Goal: Information Seeking & Learning: Learn about a topic

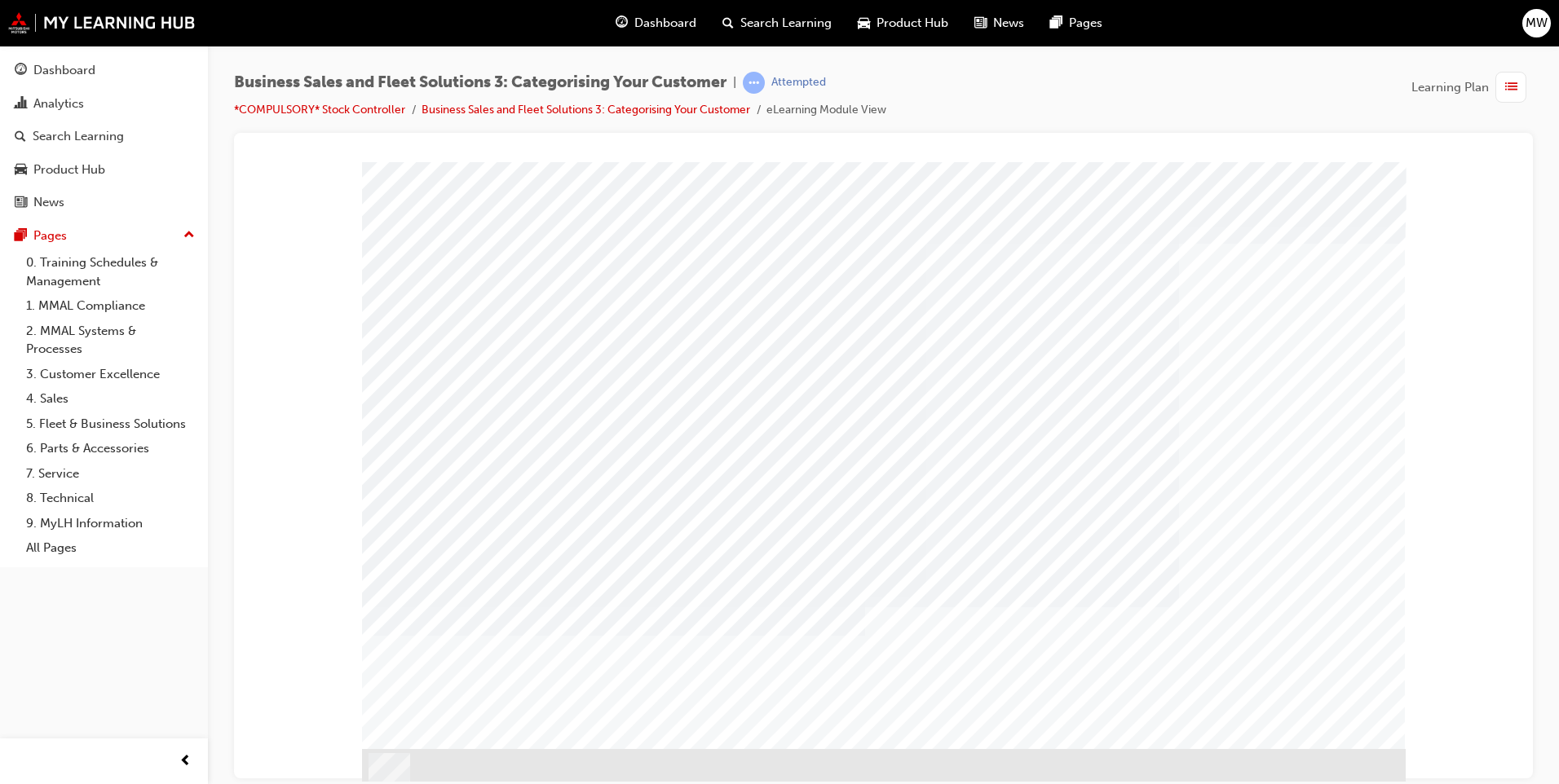
drag, startPoint x: 1144, startPoint y: 571, endPoint x: 1144, endPoint y: 587, distance: 16.0
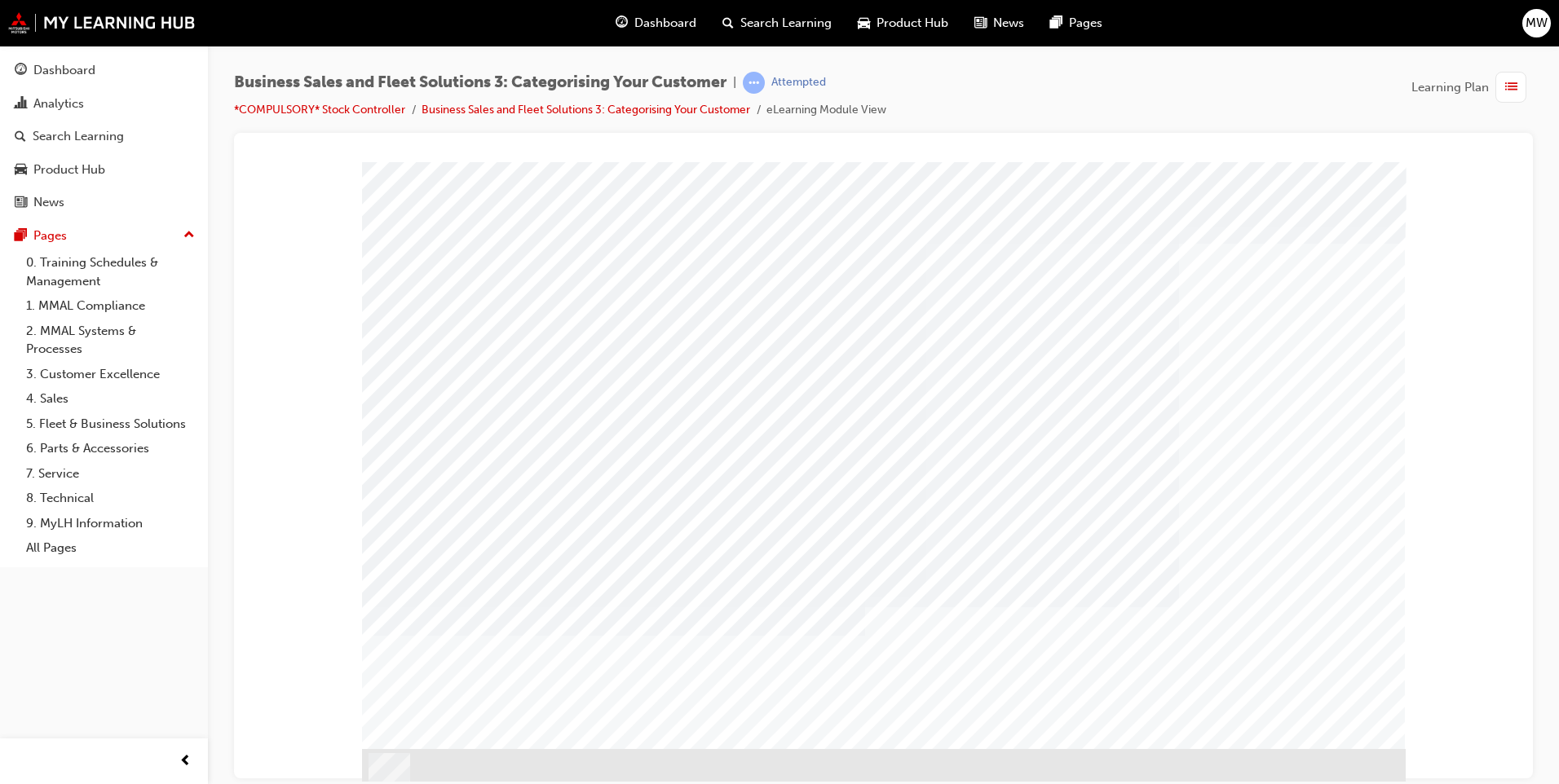
click at [1504, 89] on div "button" at bounding box center [1510, 87] width 31 height 31
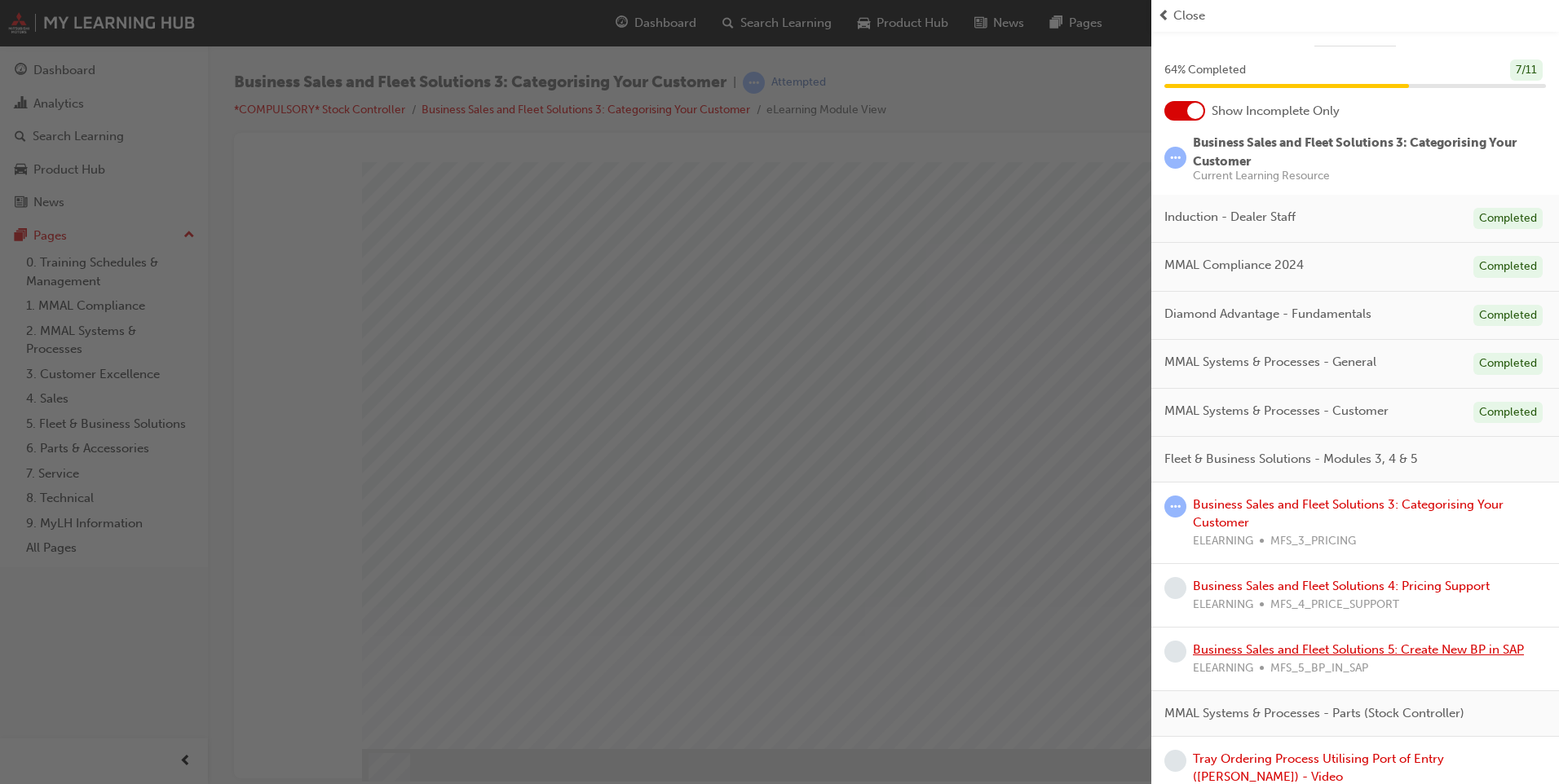
scroll to position [47, 0]
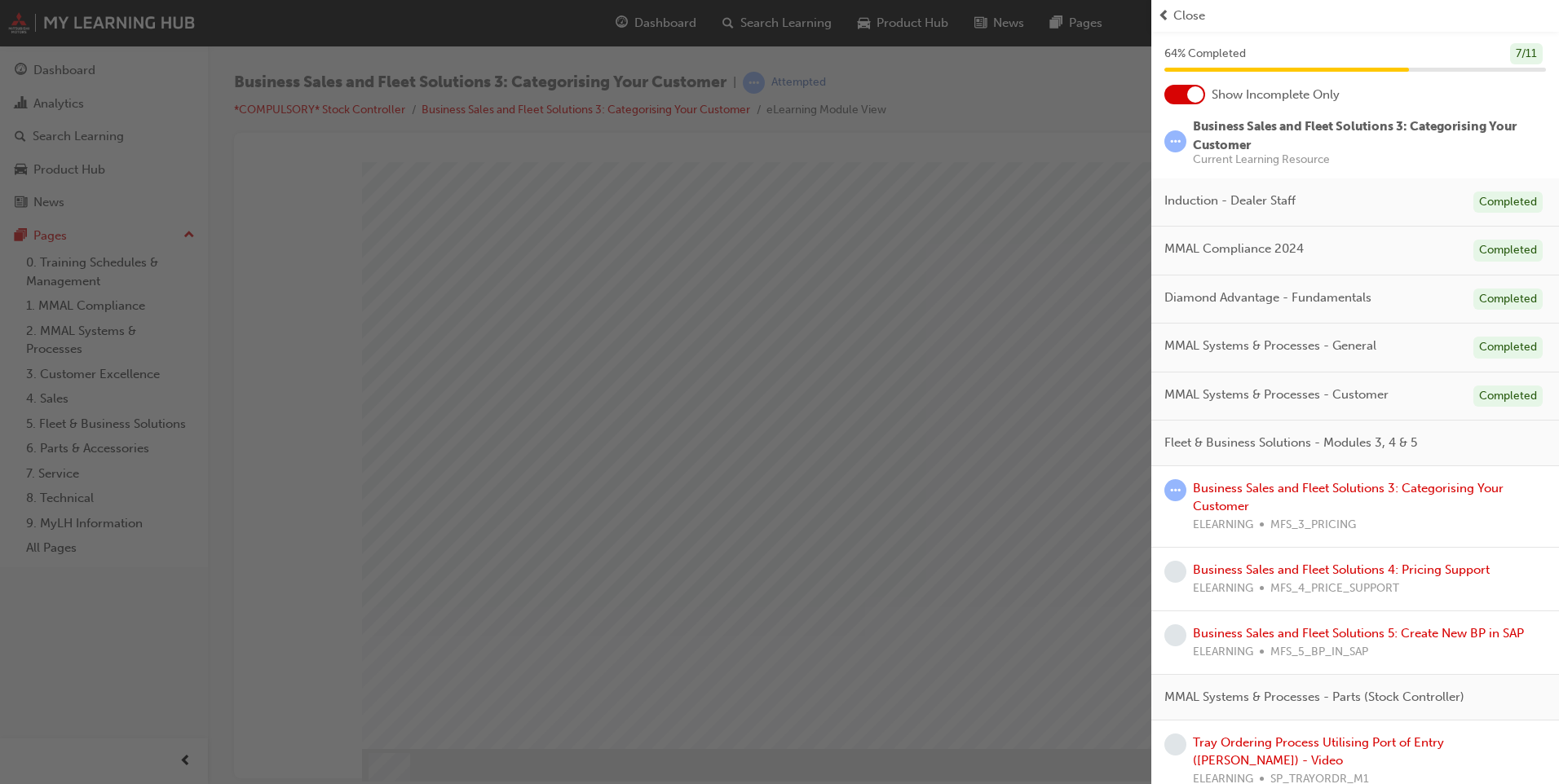
click at [1026, 582] on div "button" at bounding box center [576, 392] width 1151 height 784
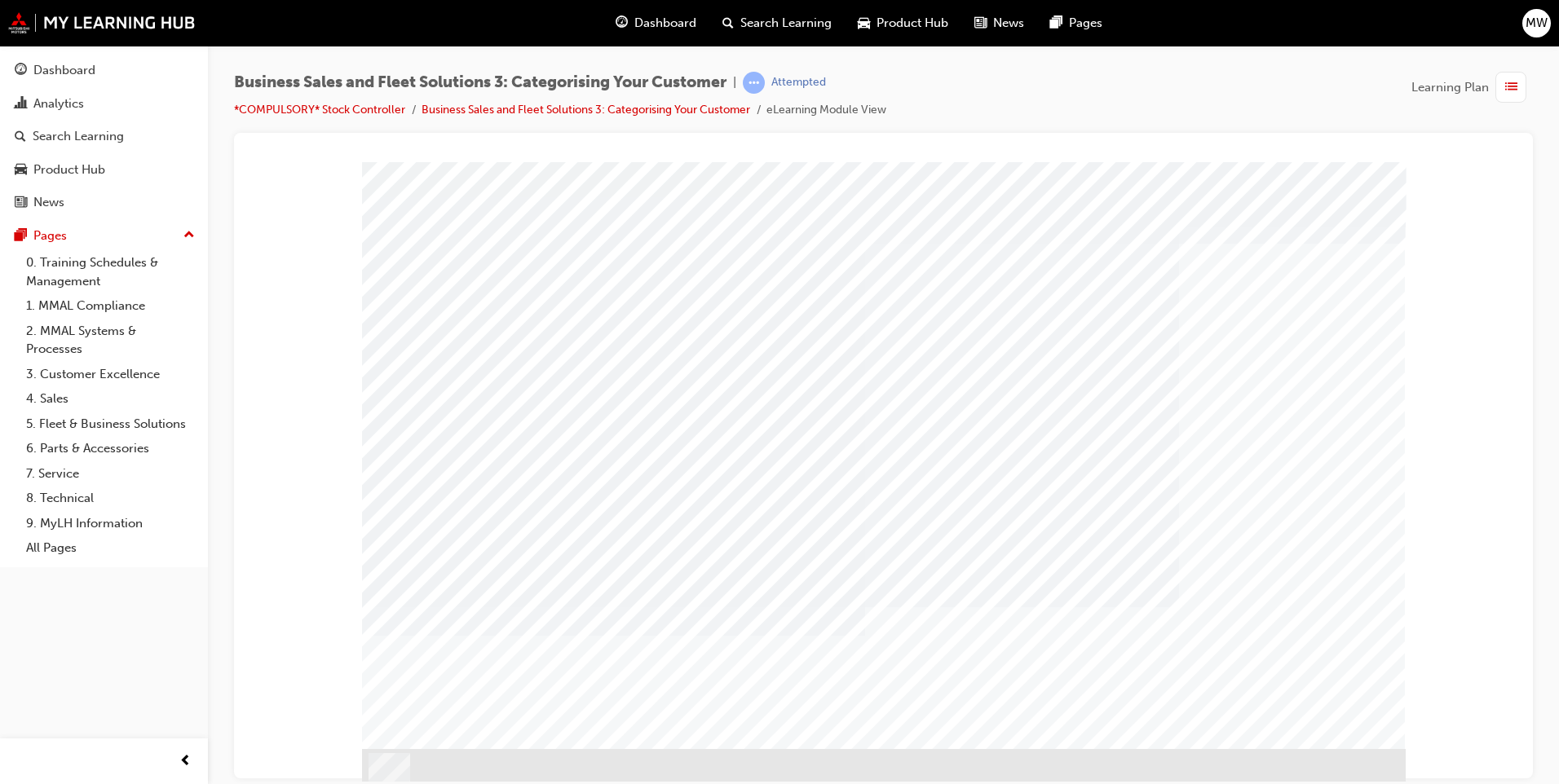
drag, startPoint x: 1216, startPoint y: 332, endPoint x: 1208, endPoint y: 406, distance: 74.4
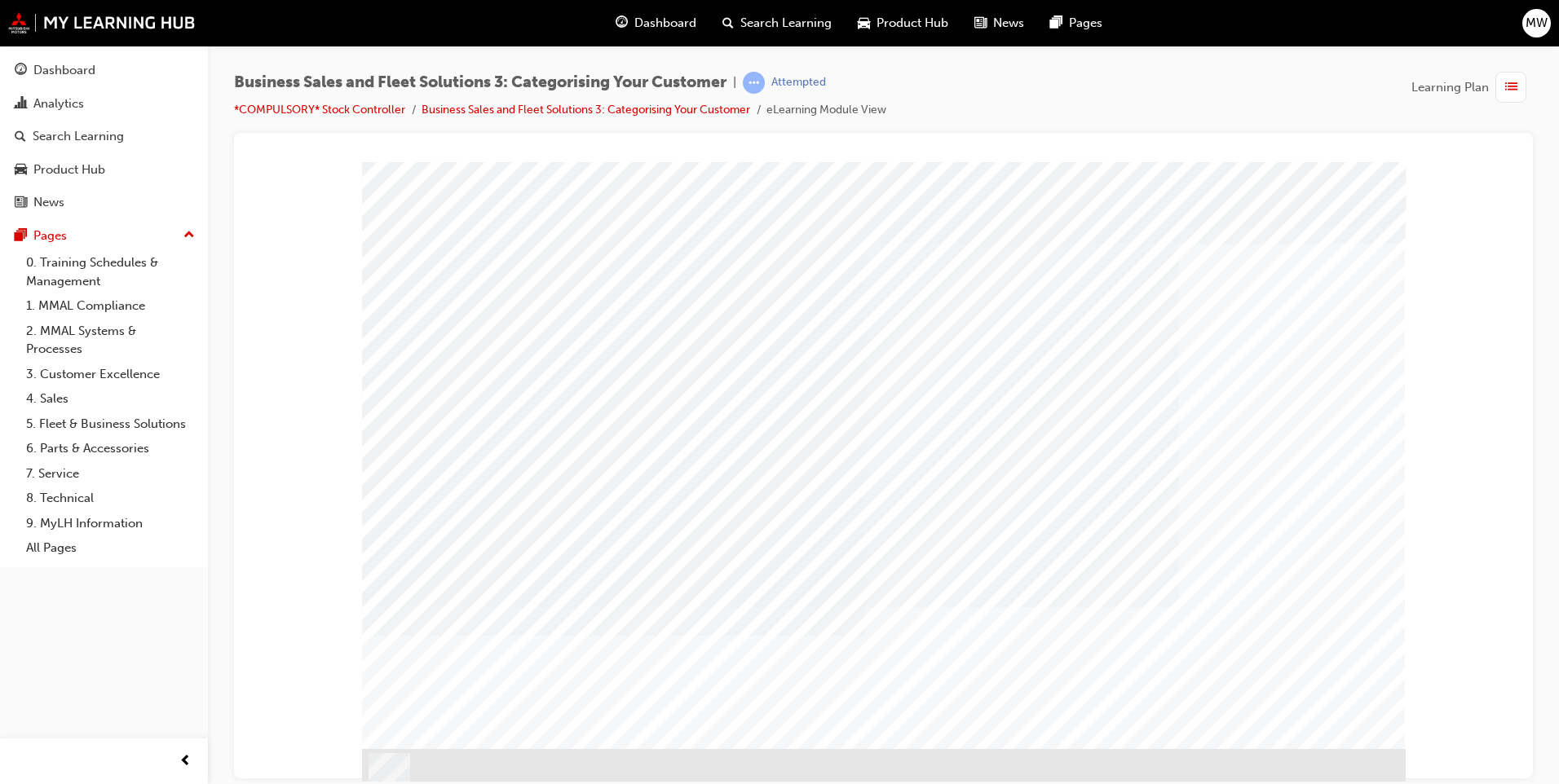
drag, startPoint x: 1163, startPoint y: 601, endPoint x: 1219, endPoint y: 631, distance: 63.5
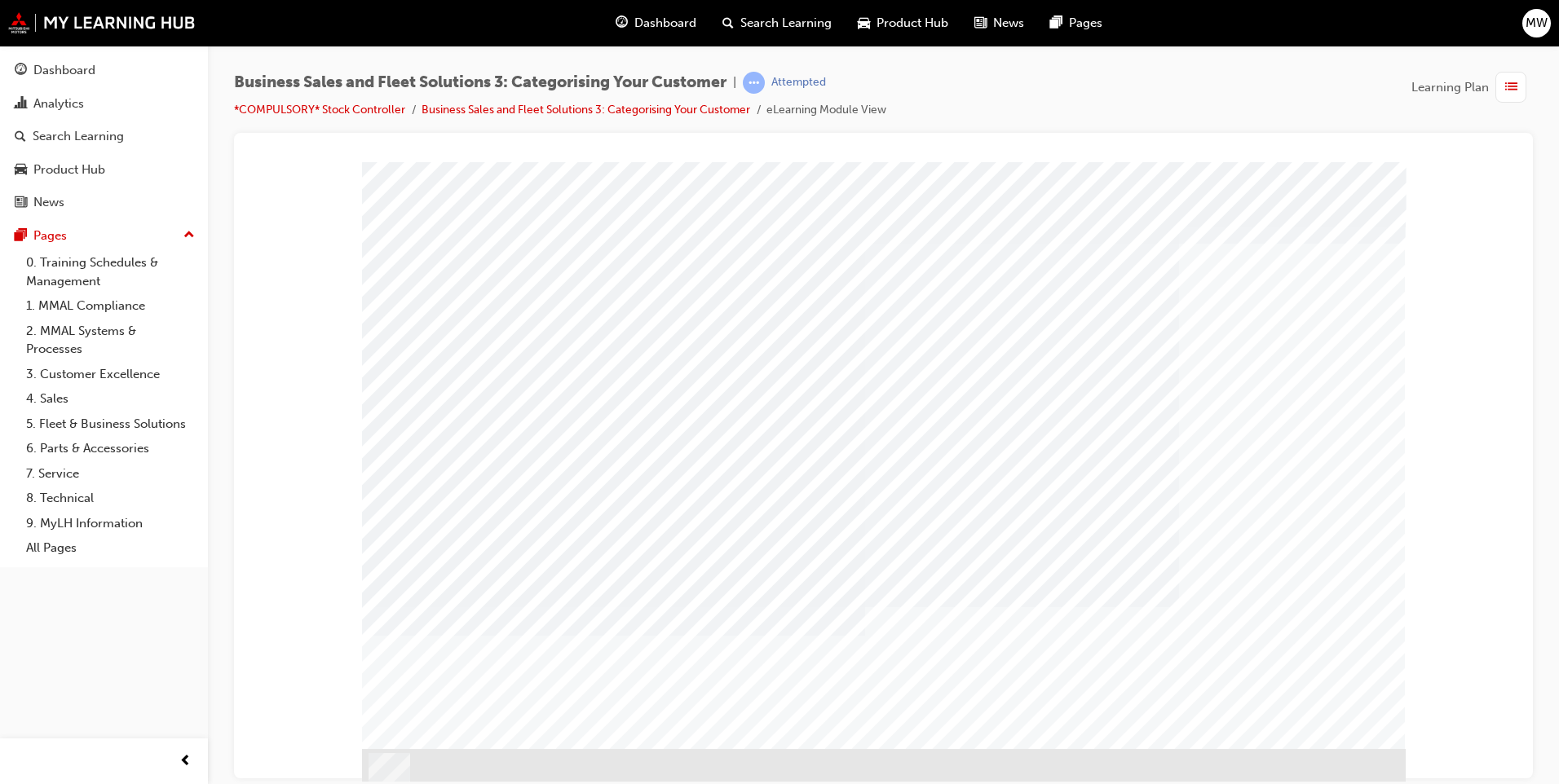
drag, startPoint x: 1316, startPoint y: 712, endPoint x: 1310, endPoint y: 720, distance: 10.0
drag, startPoint x: 1335, startPoint y: 342, endPoint x: 1258, endPoint y: 353, distance: 77.8
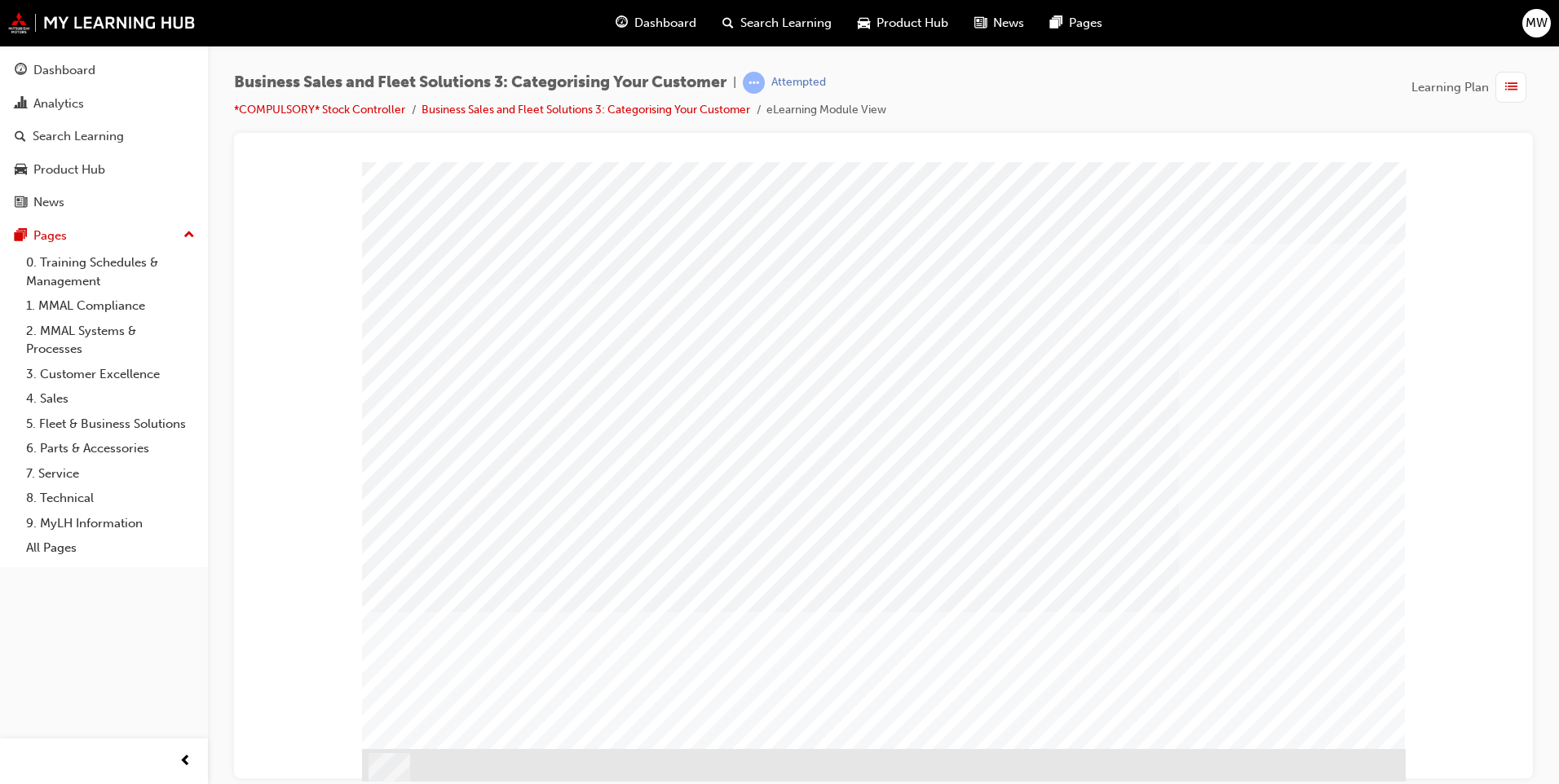
drag, startPoint x: 1093, startPoint y: 468, endPoint x: 847, endPoint y: 462, distance: 246.1
click at [847, 462] on div "PAGE 25 Drag n' Drop Groups" at bounding box center [883, 454] width 1044 height 587
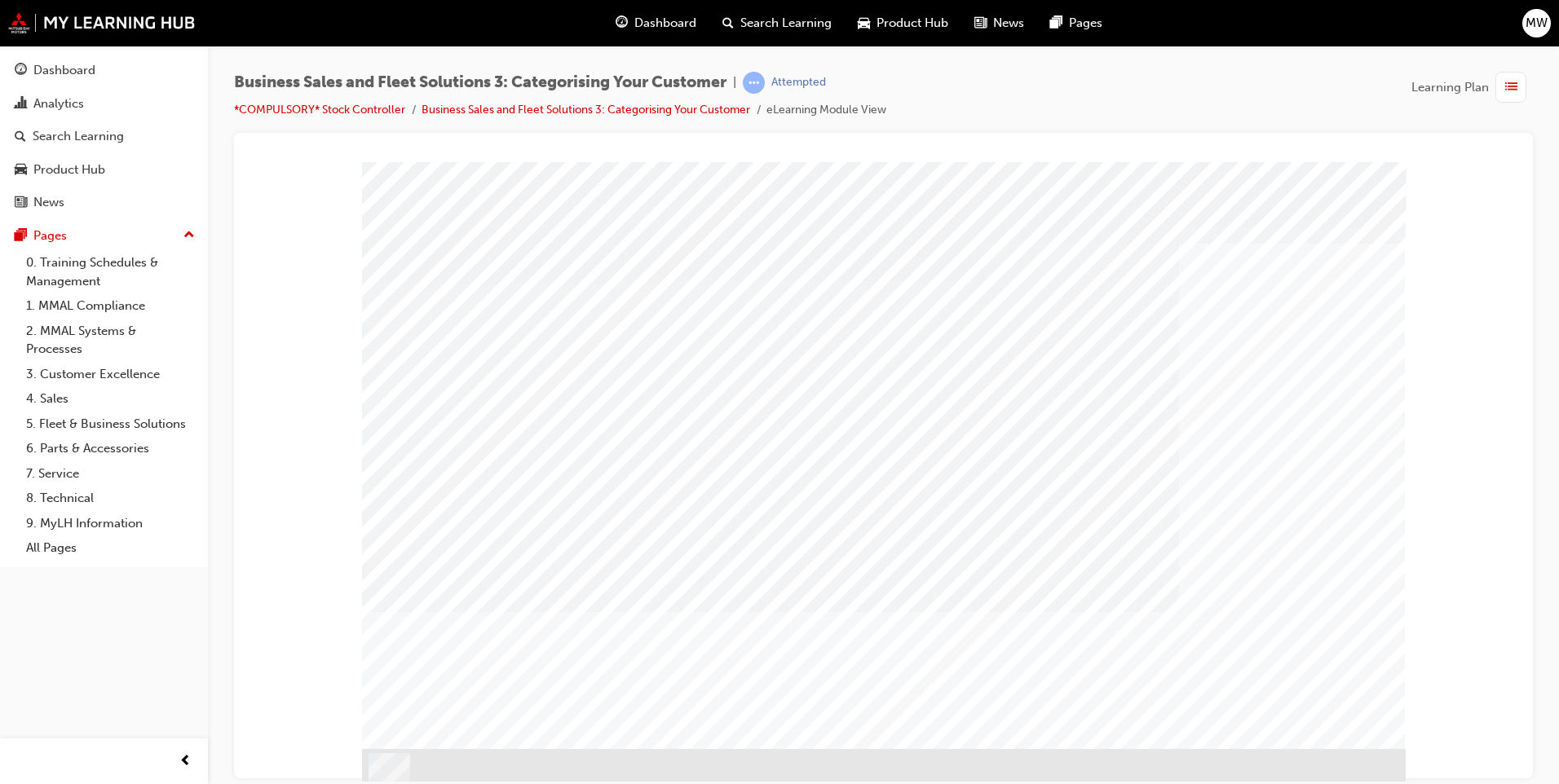
drag, startPoint x: 1082, startPoint y: 470, endPoint x: 879, endPoint y: 488, distance: 203.8
click at [879, 486] on div "PAGE 25 Drag n' Drop Groups" at bounding box center [883, 454] width 1044 height 587
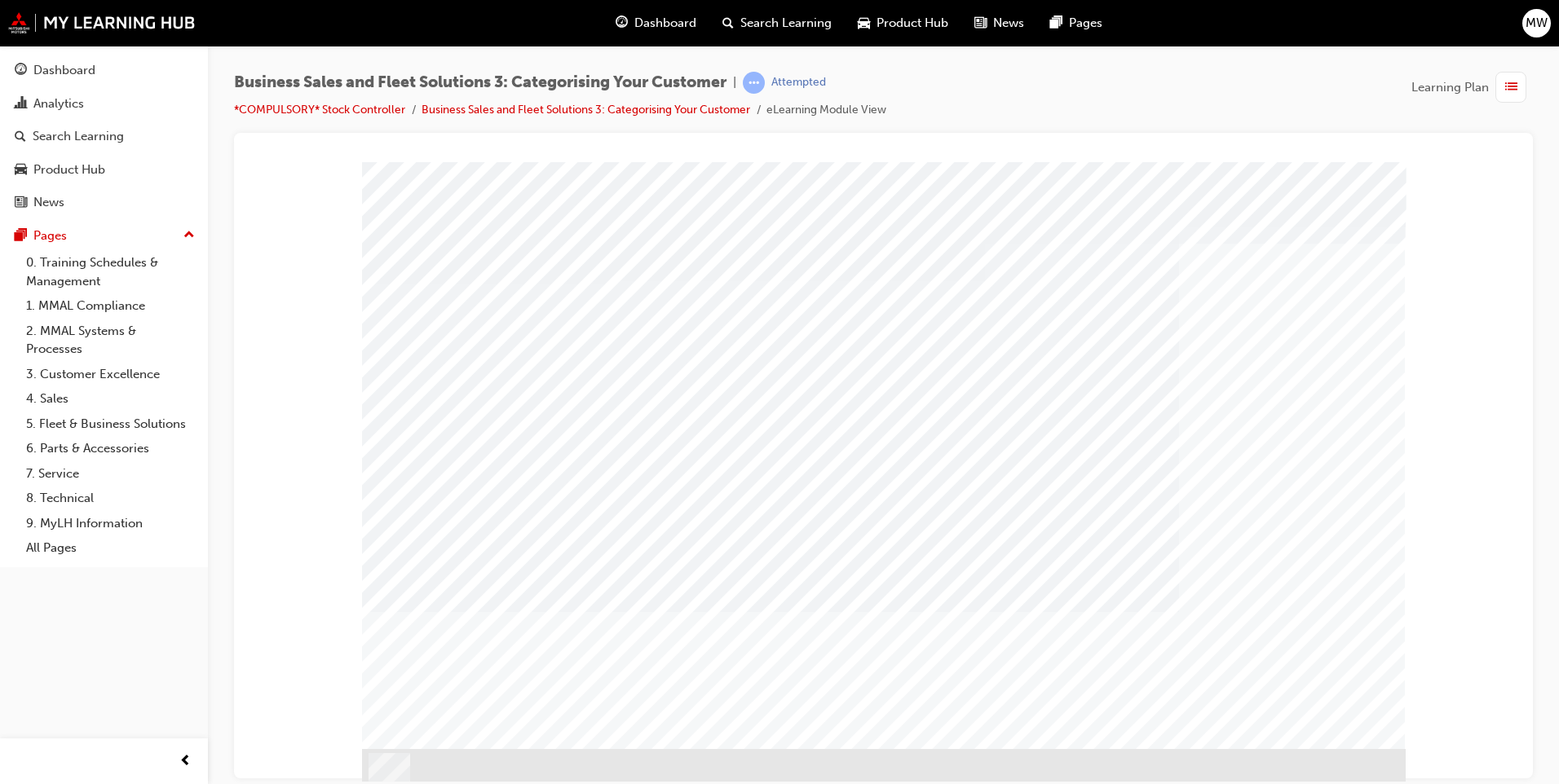
click at [1342, 738] on div "PAGE 25 Drag n' Drop Groups" at bounding box center [883, 454] width 1044 height 587
drag, startPoint x: 1334, startPoint y: 734, endPoint x: 1343, endPoint y: 734, distance: 9.0
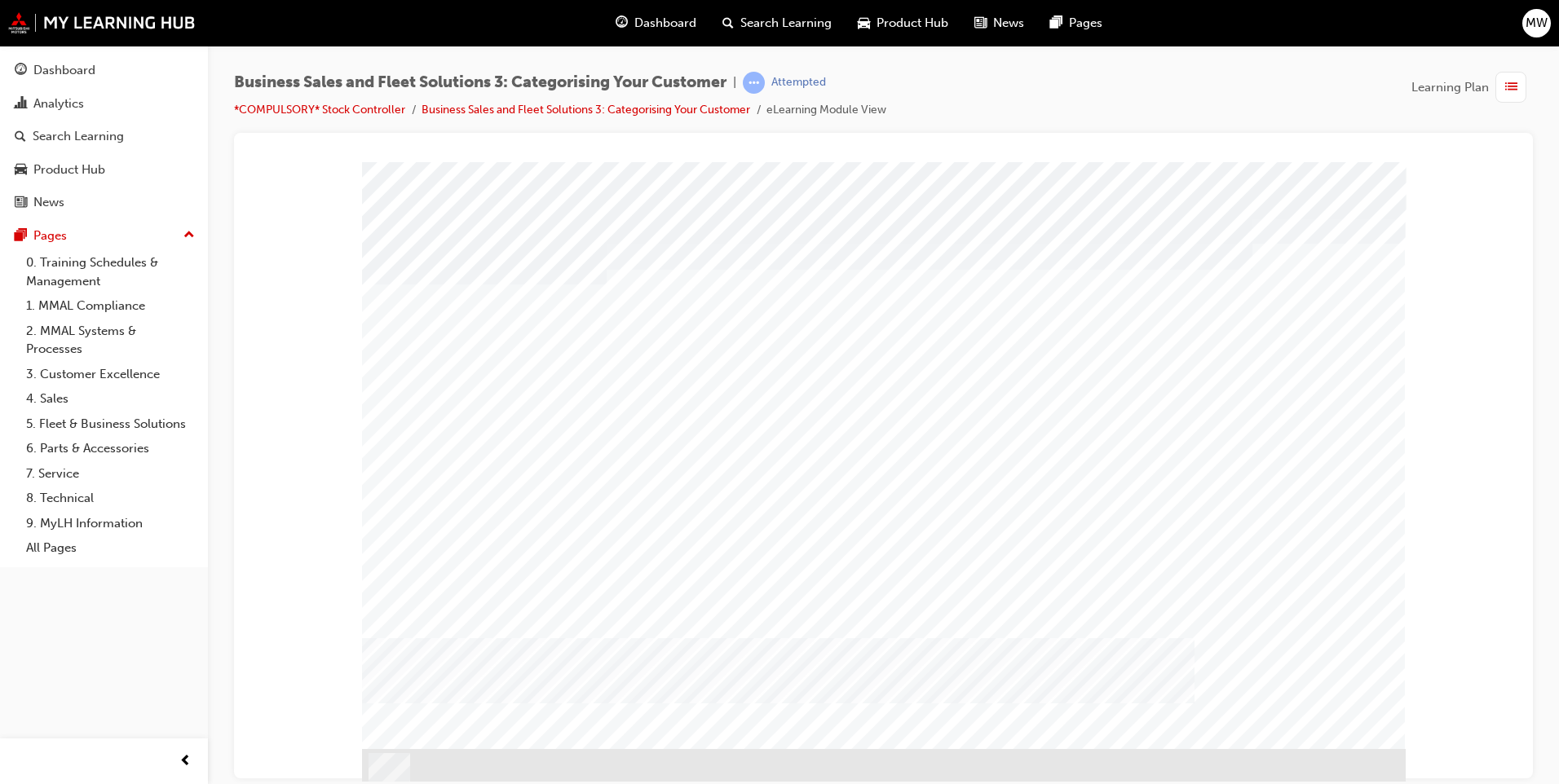
drag, startPoint x: 1232, startPoint y: 518, endPoint x: 1155, endPoint y: 604, distance: 115.4
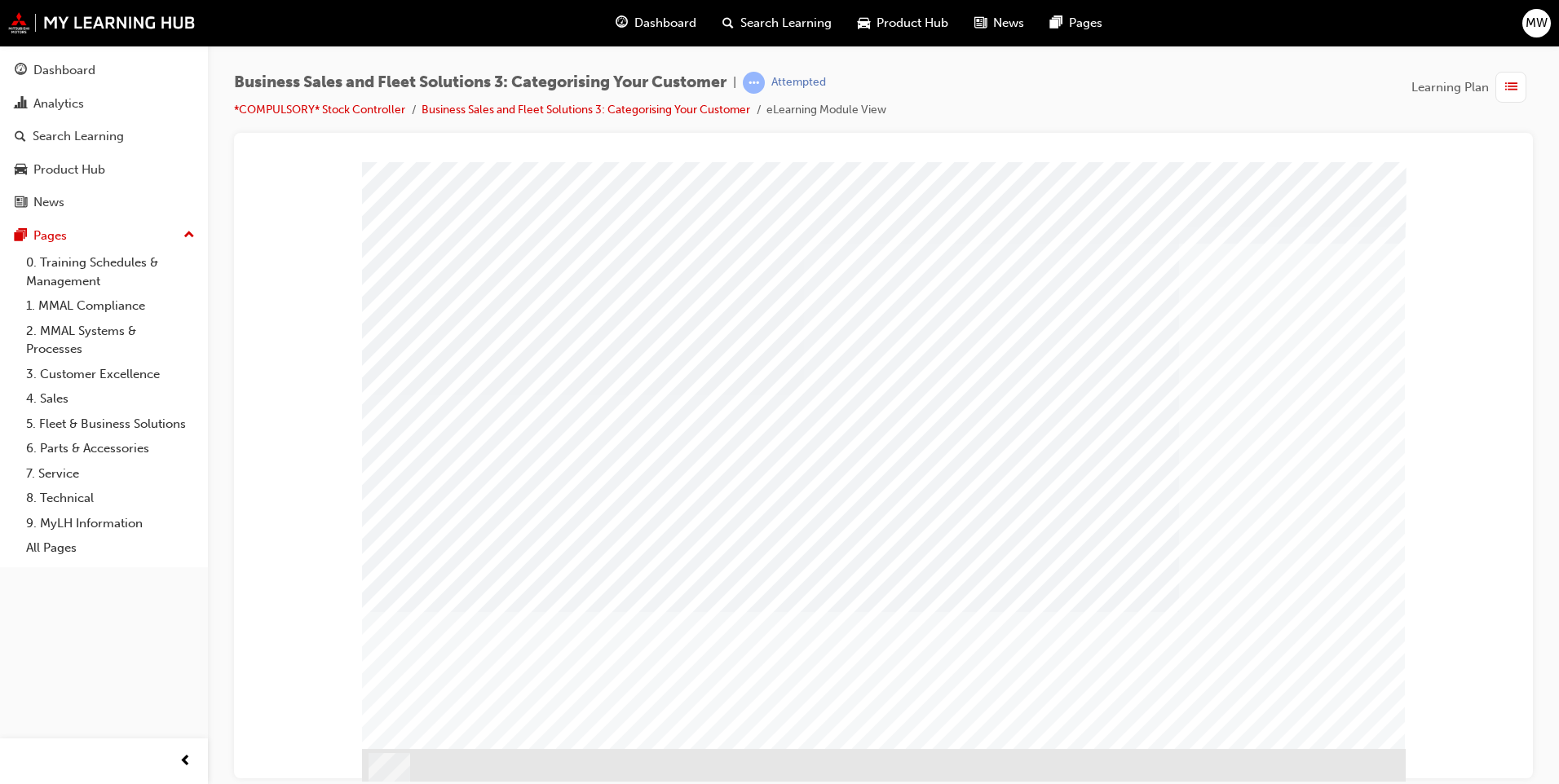
drag, startPoint x: 891, startPoint y: 653, endPoint x: 913, endPoint y: 633, distance: 29.7
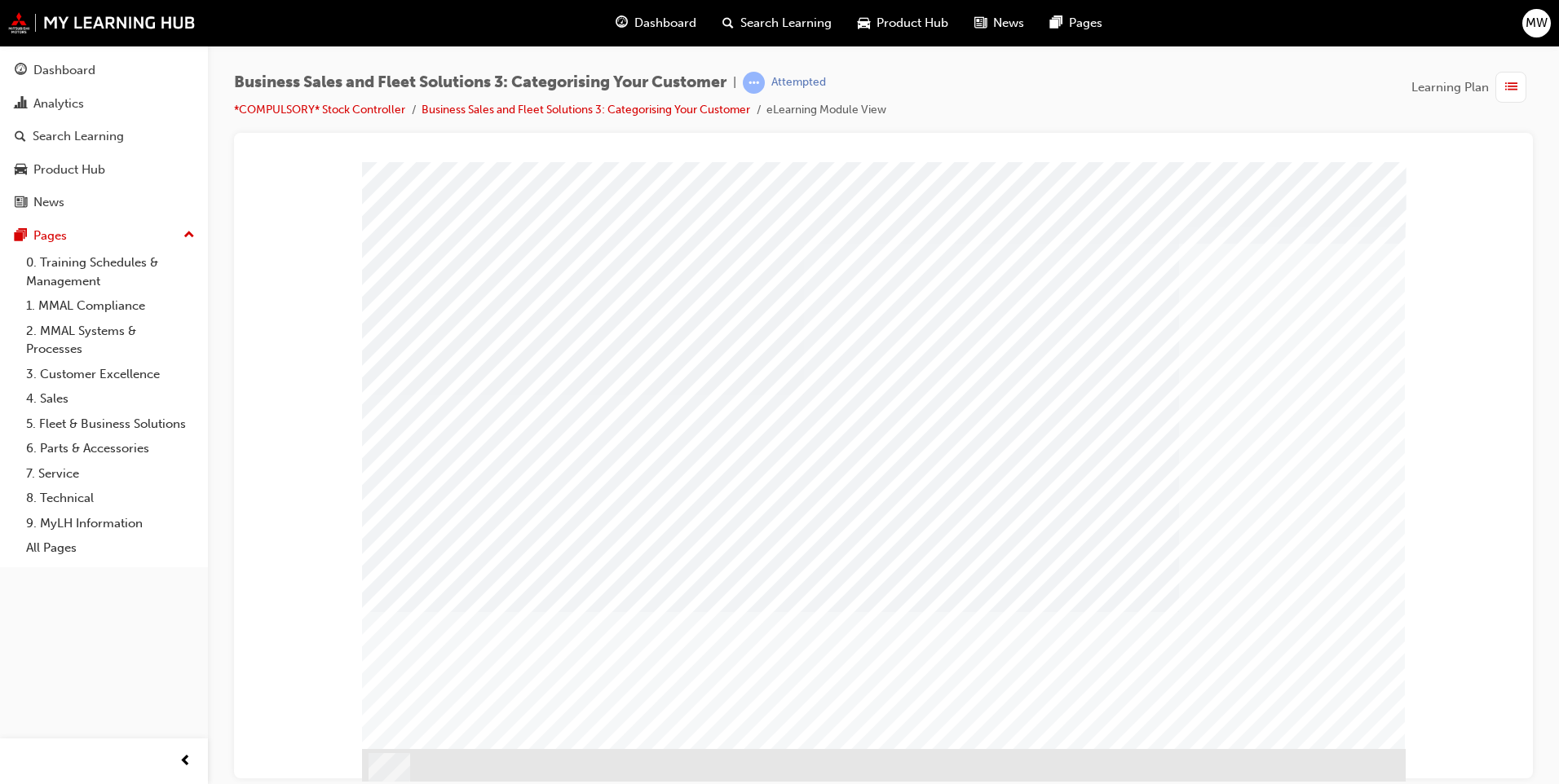
drag, startPoint x: 1059, startPoint y: 584, endPoint x: 614, endPoint y: 569, distance: 445.3
drag, startPoint x: 593, startPoint y: 579, endPoint x: 603, endPoint y: 587, distance: 12.8
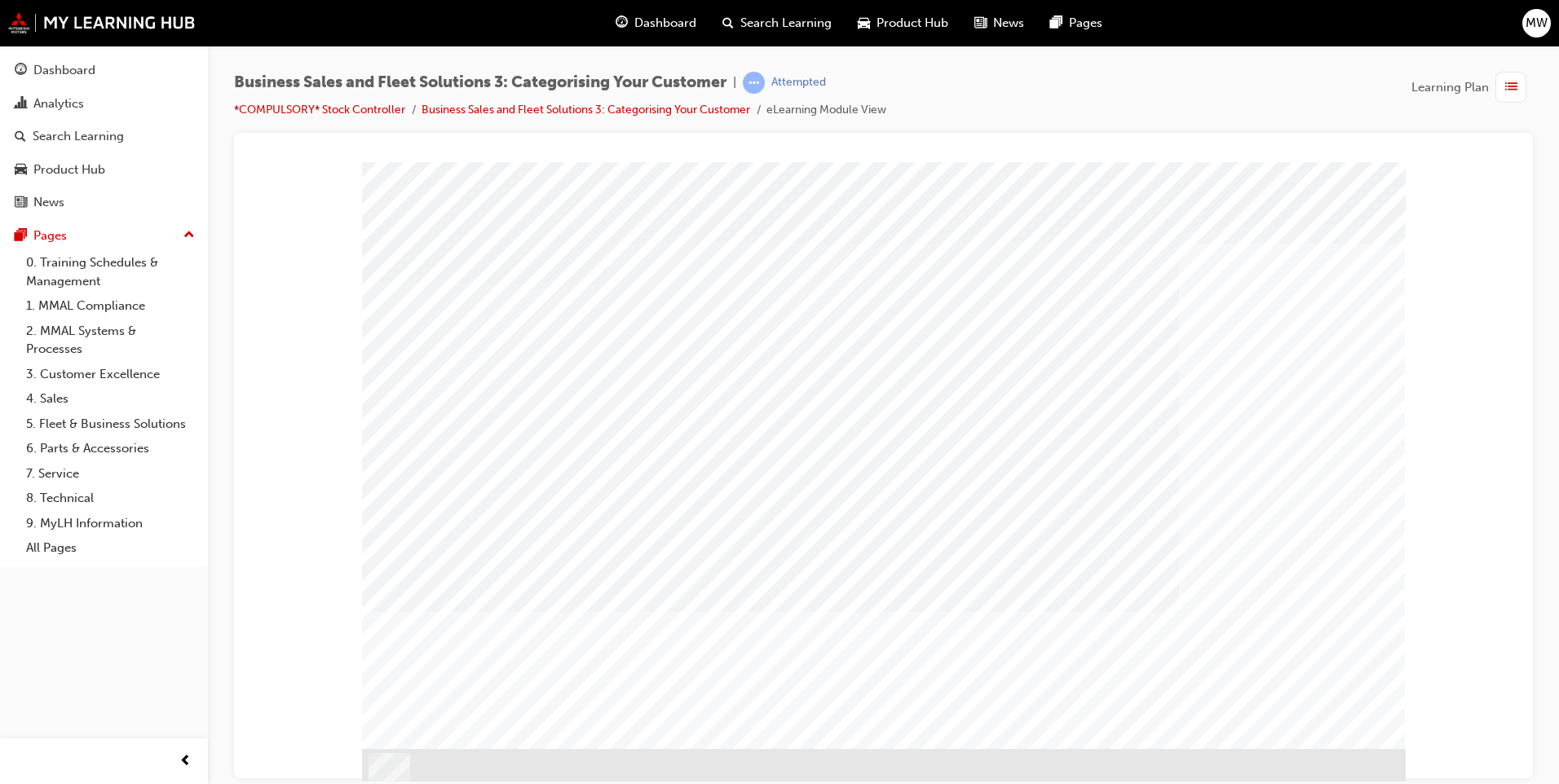
drag, startPoint x: 775, startPoint y: 382, endPoint x: 797, endPoint y: 373, distance: 23.8
drag, startPoint x: 797, startPoint y: 373, endPoint x: 824, endPoint y: 382, distance: 28.5
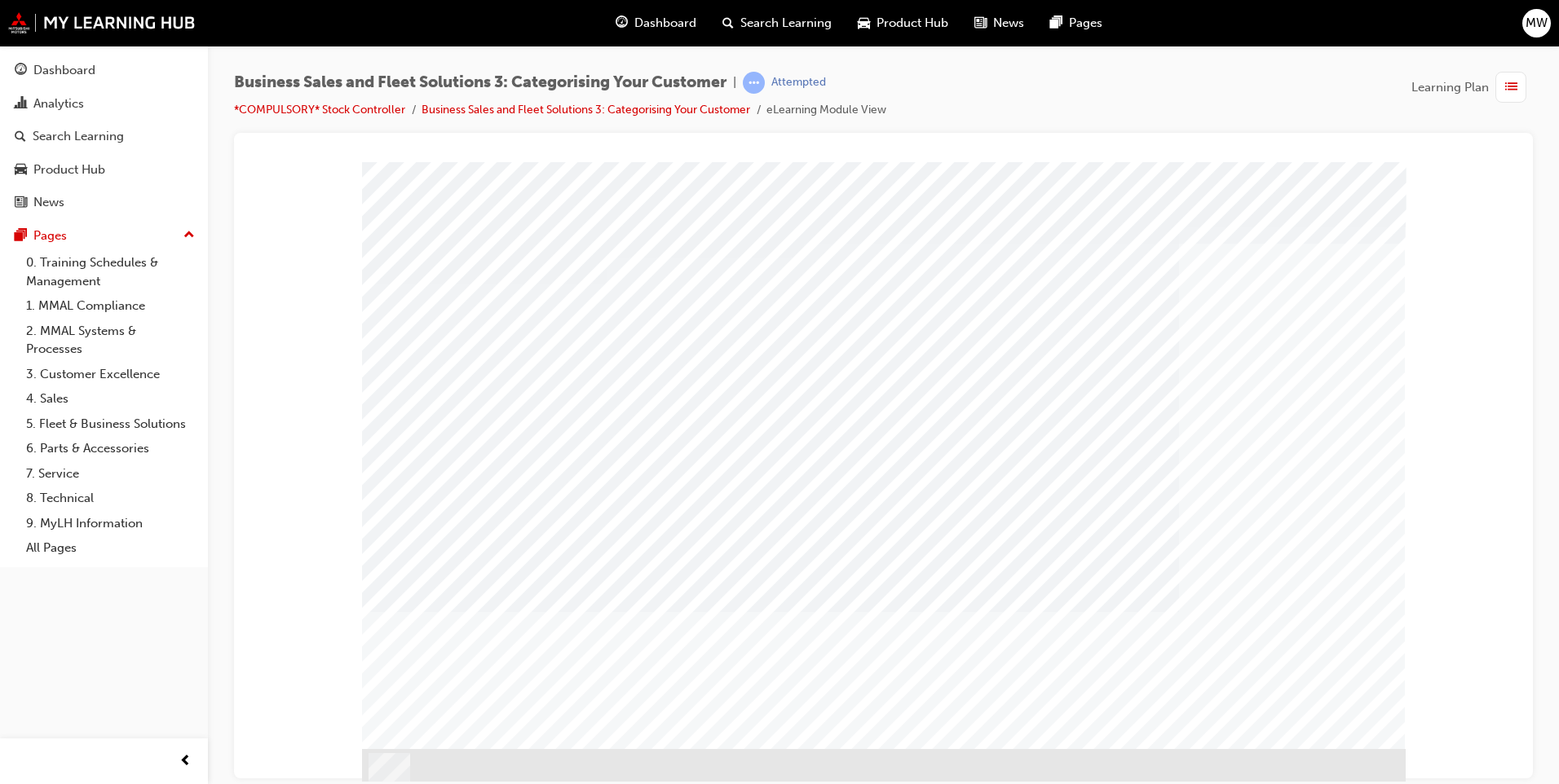
drag, startPoint x: 829, startPoint y: 379, endPoint x: 863, endPoint y: 389, distance: 35.4
drag, startPoint x: 873, startPoint y: 390, endPoint x: 888, endPoint y: 375, distance: 21.2
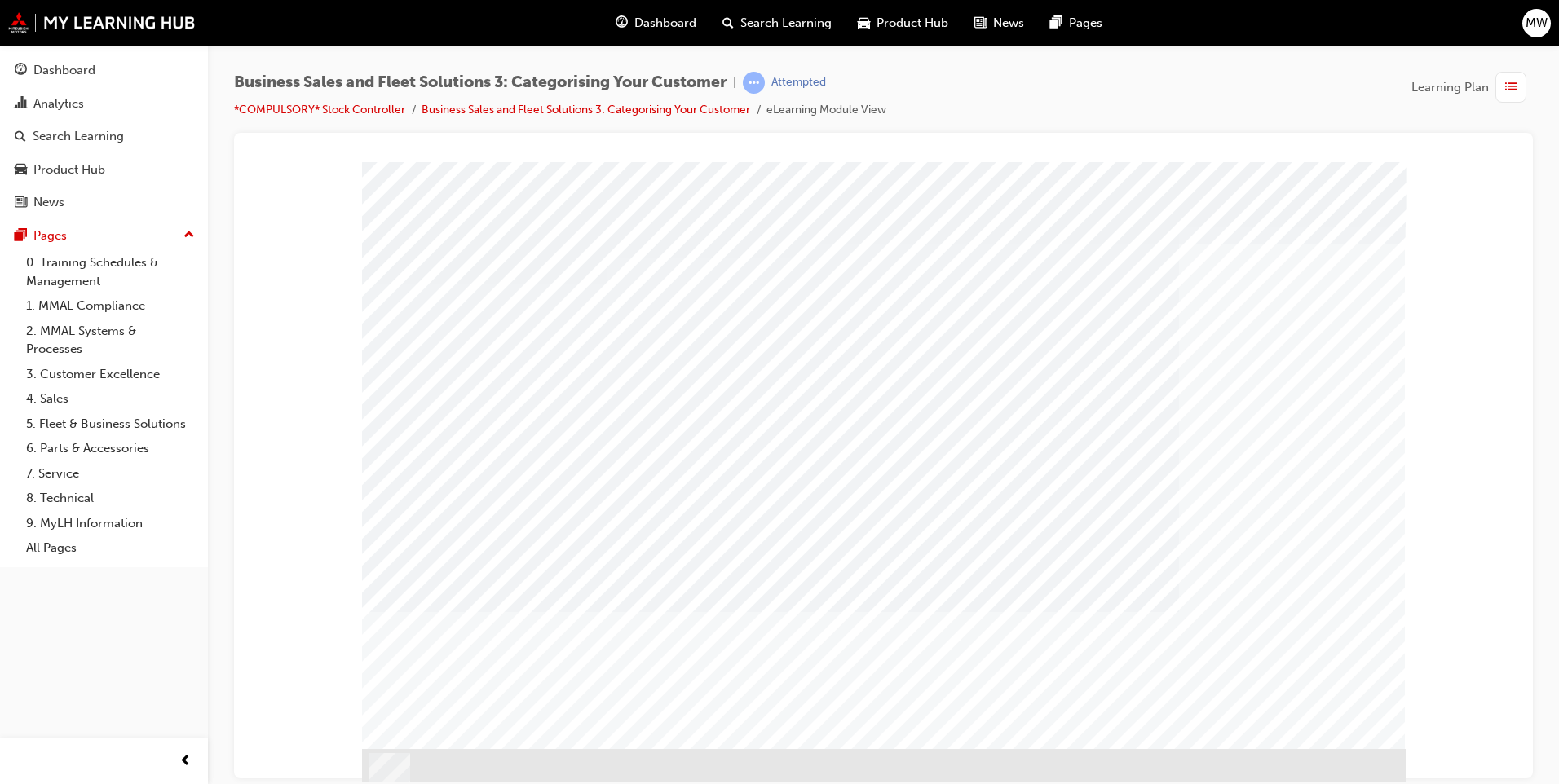
drag, startPoint x: 875, startPoint y: 372, endPoint x: 865, endPoint y: 373, distance: 10.0
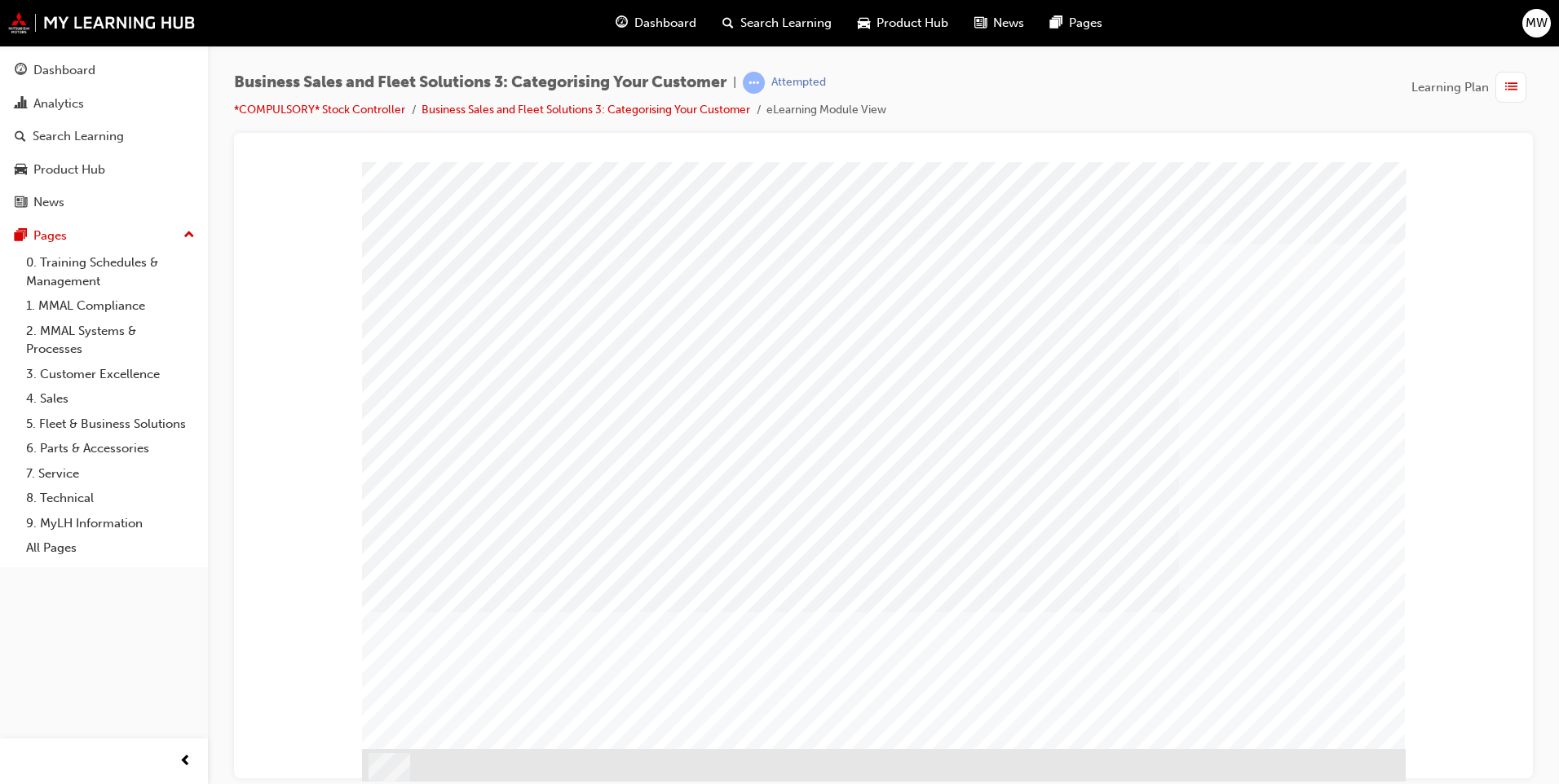
drag, startPoint x: 794, startPoint y: 474, endPoint x: 809, endPoint y: 505, distance: 34.4
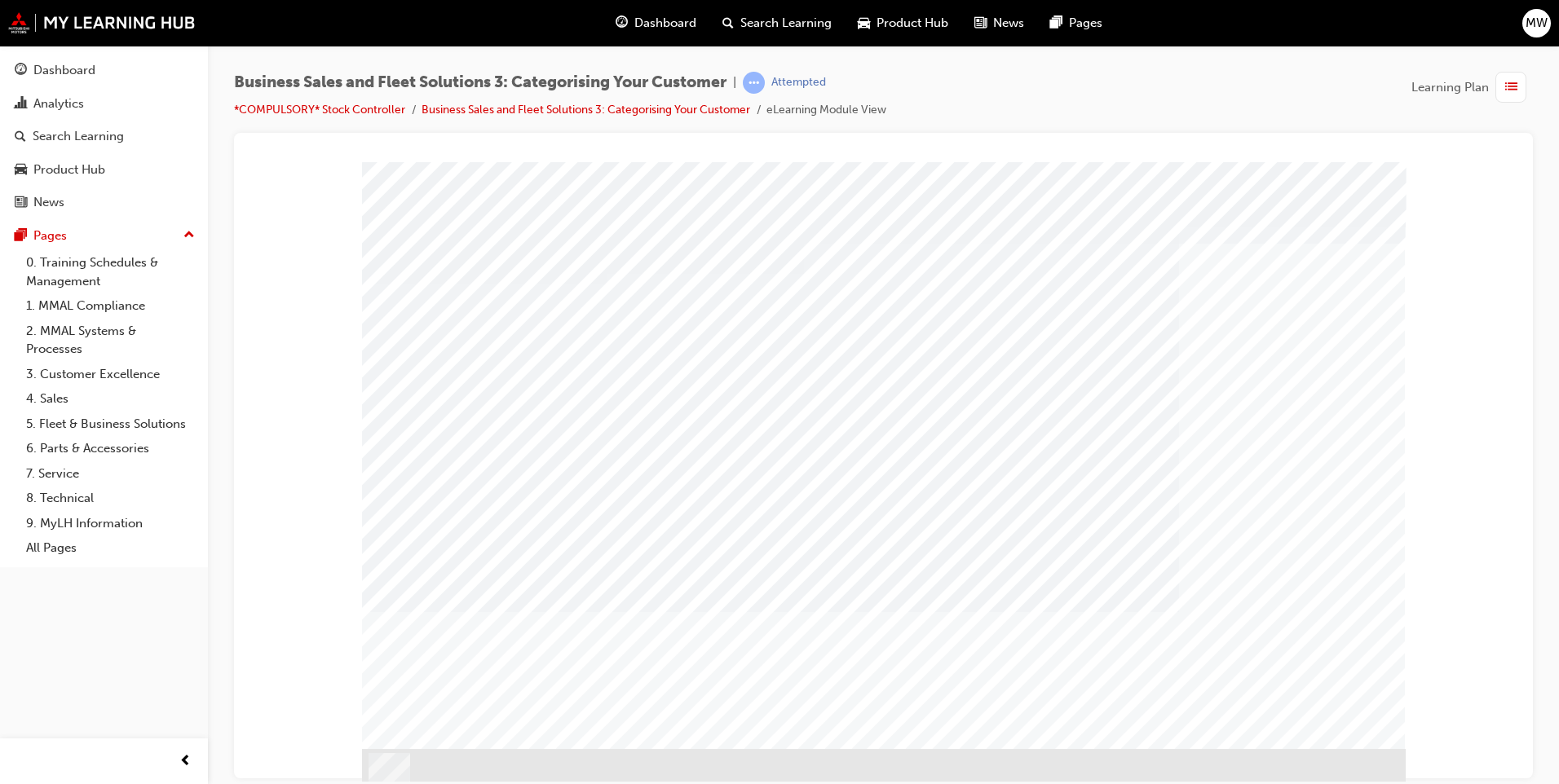
click at [598, 490] on div "PAGE 29 SAP Database Left" at bounding box center [883, 454] width 1044 height 587
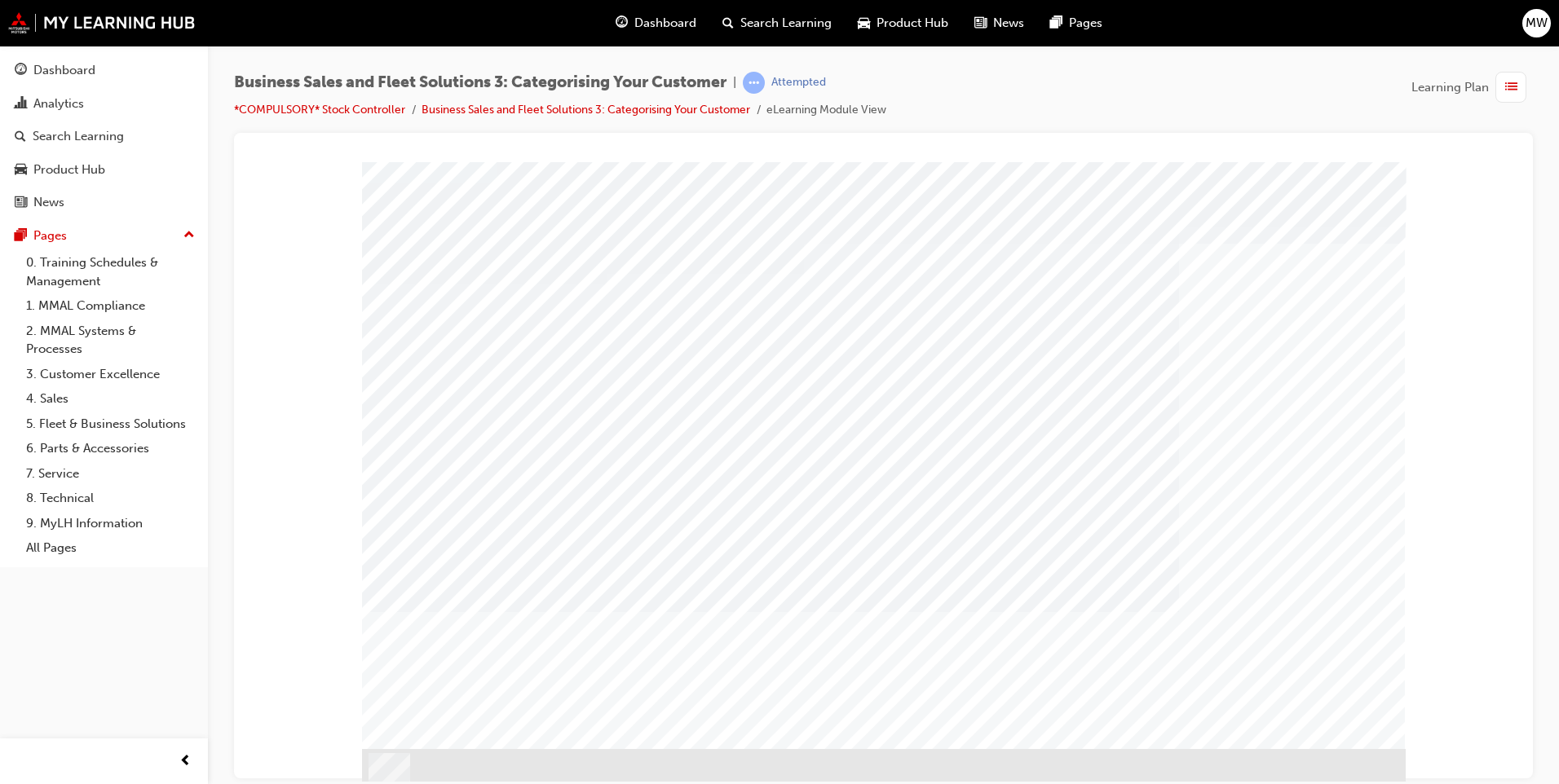
click at [718, 472] on div "PAGE 29 SAP Database Left" at bounding box center [883, 454] width 1044 height 587
drag, startPoint x: 919, startPoint y: 464, endPoint x: 968, endPoint y: 440, distance: 54.6
click at [968, 440] on div "PAGE 31 Question 1 of 2" at bounding box center [883, 454] width 1044 height 587
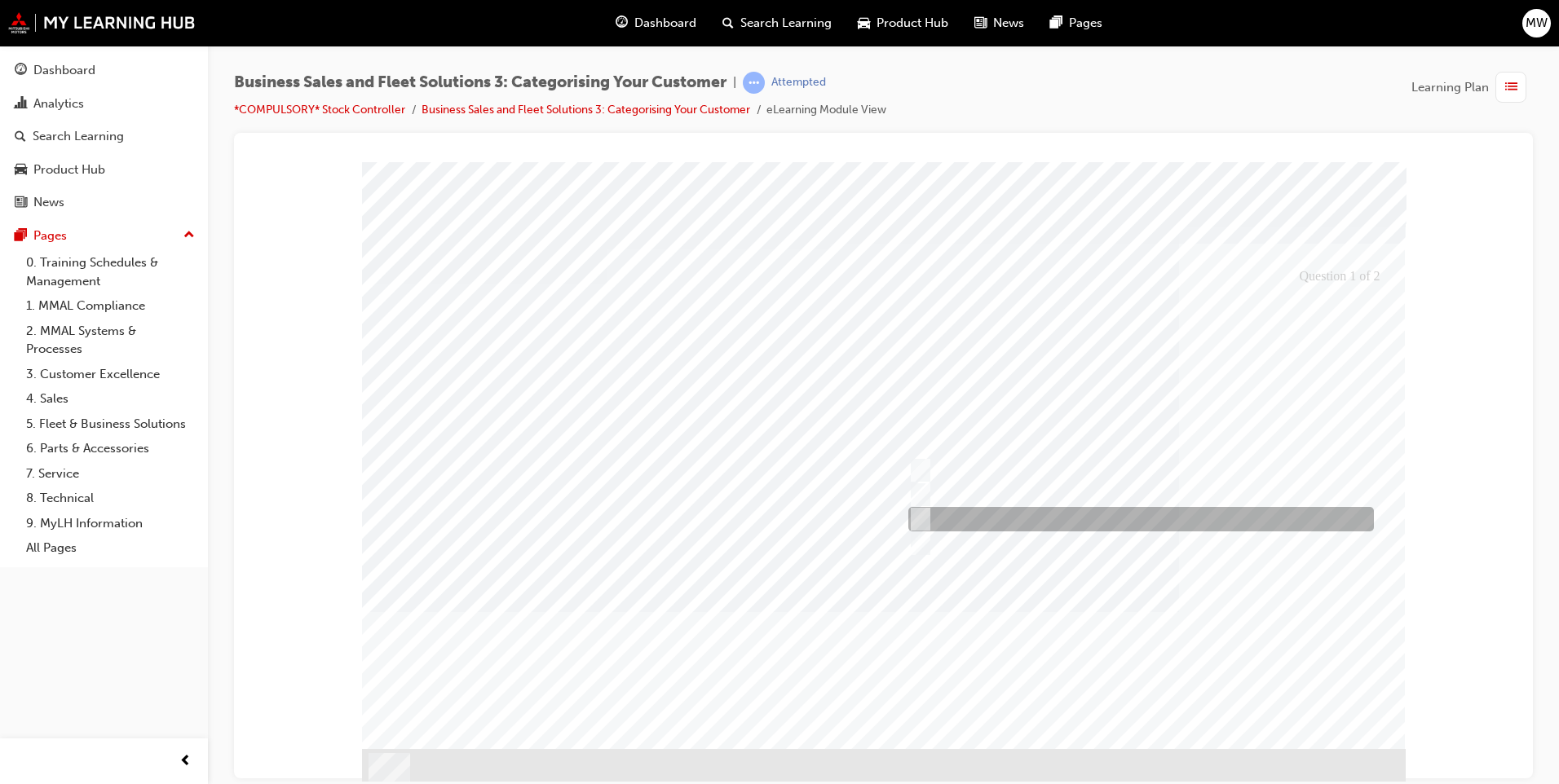
click at [919, 522] on input "Use the ABN or the company’s name to search in SAP" at bounding box center [917, 519] width 17 height 17
radio input "true"
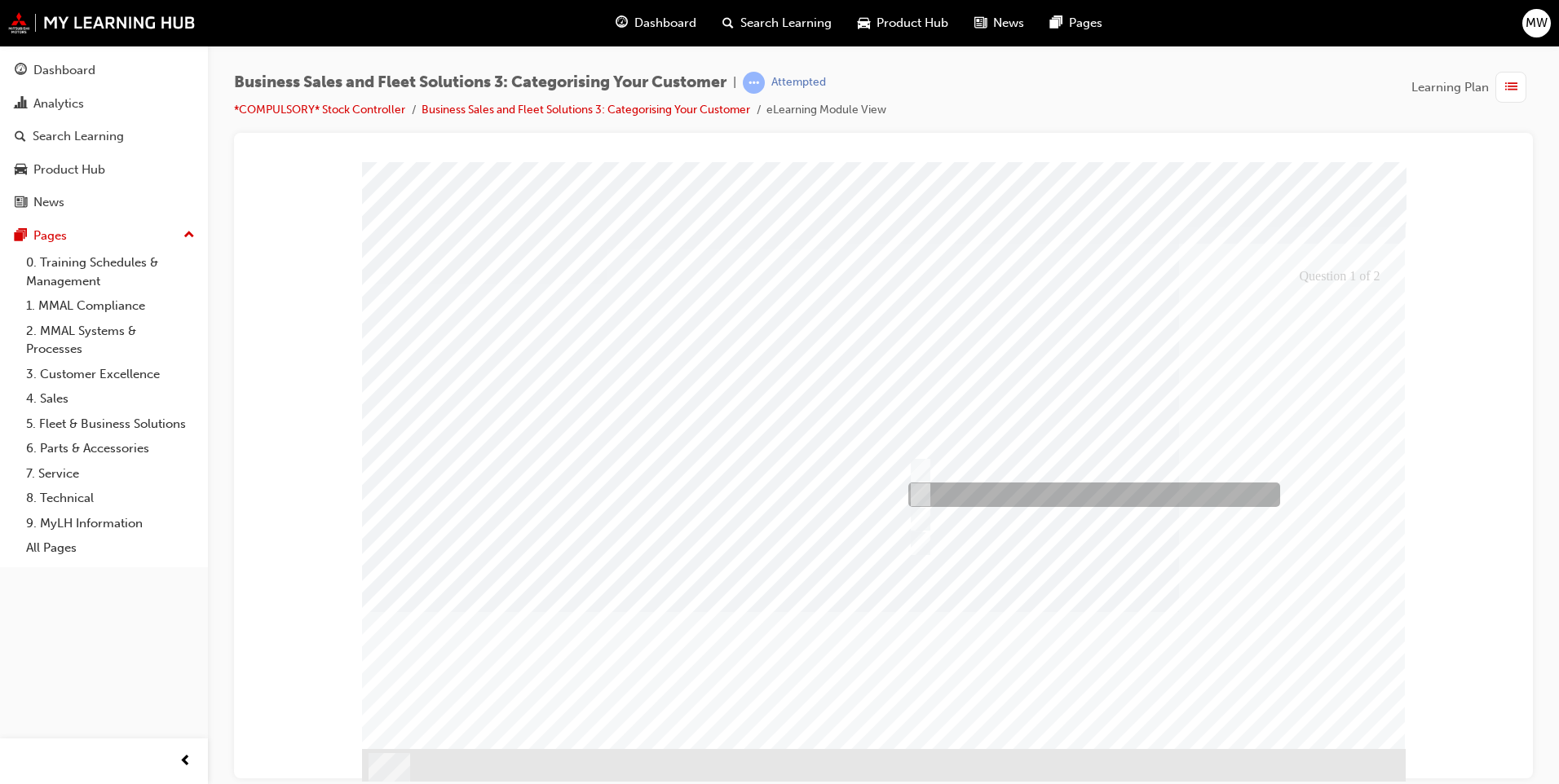
click at [923, 498] on input "Check the ABN www.acnc.gov.au/charity" at bounding box center [917, 495] width 17 height 17
radio input "true"
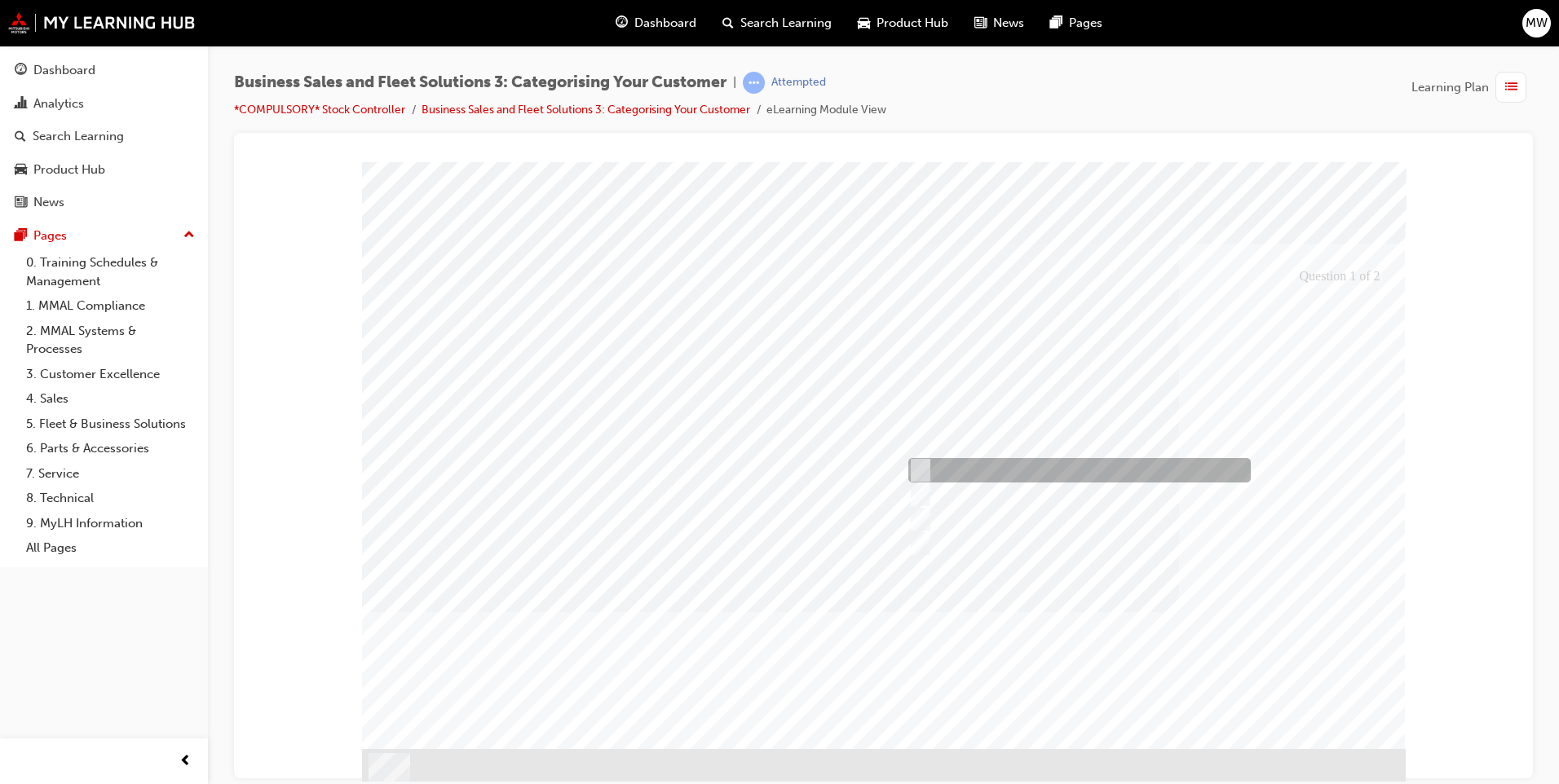
click at [923, 463] on input "Check the ABN in abr.business.gov.au" at bounding box center [917, 470] width 17 height 17
radio input "true"
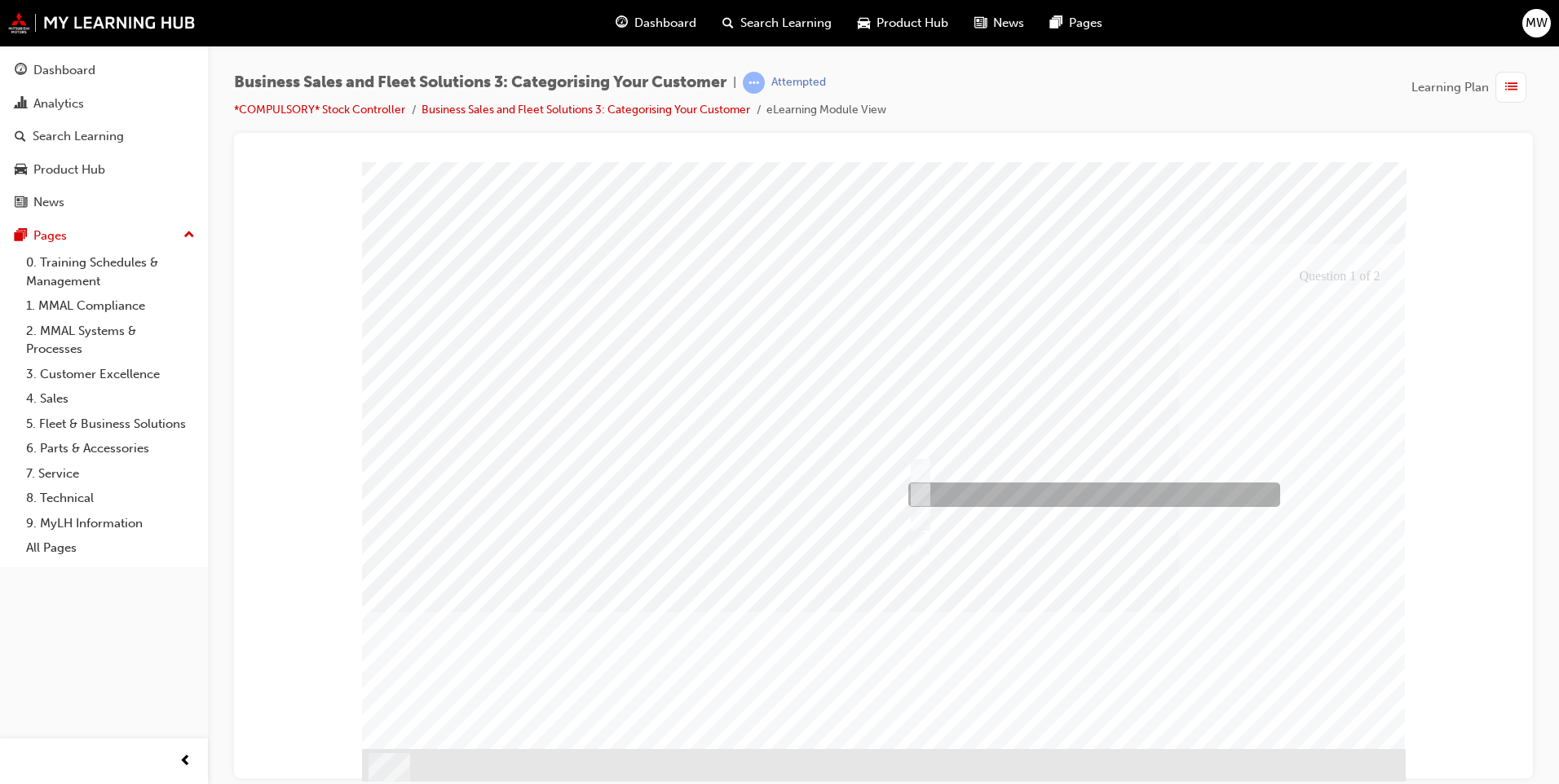
click at [924, 495] on input "Check the ABN www.acnc.gov.au/charity" at bounding box center [917, 495] width 17 height 17
radio input "true"
click at [919, 504] on div at bounding box center [883, 473] width 1044 height 624
click at [922, 511] on input "Use the ABN or the company’s name to search in SAP" at bounding box center [917, 519] width 17 height 17
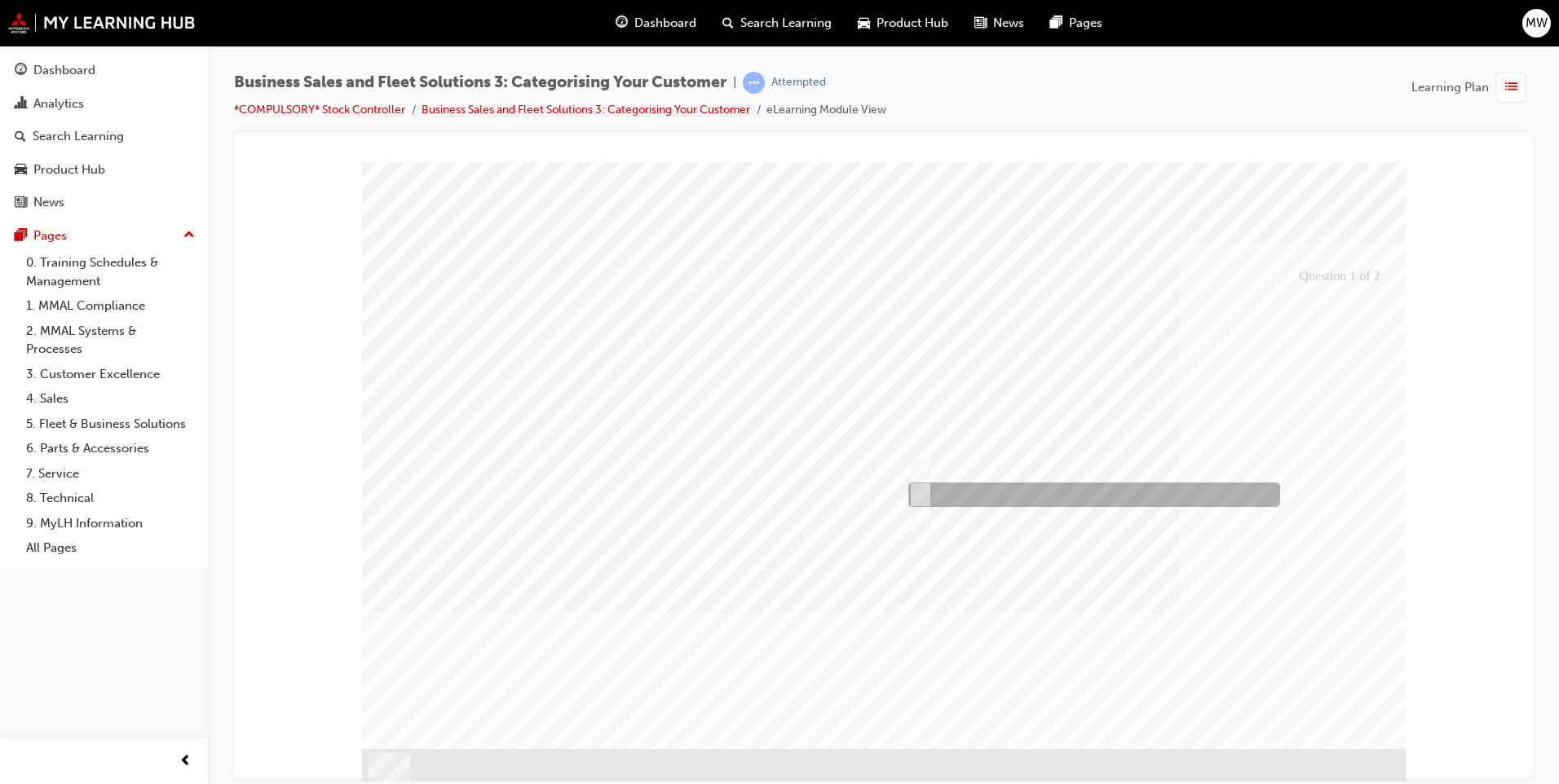
radio input "true"
click at [1336, 667] on div at bounding box center [883, 473] width 1044 height 624
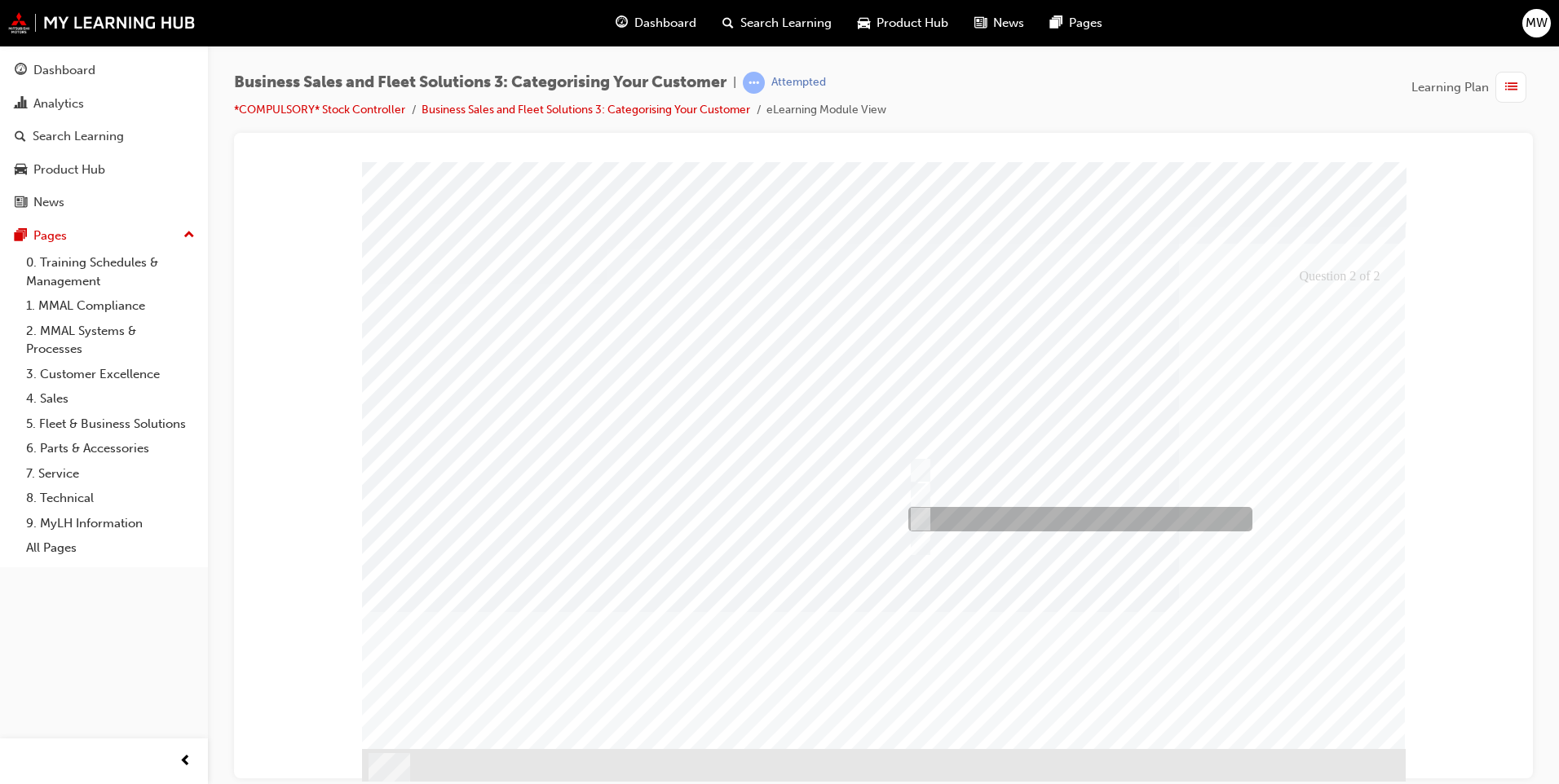
click at [1021, 524] on div at bounding box center [1076, 518] width 344 height 24
radio input "true"
click at [1352, 729] on div at bounding box center [883, 473] width 1044 height 624
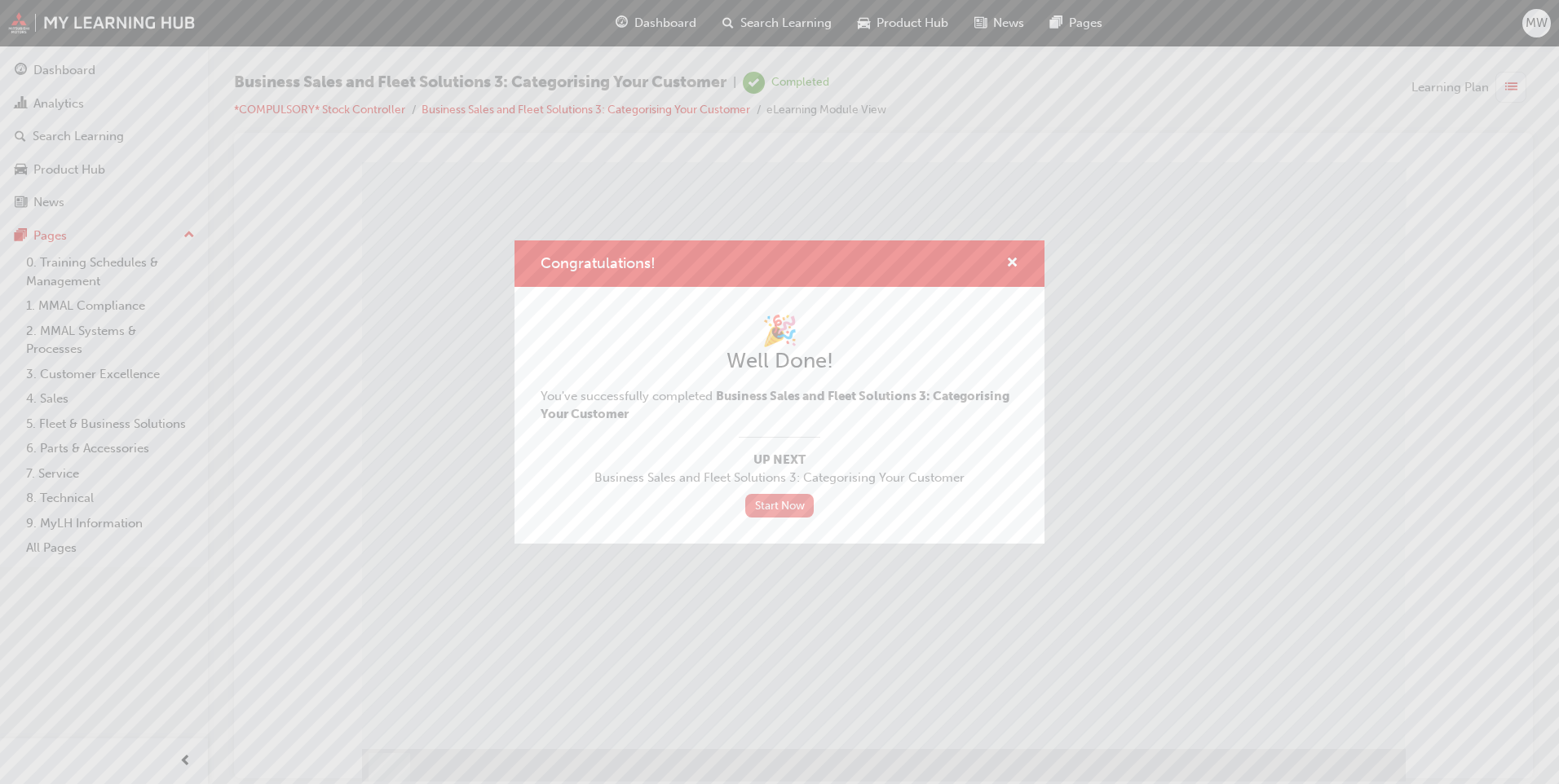
click at [792, 505] on link "Start Now" at bounding box center [780, 506] width 69 height 23
click at [749, 503] on link "Start Now" at bounding box center [780, 506] width 69 height 23
click at [1342, 717] on div "Congratulations! 🎉 Well Done! You've successfully completed Business Sales and …" at bounding box center [780, 392] width 1559 height 784
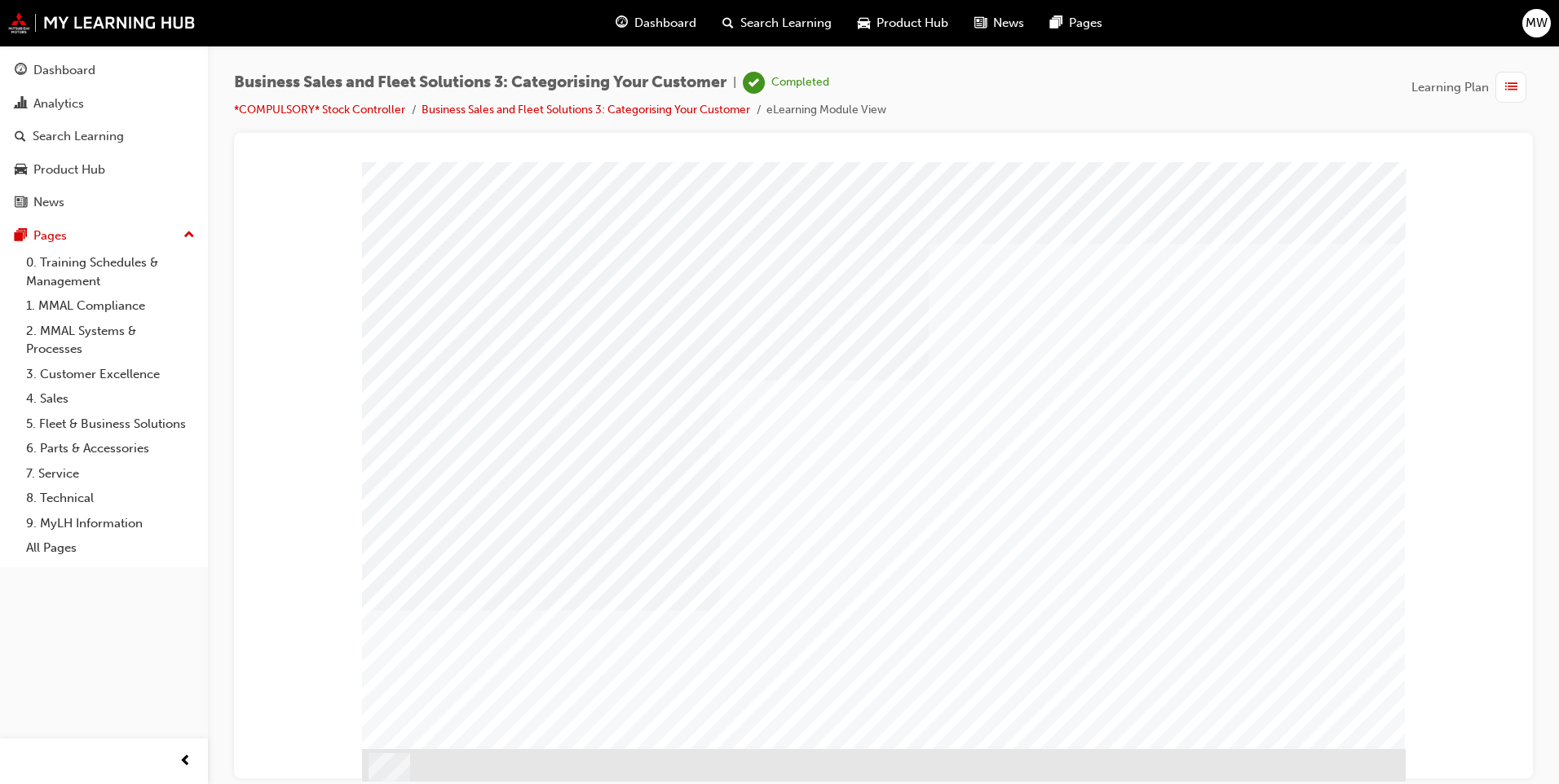
click at [1522, 88] on div "button" at bounding box center [1510, 87] width 31 height 31
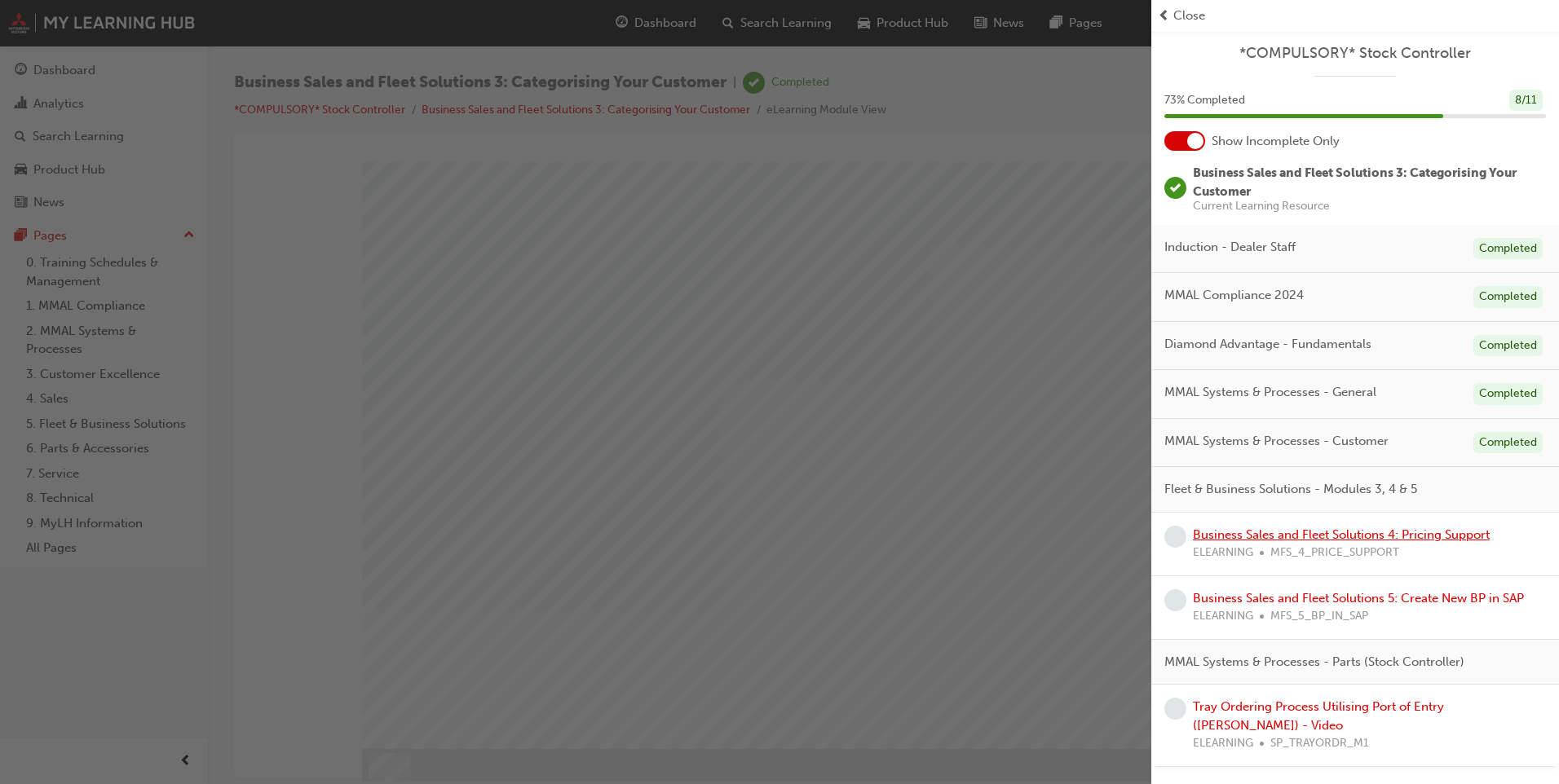
click at [1382, 533] on link "Business Sales and Fleet Solutions 4: Pricing Support" at bounding box center [1342, 534] width 297 height 15
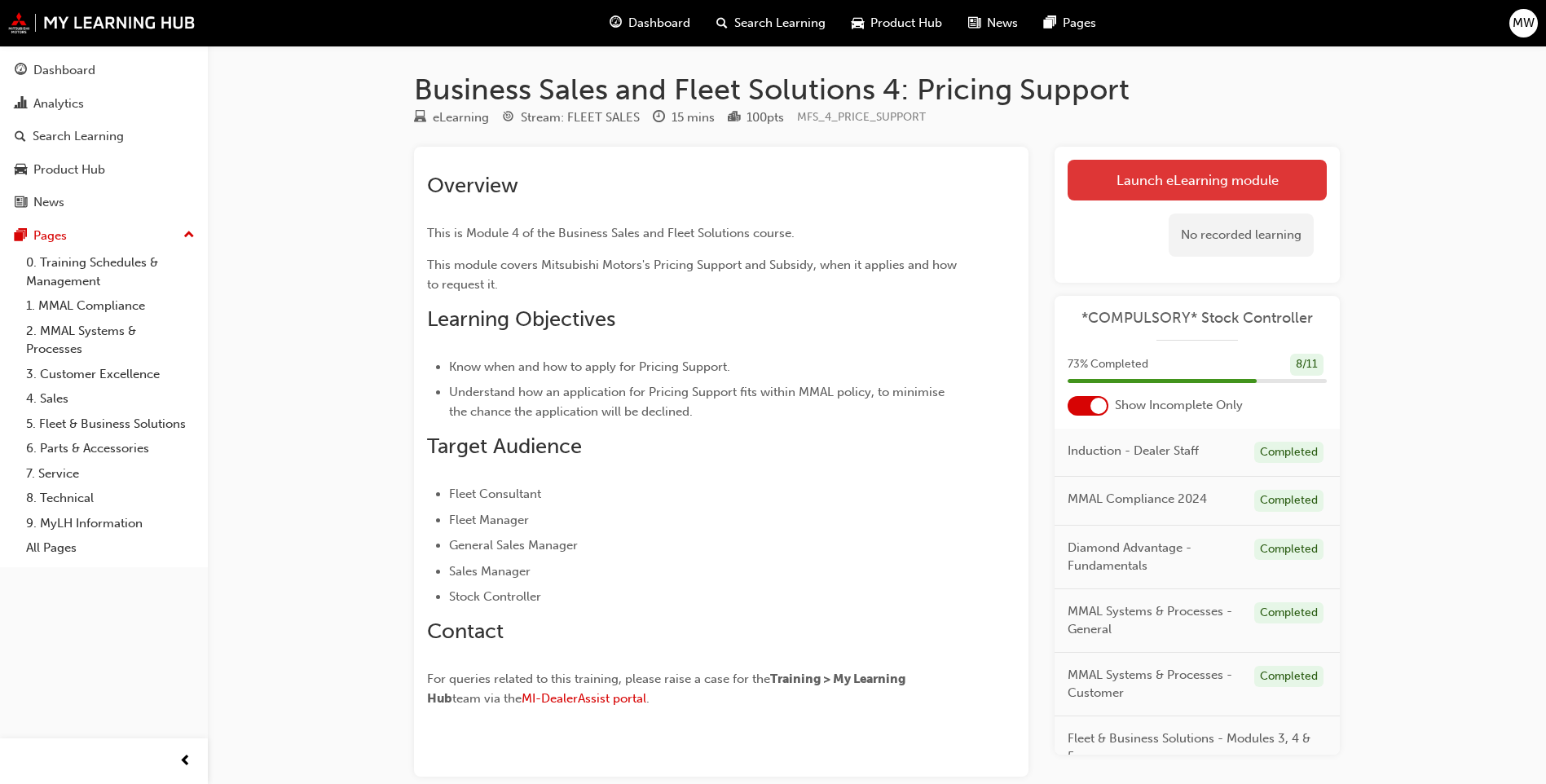
click at [1143, 173] on link "Launch eLearning module" at bounding box center [1197, 180] width 259 height 41
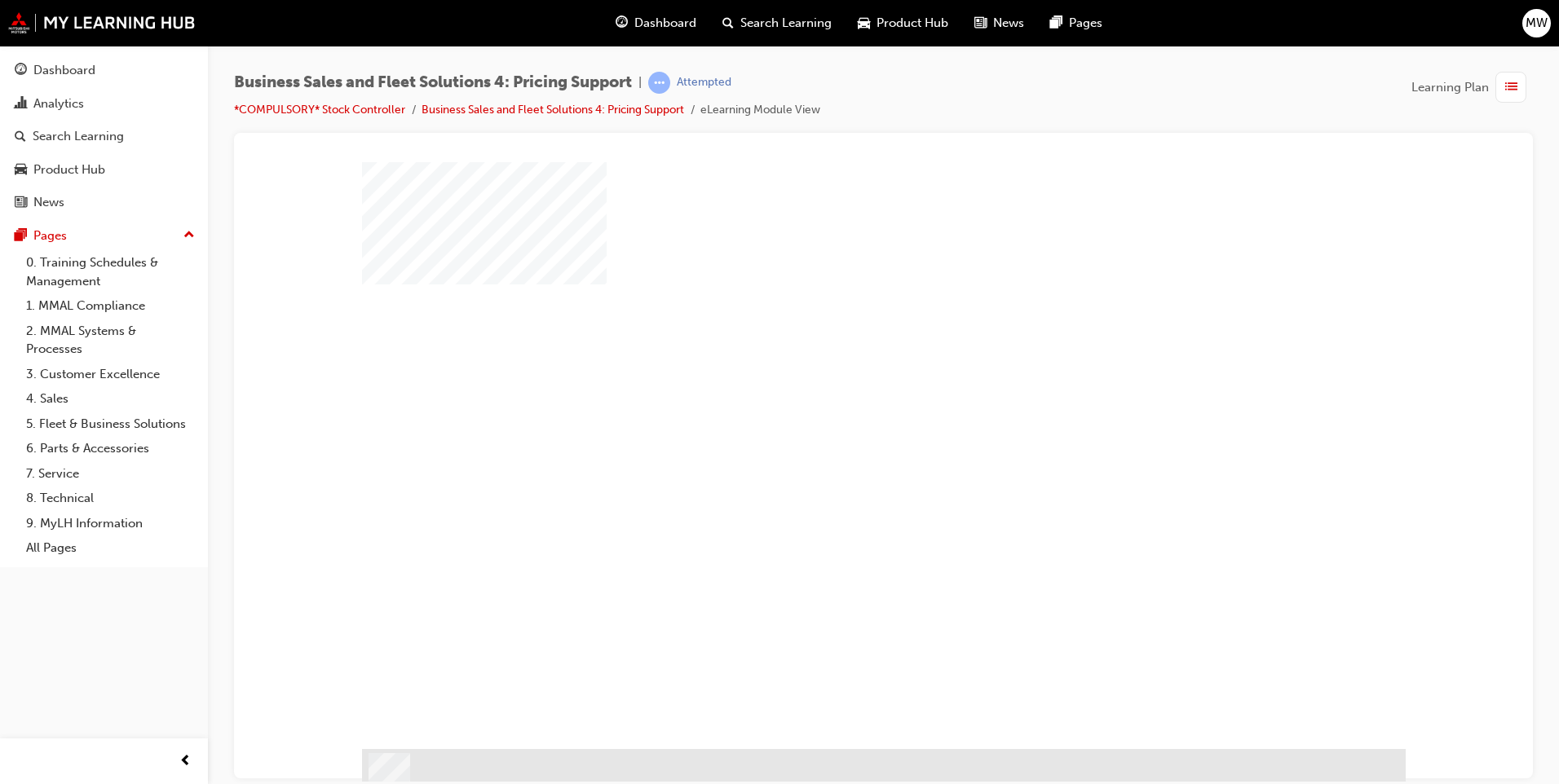
click at [837, 408] on div "play" at bounding box center [837, 408] width 0 height 0
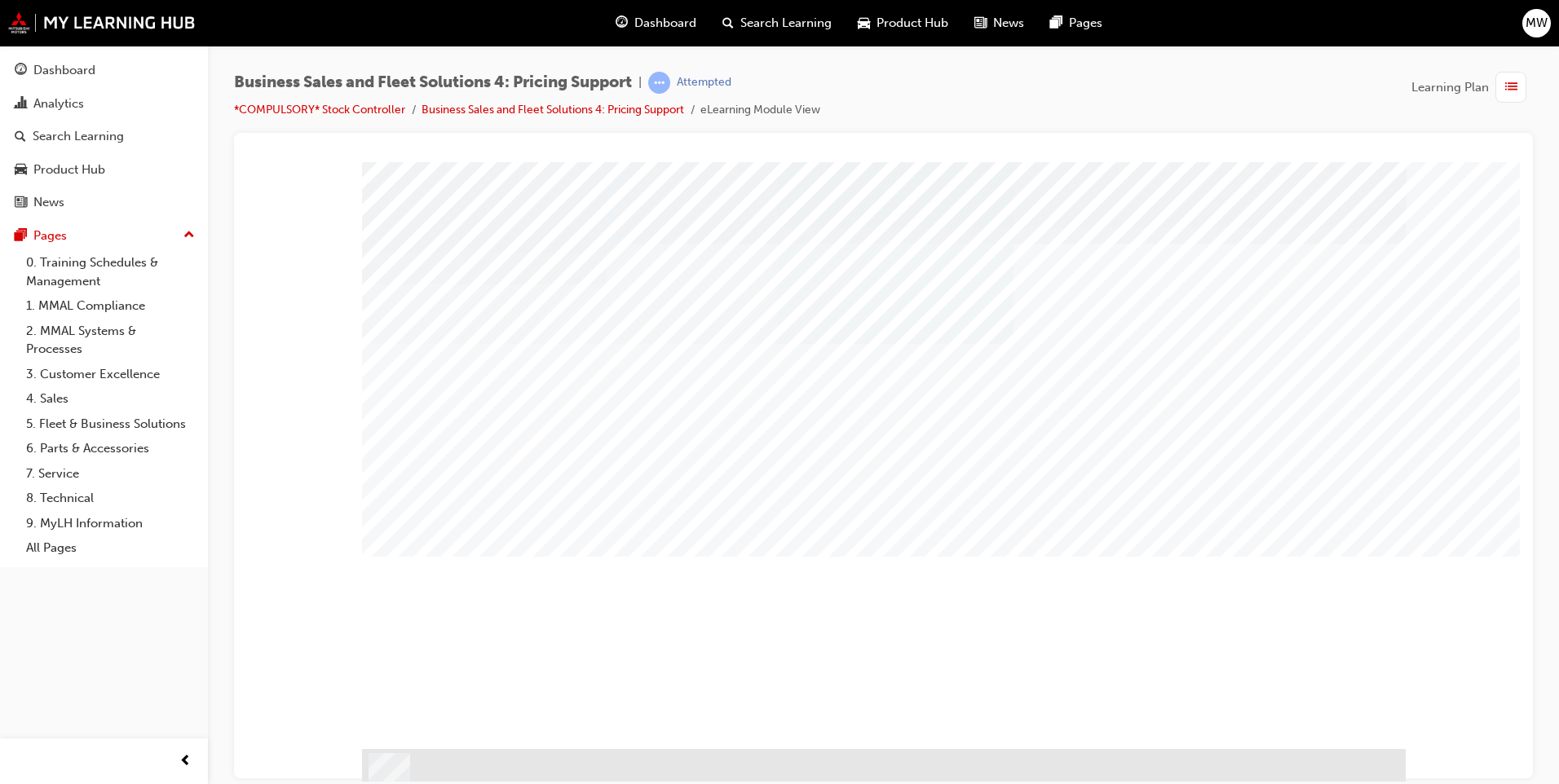
drag, startPoint x: 609, startPoint y: 373, endPoint x: 580, endPoint y: 373, distance: 29.0
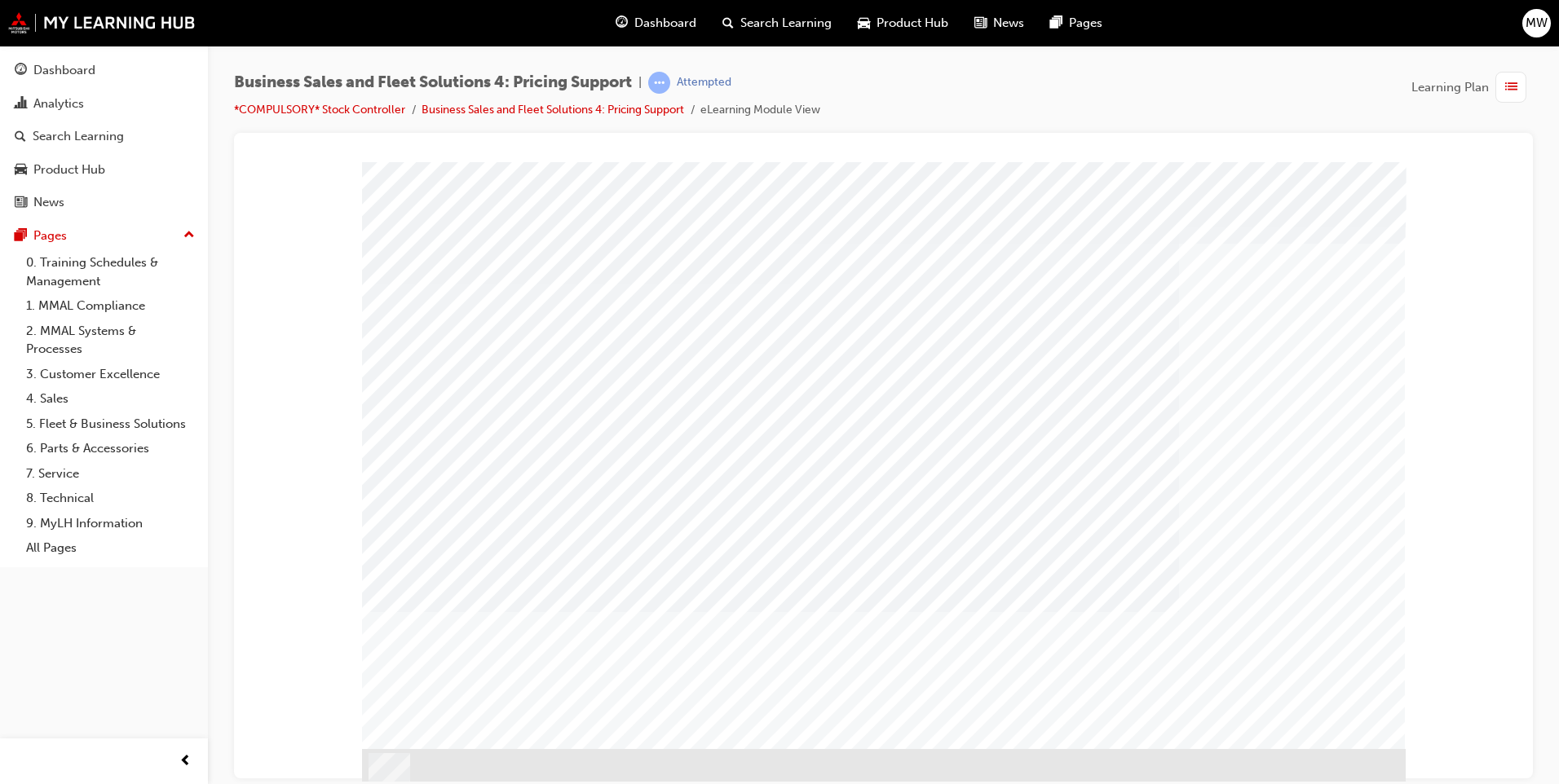
drag, startPoint x: 476, startPoint y: 376, endPoint x: 497, endPoint y: 387, distance: 23.7
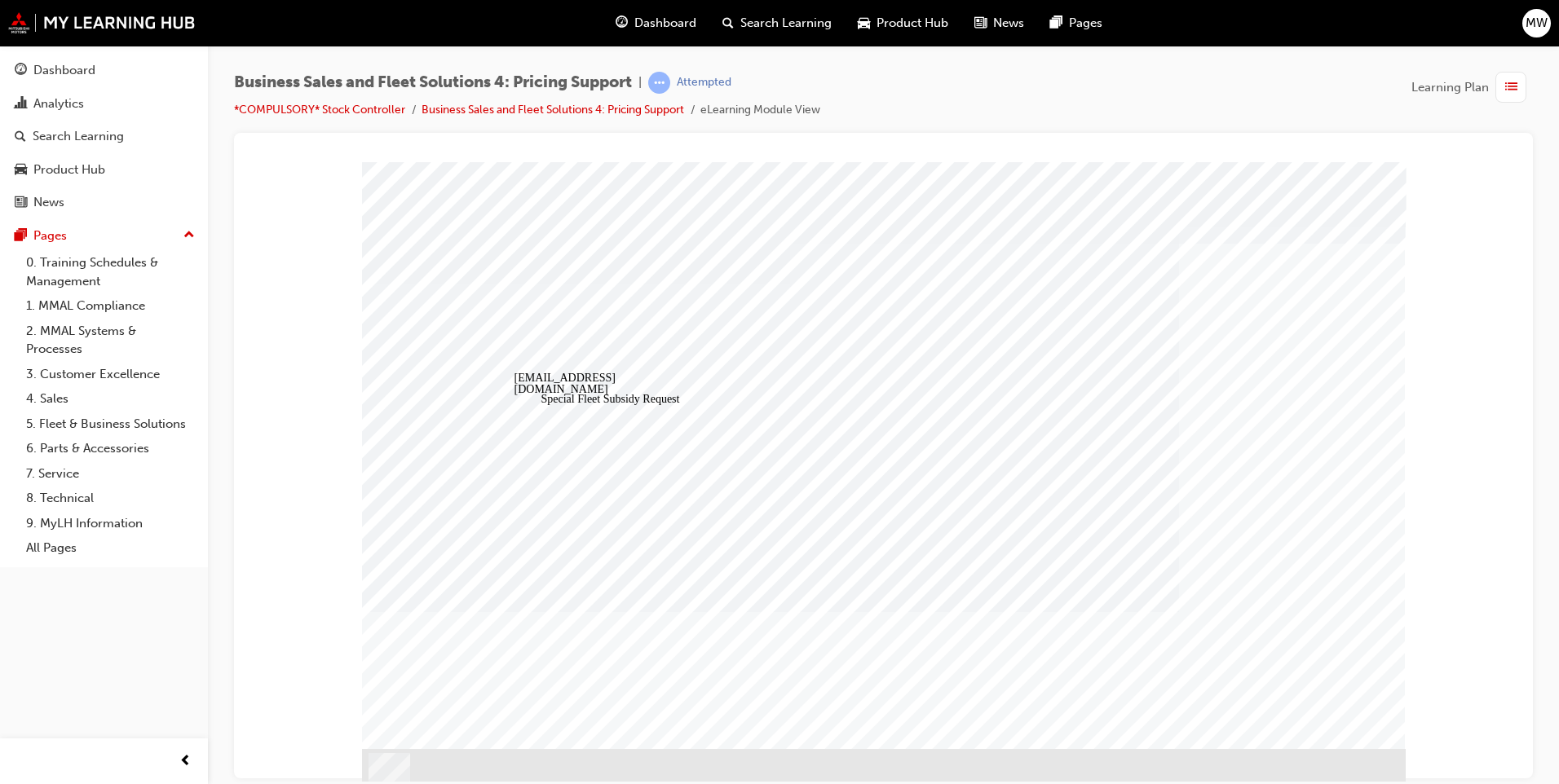
drag, startPoint x: 524, startPoint y: 437, endPoint x: 522, endPoint y: 445, distance: 8.2
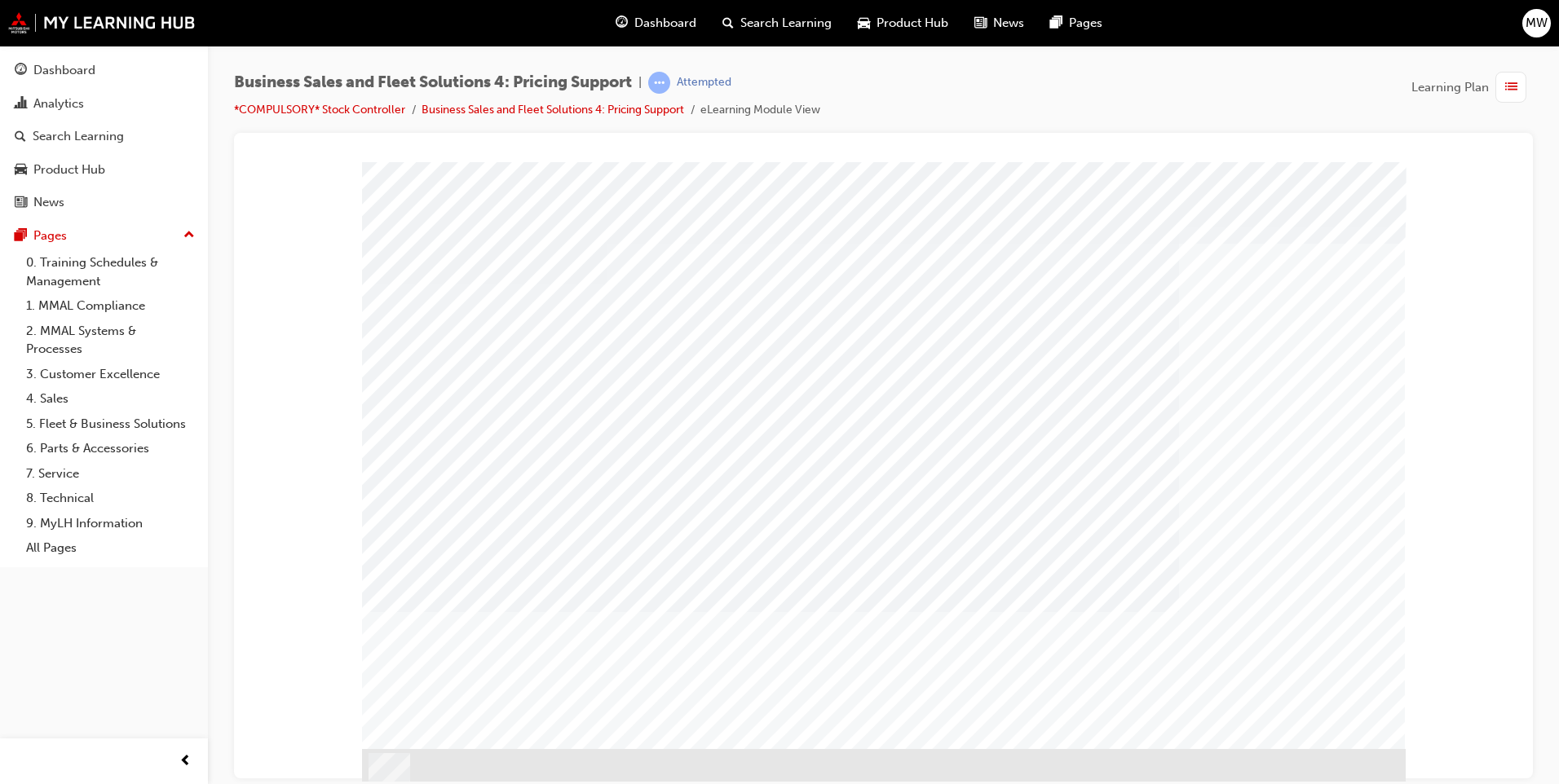
drag, startPoint x: 655, startPoint y: 405, endPoint x: 699, endPoint y: 417, distance: 45.6
drag, startPoint x: 1130, startPoint y: 396, endPoint x: 1098, endPoint y: 445, distance: 58.5
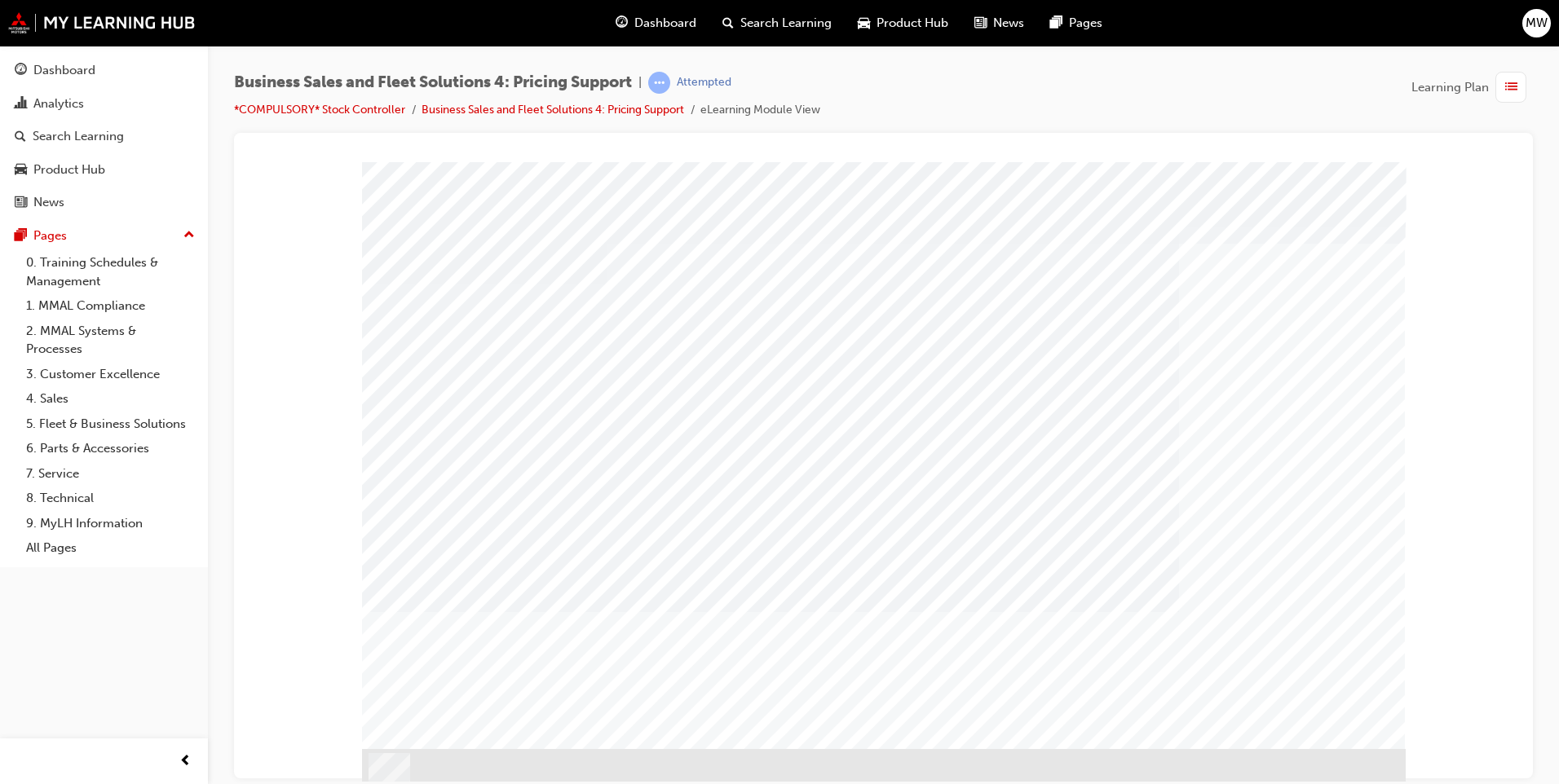
drag, startPoint x: 892, startPoint y: 597, endPoint x: 857, endPoint y: 577, distance: 40.3
click at [857, 577] on div "PAGE 6 SAP Database Left" at bounding box center [883, 454] width 1044 height 587
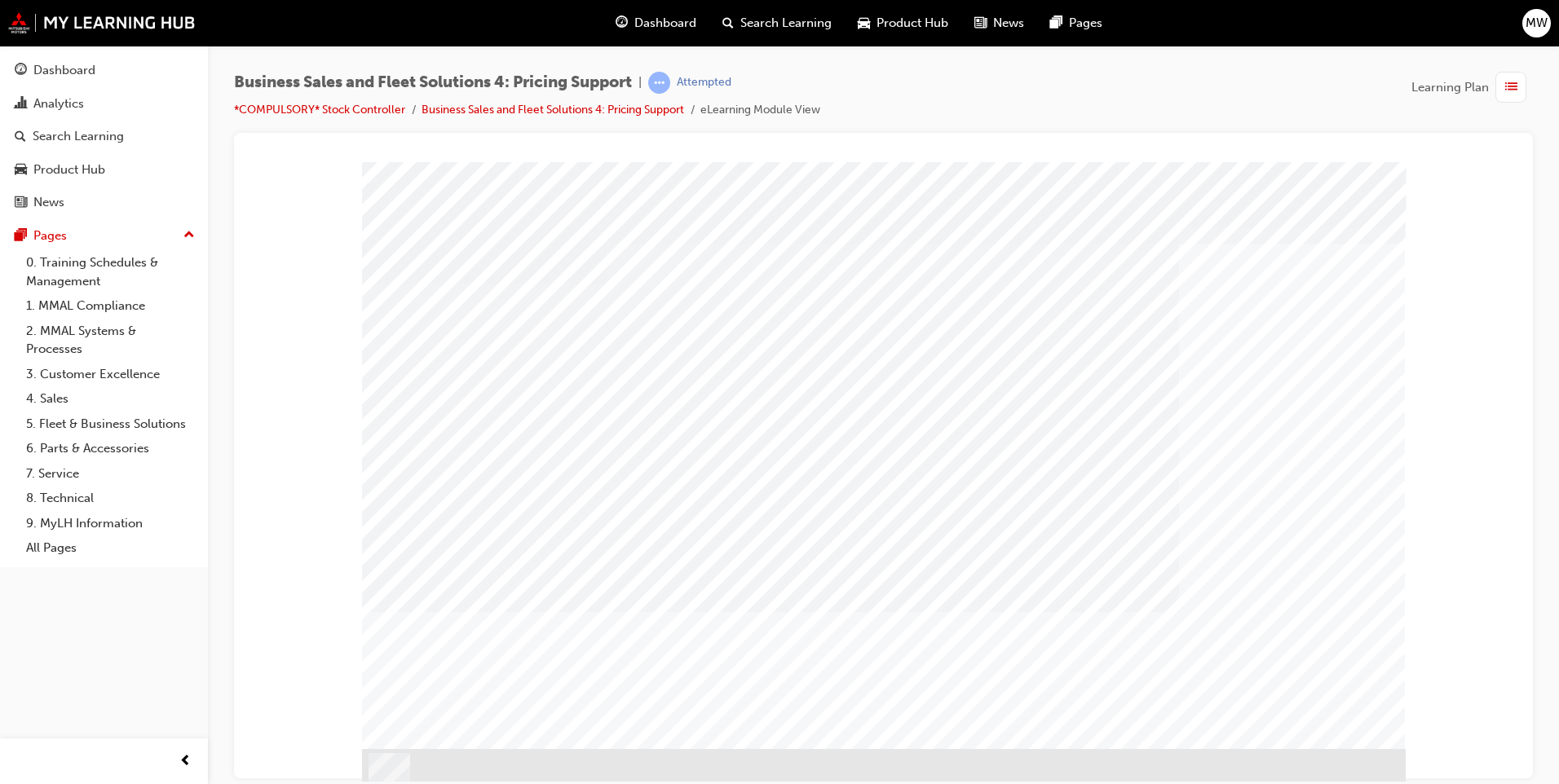
drag, startPoint x: 861, startPoint y: 604, endPoint x: 878, endPoint y: 665, distance: 63.3
click at [863, 605] on div "PAGE 6 SAP Database Left" at bounding box center [883, 454] width 1044 height 587
drag, startPoint x: 868, startPoint y: 648, endPoint x: 867, endPoint y: 603, distance: 45.0
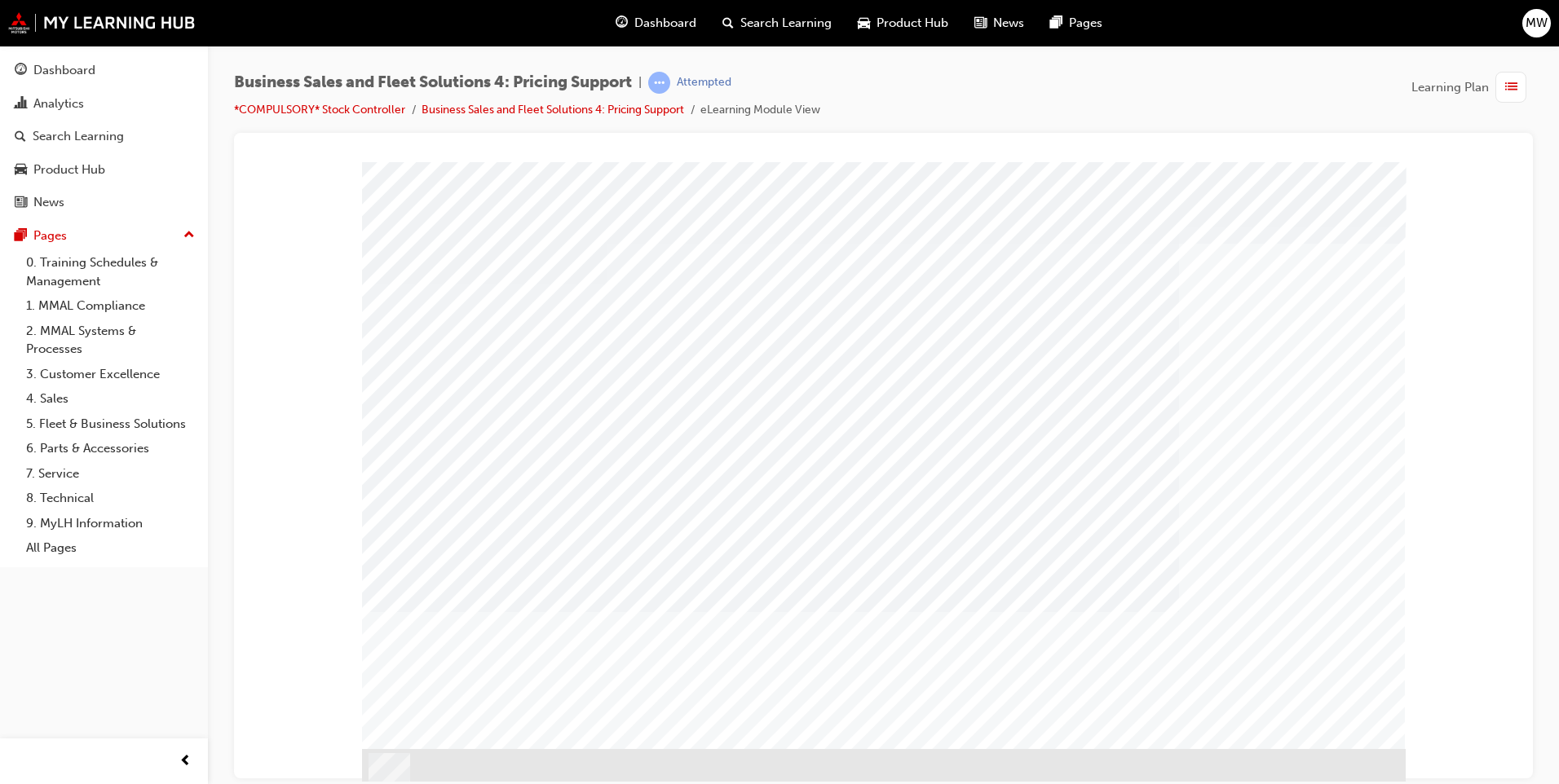
drag, startPoint x: 944, startPoint y: 343, endPoint x: 1036, endPoint y: 369, distance: 95.6
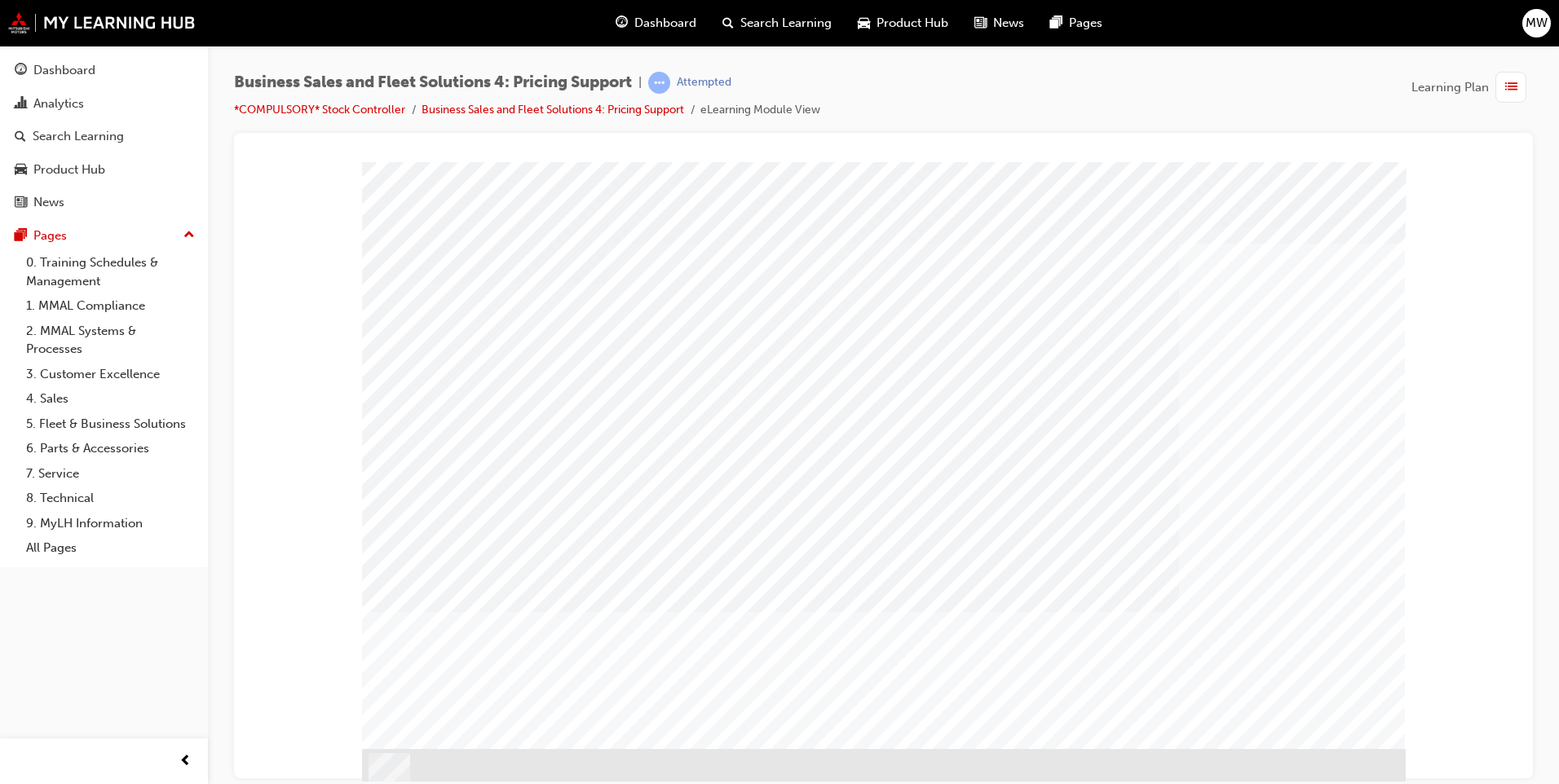
drag, startPoint x: 1178, startPoint y: 522, endPoint x: 1233, endPoint y: 583, distance: 82.1
click at [1209, 556] on div "PAGE 6 SAP Database Left" at bounding box center [883, 454] width 1044 height 587
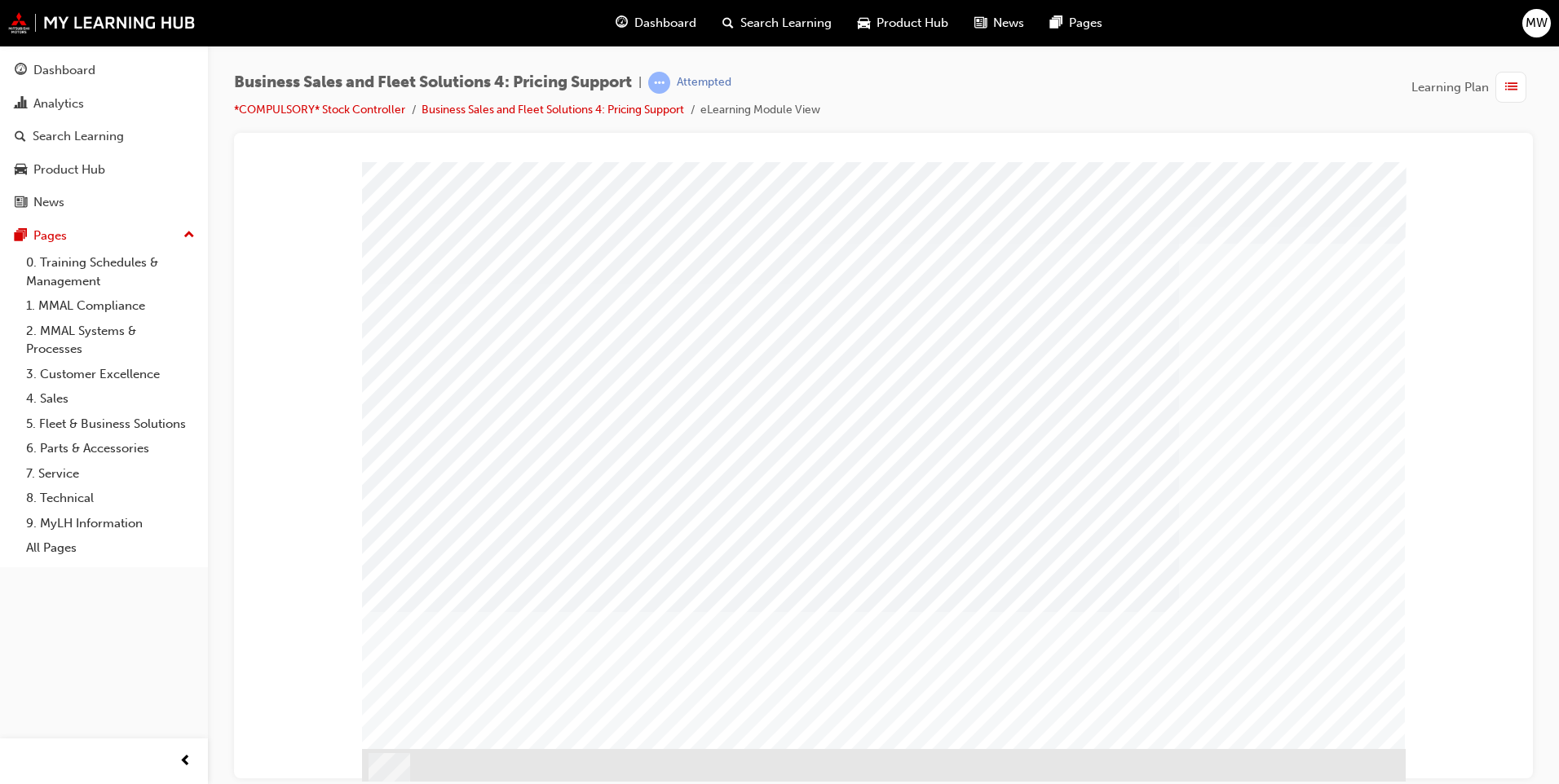
drag, startPoint x: 615, startPoint y: 397, endPoint x: 547, endPoint y: 392, distance: 68.2
drag, startPoint x: 526, startPoint y: 469, endPoint x: 520, endPoint y: 509, distance: 40.4
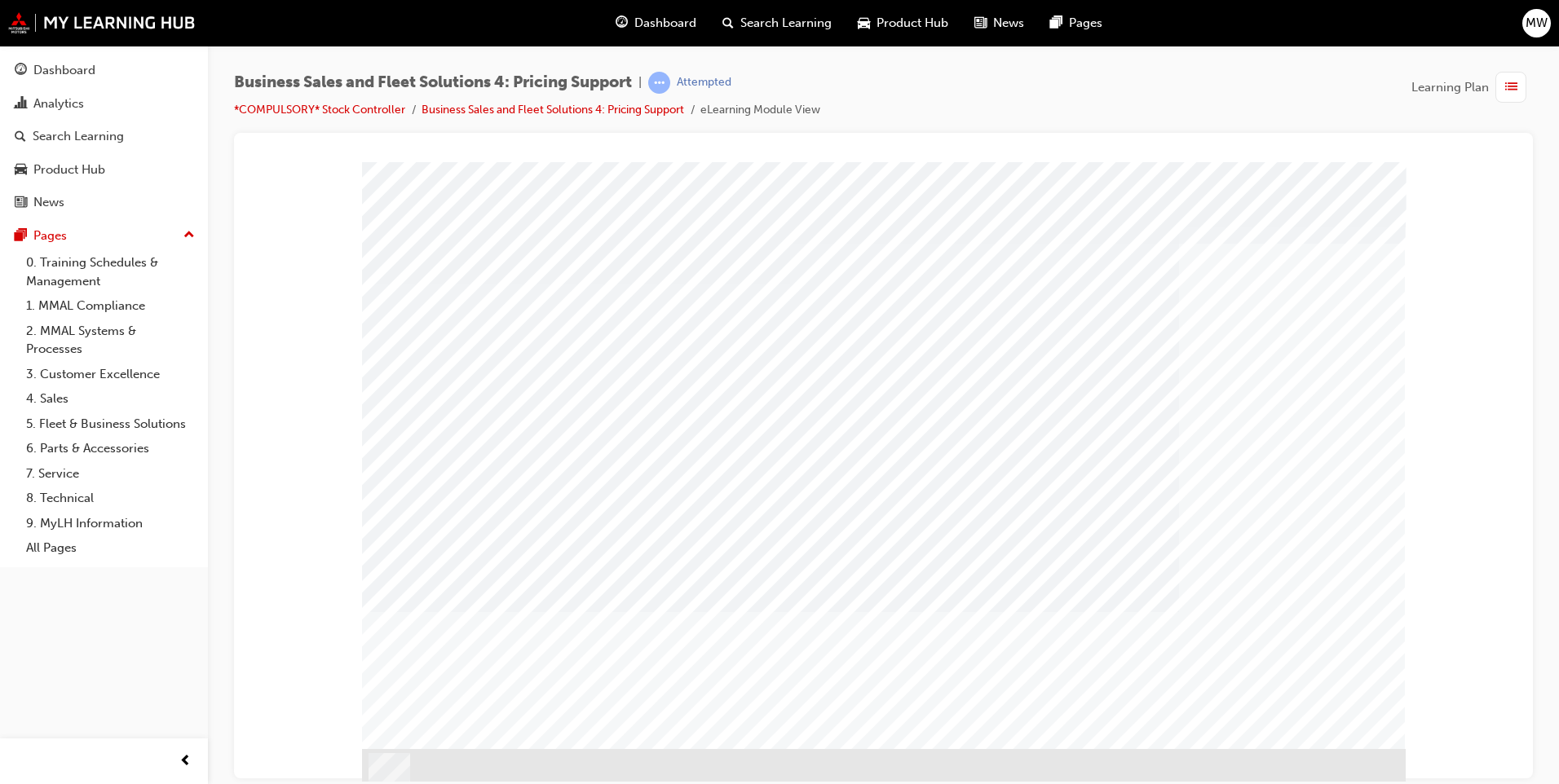
drag, startPoint x: 517, startPoint y: 578, endPoint x: 526, endPoint y: 589, distance: 14.2
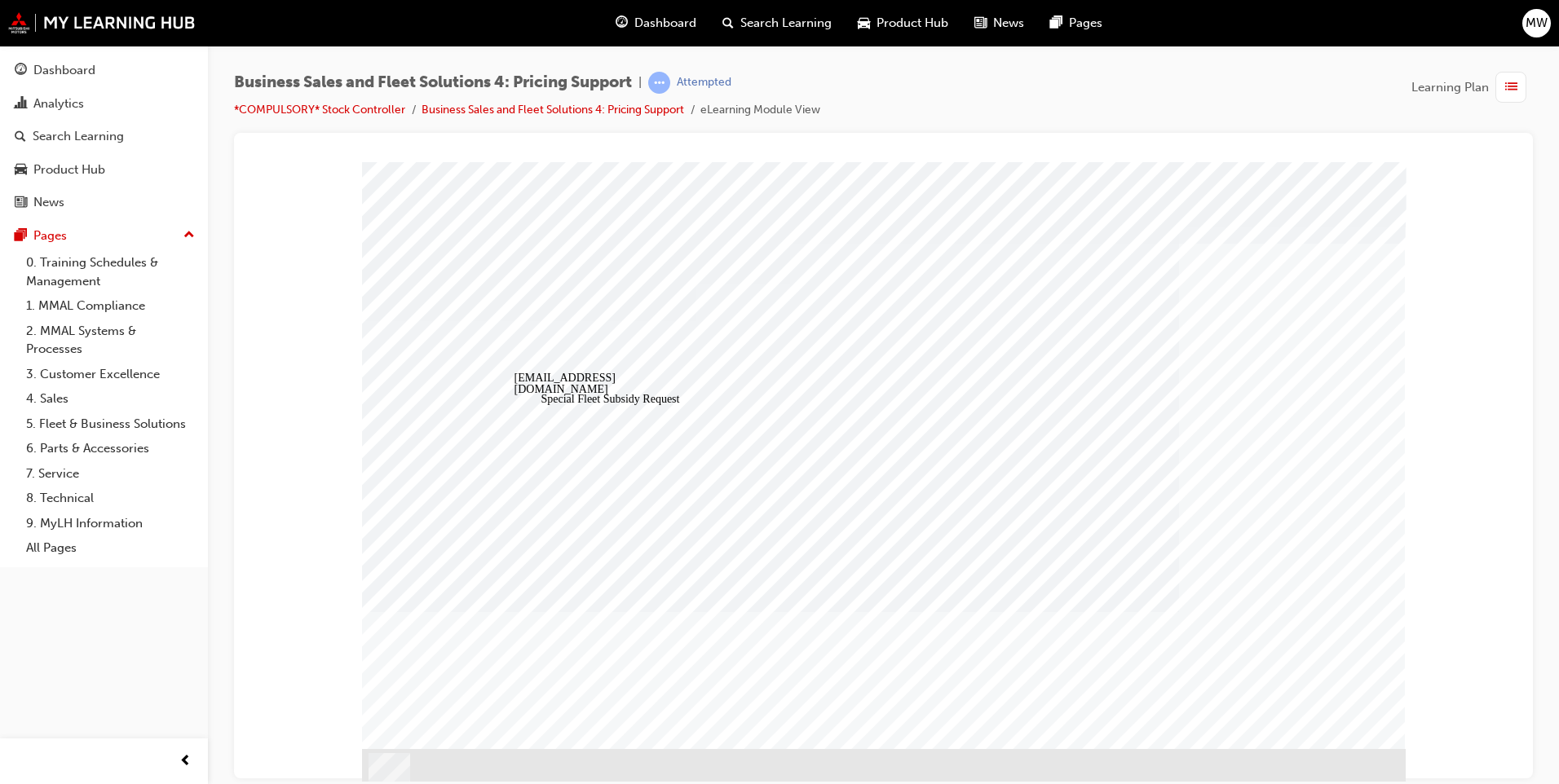
drag, startPoint x: 514, startPoint y: 596, endPoint x: 524, endPoint y: 593, distance: 10.4
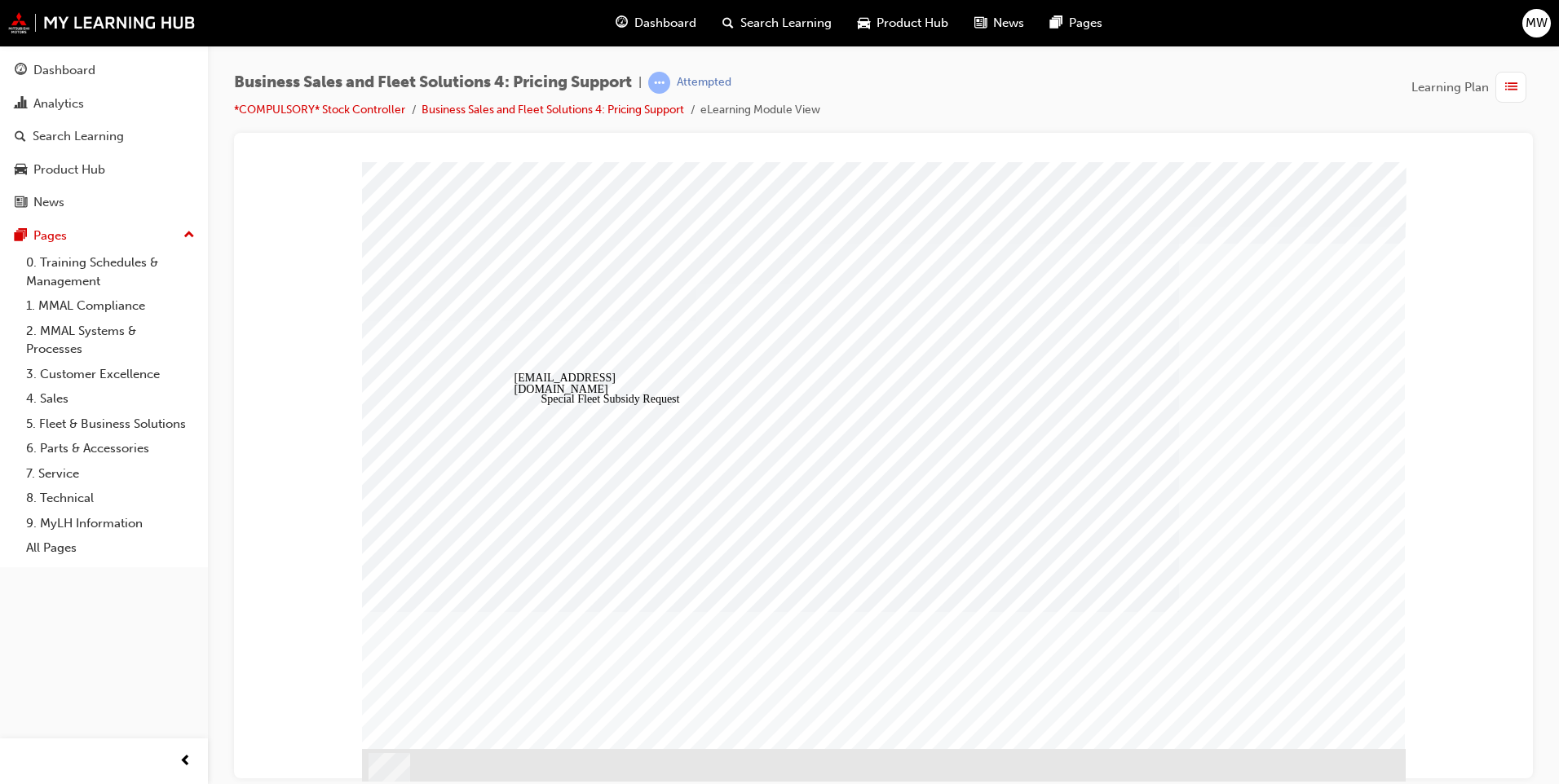
drag, startPoint x: 709, startPoint y: 398, endPoint x: 728, endPoint y: 431, distance: 38.1
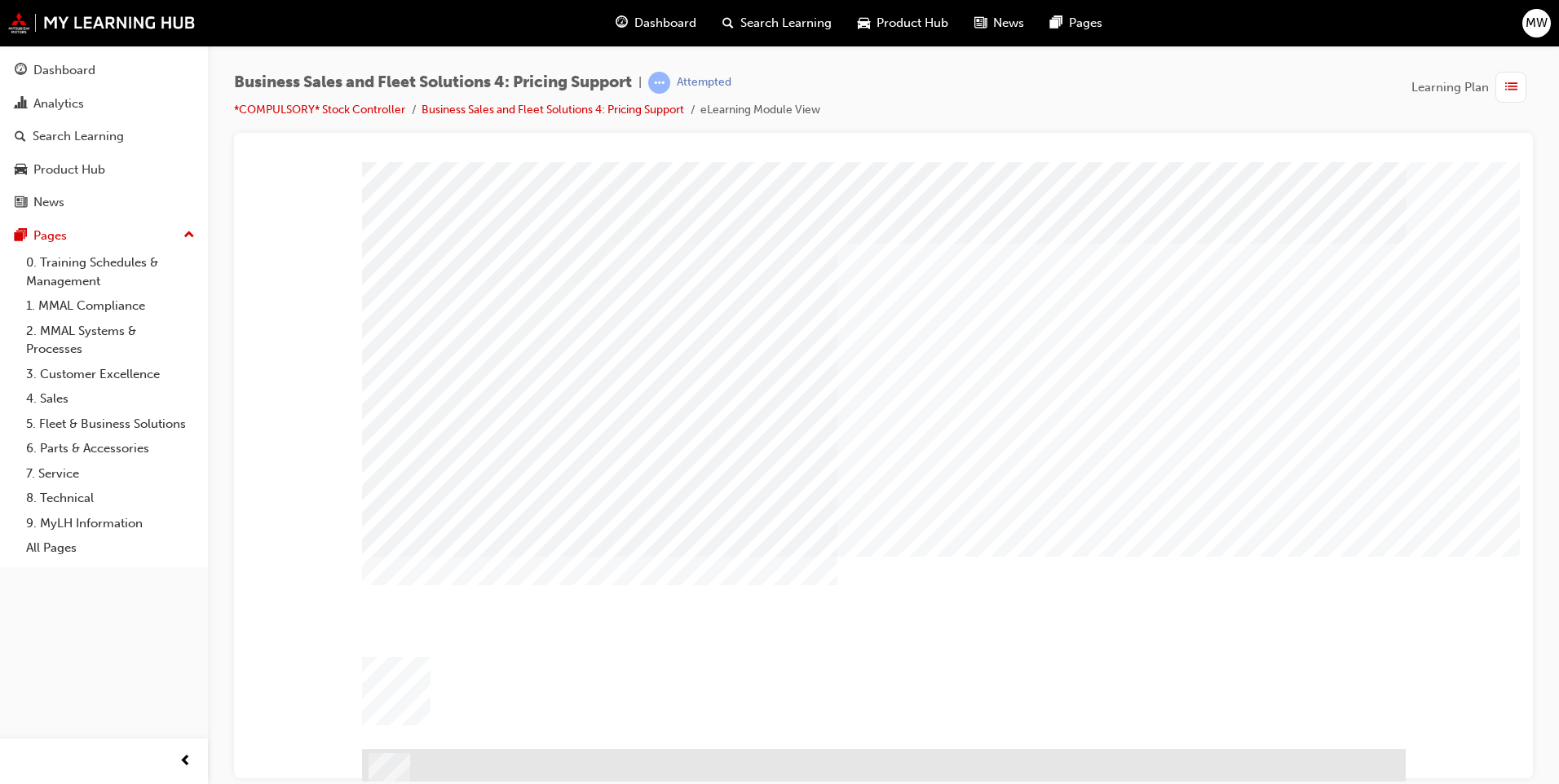
drag, startPoint x: 736, startPoint y: 556, endPoint x: 839, endPoint y: 577, distance: 105.1
drag, startPoint x: 928, startPoint y: 641, endPoint x: 917, endPoint y: 638, distance: 11.4
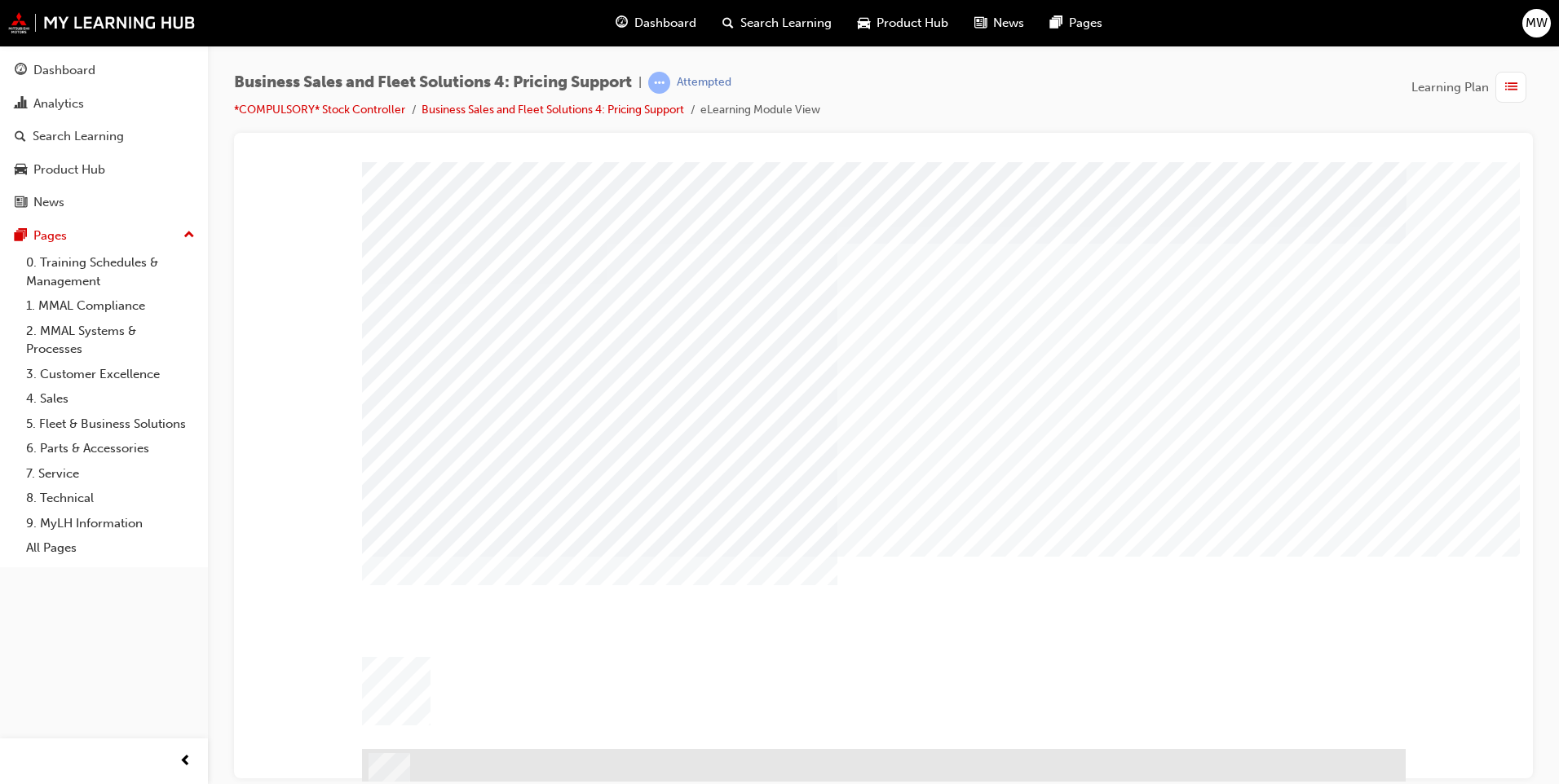
drag, startPoint x: 736, startPoint y: 633, endPoint x: 753, endPoint y: 634, distance: 17.0
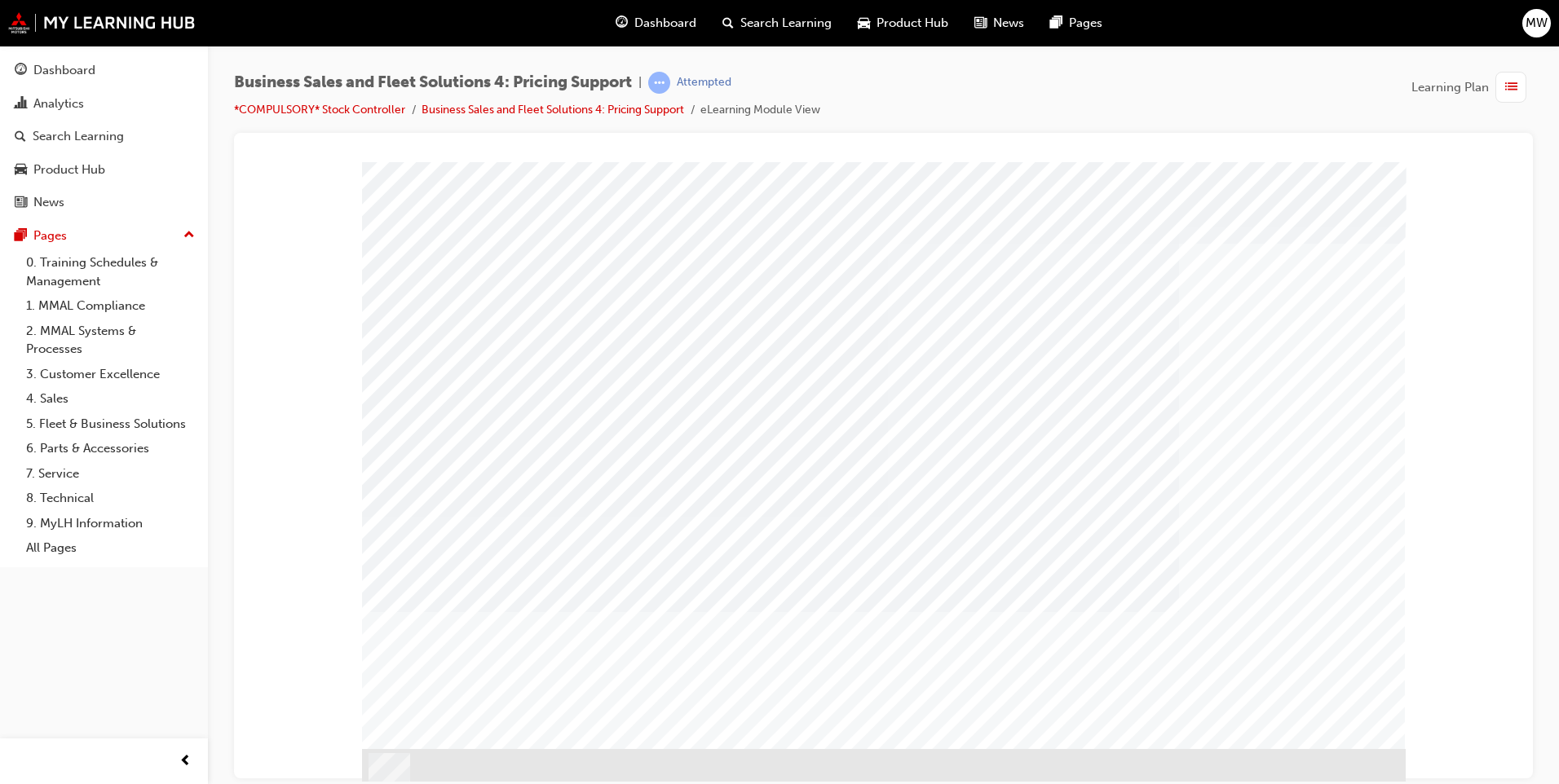
click at [983, 474] on div at bounding box center [1075, 470] width 343 height 24
checkbox input "true"
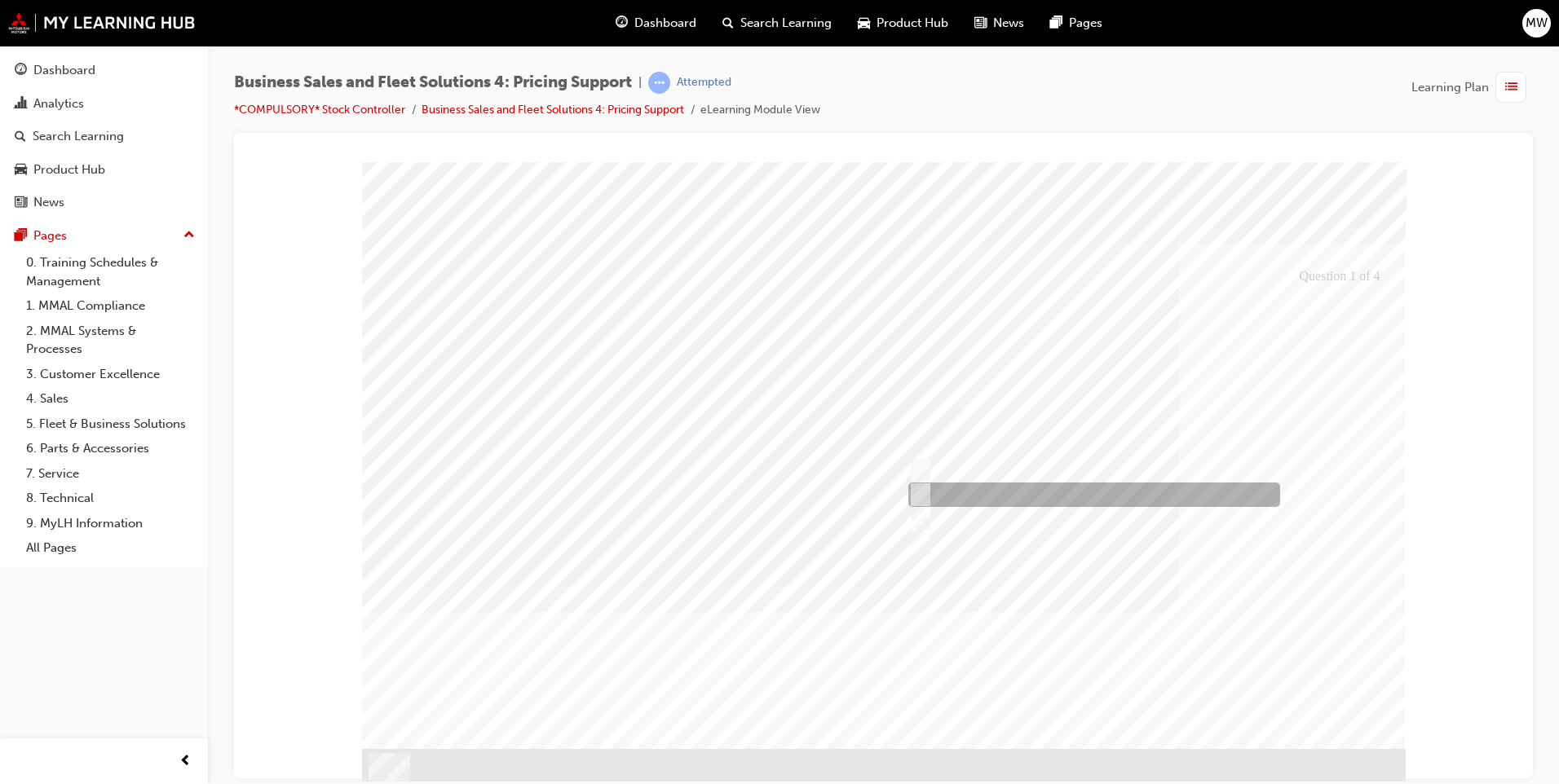
click at [995, 498] on div at bounding box center [1089, 494] width 372 height 24
checkbox input "true"
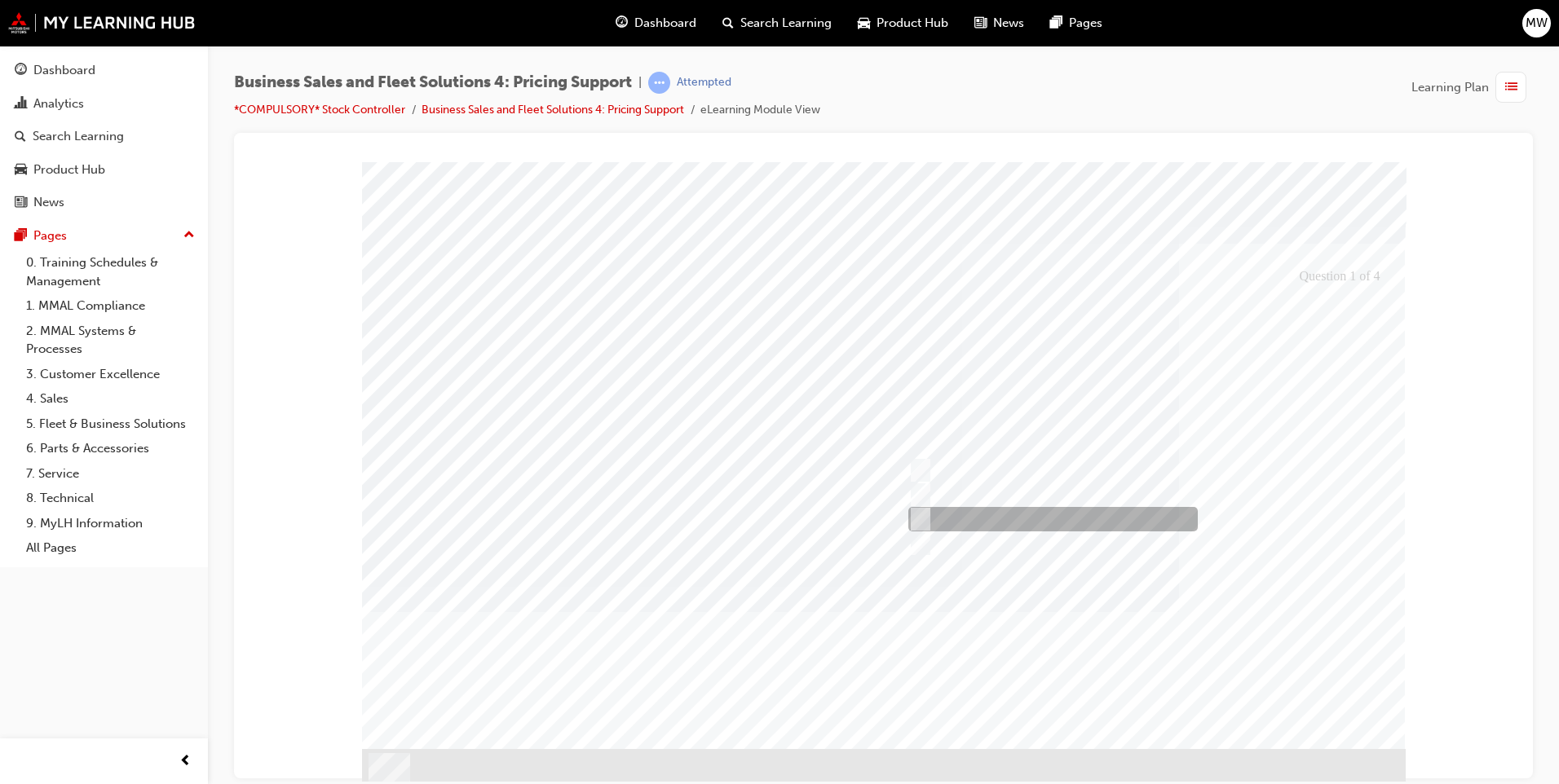
click at [995, 522] on div at bounding box center [1048, 518] width 289 height 24
checkbox input "true"
click at [1337, 677] on div at bounding box center [883, 473] width 1044 height 624
click at [977, 458] on div at bounding box center [968, 470] width 129 height 24
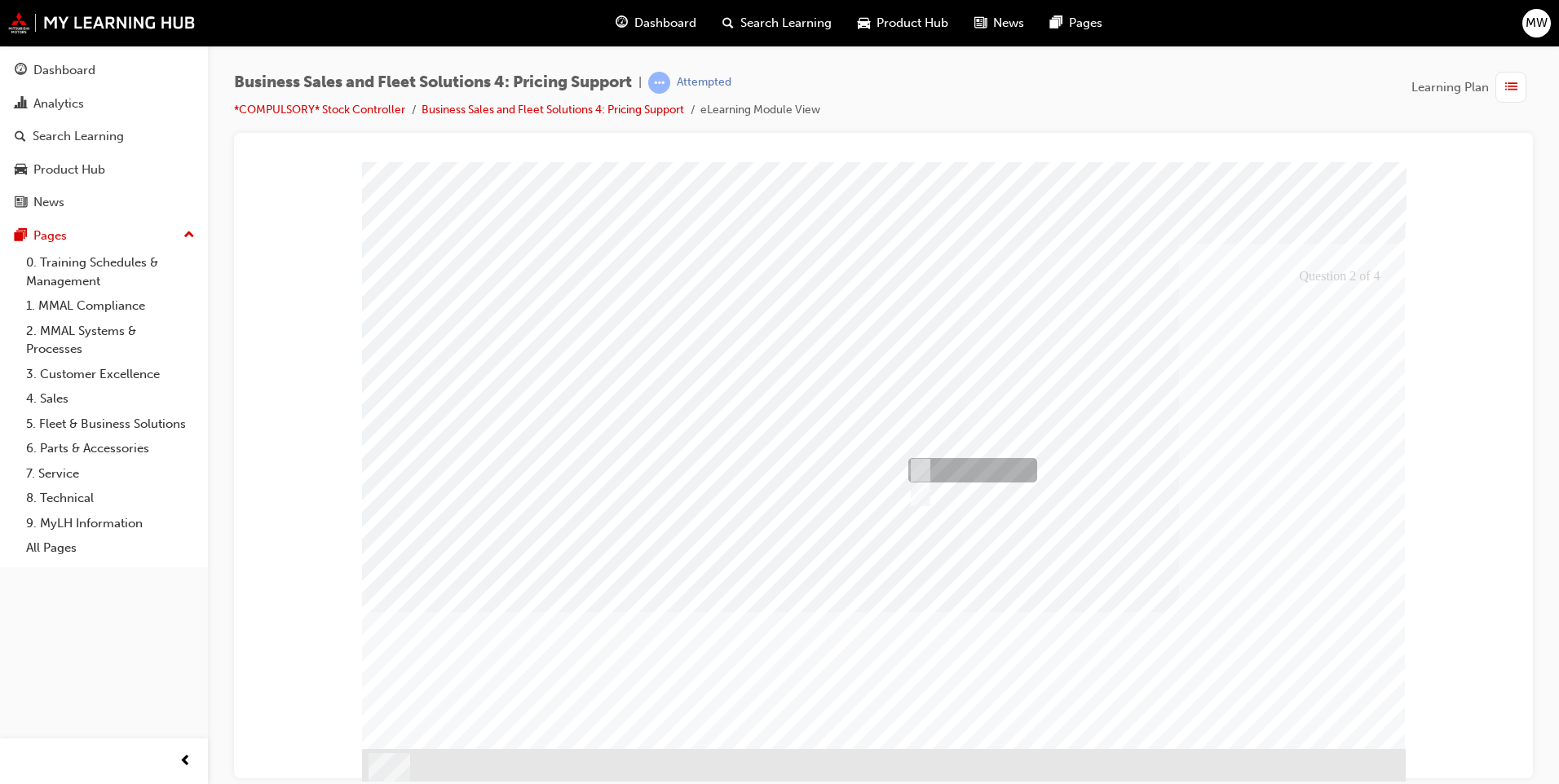
radio input "true"
click at [1315, 651] on div at bounding box center [883, 473] width 1044 height 624
click at [951, 466] on div at bounding box center [968, 470] width 129 height 24
radio input "true"
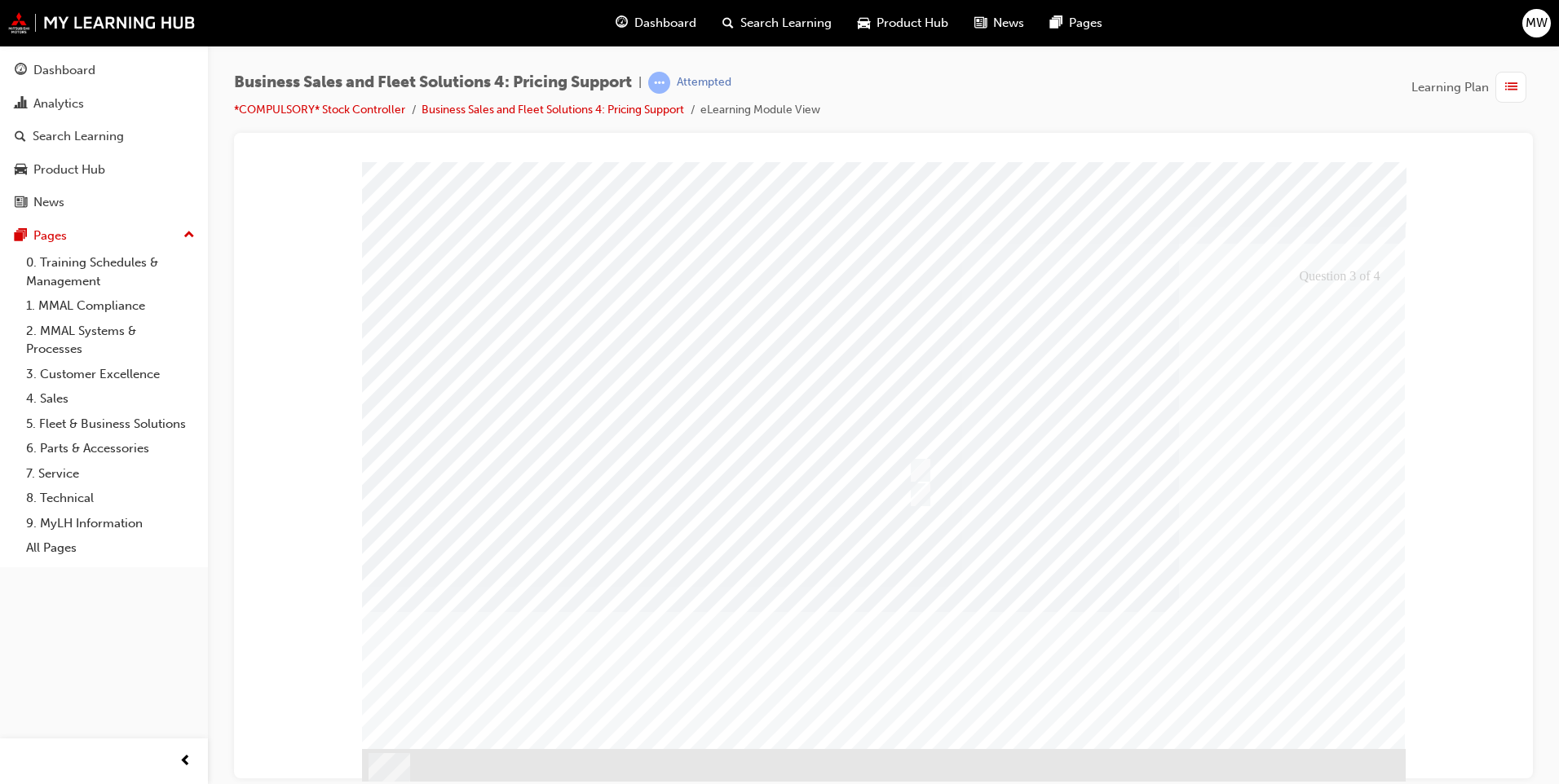
drag, startPoint x: 1306, startPoint y: 655, endPoint x: 1306, endPoint y: 670, distance: 15.0
click at [1306, 671] on div at bounding box center [883, 473] width 1044 height 624
click at [919, 471] on input "True" at bounding box center [917, 470] width 17 height 17
radio input "true"
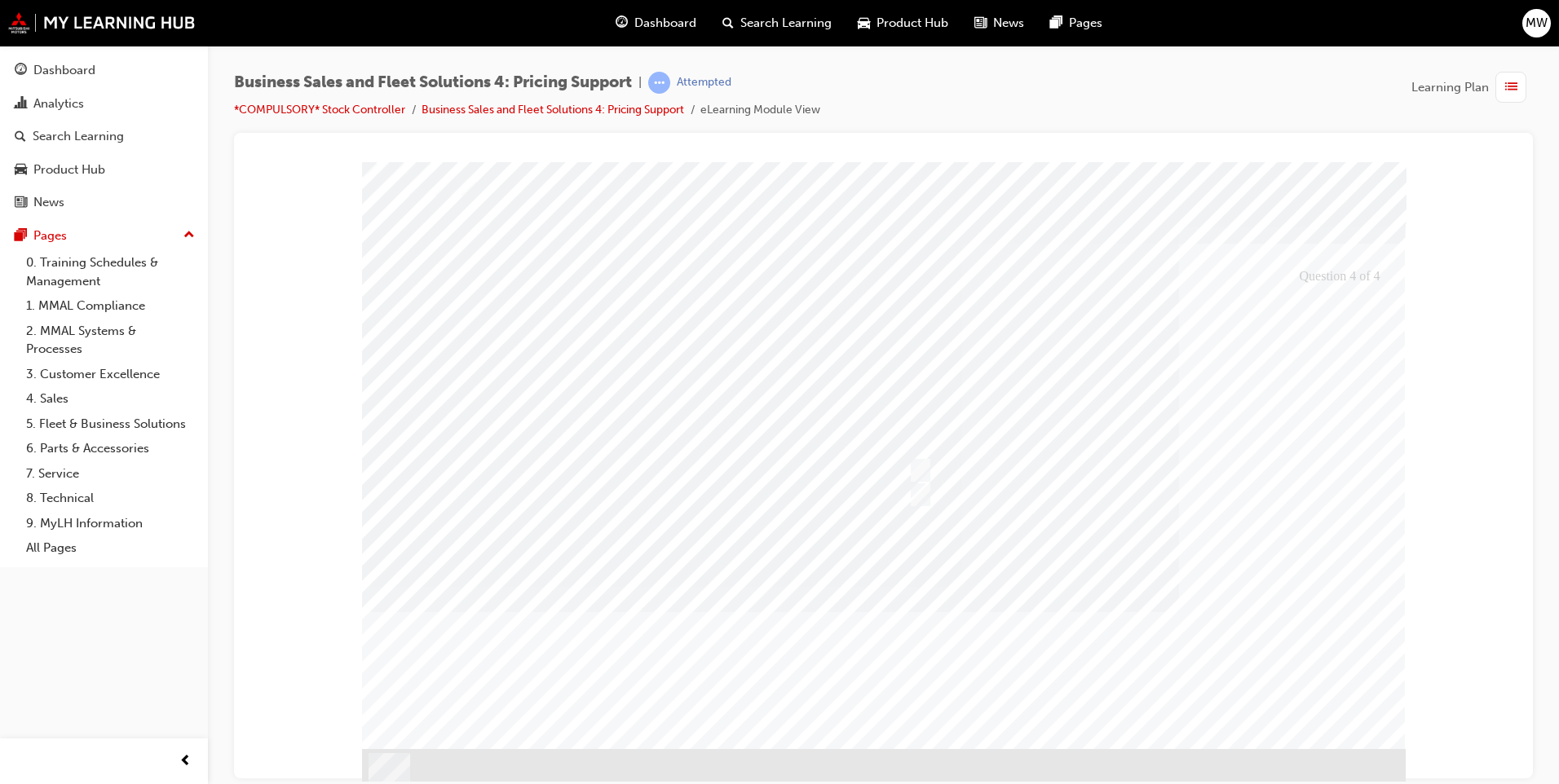
drag, startPoint x: 1326, startPoint y: 672, endPoint x: 1146, endPoint y: 593, distance: 196.6
click at [1325, 671] on div at bounding box center [883, 473] width 1044 height 624
click at [917, 493] on input "False" at bounding box center [917, 495] width 17 height 17
radio input "true"
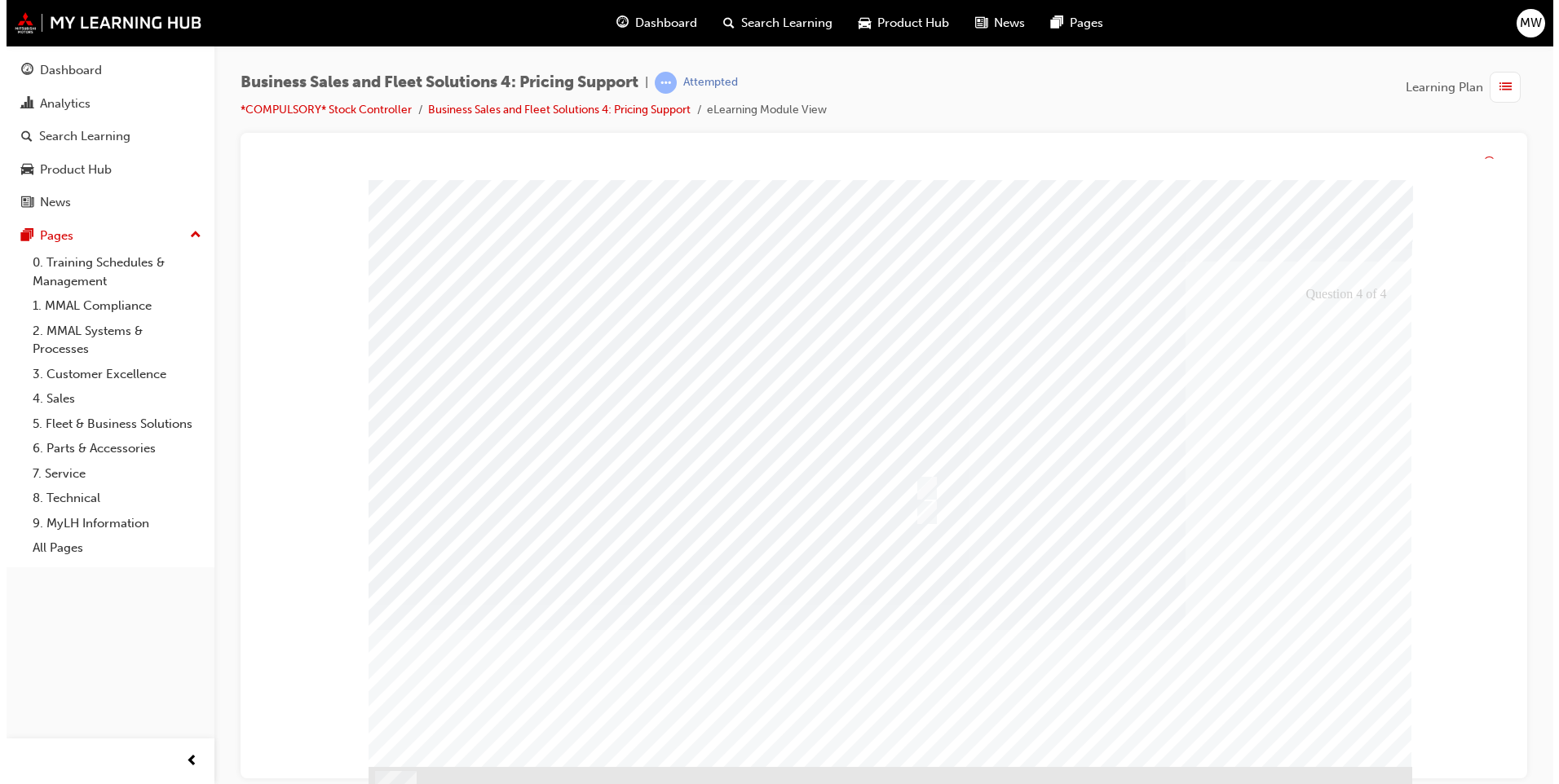
click at [1323, 674] on div at bounding box center [889, 492] width 1044 height 624
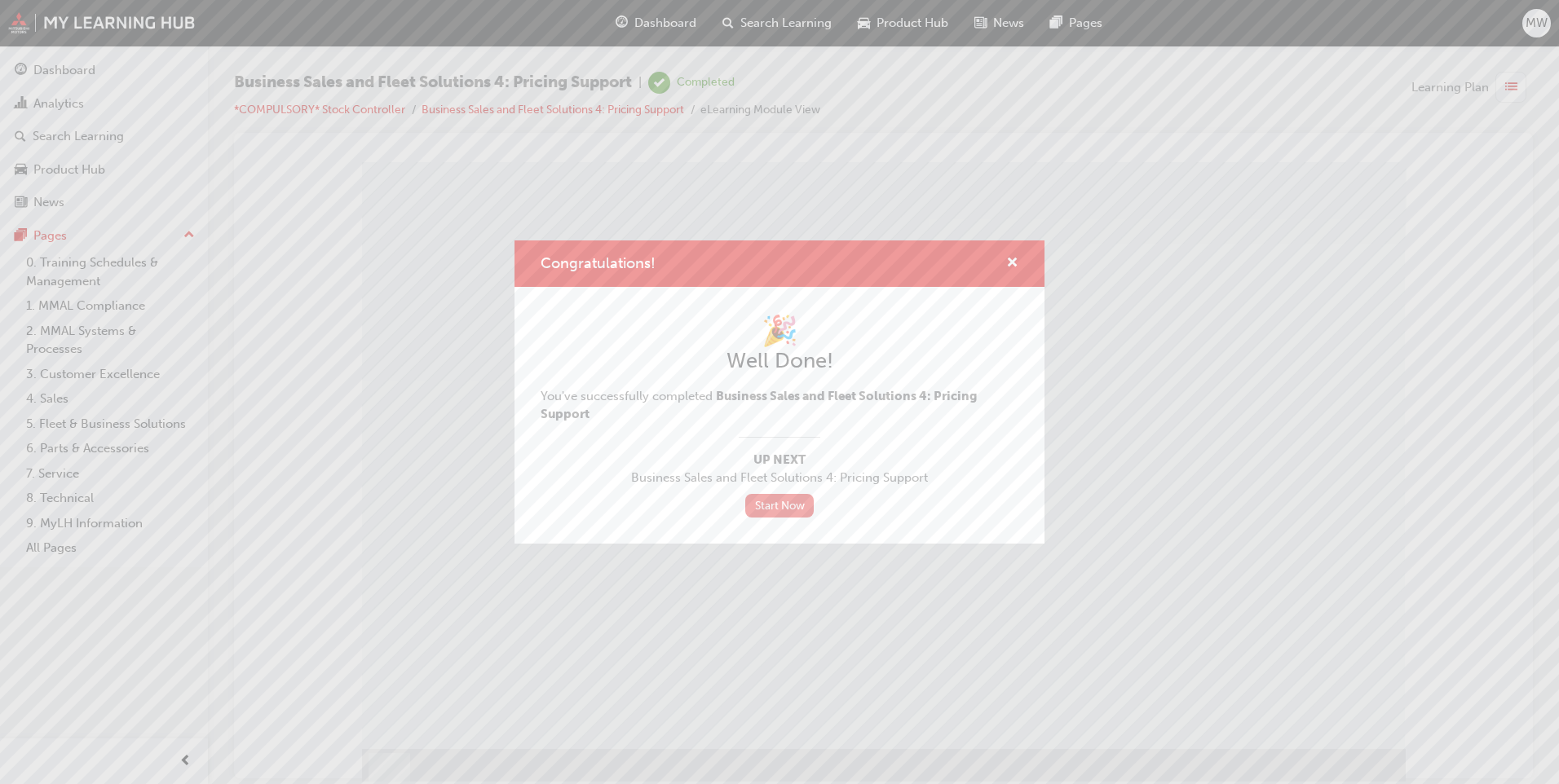
click at [786, 499] on link "Start Now" at bounding box center [780, 506] width 69 height 23
click at [791, 504] on link "Start Now" at bounding box center [780, 506] width 69 height 23
click at [1342, 722] on div "Congratulations! 🎉 Well Done! You've successfully completed Business Sales and …" at bounding box center [780, 392] width 1559 height 784
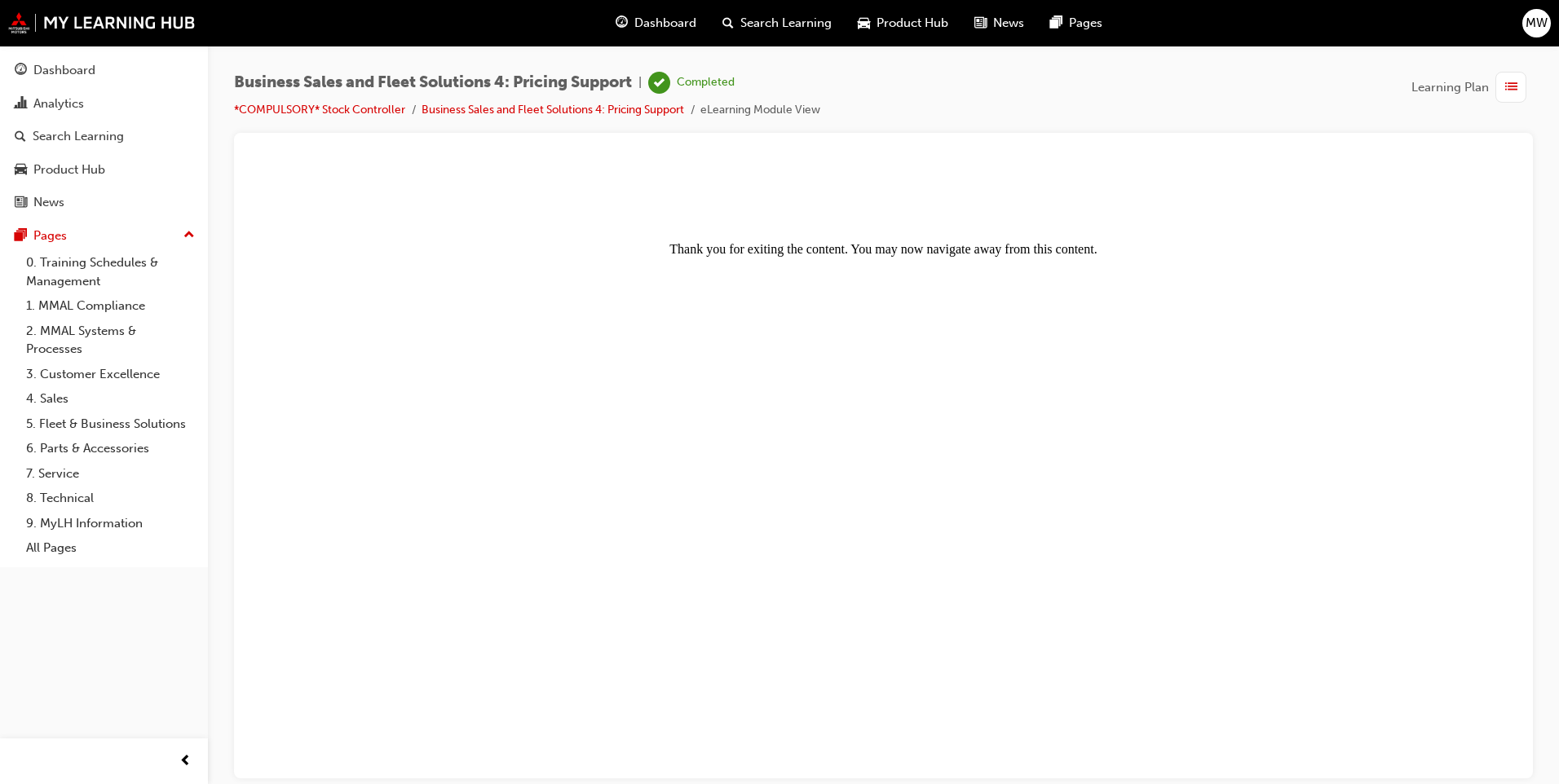
click at [1496, 80] on div "button" at bounding box center [1510, 87] width 31 height 31
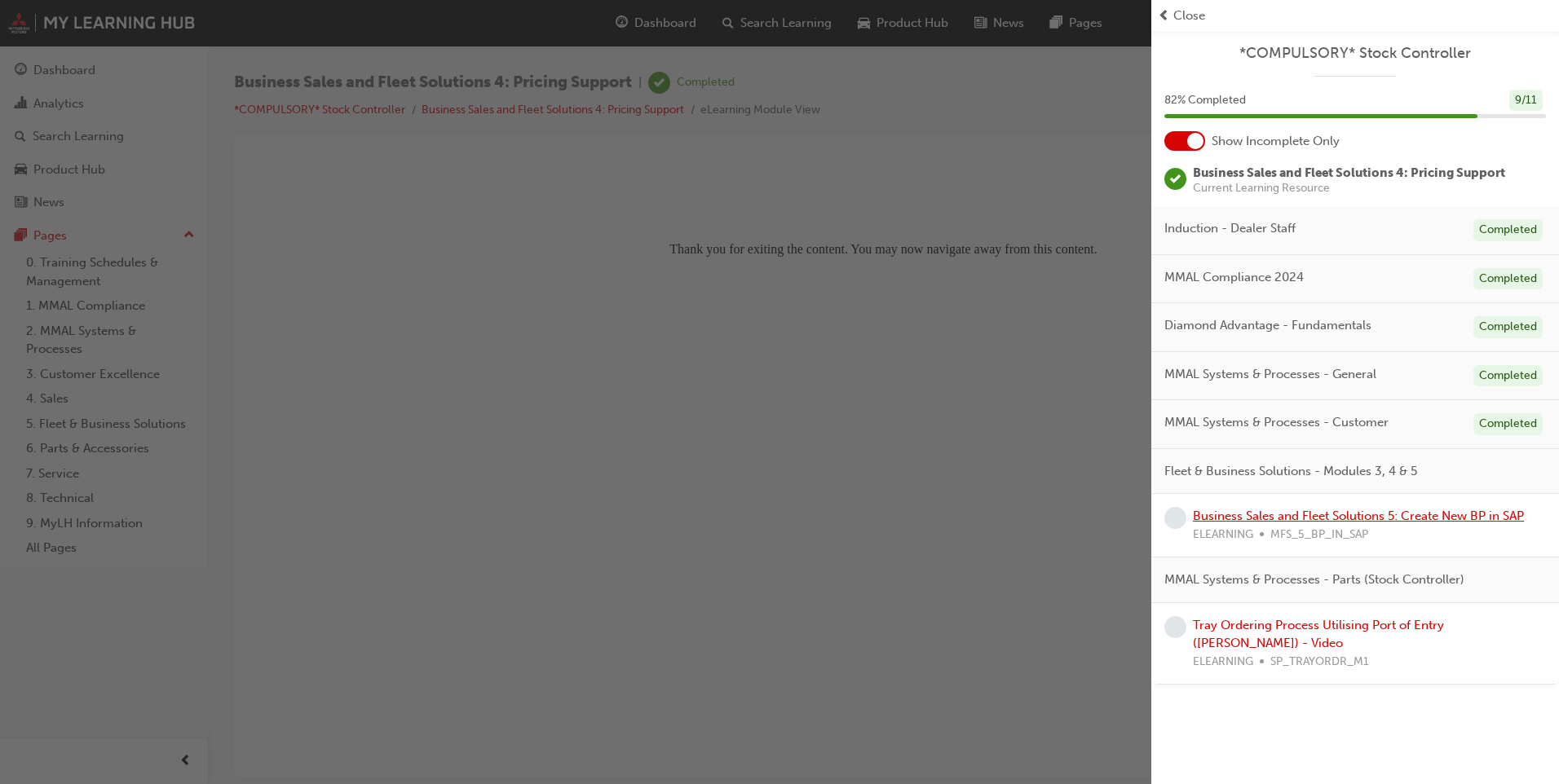
click at [1283, 515] on link "Business Sales and Fleet Solutions 5: Create New BP in SAP" at bounding box center [1358, 515] width 331 height 15
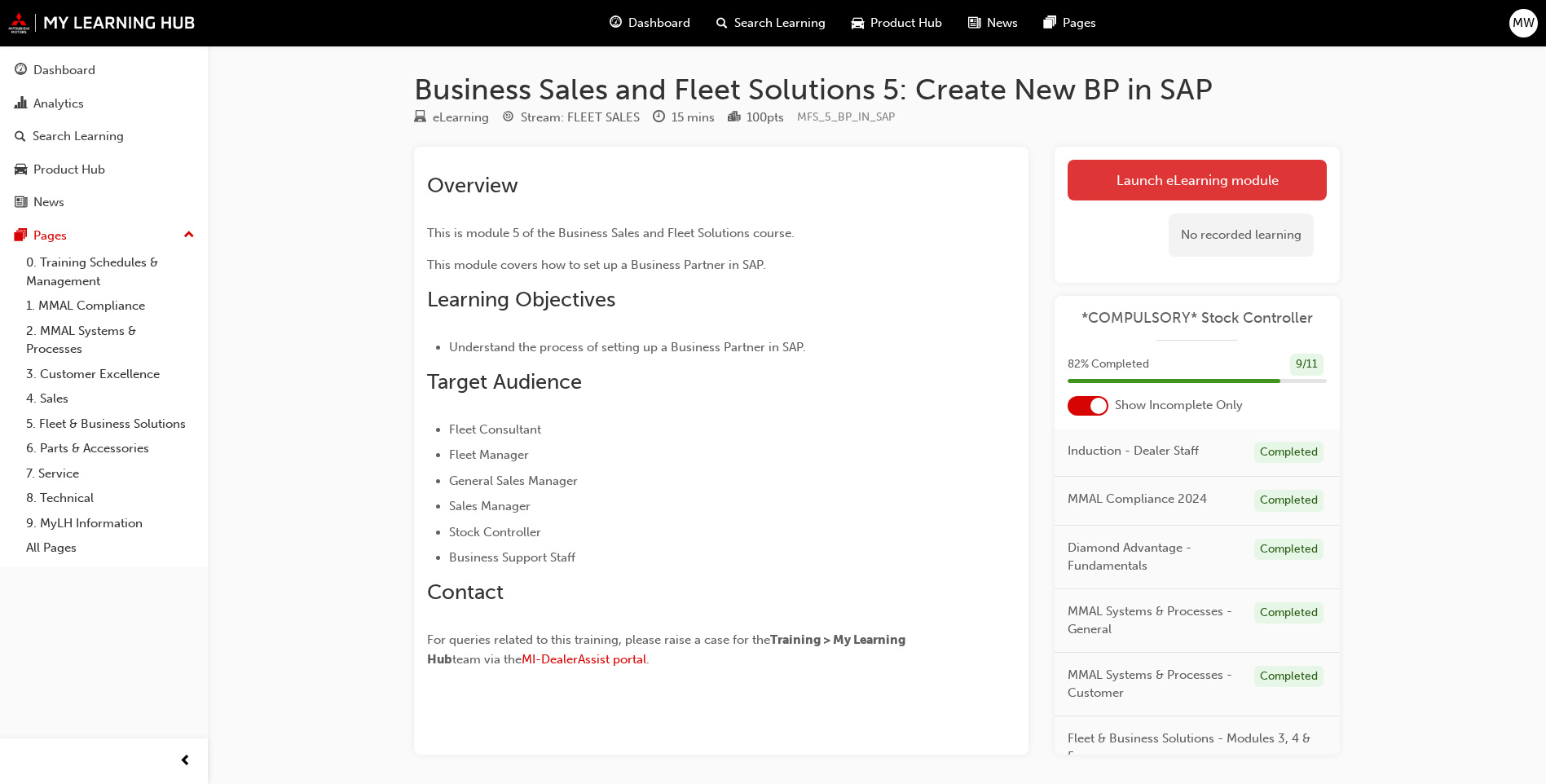
click at [1240, 184] on link "Launch eLearning module" at bounding box center [1197, 180] width 259 height 41
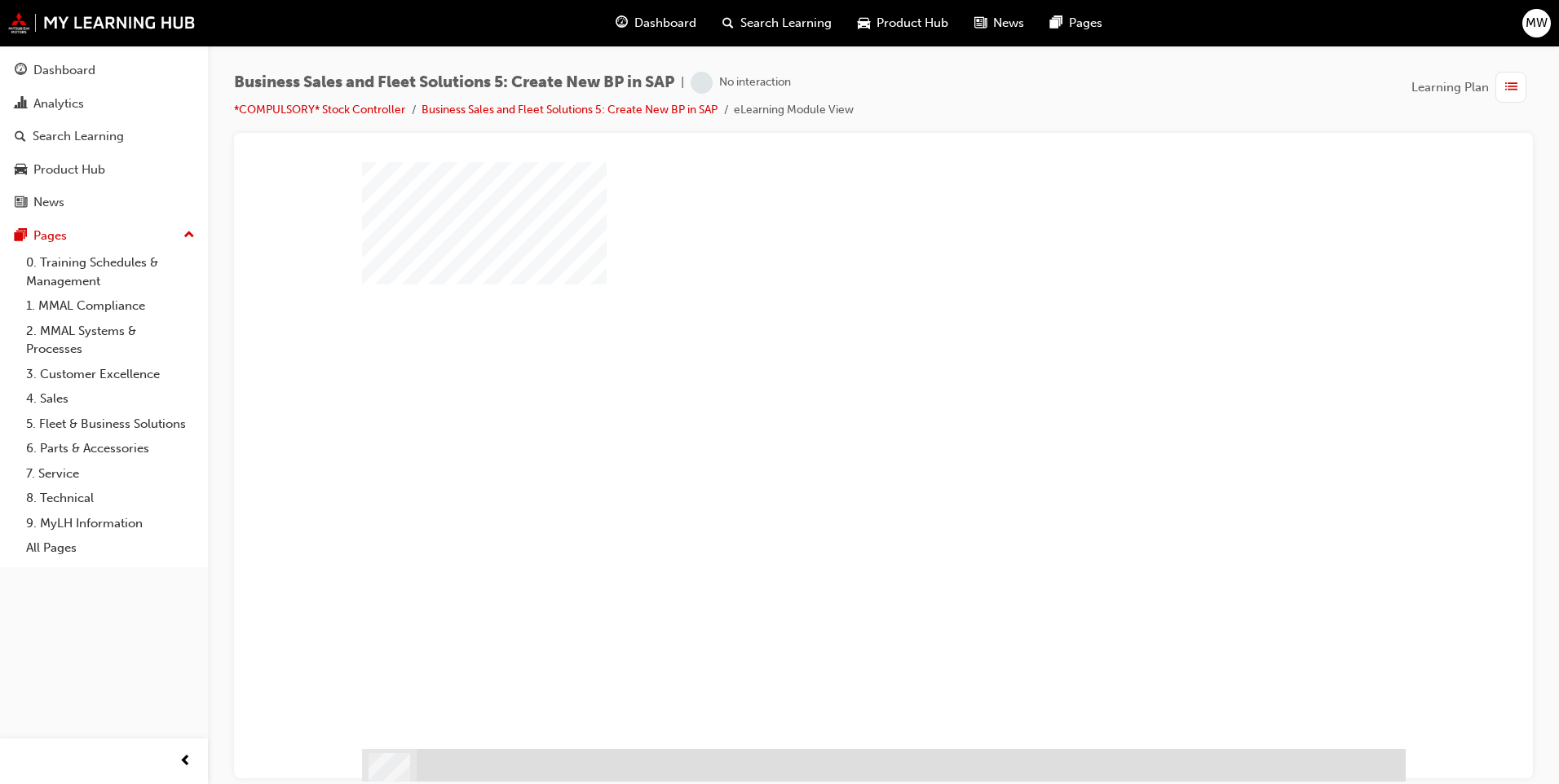
drag, startPoint x: 883, startPoint y: 465, endPoint x: 874, endPoint y: 460, distance: 10.3
click at [837, 408] on div "play" at bounding box center [837, 408] width 0 height 0
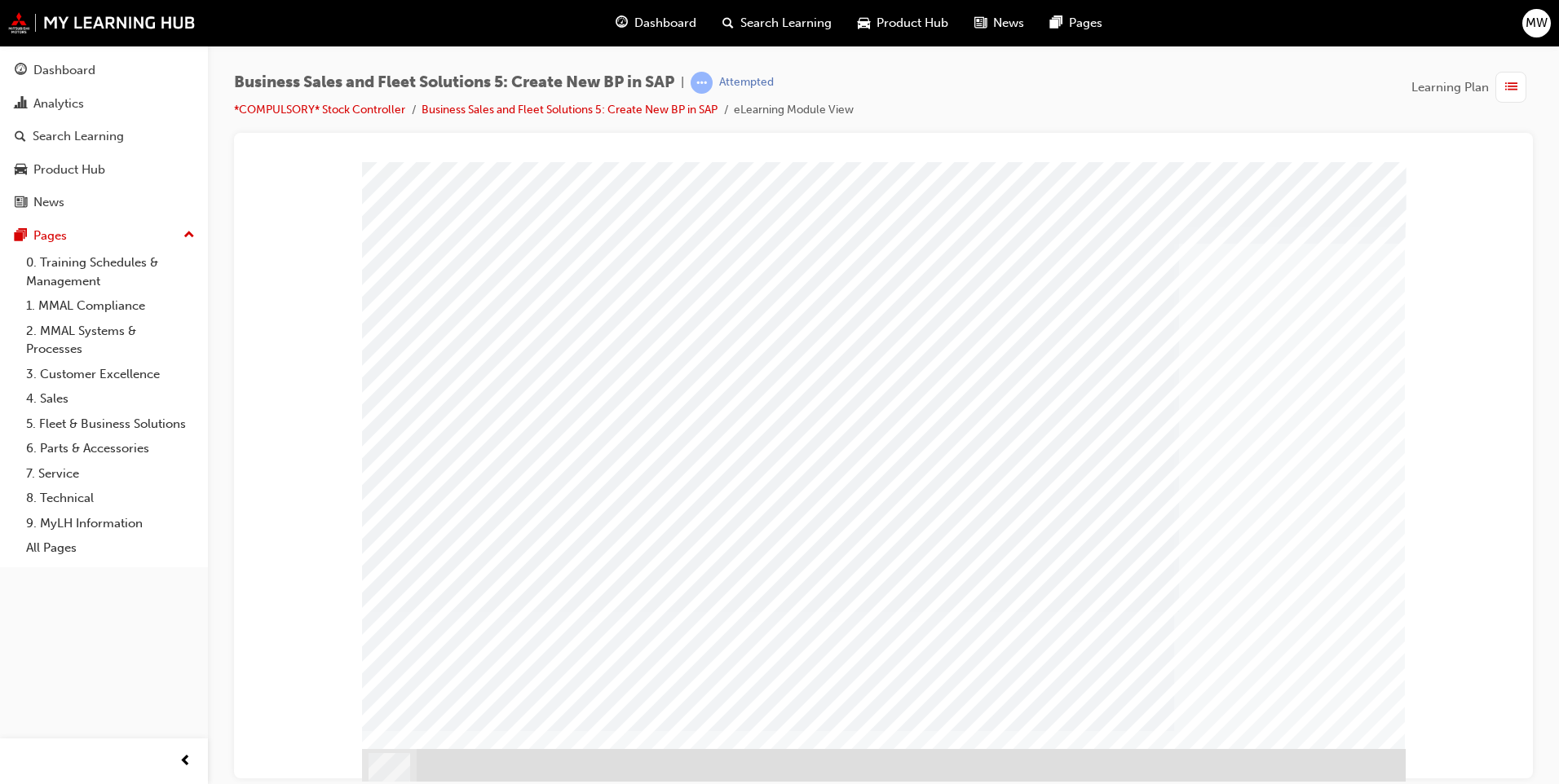
drag, startPoint x: 1334, startPoint y: 721, endPoint x: 1348, endPoint y: 717, distance: 14.6
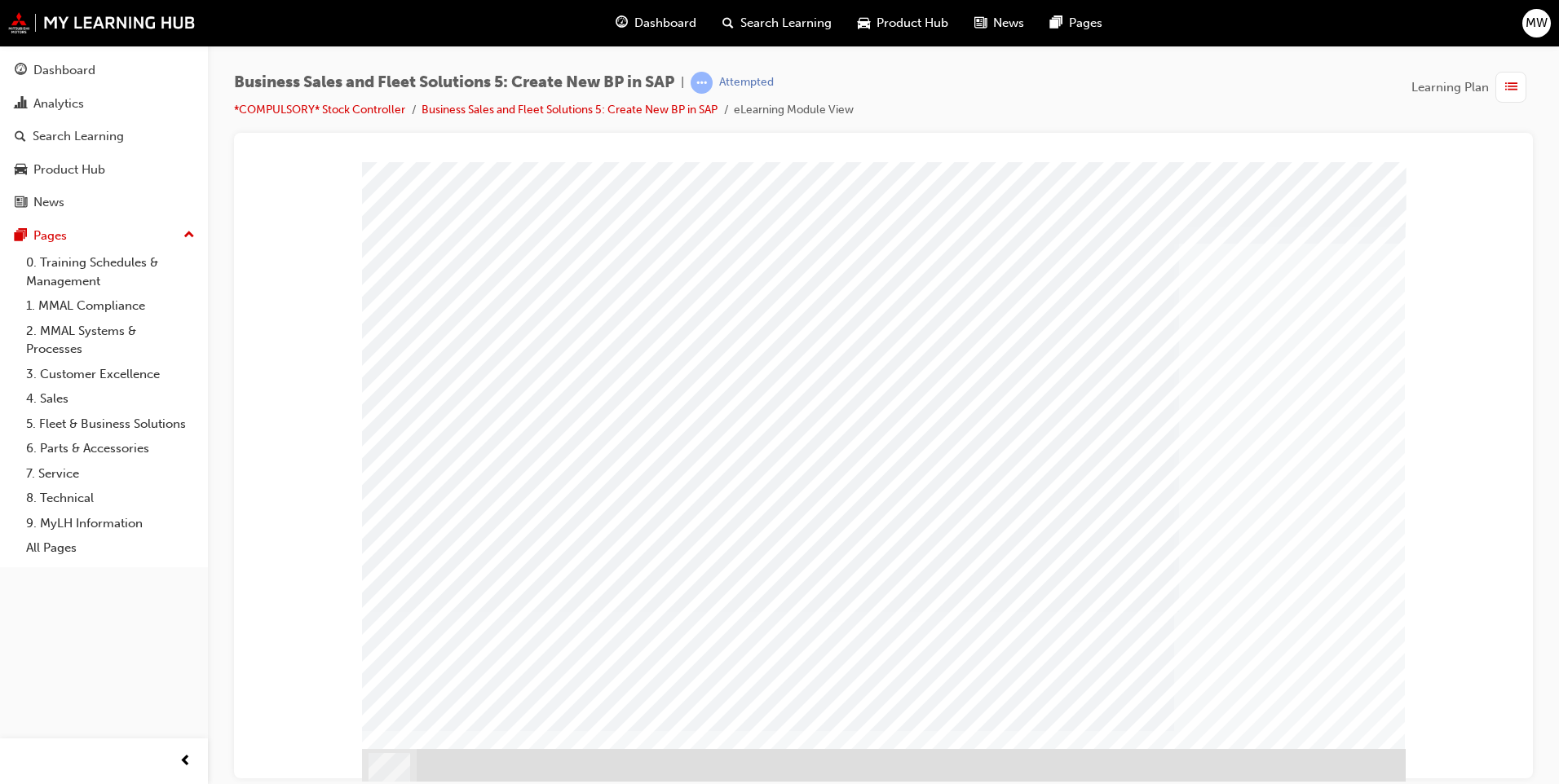
click at [1335, 737] on div "PAGE 8 SAP Database Left" at bounding box center [883, 454] width 1044 height 587
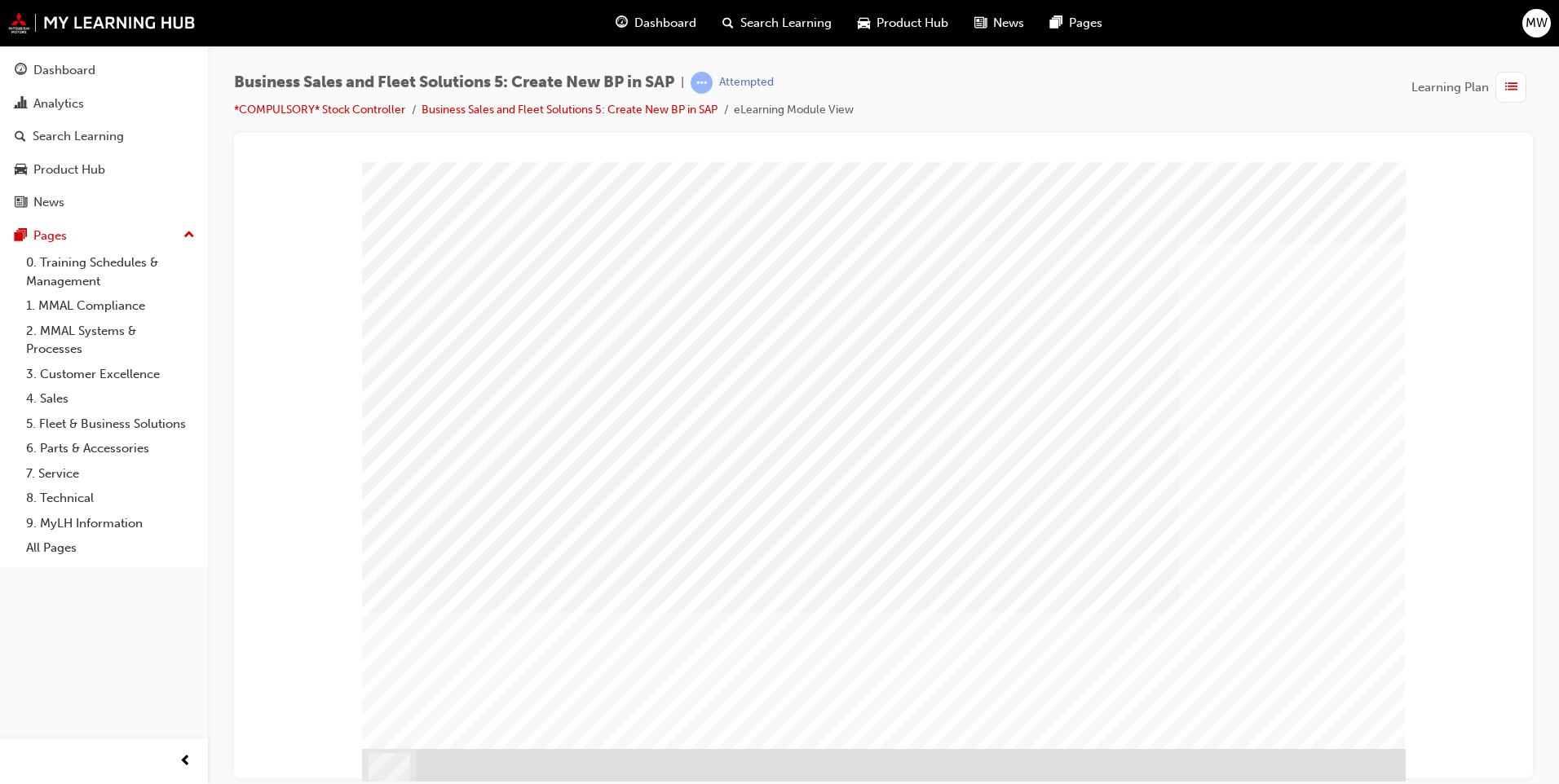
click at [1510, 97] on span "list-icon" at bounding box center [1510, 87] width 13 height 20
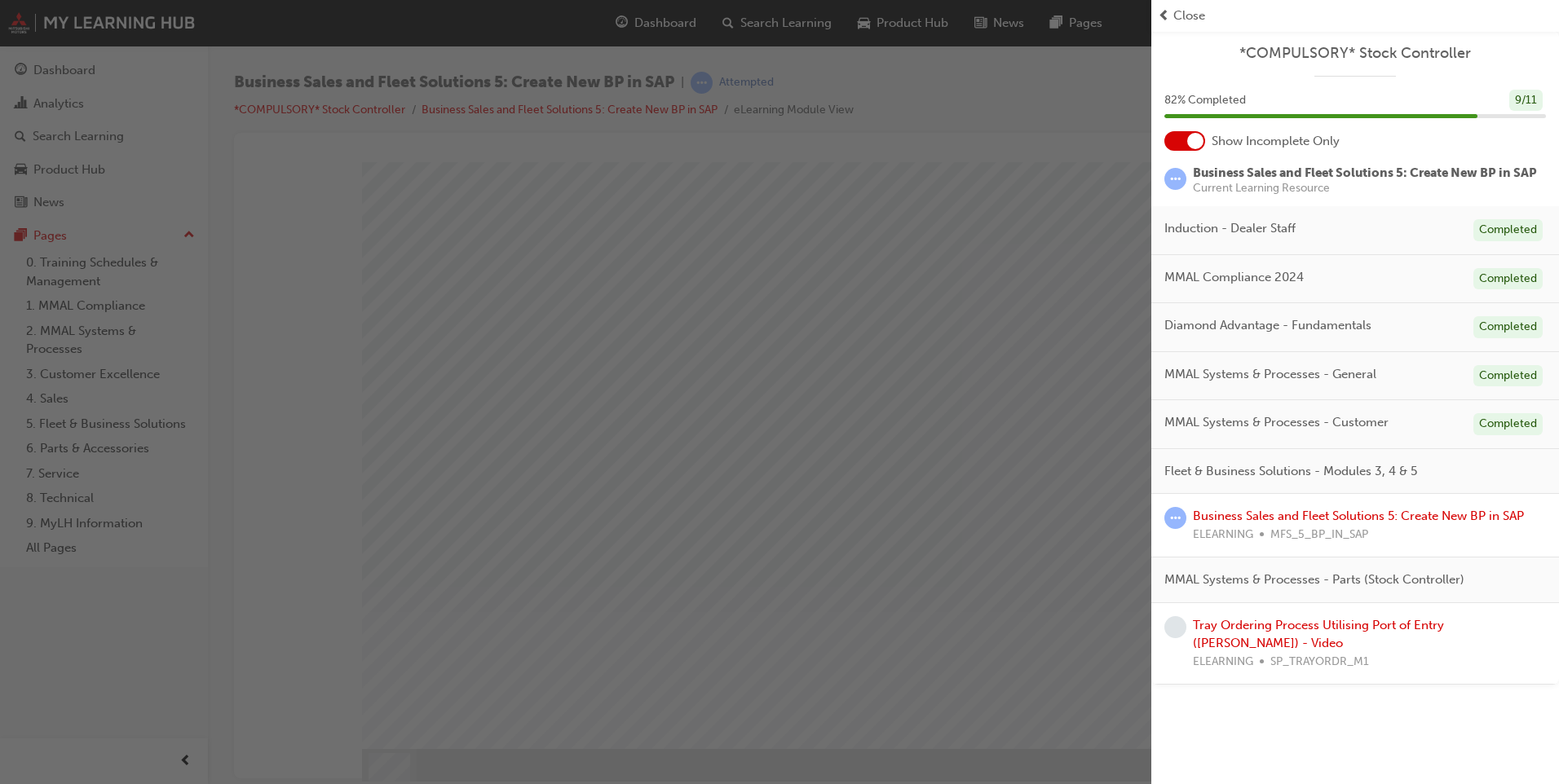
click at [1025, 88] on div "button" at bounding box center [576, 392] width 1151 height 784
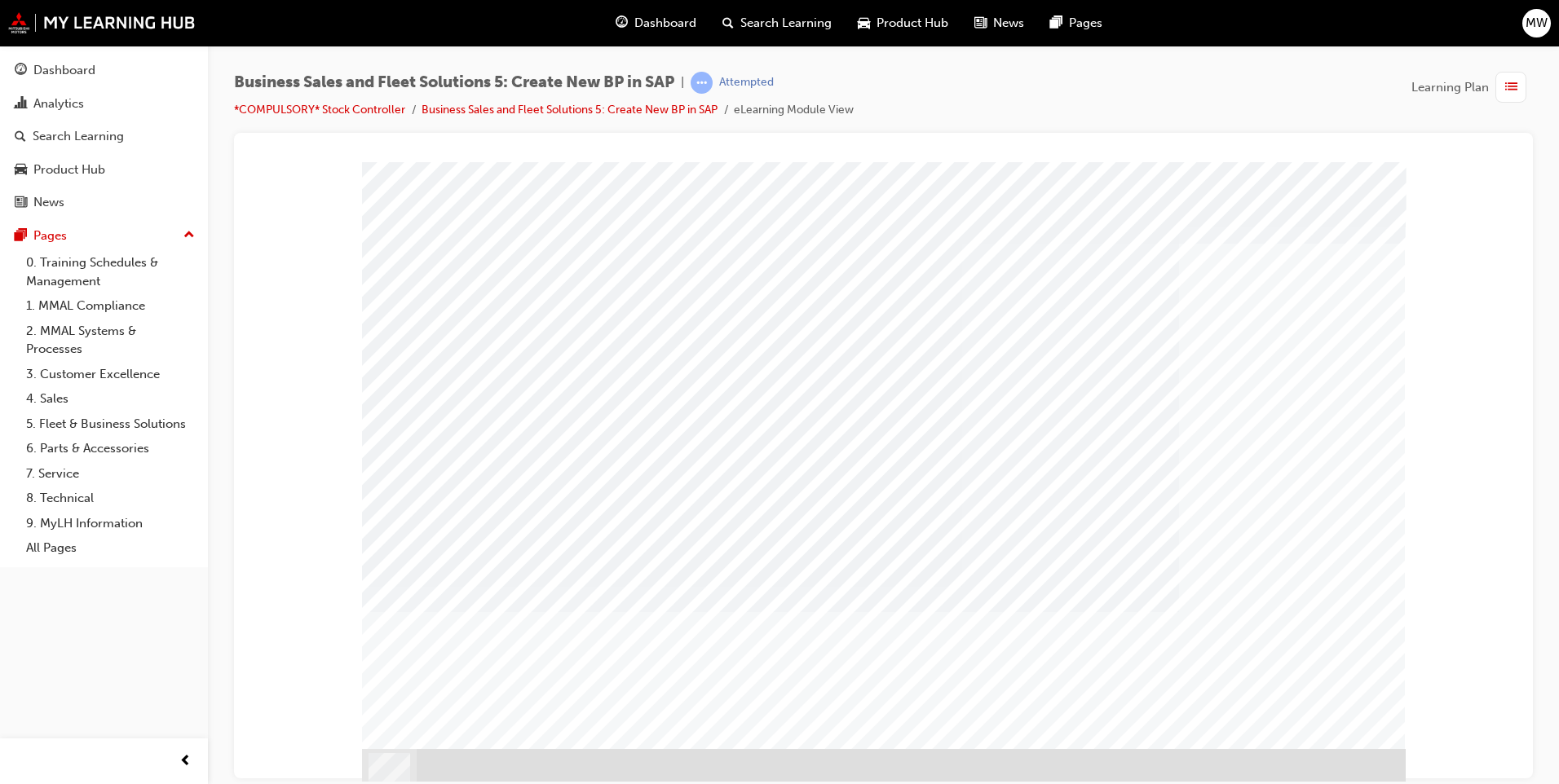
click at [1336, 715] on div "PAGE 14 SAP Database Left" at bounding box center [883, 454] width 1044 height 587
click at [1313, 697] on div "PAGE 15 SAP Database Left" at bounding box center [883, 454] width 1044 height 587
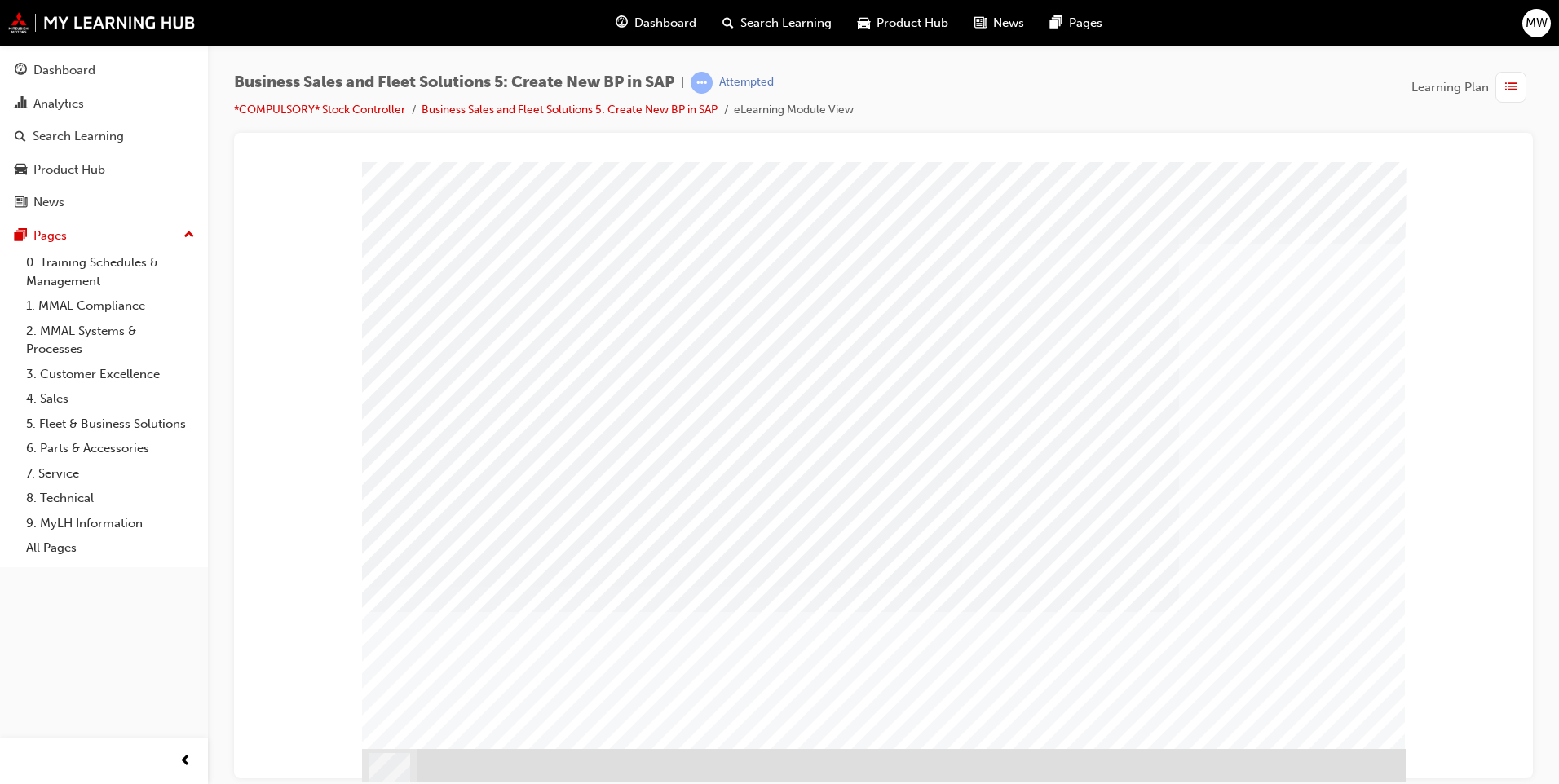
click at [1344, 711] on div "PAGE 18 SAP Database Left" at bounding box center [883, 454] width 1044 height 587
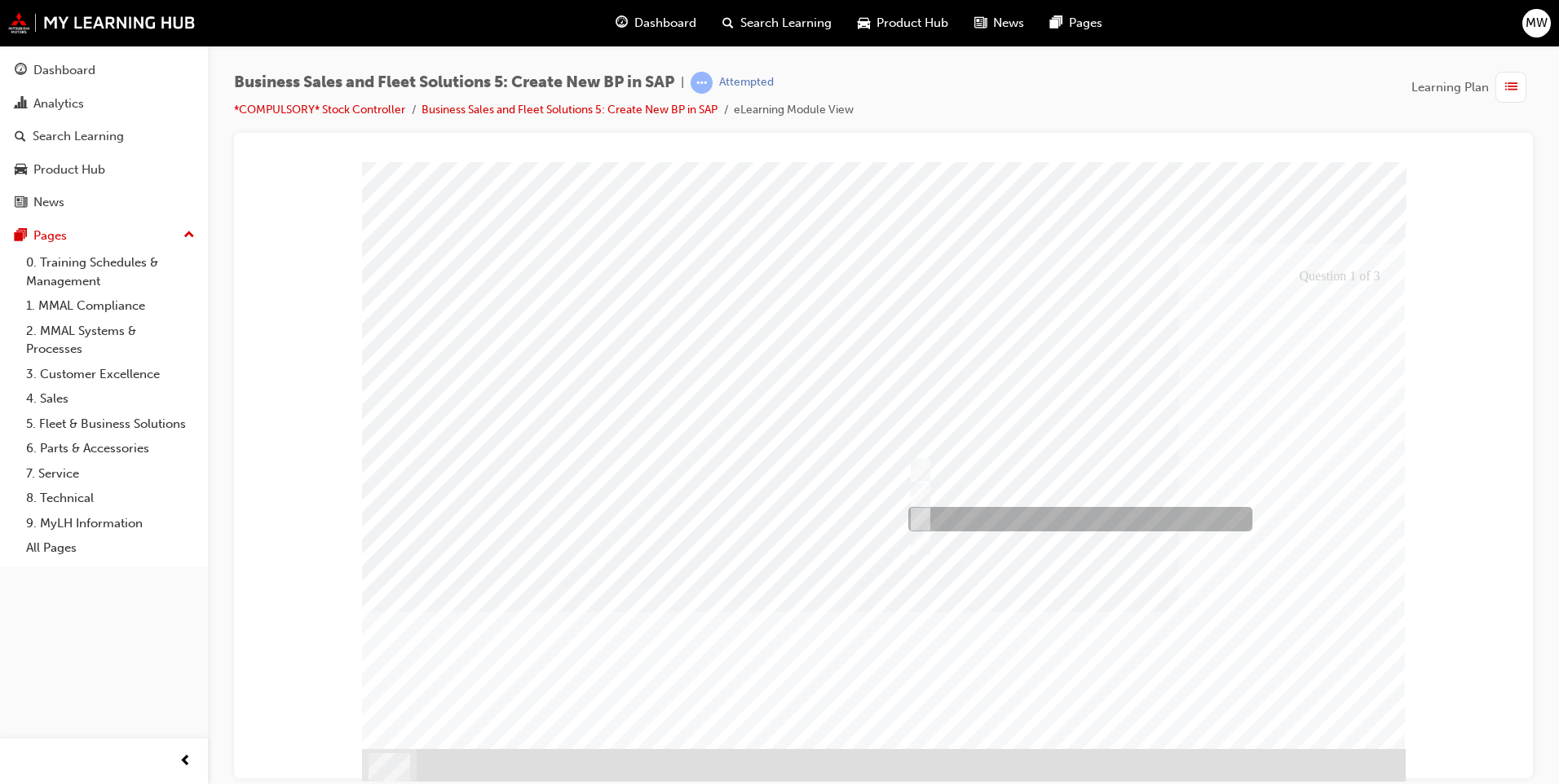
click at [918, 511] on input "MMAL Fleet Manager" at bounding box center [917, 519] width 17 height 17
radio input "true"
click at [1369, 662] on div at bounding box center [883, 473] width 1044 height 624
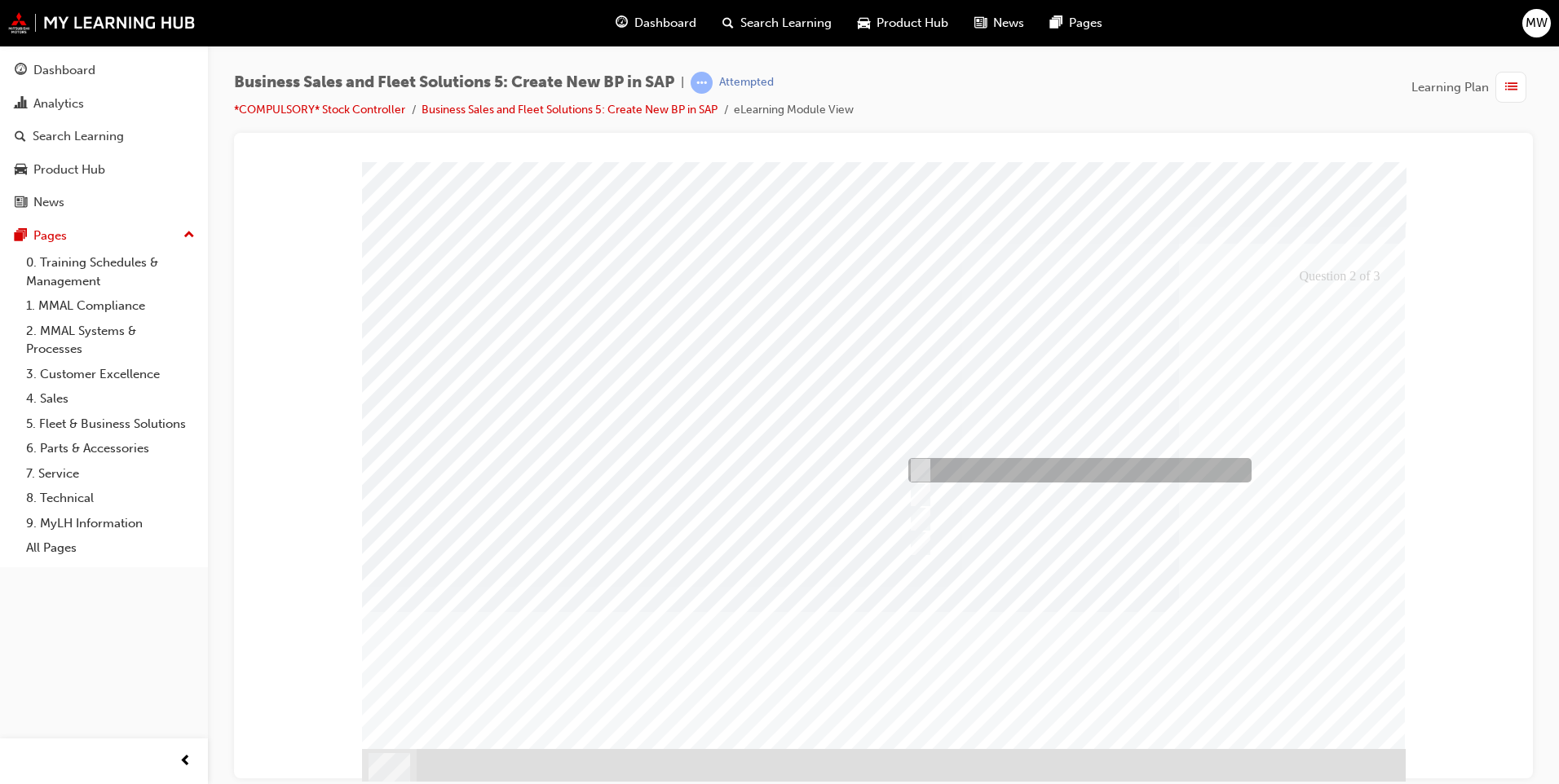
click at [923, 471] on input "The BP Number" at bounding box center [916, 470] width 17 height 17
checkbox input "true"
click at [1296, 646] on div at bounding box center [883, 473] width 1044 height 624
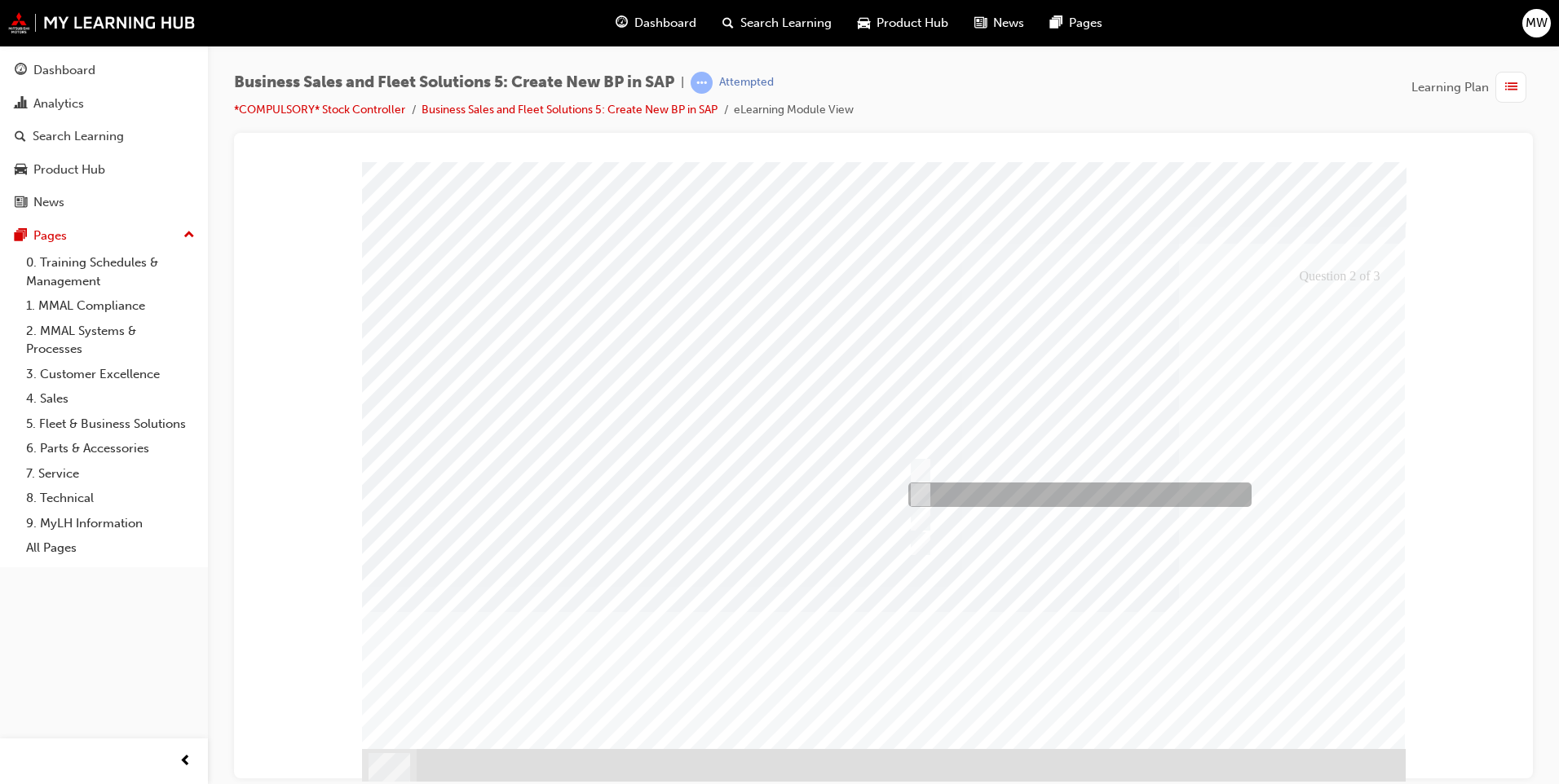
click at [938, 491] on div at bounding box center [1076, 494] width 344 height 24
checkbox input "true"
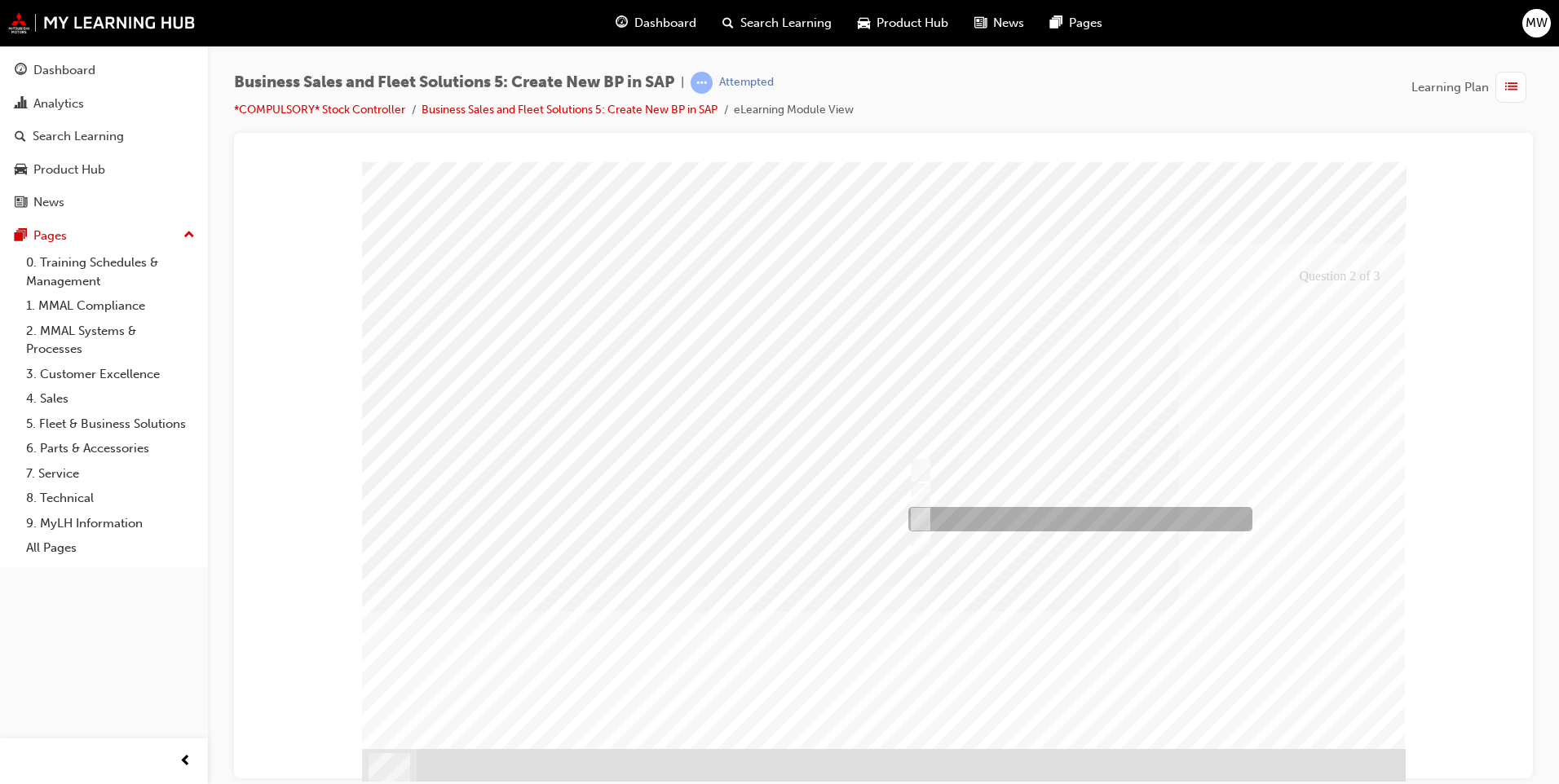
click at [940, 510] on div at bounding box center [1076, 518] width 344 height 24
checkbox input "true"
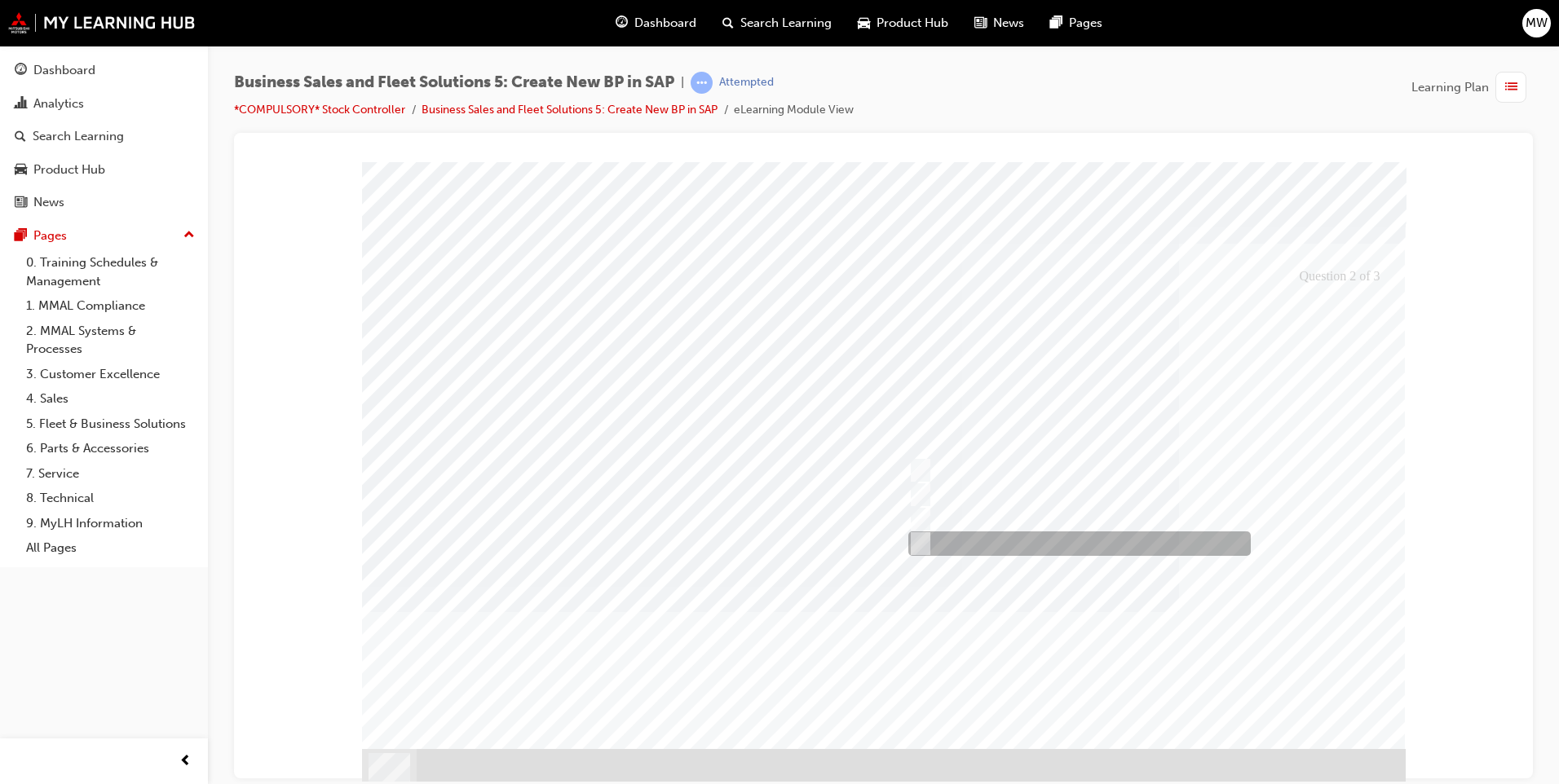
click at [917, 538] on input "PMA Details" at bounding box center [916, 543] width 17 height 17
checkbox input "true"
click at [947, 515] on div at bounding box center [883, 473] width 1044 height 624
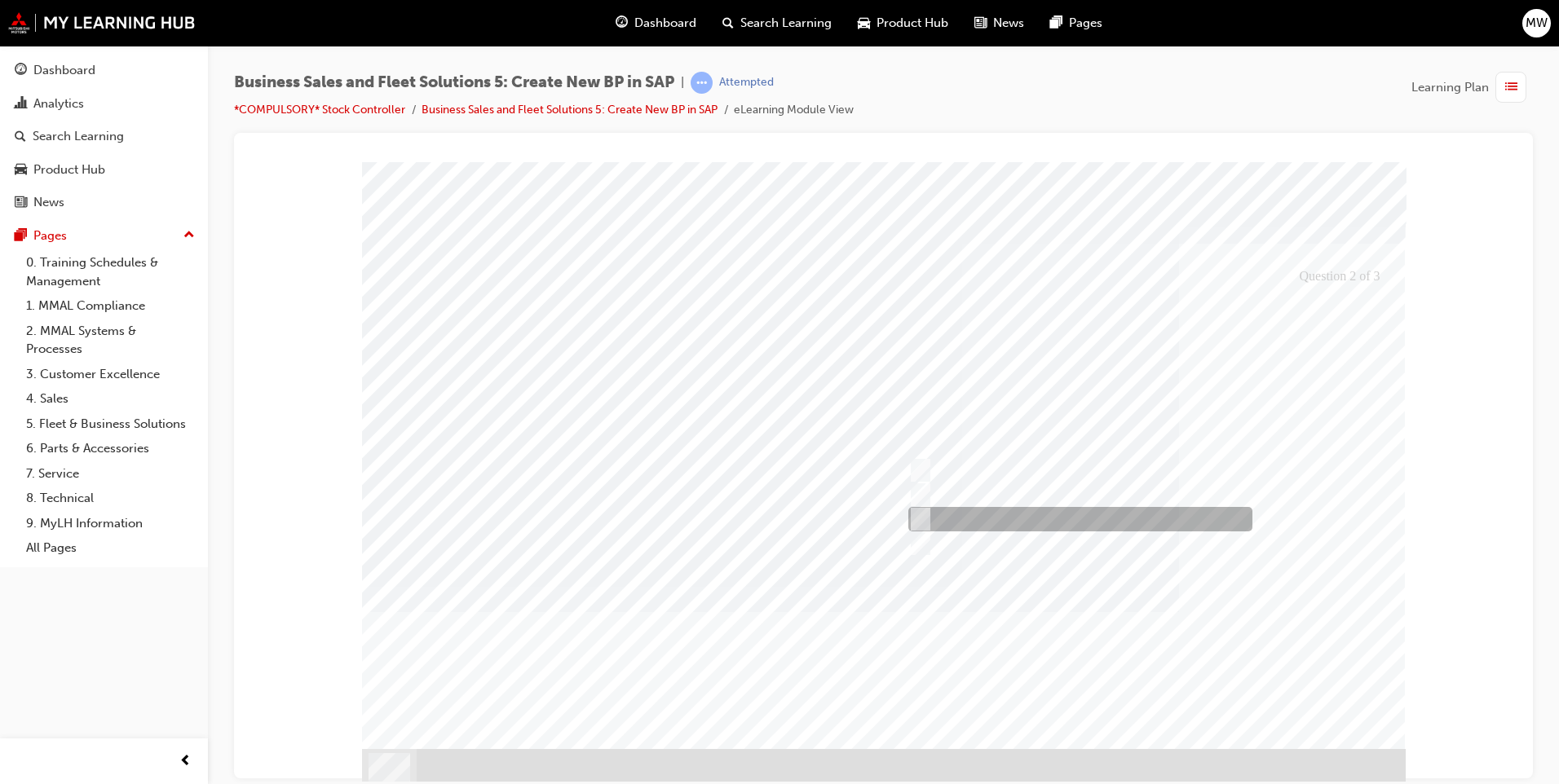
click at [920, 516] on input "The Customer’s CPS" at bounding box center [916, 519] width 17 height 17
checkbox input "false"
click at [922, 536] on div at bounding box center [883, 473] width 1044 height 624
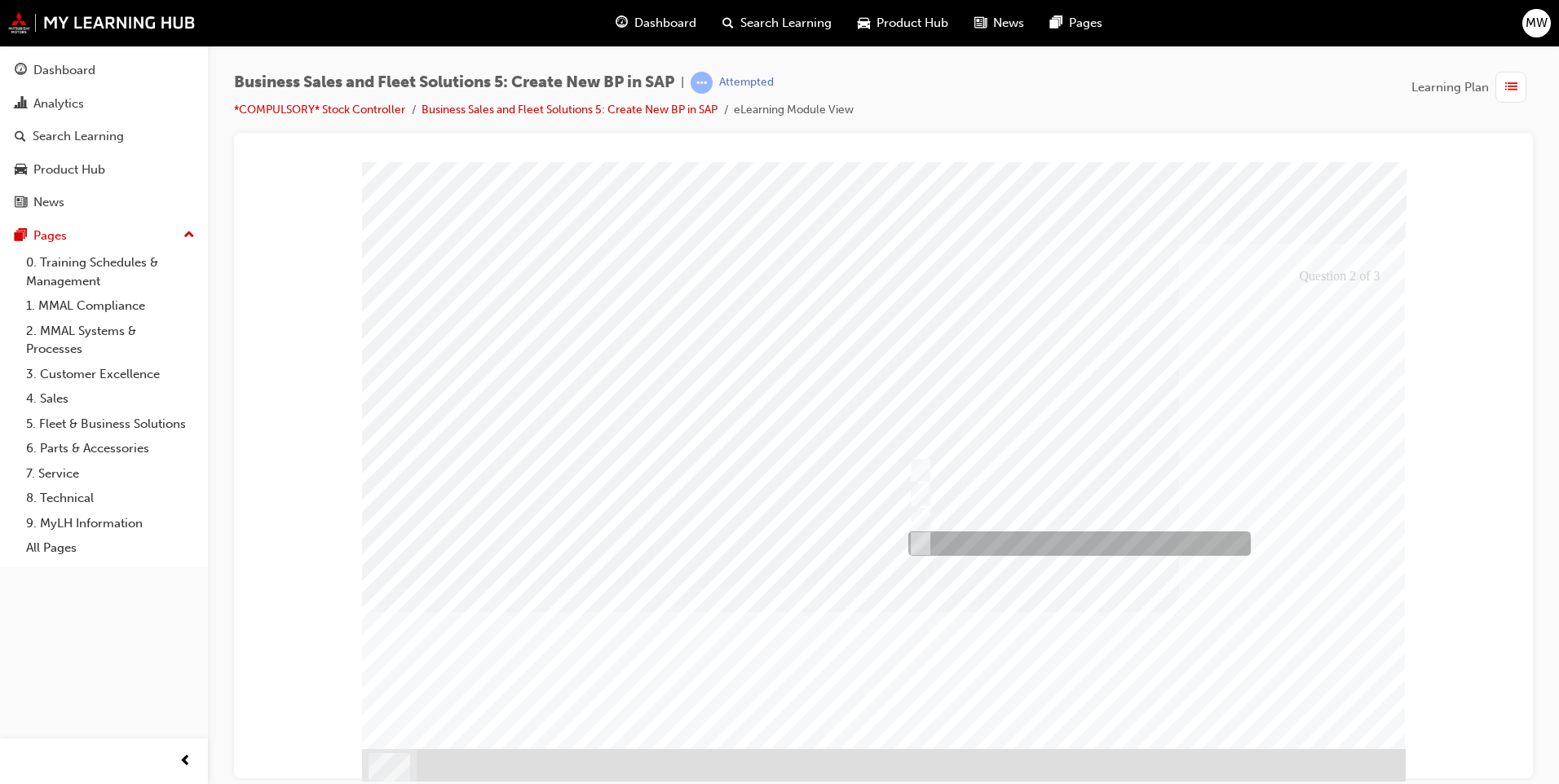
click at [923, 539] on input "PMA Details" at bounding box center [916, 543] width 17 height 17
checkbox input "false"
click at [931, 502] on div at bounding box center [883, 473] width 1044 height 624
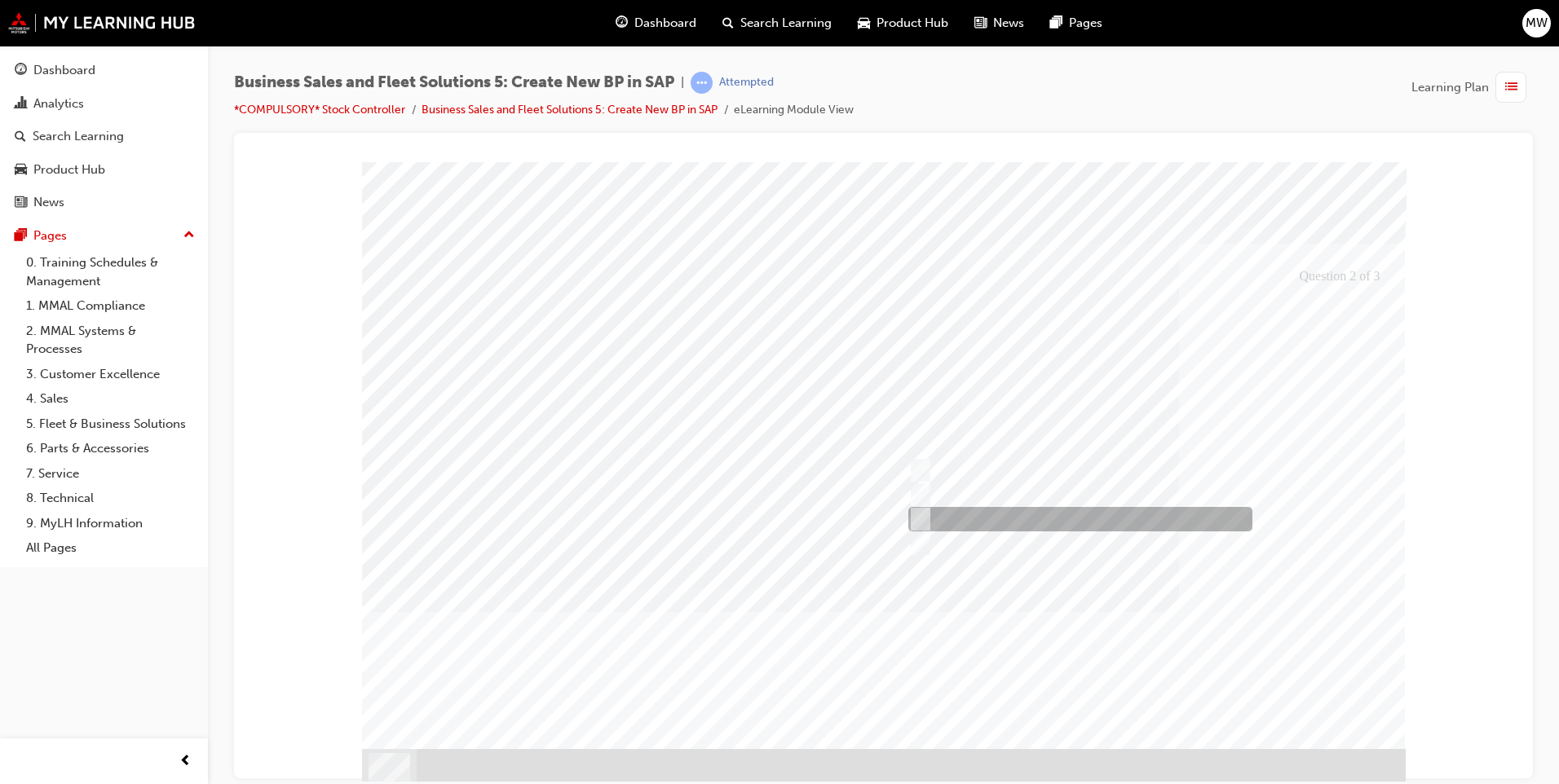
click at [930, 516] on div at bounding box center [1076, 518] width 344 height 24
checkbox input "true"
click at [1324, 652] on div at bounding box center [883, 473] width 1044 height 624
click at [920, 521] on input "100%" at bounding box center [917, 519] width 17 height 17
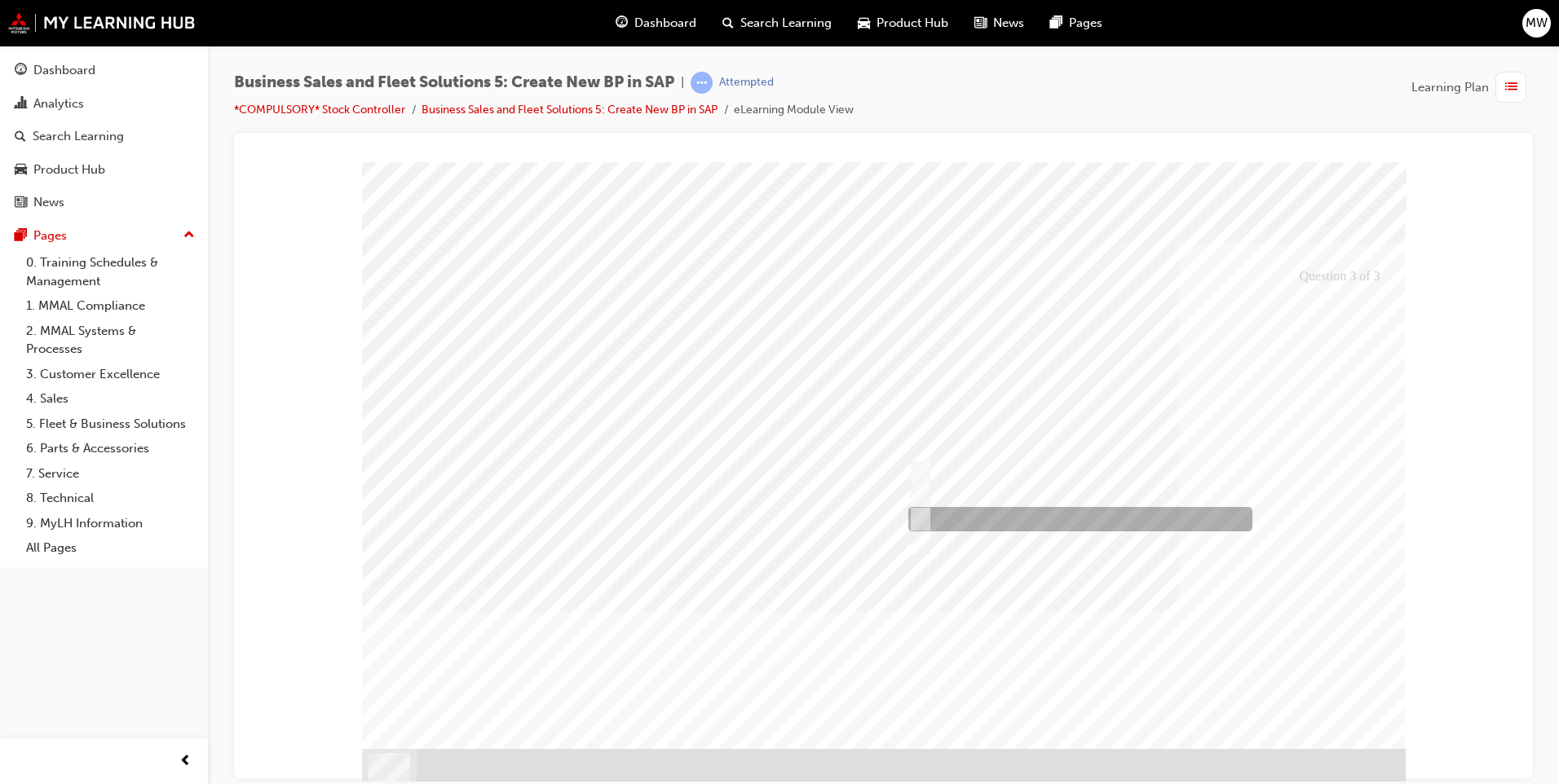
radio input "true"
click at [1291, 655] on div at bounding box center [883, 473] width 1044 height 624
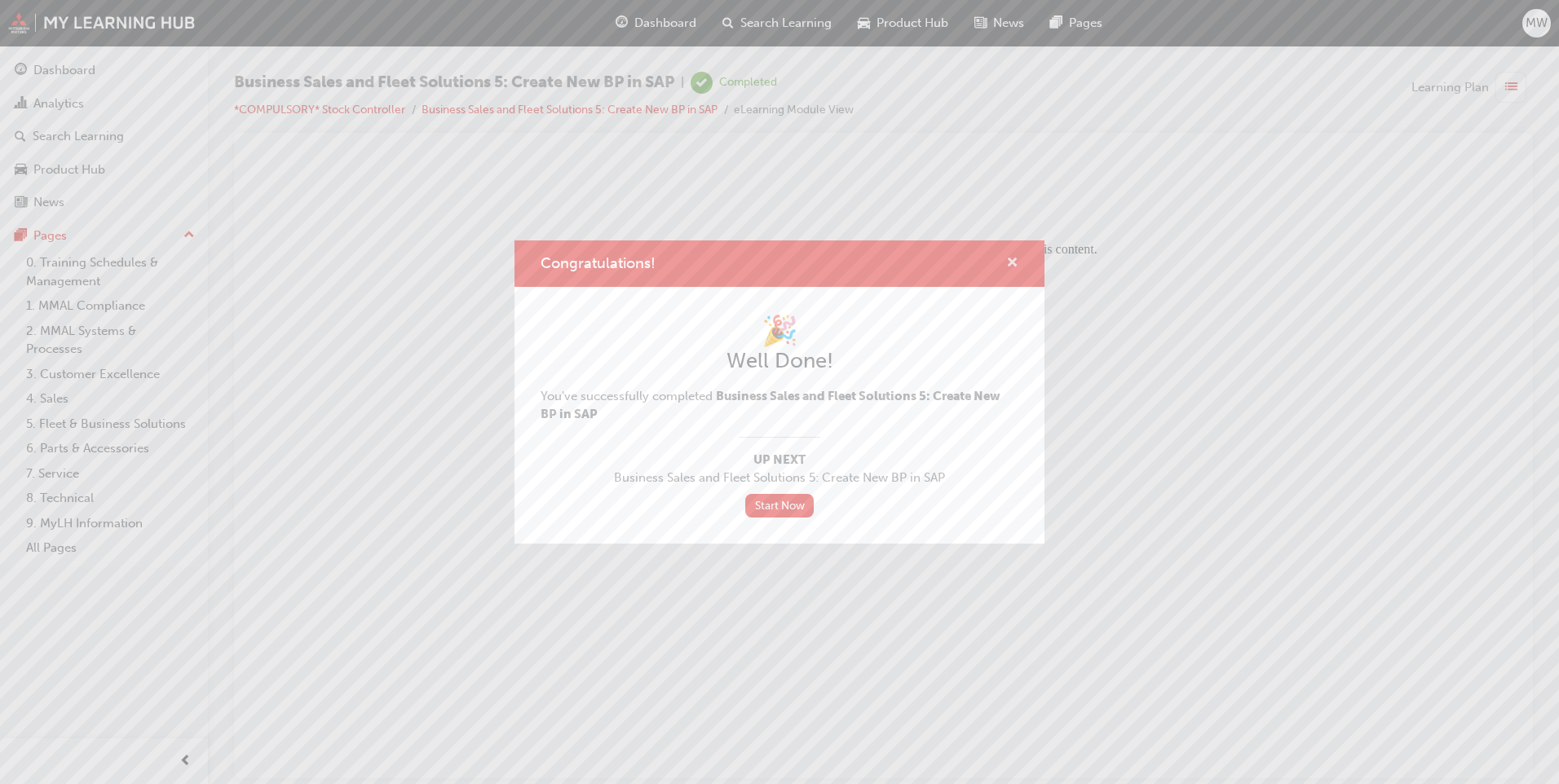
click at [1010, 258] on span "cross-icon" at bounding box center [1012, 264] width 13 height 15
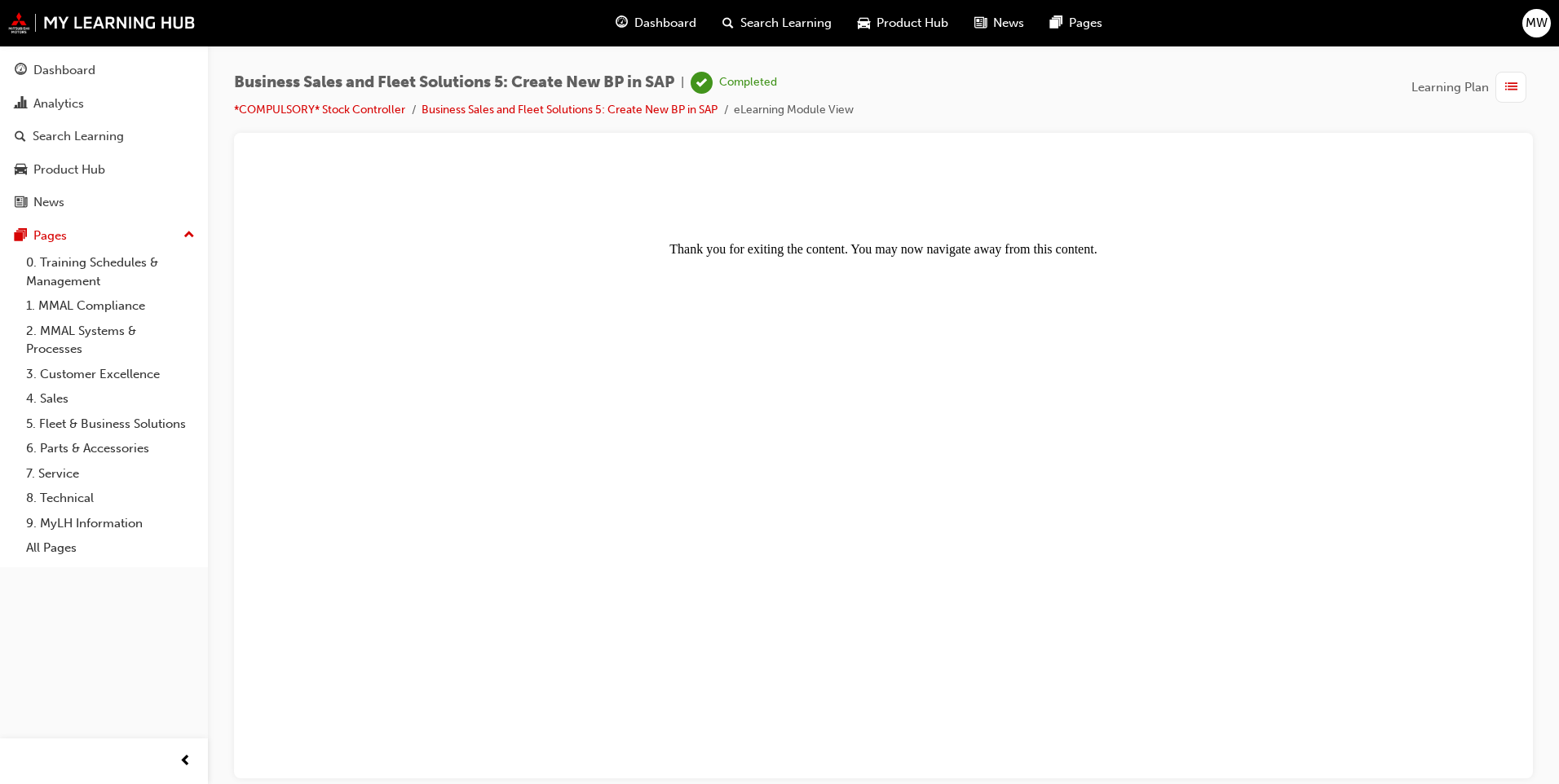
click at [1501, 91] on div "button" at bounding box center [1510, 87] width 31 height 31
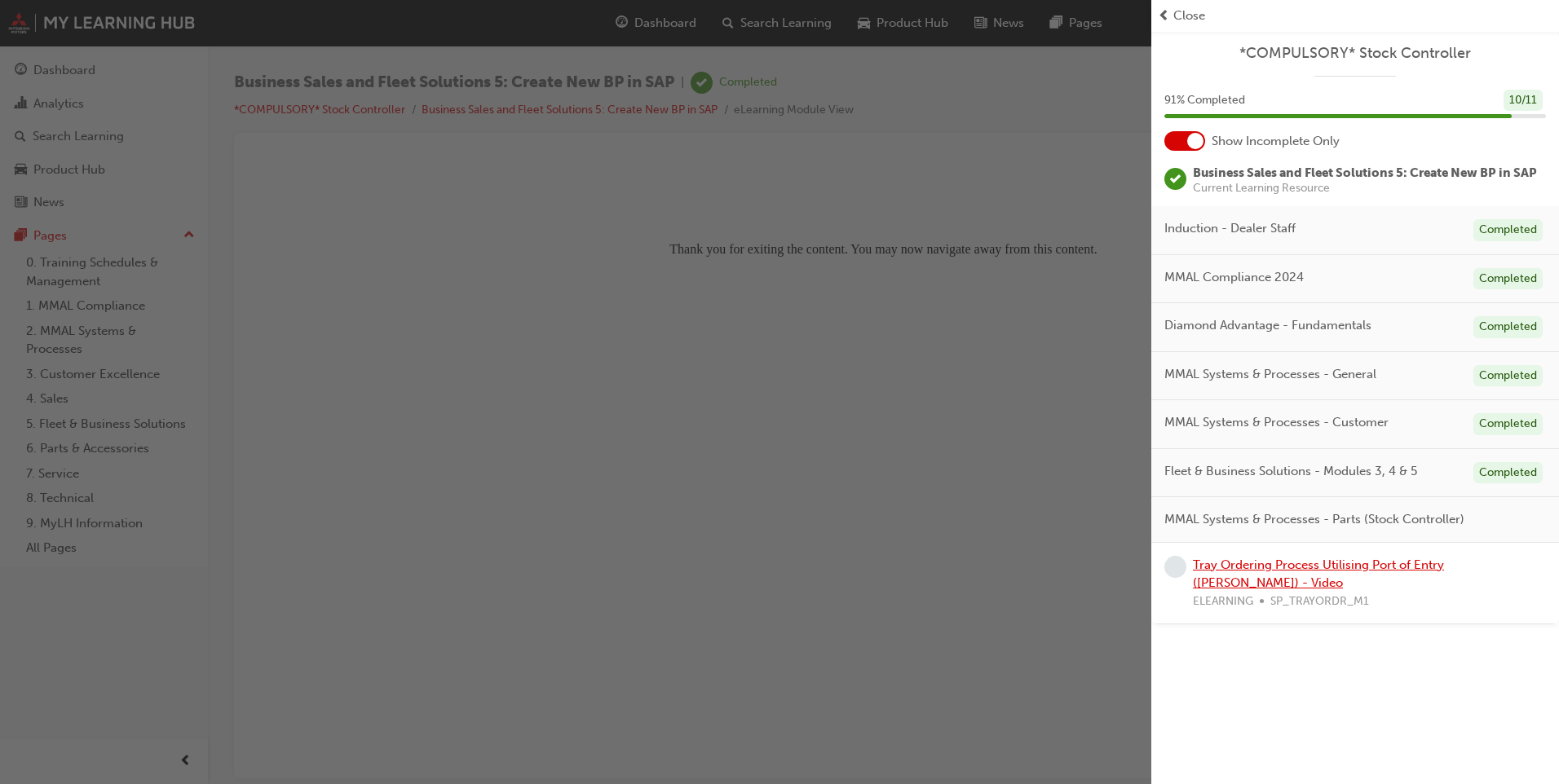
click at [1380, 566] on link "Tray Ordering Process Utilising Port of Entry ([PERSON_NAME]) - Video" at bounding box center [1318, 573] width 251 height 33
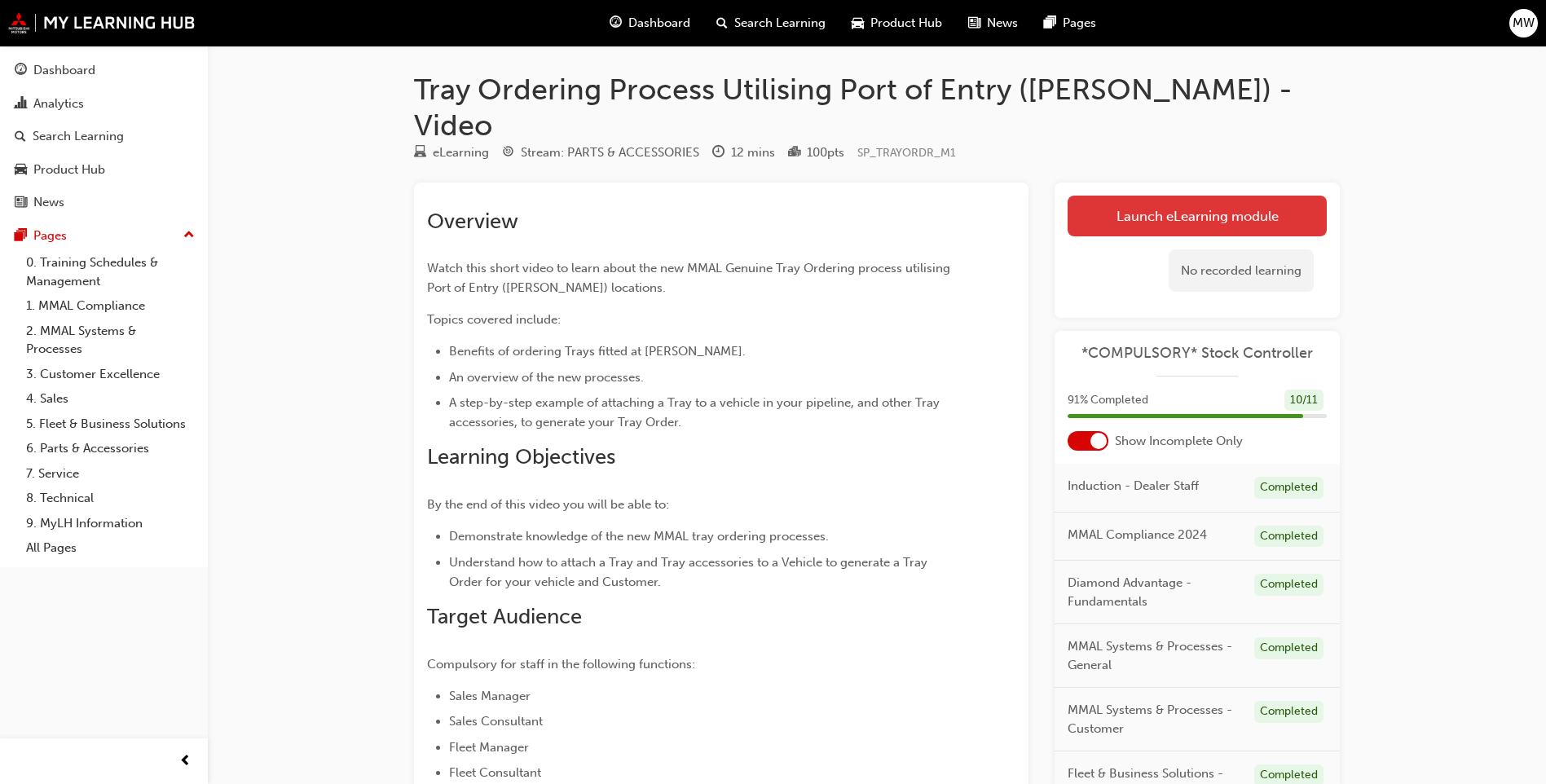
click at [1205, 196] on link "Launch eLearning module" at bounding box center [1197, 216] width 259 height 41
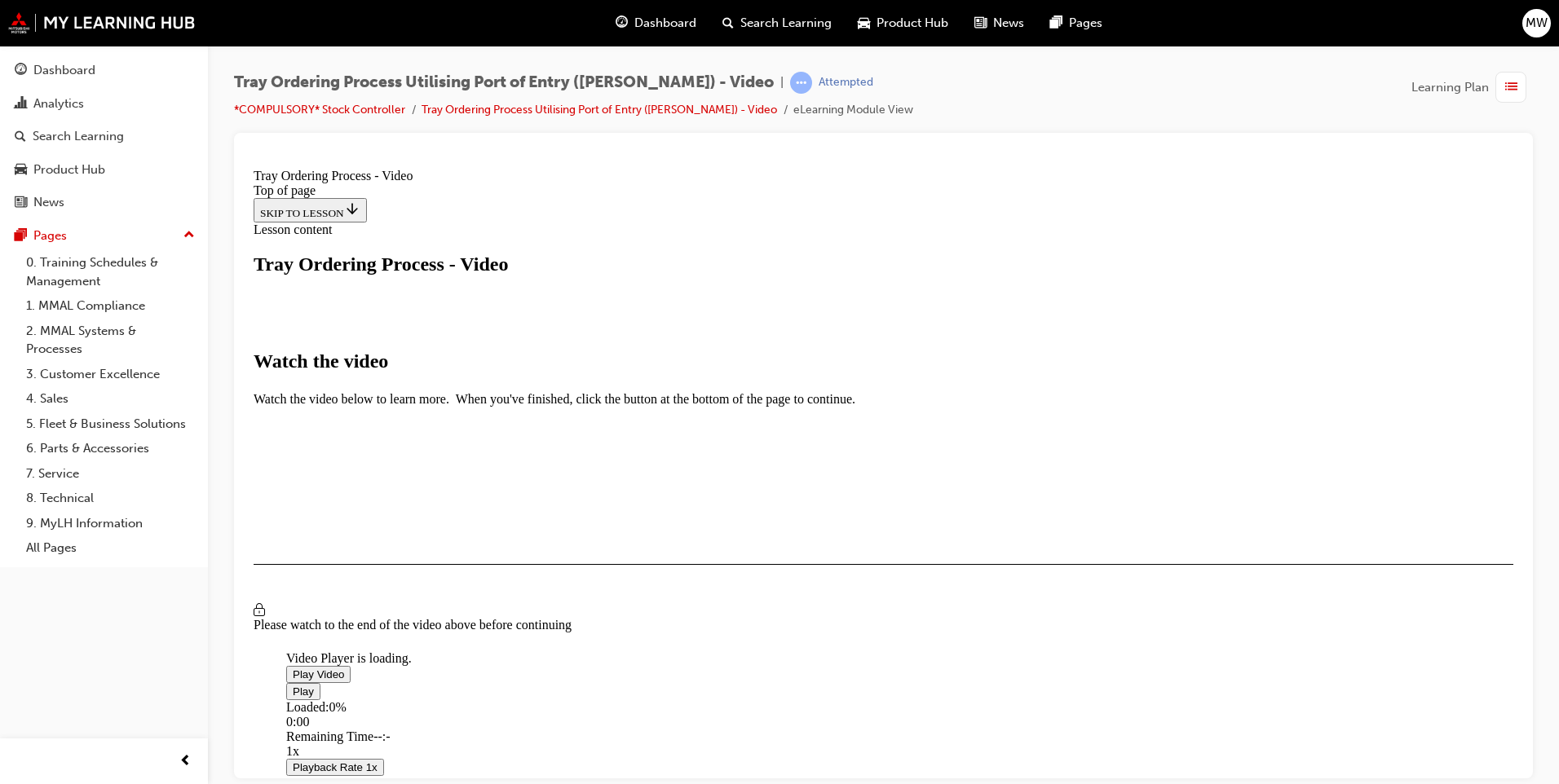
click at [293, 668] on span "Video player" at bounding box center [293, 673] width 0 height 13
click at [384, 772] on button "Playback Rate 1x" at bounding box center [335, 781] width 98 height 17
drag, startPoint x: 509, startPoint y: 715, endPoint x: 684, endPoint y: 705, distance: 175.3
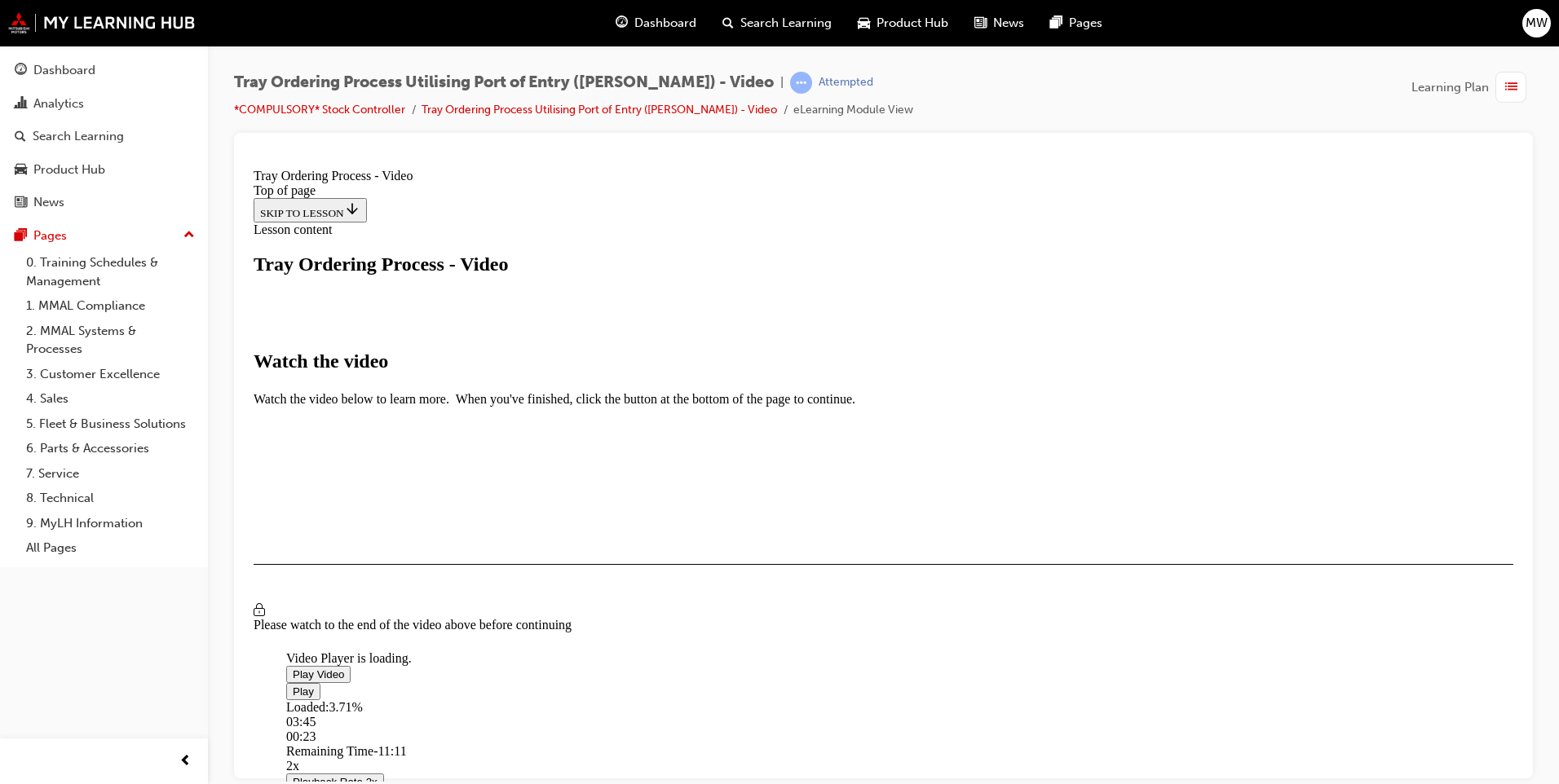
click at [684, 705] on div "Loaded : 3.71% 03:45 00:23" at bounding box center [1060, 721] width 1547 height 44
drag, startPoint x: 510, startPoint y: 719, endPoint x: 466, endPoint y: 721, distance: 44.0
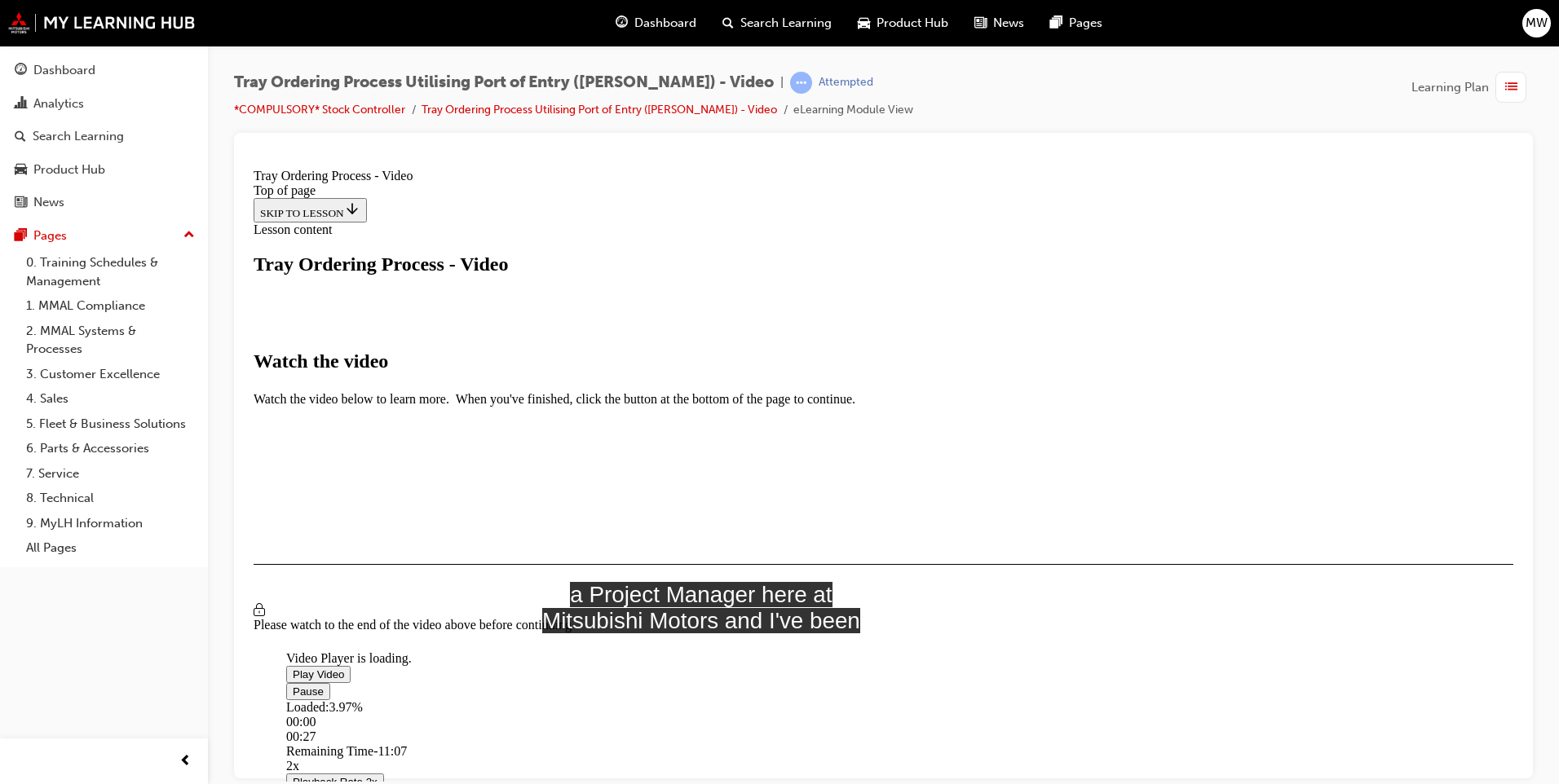
click at [293, 697] on span "Video player" at bounding box center [293, 690] width 0 height 13
drag, startPoint x: 513, startPoint y: 715, endPoint x: 1036, endPoint y: 724, distance: 523.1
click at [1036, 724] on div "Loaded : 5.45% 11:13 00:28" at bounding box center [1060, 721] width 1547 height 44
click at [1029, 725] on div "Loaded : 5.45% 10:59 11:13" at bounding box center [1060, 721] width 1547 height 44
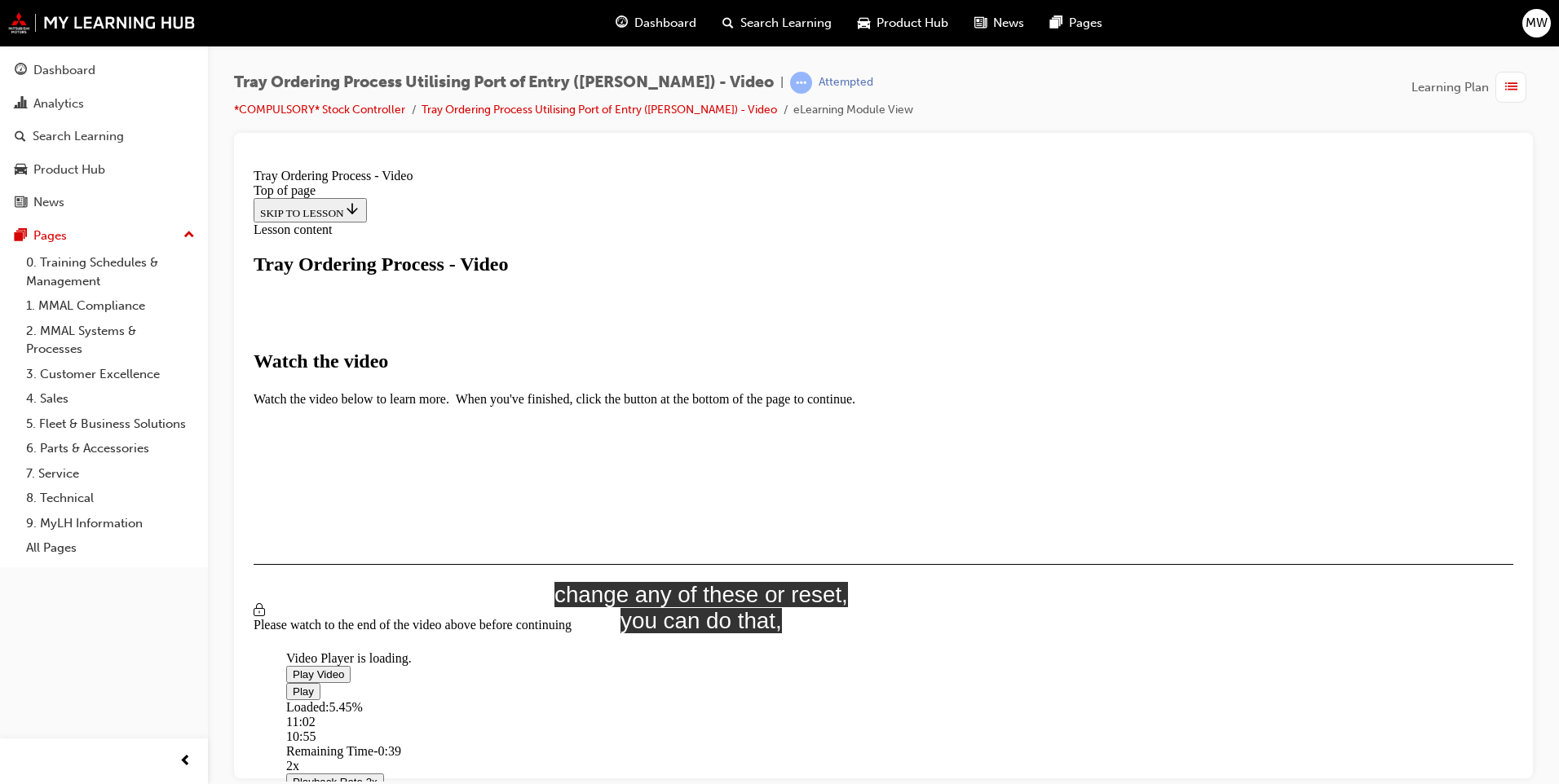
click at [1031, 723] on div "Loaded : 5.45% 11:02 10:55" at bounding box center [1060, 721] width 1547 height 44
drag, startPoint x: 1026, startPoint y: 718, endPoint x: 511, endPoint y: 720, distance: 515.0
click at [511, 720] on div "Loaded : 5.45% 00:26 00:25" at bounding box center [1060, 721] width 1547 height 44
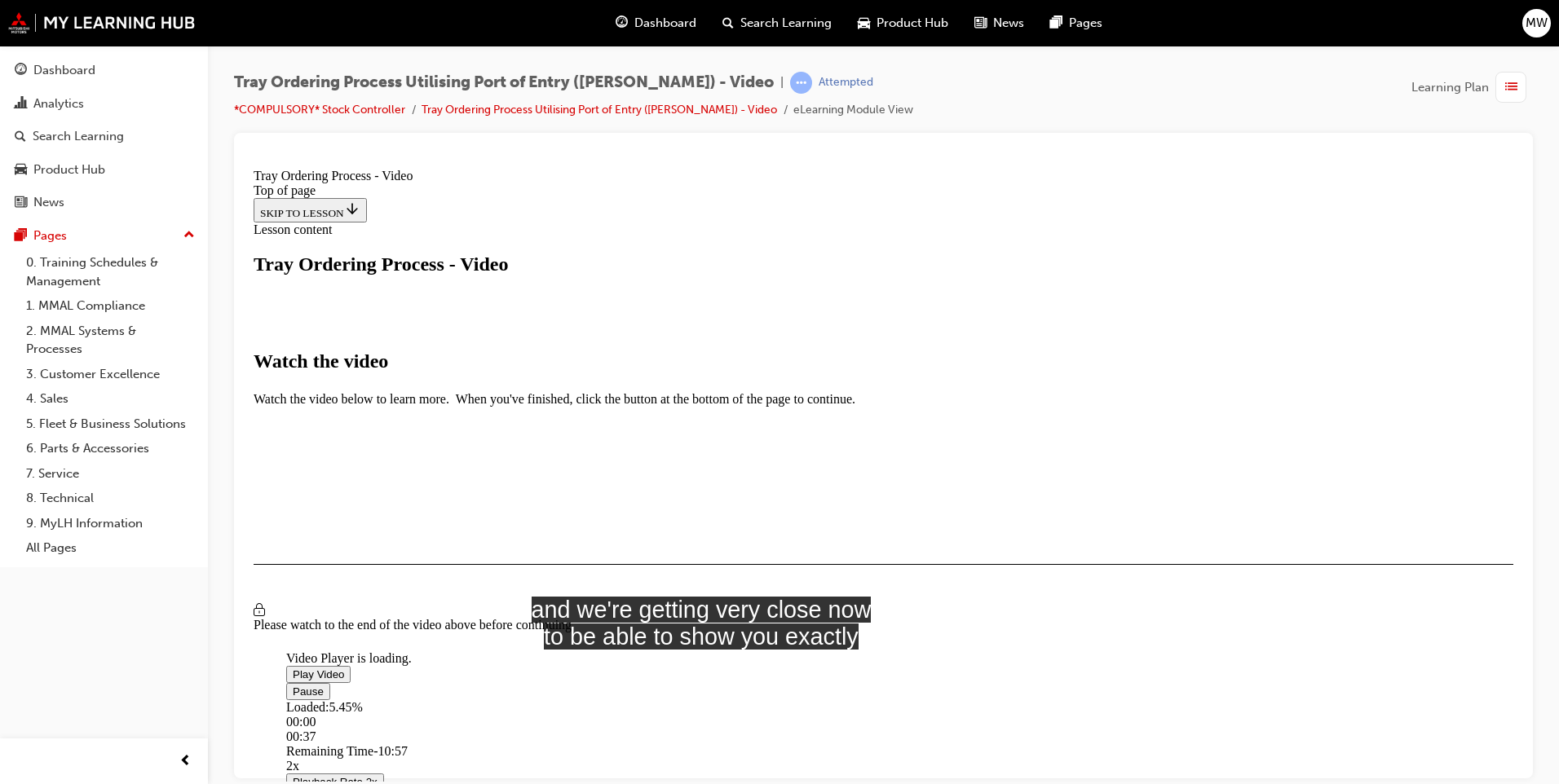
click at [293, 697] on span "Video player" at bounding box center [293, 690] width 0 height 13
drag, startPoint x: 522, startPoint y: 716, endPoint x: 486, endPoint y: 733, distance: 39.8
click at [487, 733] on div "Loaded : 5.45% 00:06 00:39" at bounding box center [1060, 721] width 1547 height 44
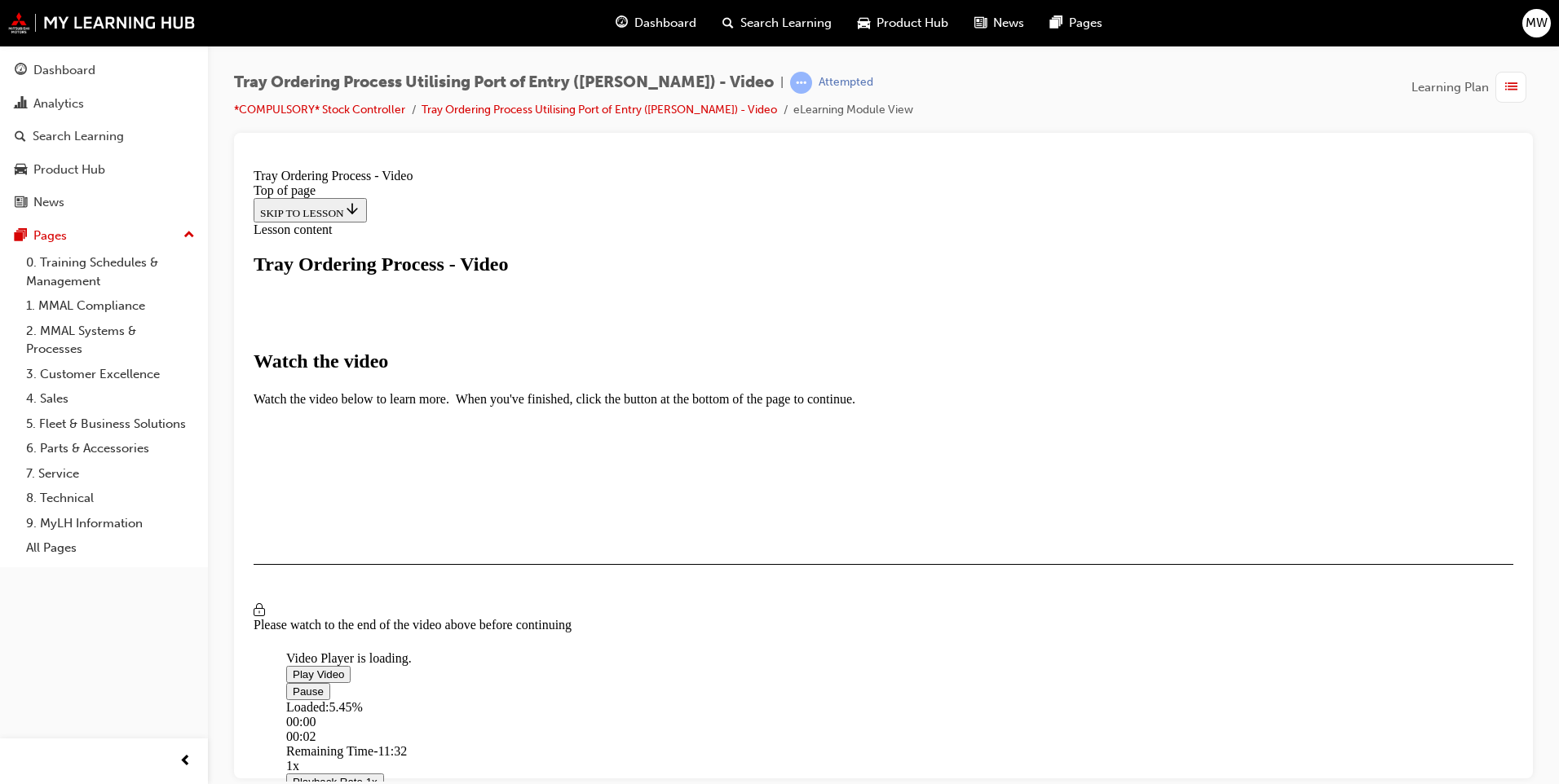
click at [293, 697] on span "Video player" at bounding box center [293, 690] width 0 height 13
click at [293, 684] on span "Video player" at bounding box center [293, 690] width 0 height 13
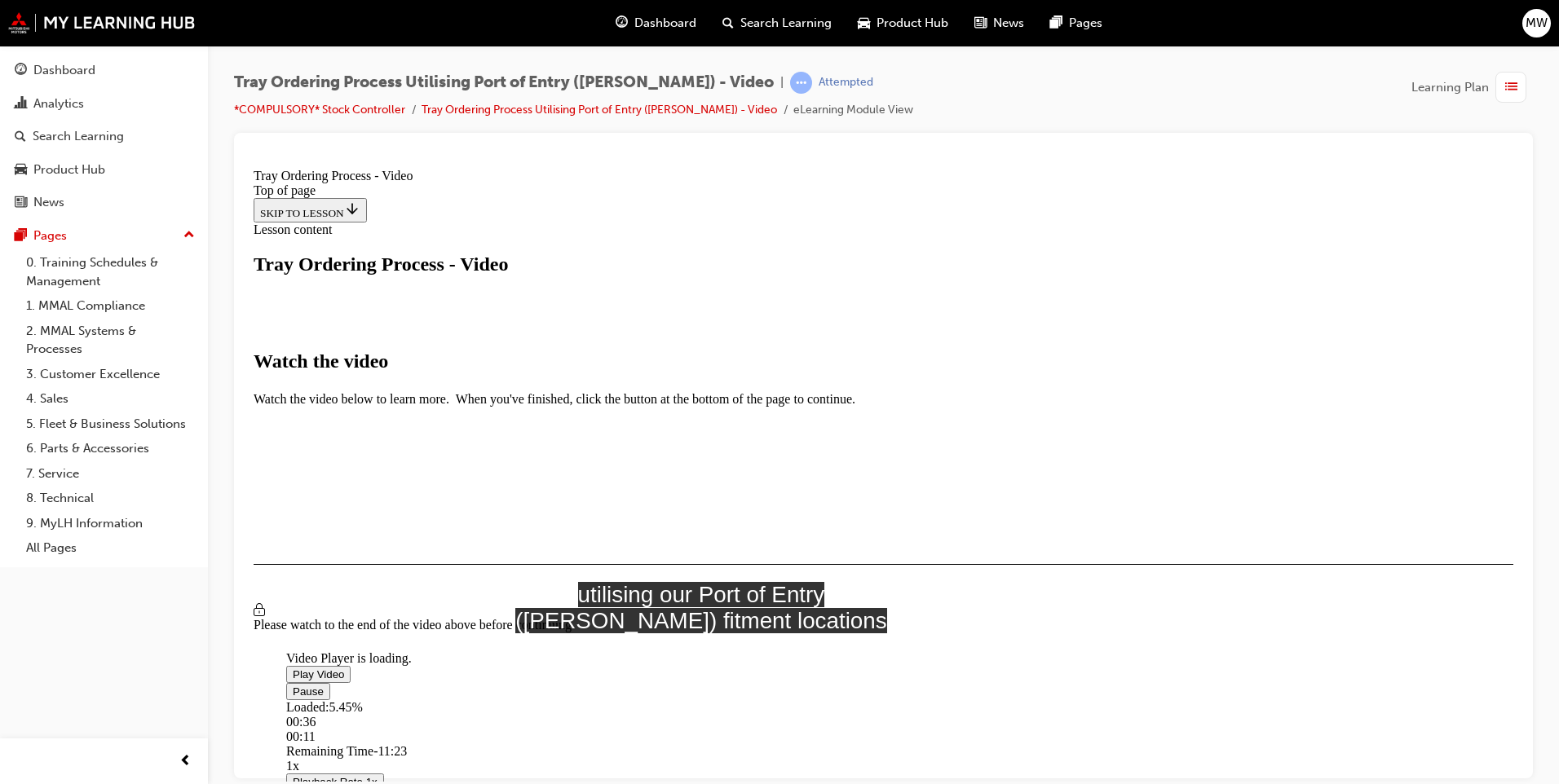
scroll to position [262, 0]
click at [384, 772] on button "Playback Rate 1x" at bounding box center [335, 781] width 98 height 17
click at [393, 772] on button "Playback Rate 1.5x" at bounding box center [340, 781] width 107 height 17
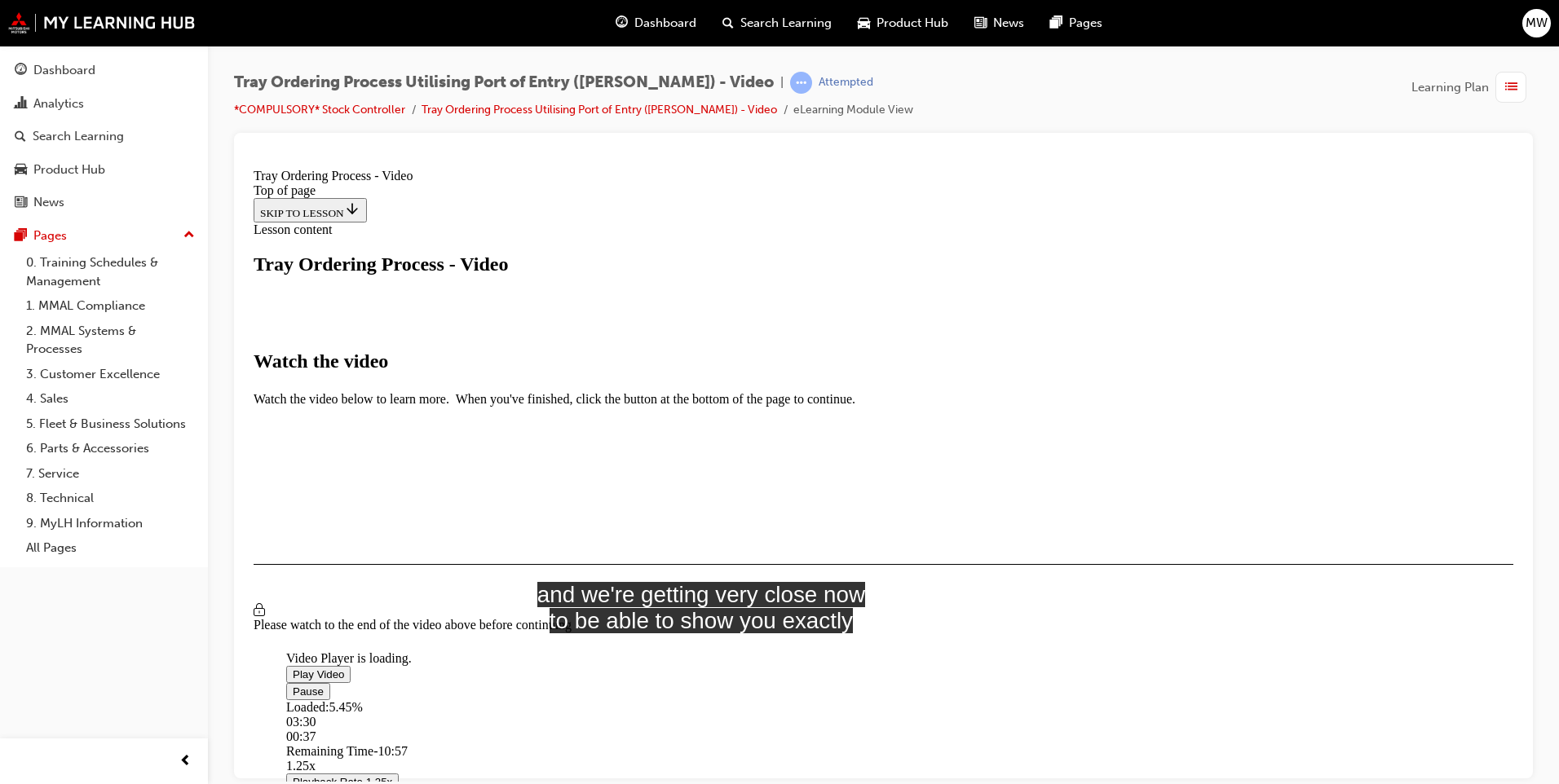
click at [531, 510] on video "Video player" at bounding box center [409, 572] width 245 height 122
drag, startPoint x: 519, startPoint y: 619, endPoint x: 926, endPoint y: 645, distance: 407.8
click at [926, 700] on div "Loaded : 5.45% 08:59 00:37" at bounding box center [1060, 721] width 1547 height 44
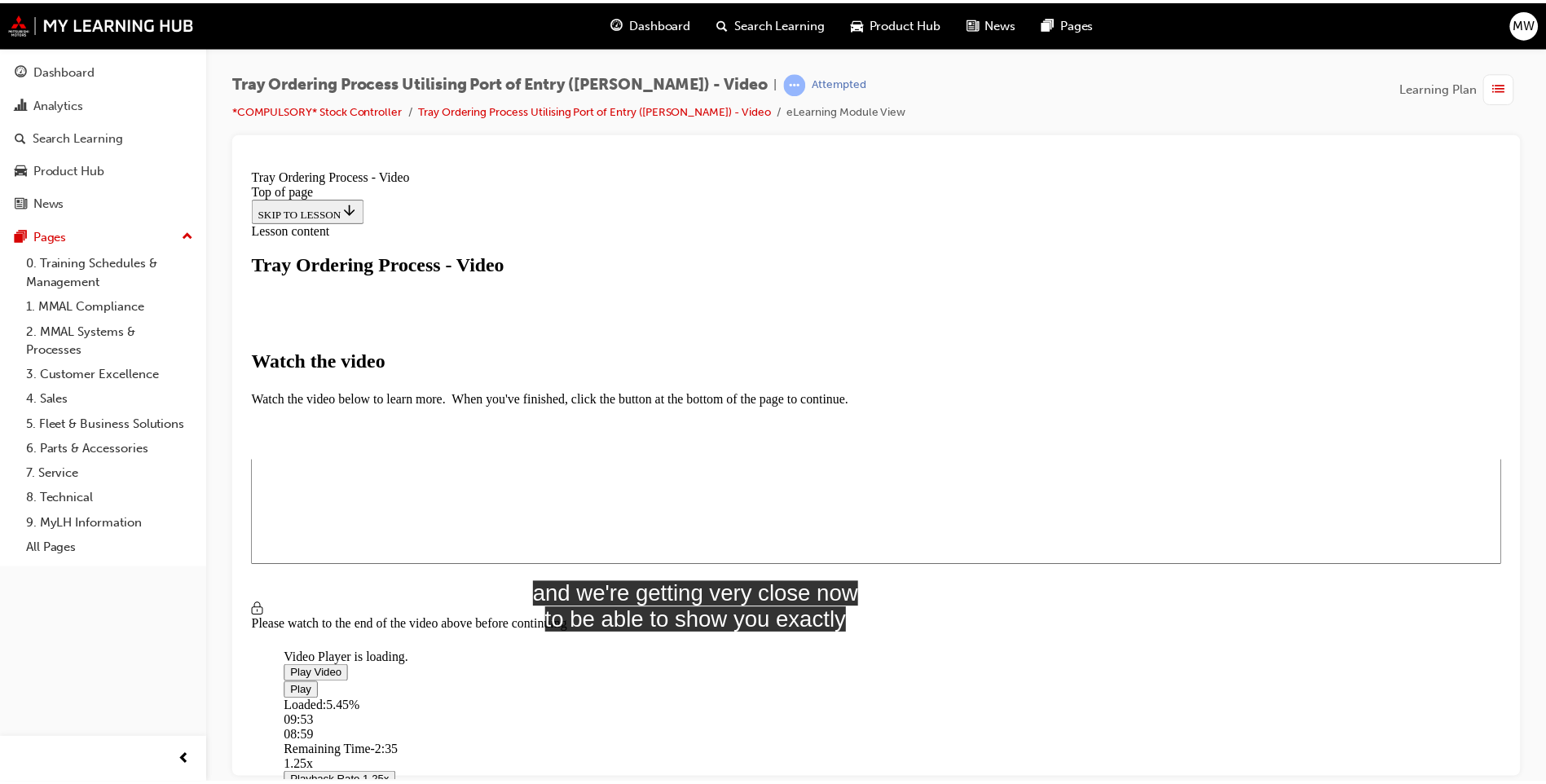
scroll to position [17, 0]
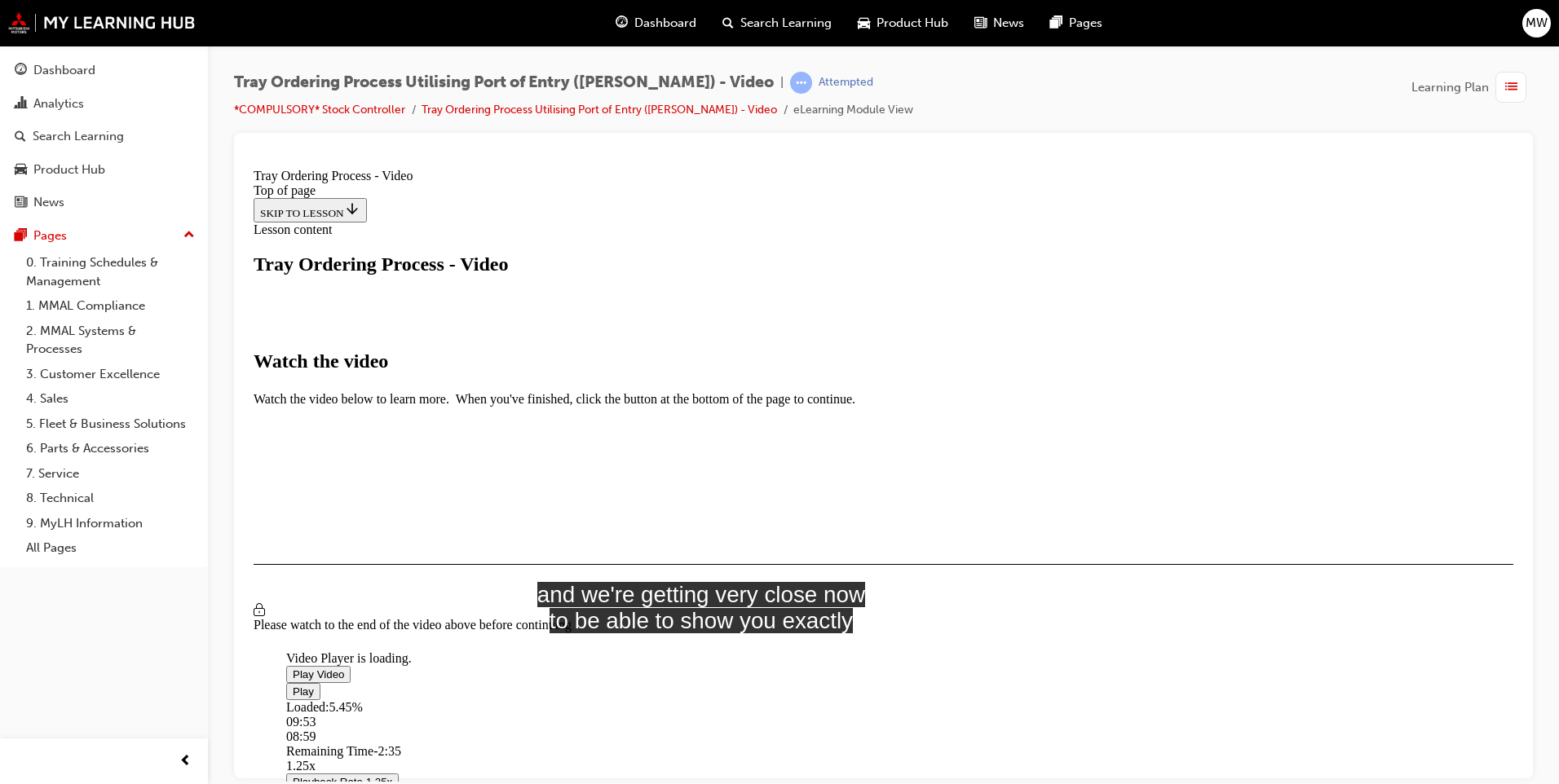
click at [1509, 86] on span "list-icon" at bounding box center [1510, 87] width 13 height 20
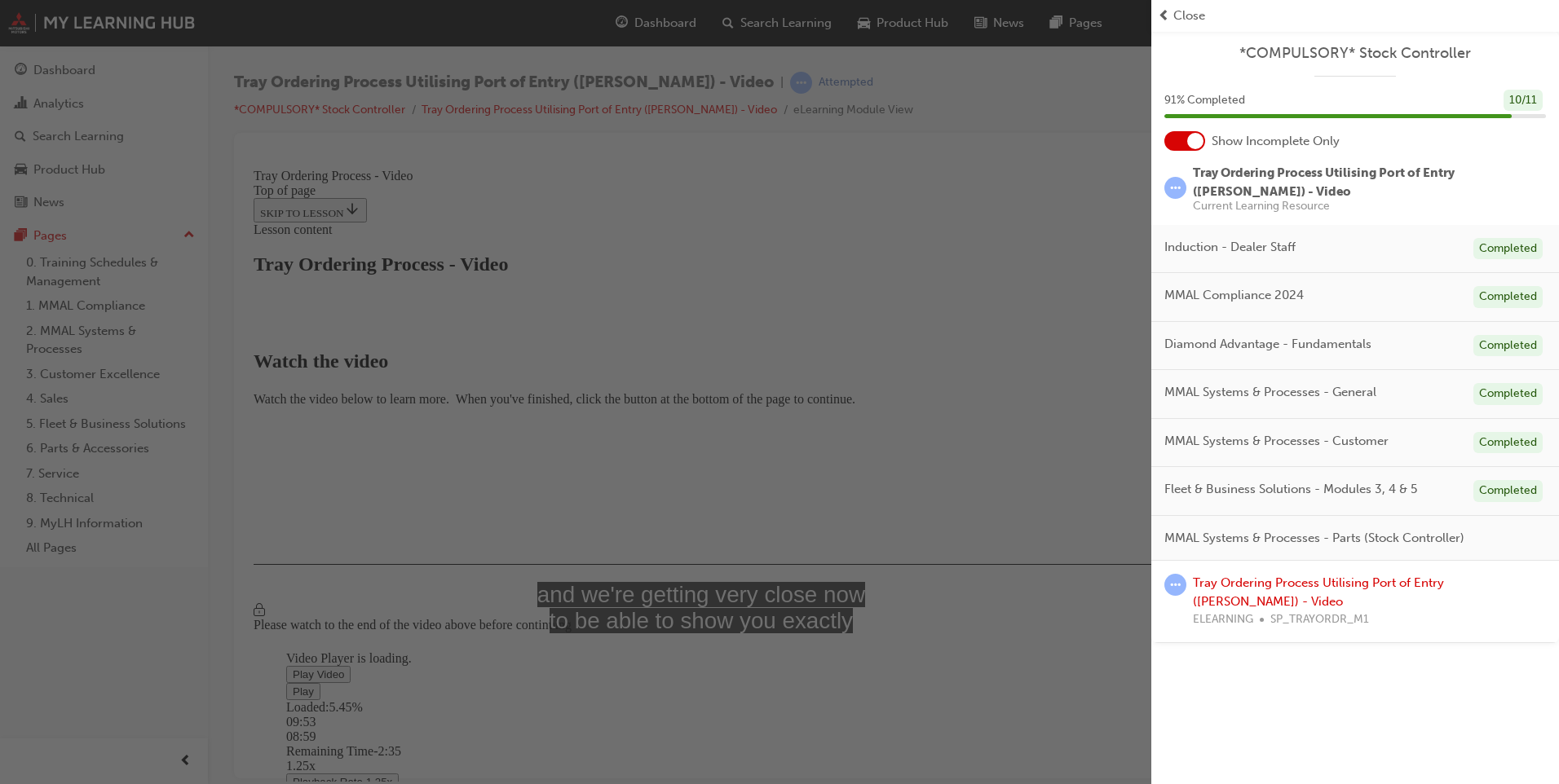
click at [930, 367] on div "button" at bounding box center [576, 392] width 1151 height 784
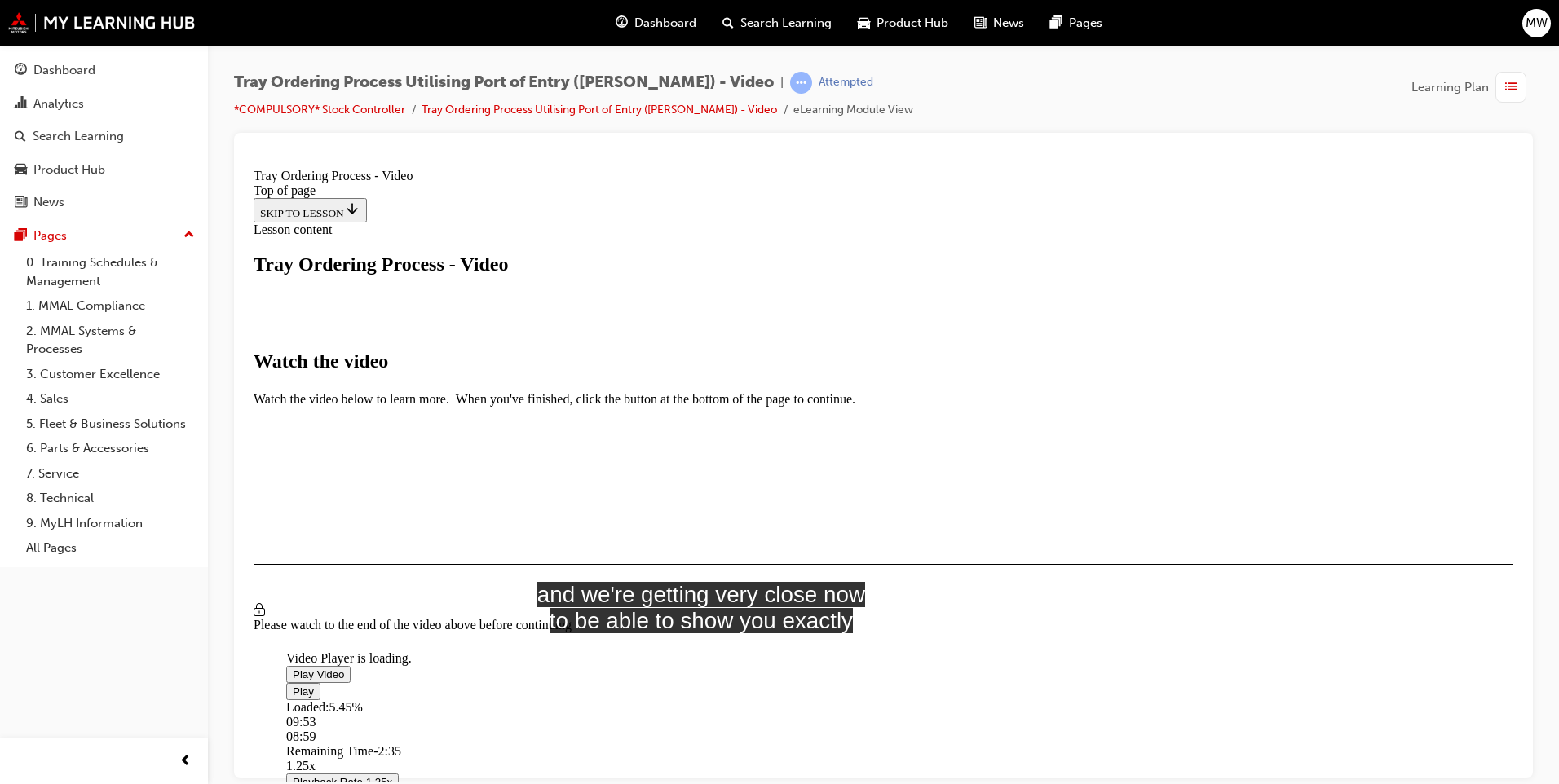
click at [1508, 89] on span "list-icon" at bounding box center [1510, 87] width 13 height 20
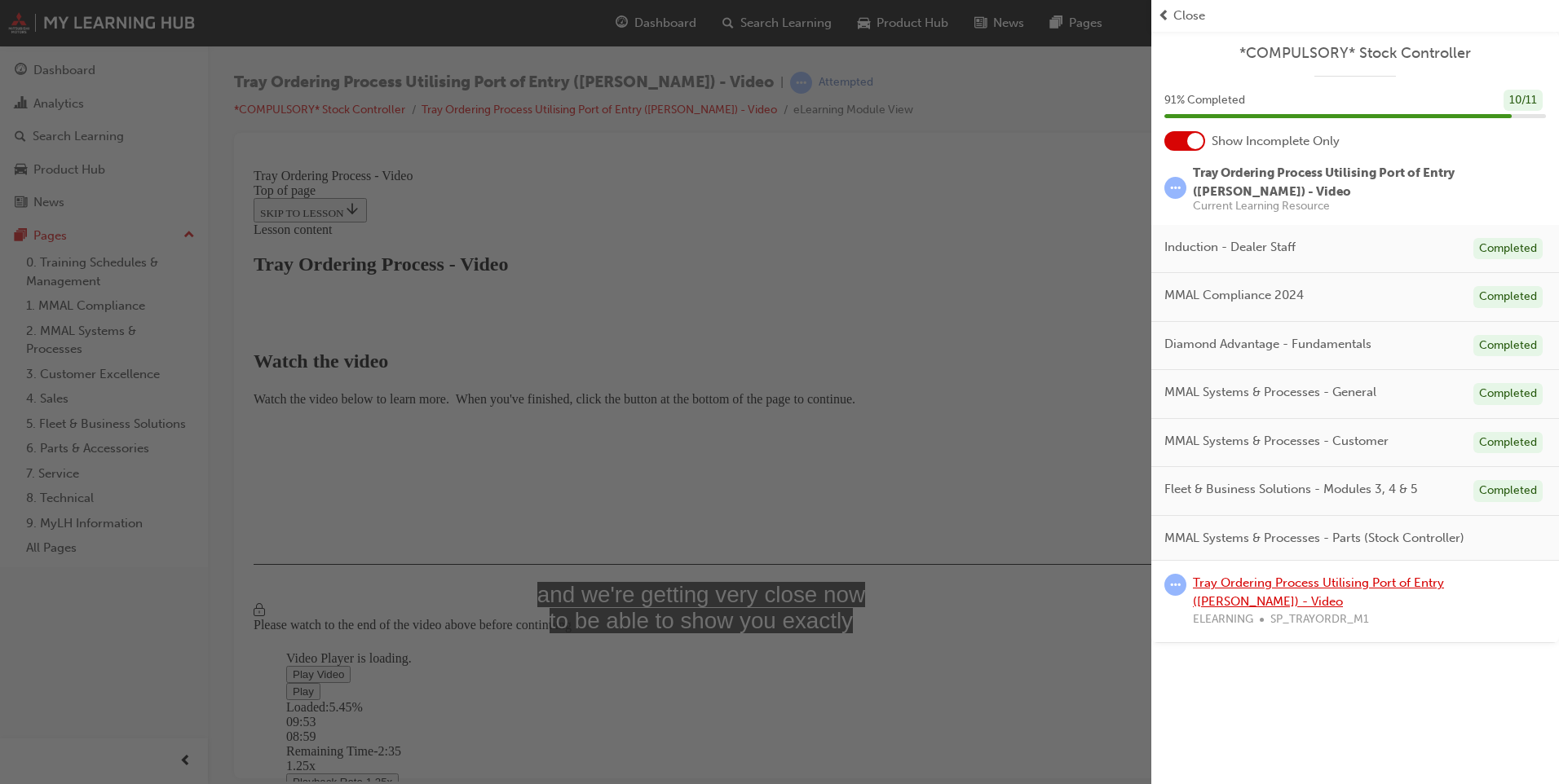
click at [1233, 575] on link "Tray Ordering Process Utilising Port of Entry ([PERSON_NAME]) - Video" at bounding box center [1318, 592] width 251 height 33
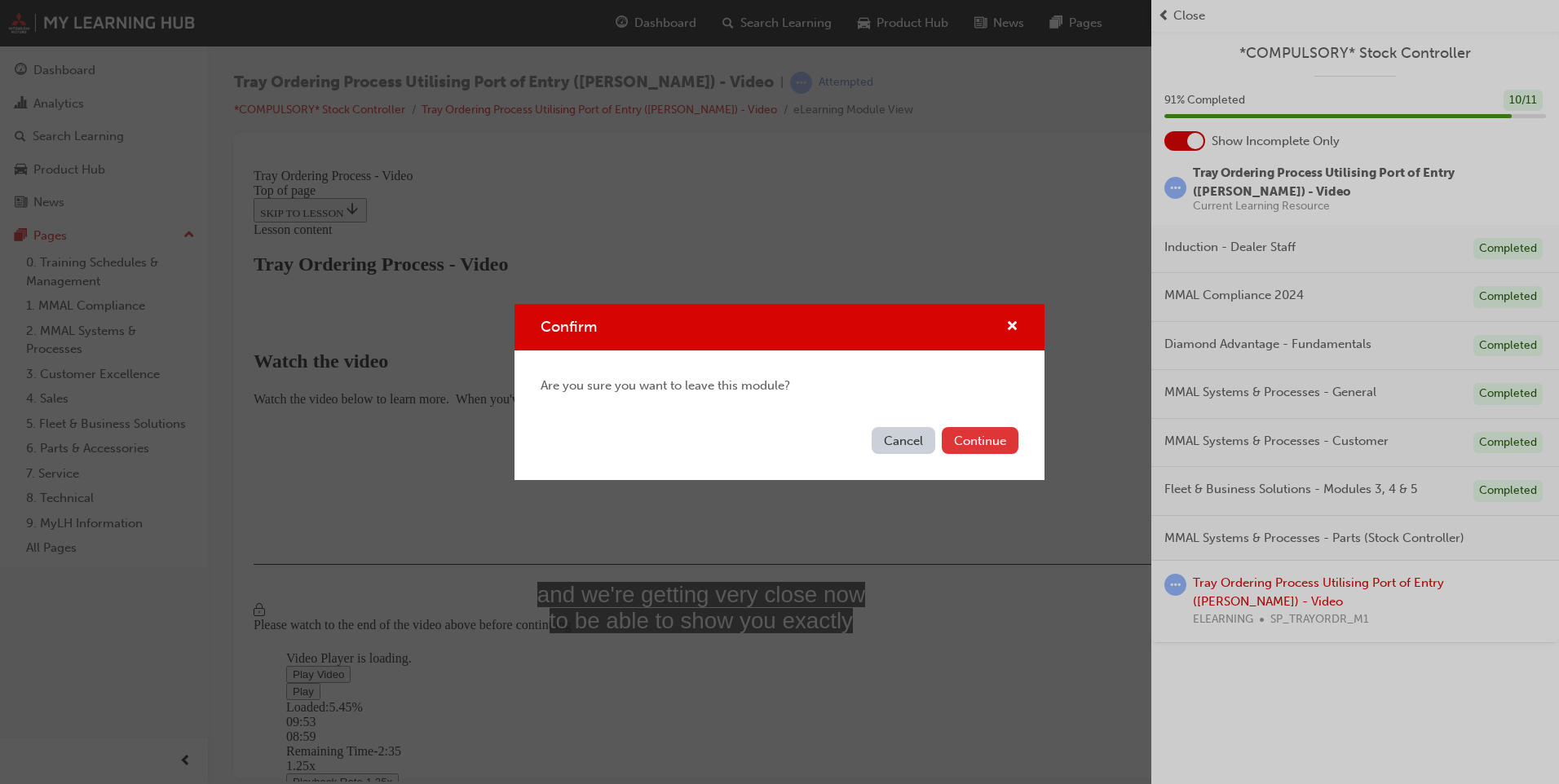
click at [970, 450] on button "Continue" at bounding box center [979, 441] width 77 height 27
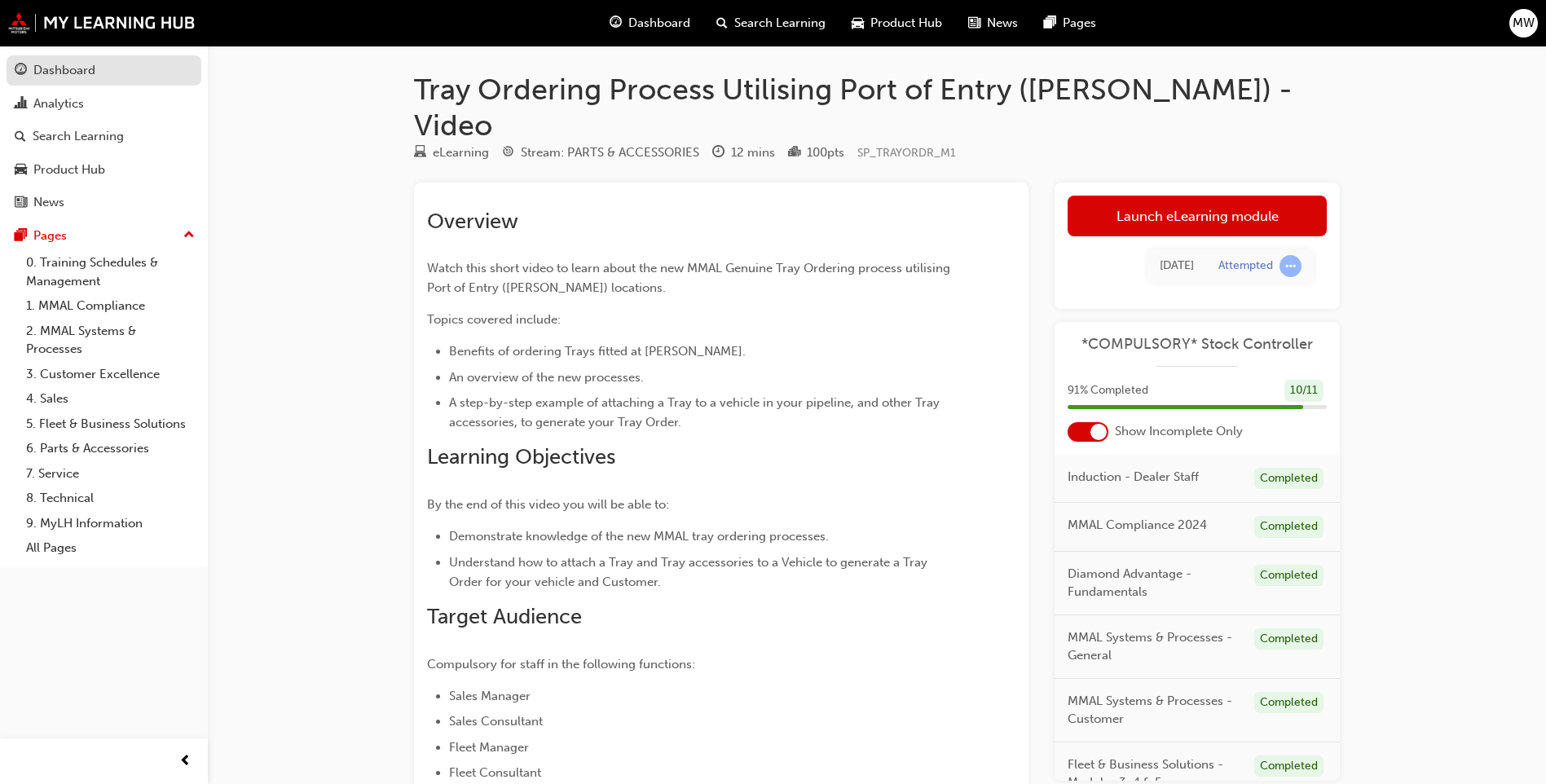
click at [72, 76] on div "Dashboard" at bounding box center [64, 70] width 62 height 18
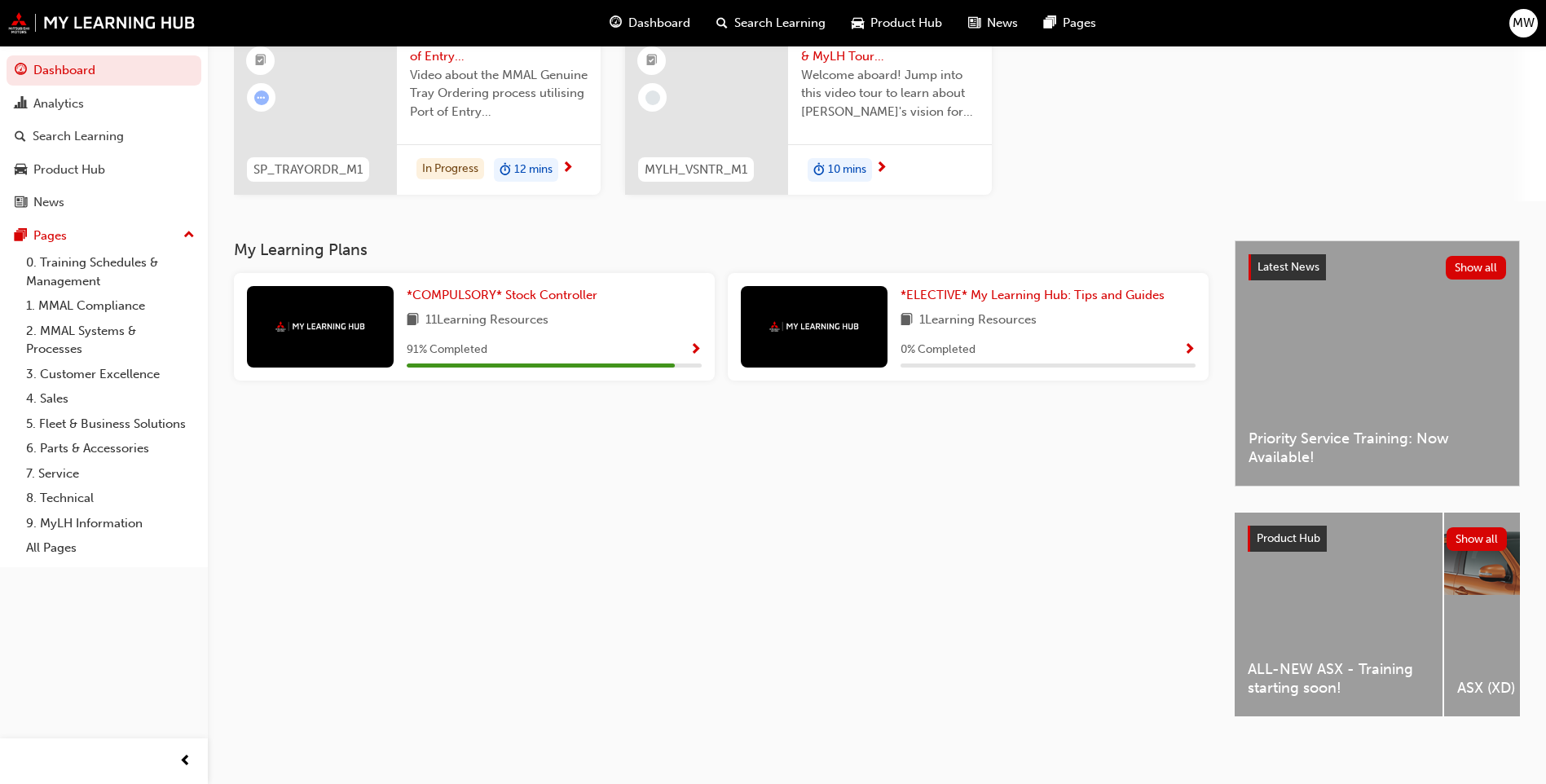
scroll to position [183, 0]
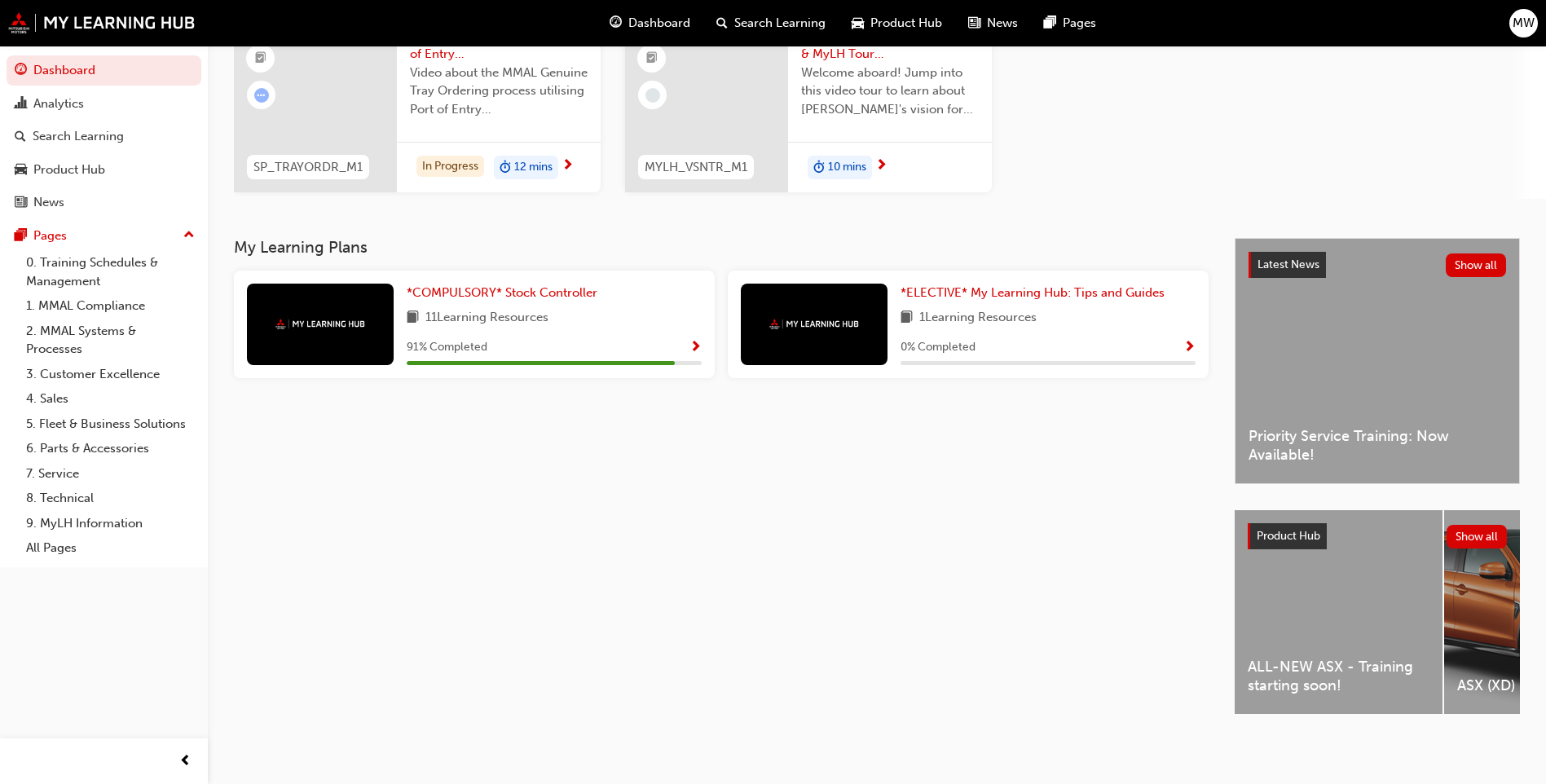
click at [1387, 311] on div "Latest News Show all Priority Service Training: Now Available!" at bounding box center [1377, 361] width 283 height 245
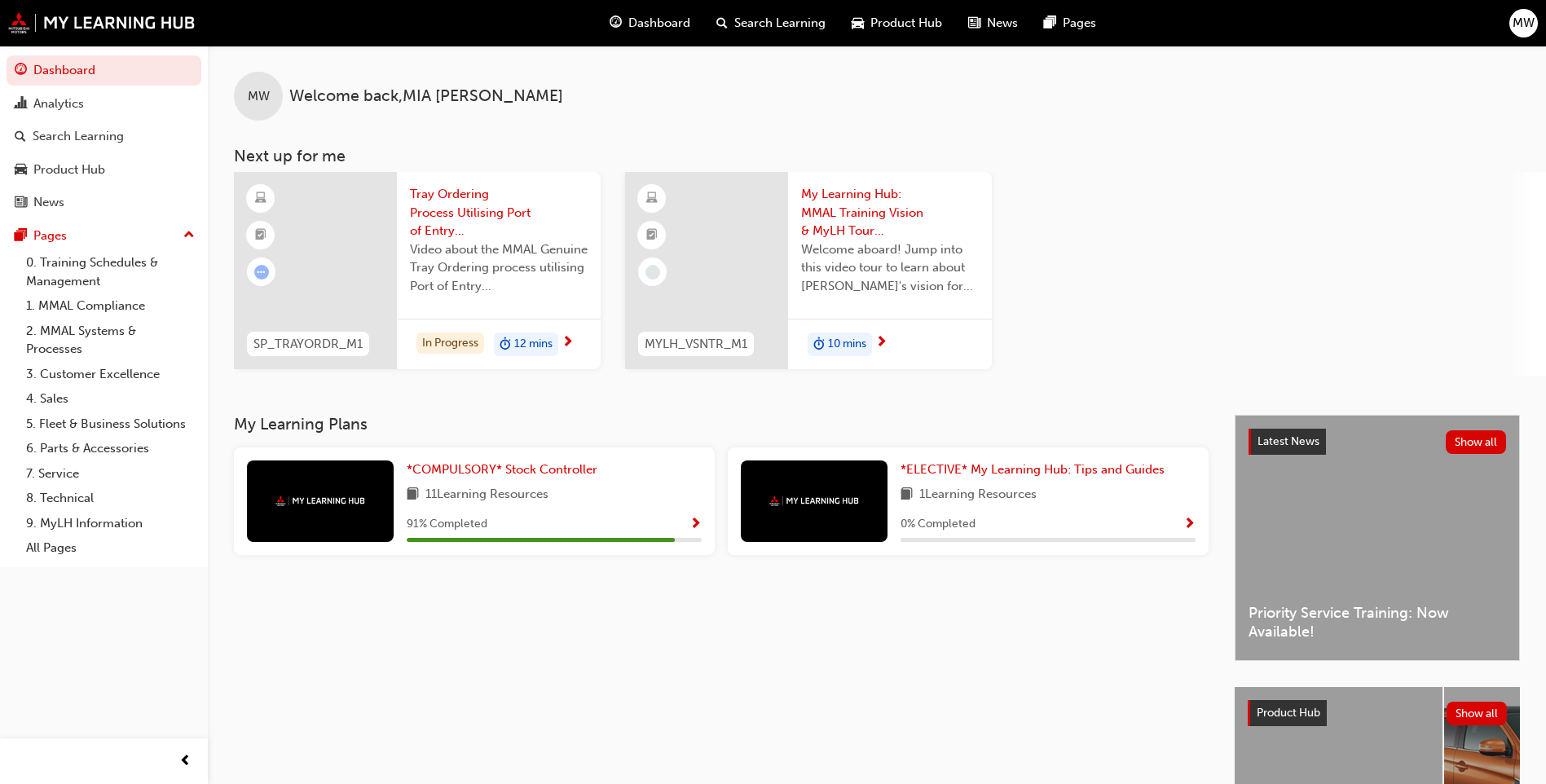
click at [874, 344] on div "10 mins" at bounding box center [890, 343] width 204 height 51
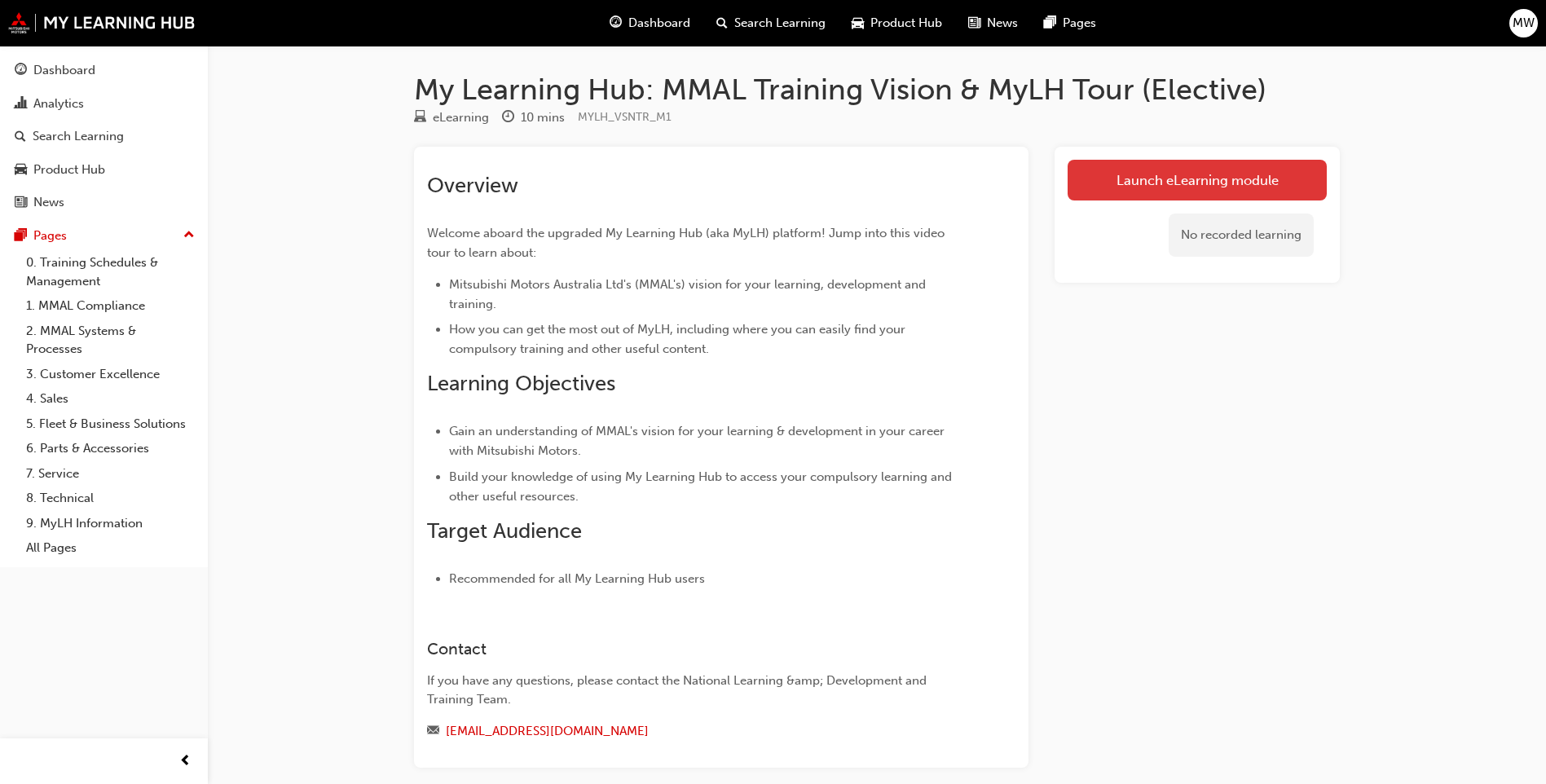
click at [1101, 175] on link "Launch eLearning module" at bounding box center [1197, 180] width 259 height 41
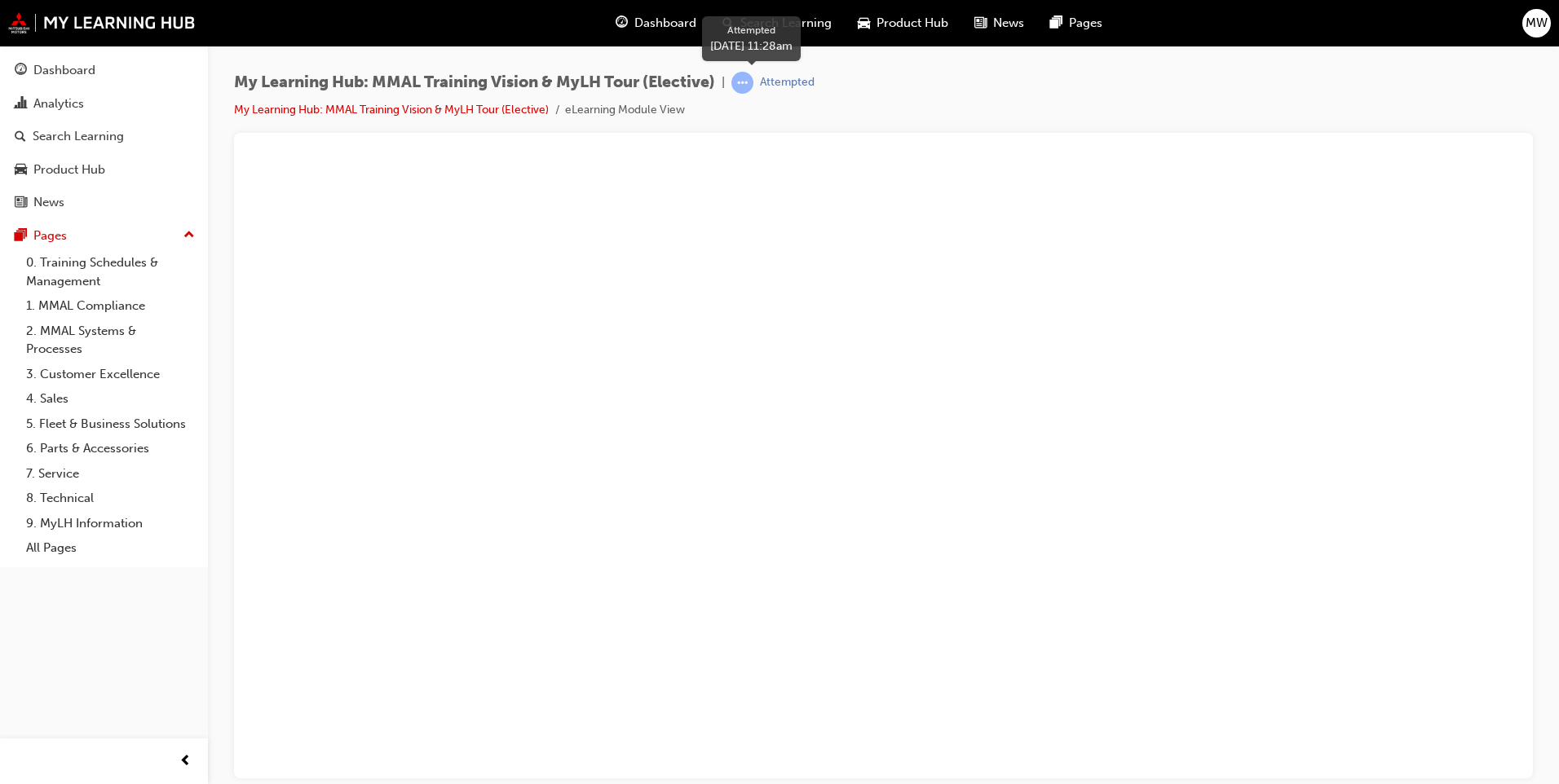
click at [745, 78] on span "learningRecordVerb_ATTEMPT-icon" at bounding box center [742, 82] width 22 height 22
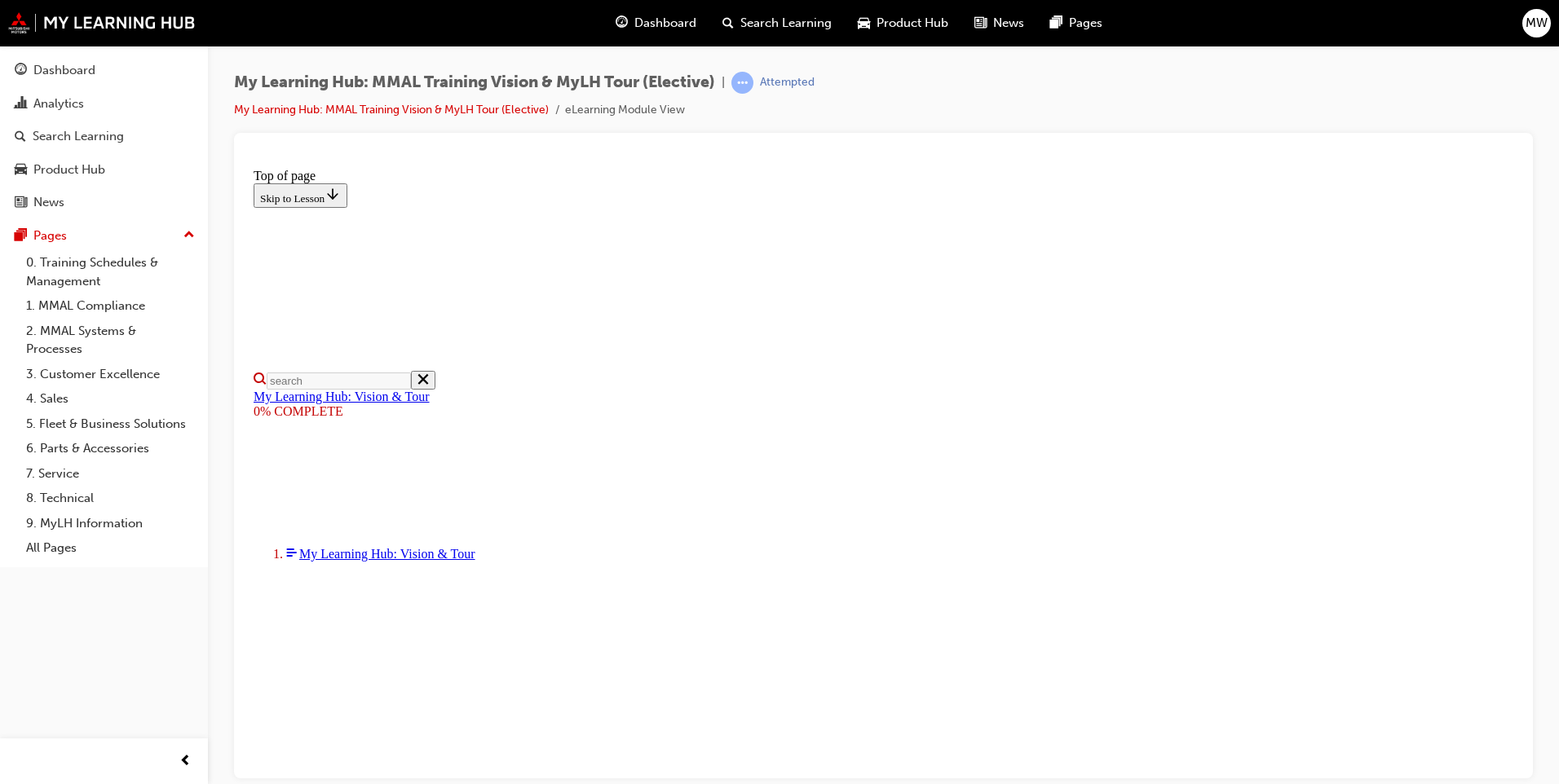
scroll to position [264, 0]
drag, startPoint x: 503, startPoint y: 610, endPoint x: 533, endPoint y: 633, distance: 37.8
drag, startPoint x: 535, startPoint y: 613, endPoint x: 558, endPoint y: 636, distance: 32.5
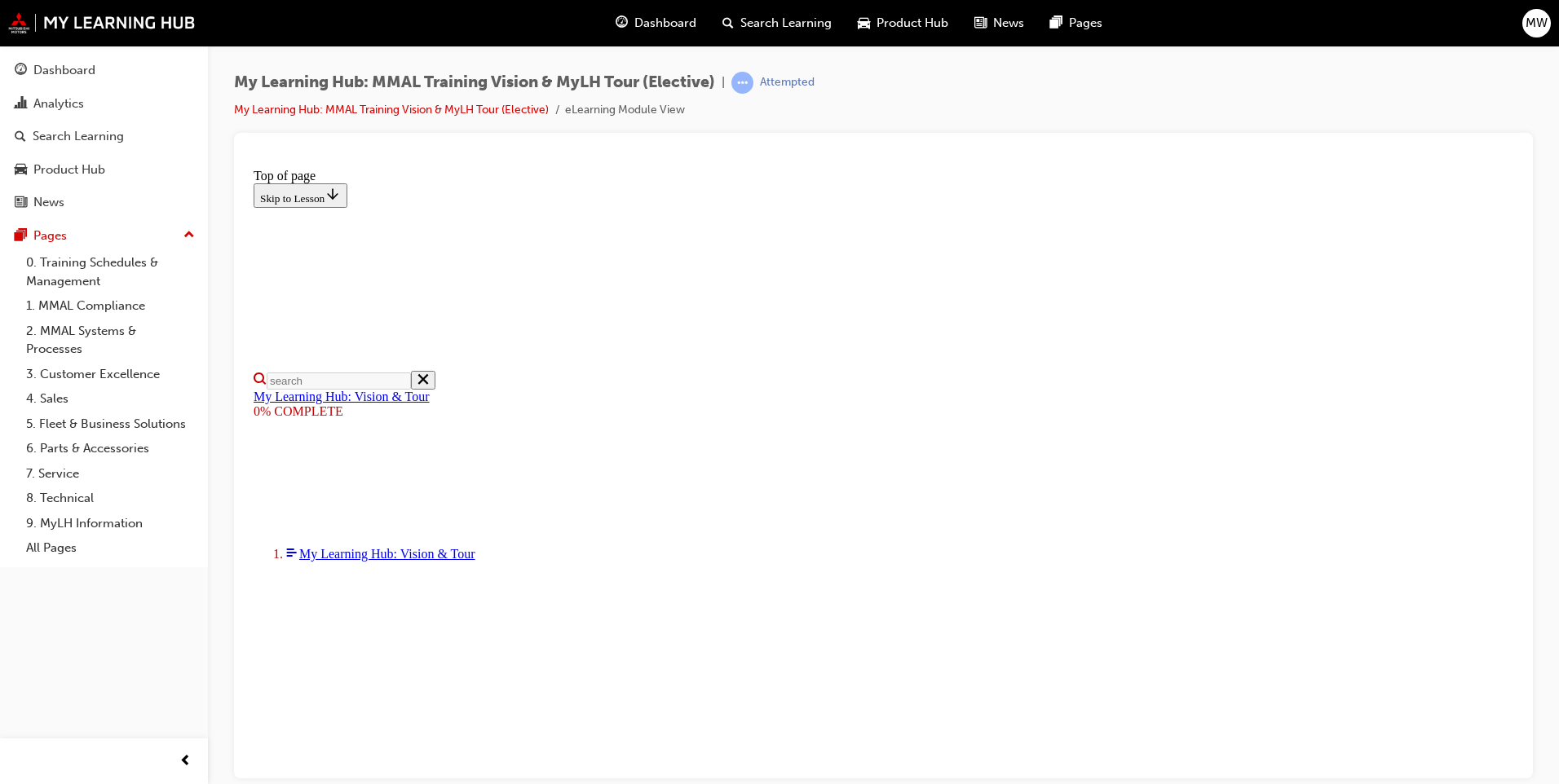
drag, startPoint x: 566, startPoint y: 636, endPoint x: 594, endPoint y: 665, distance: 40.3
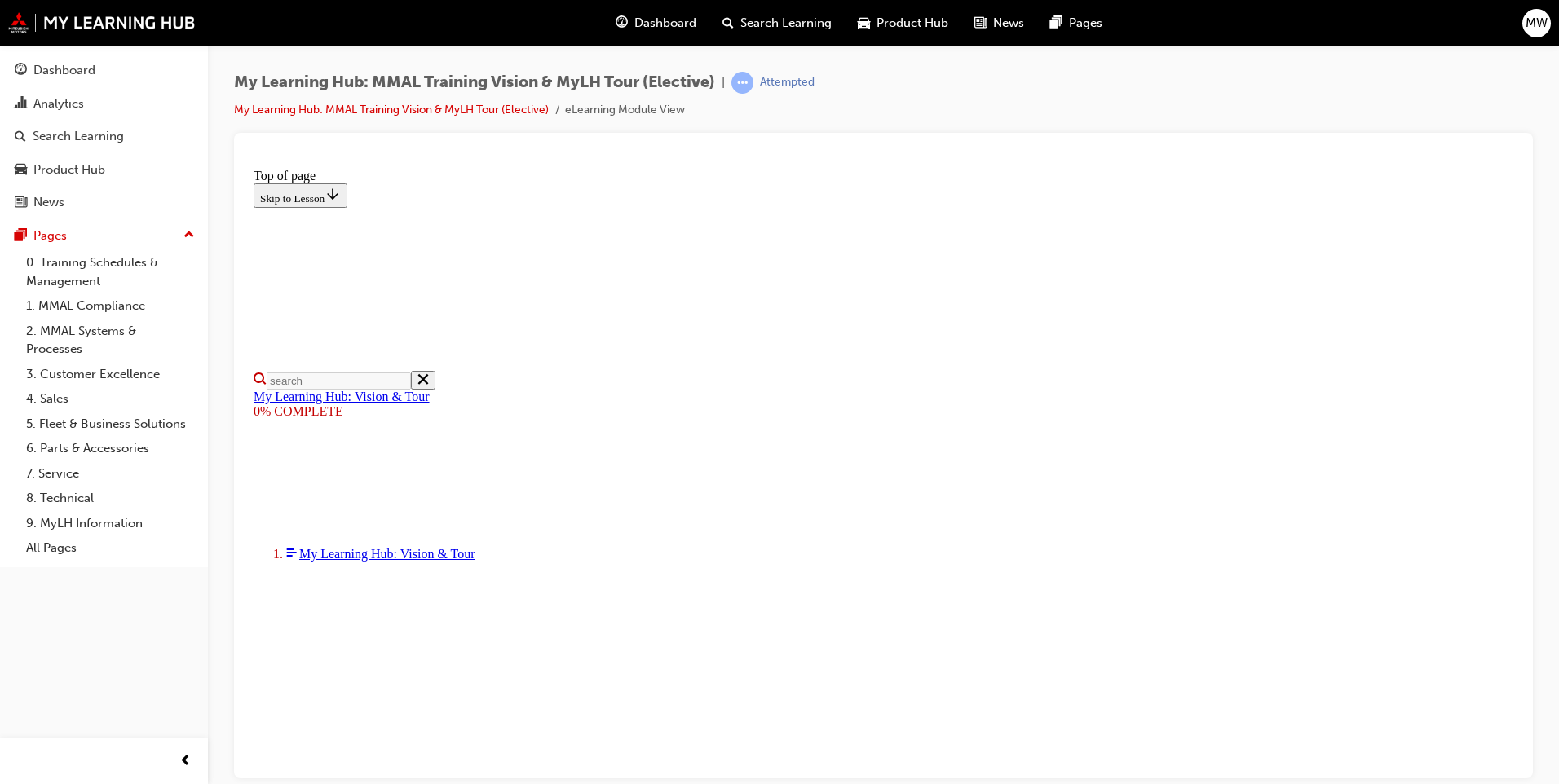
drag, startPoint x: 618, startPoint y: 634, endPoint x: 667, endPoint y: 661, distance: 55.9
drag, startPoint x: 695, startPoint y: 629, endPoint x: 781, endPoint y: 649, distance: 88.3
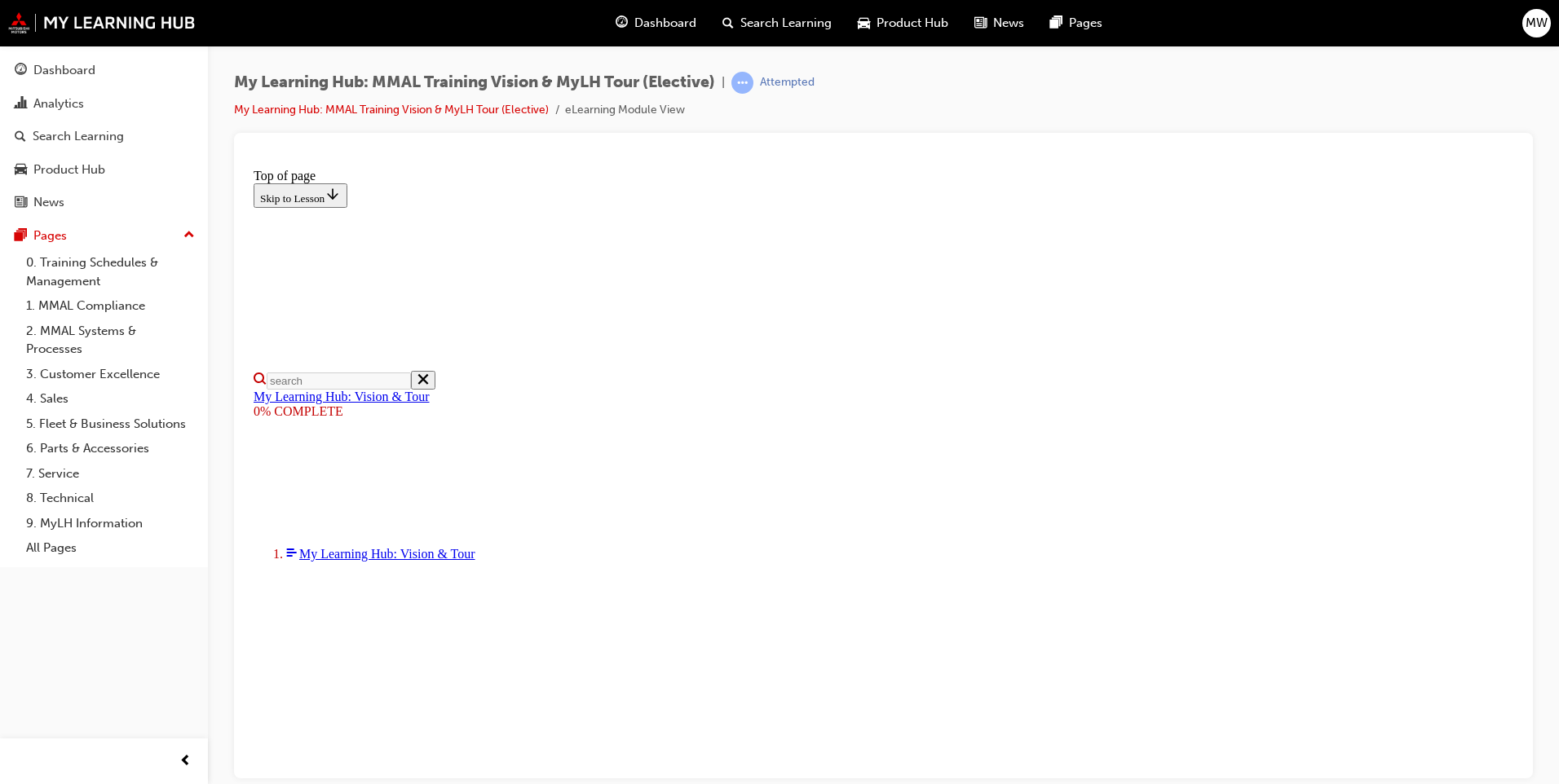
drag, startPoint x: 786, startPoint y: 633, endPoint x: 846, endPoint y: 638, distance: 60.2
drag, startPoint x: 925, startPoint y: 630, endPoint x: 956, endPoint y: 654, distance: 39.2
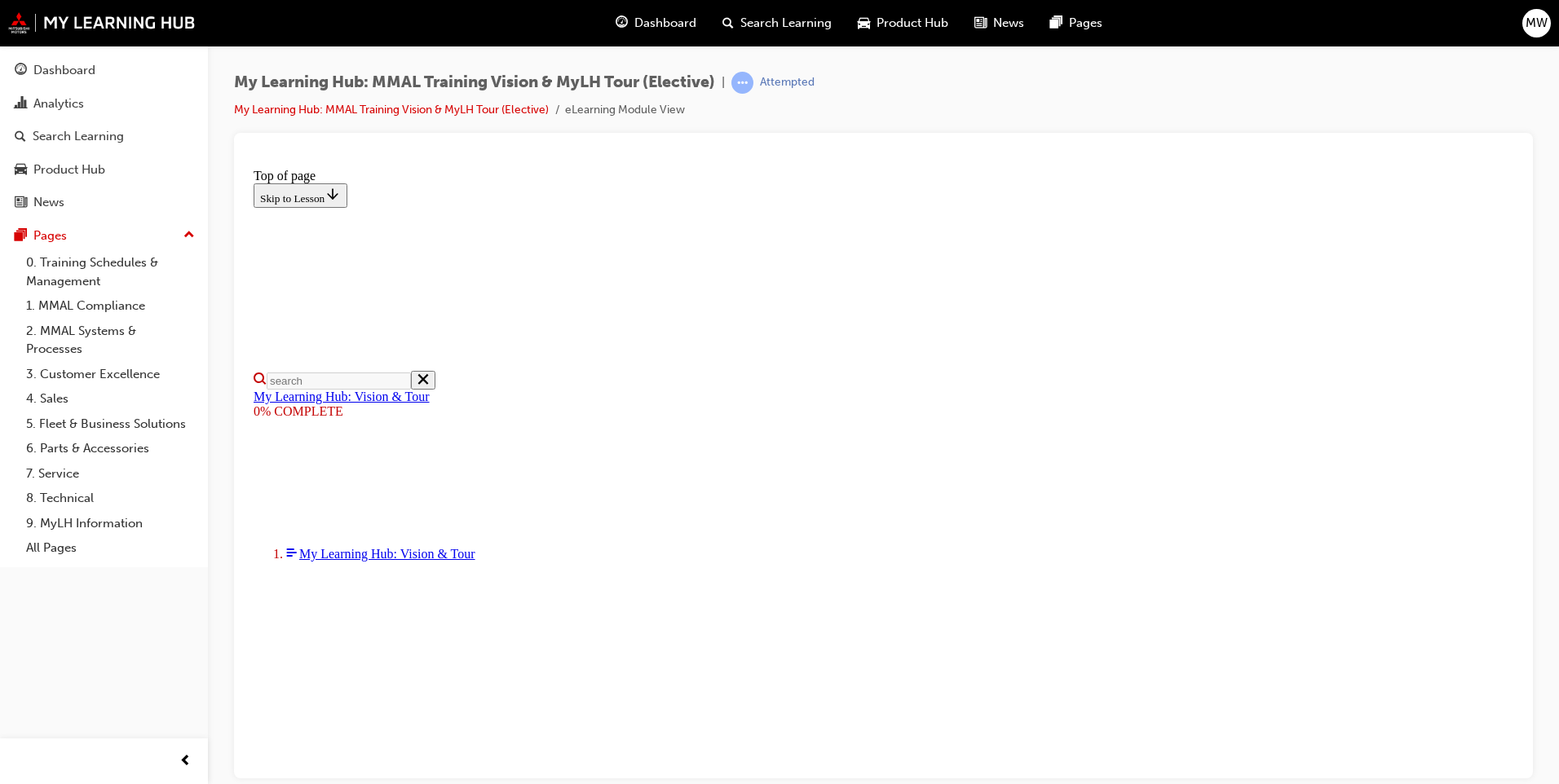
drag, startPoint x: 968, startPoint y: 635, endPoint x: 1021, endPoint y: 667, distance: 61.9
drag, startPoint x: 1025, startPoint y: 631, endPoint x: 1045, endPoint y: 659, distance: 34.4
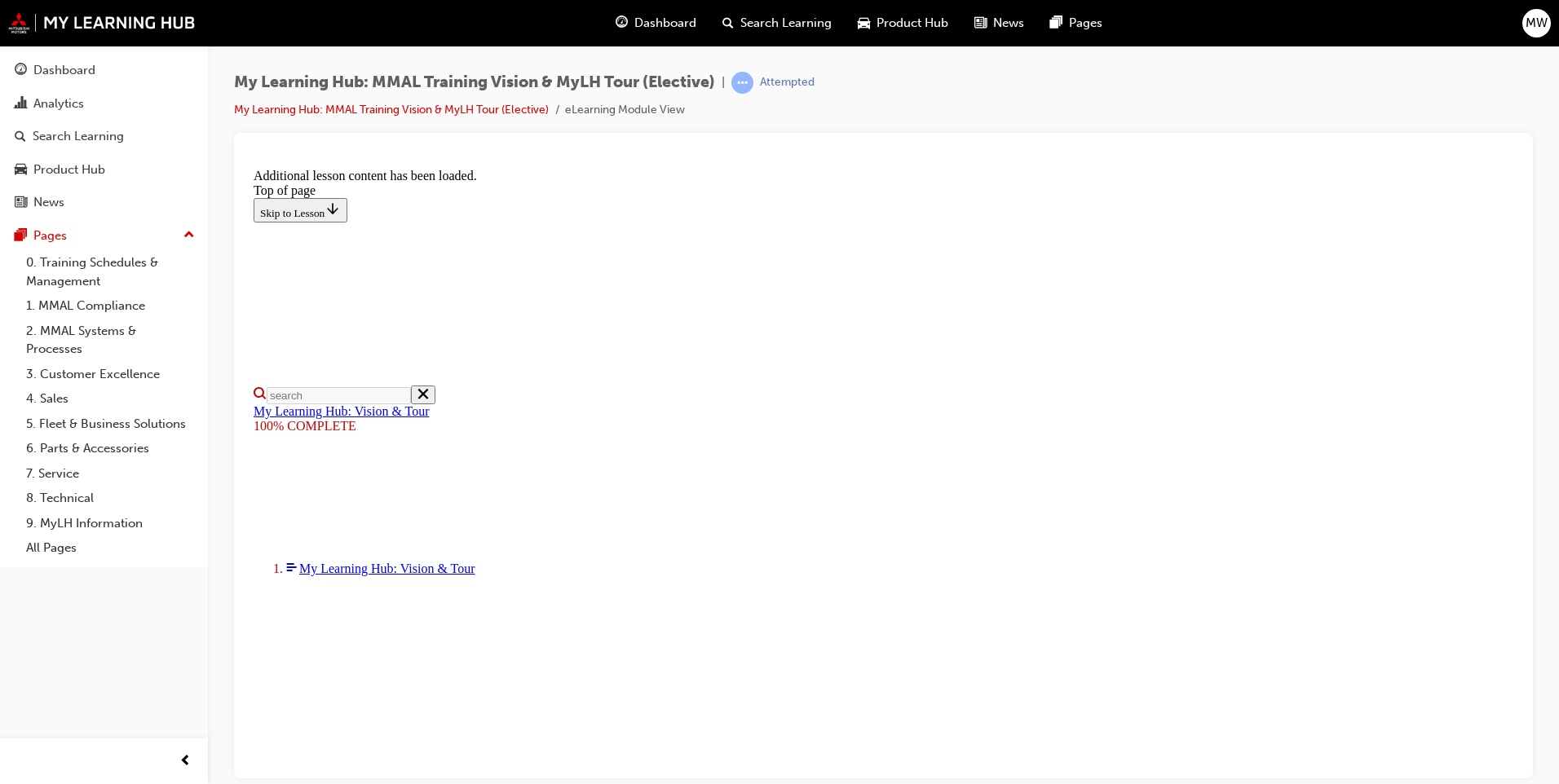
scroll to position [476, 0]
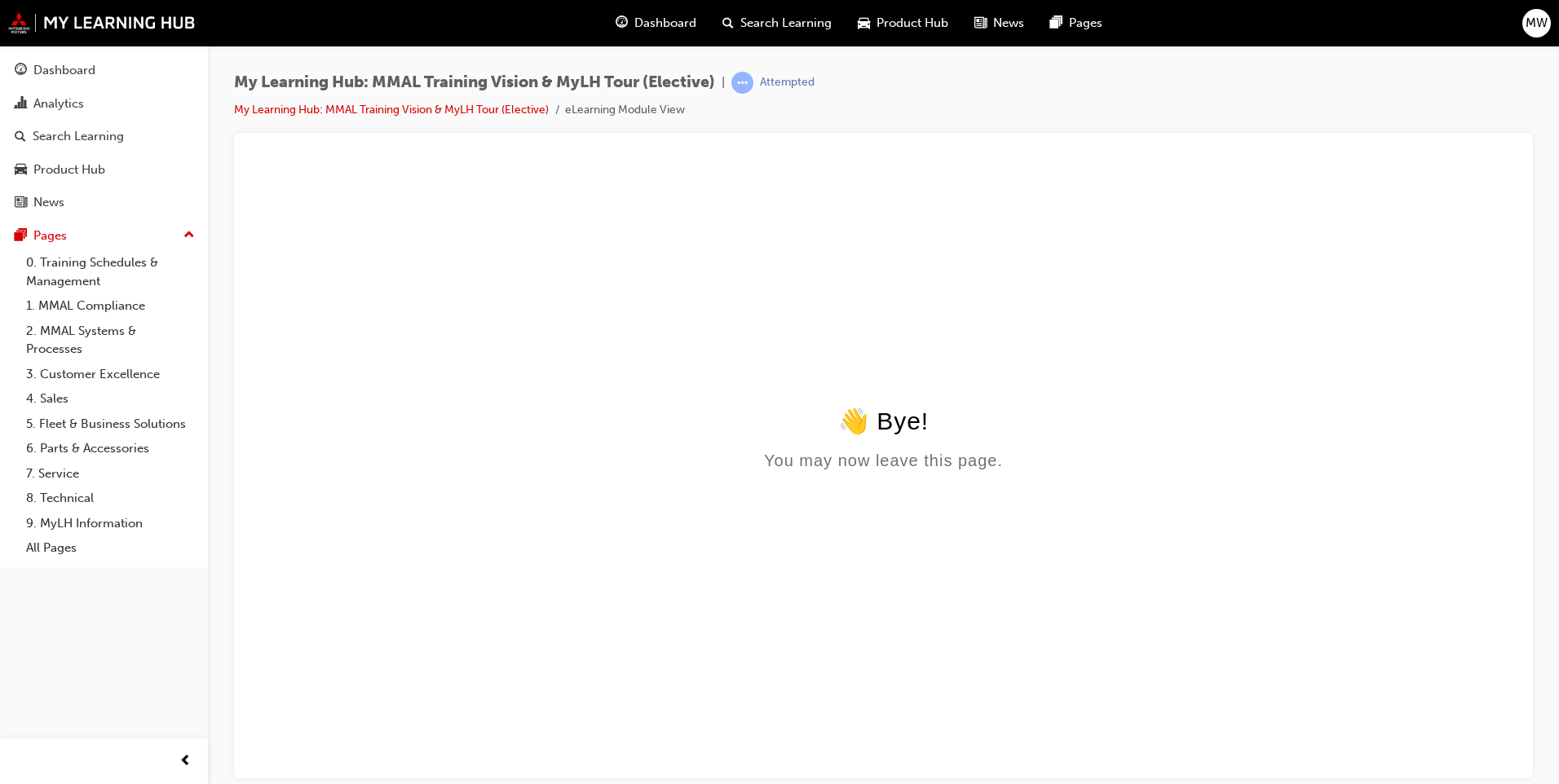
scroll to position [0, 0]
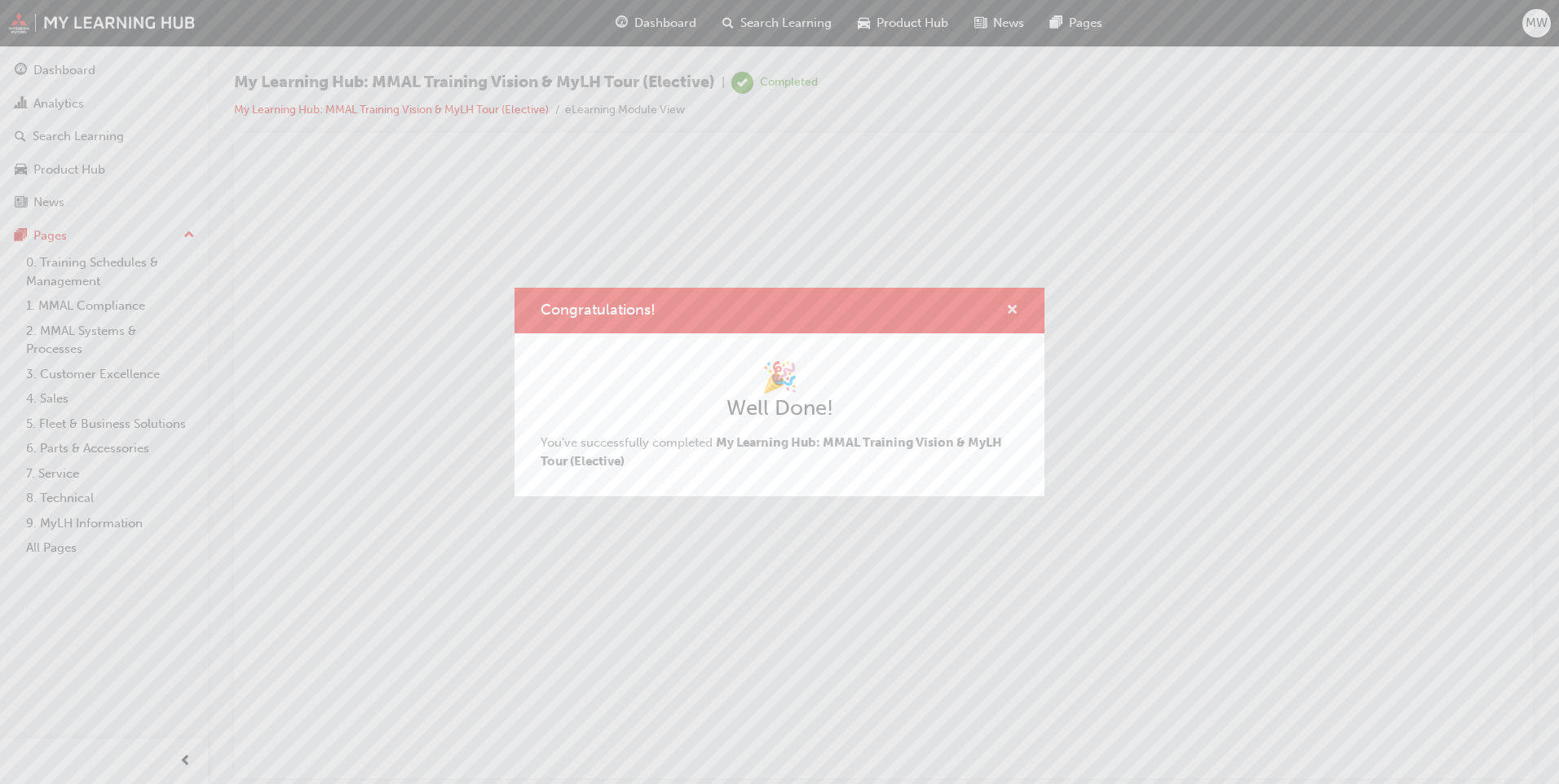
click at [1012, 304] on span "cross-icon" at bounding box center [1012, 310] width 13 height 15
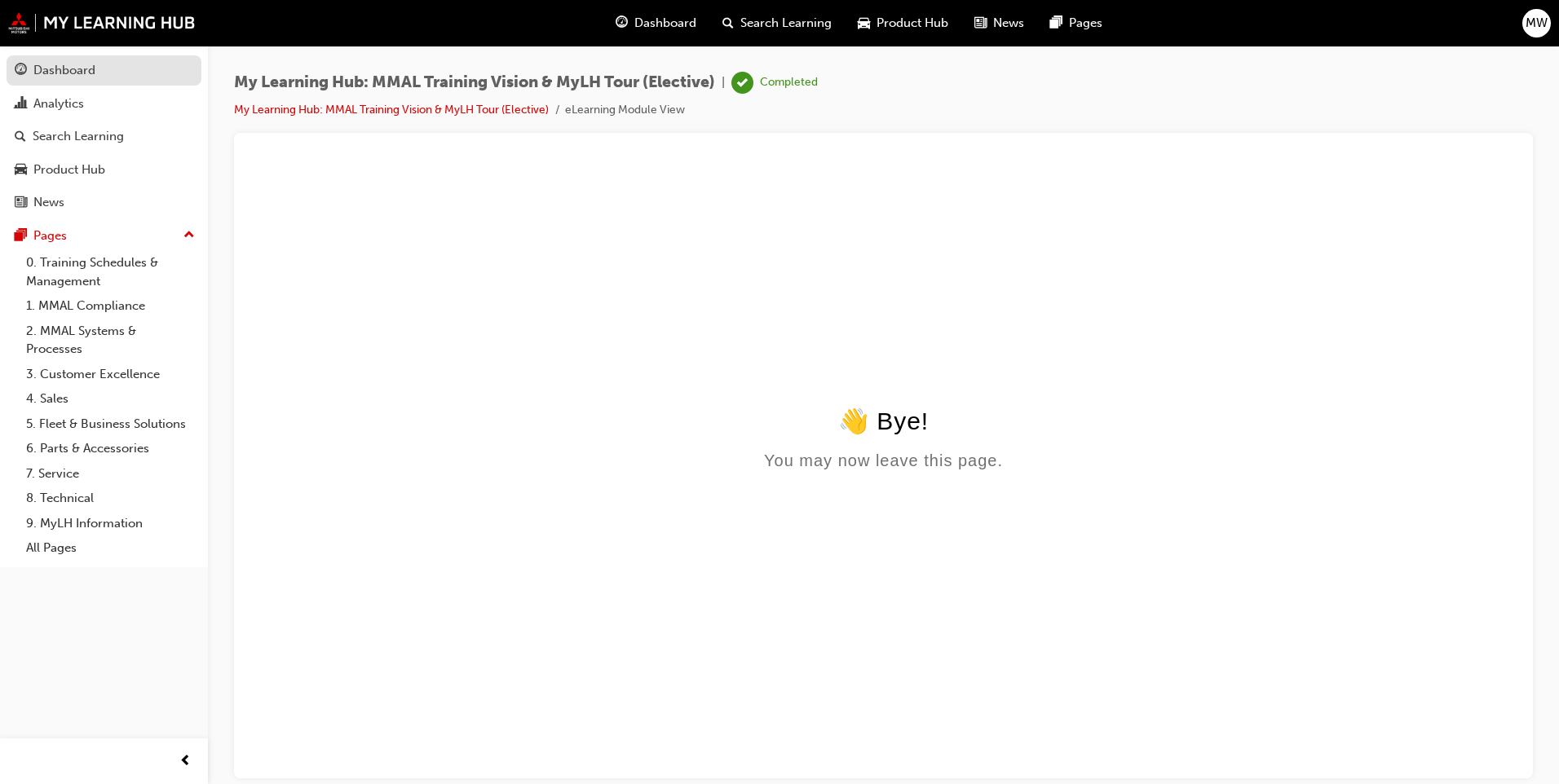
click at [104, 61] on div "Dashboard" at bounding box center [104, 70] width 179 height 20
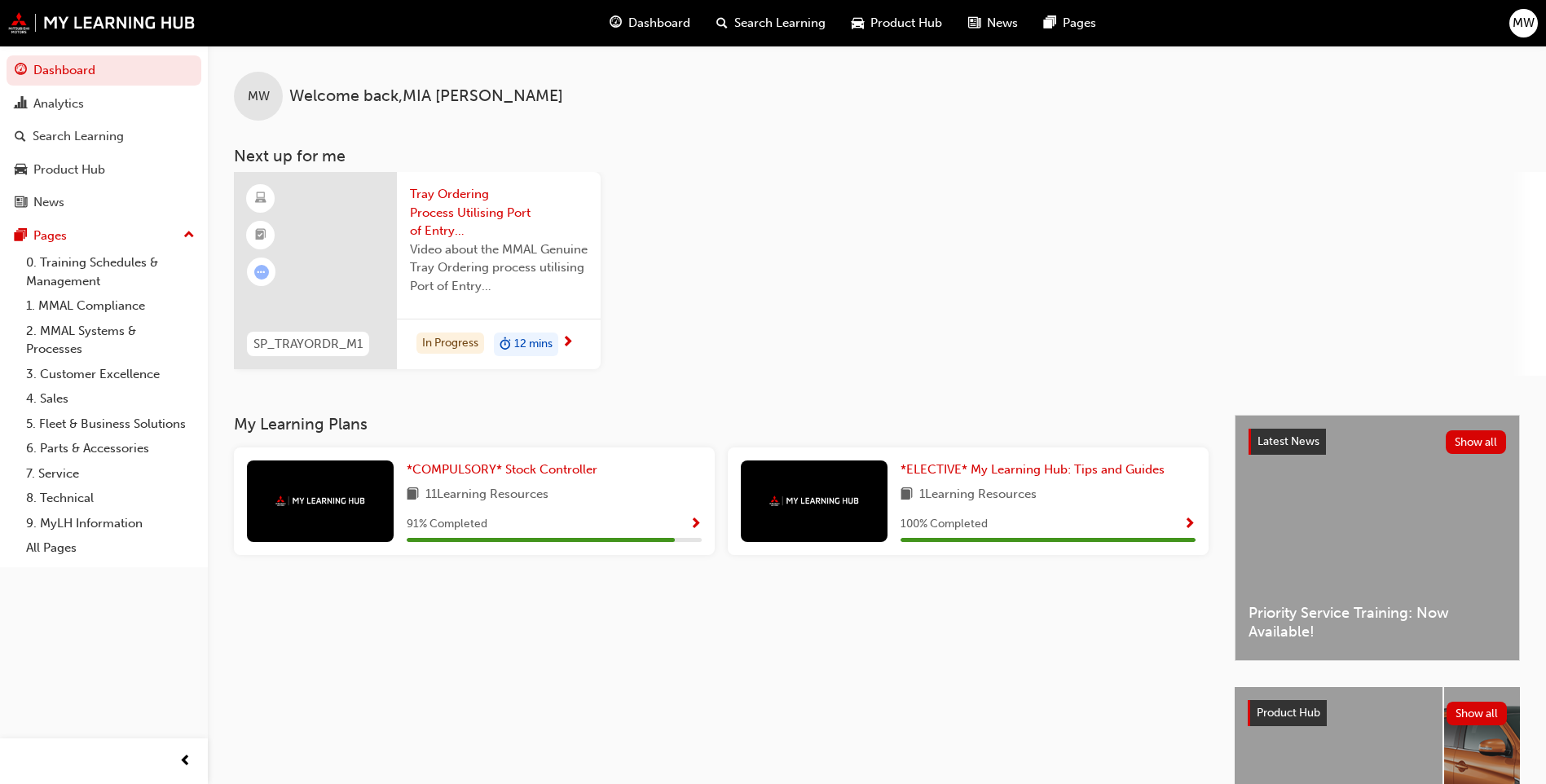
click at [1193, 522] on span "Show Progress" at bounding box center [1189, 524] width 13 height 15
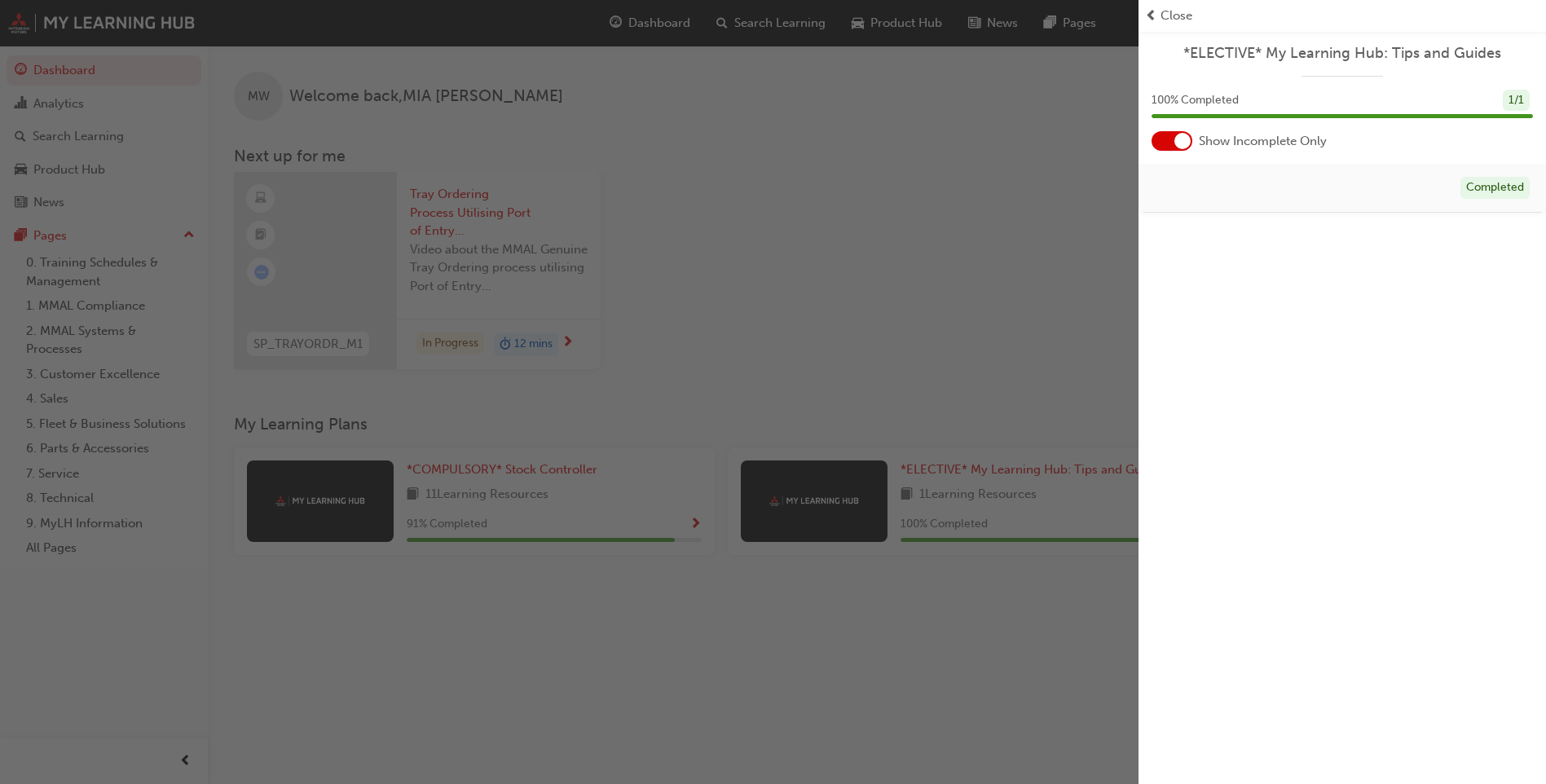
click at [1003, 369] on div "button" at bounding box center [569, 392] width 1138 height 784
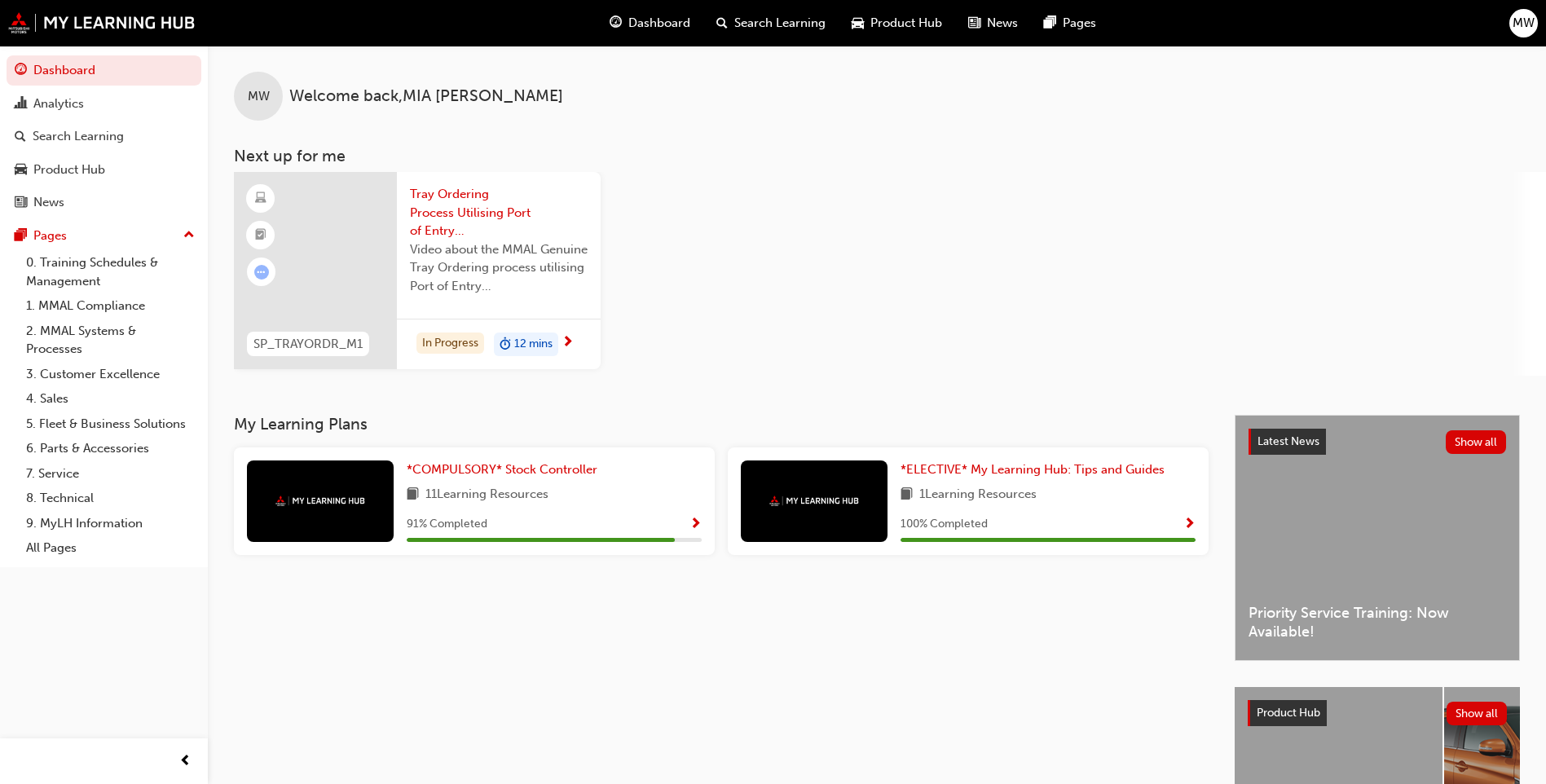
click at [566, 342] on span "next-icon" at bounding box center [568, 343] width 13 height 15
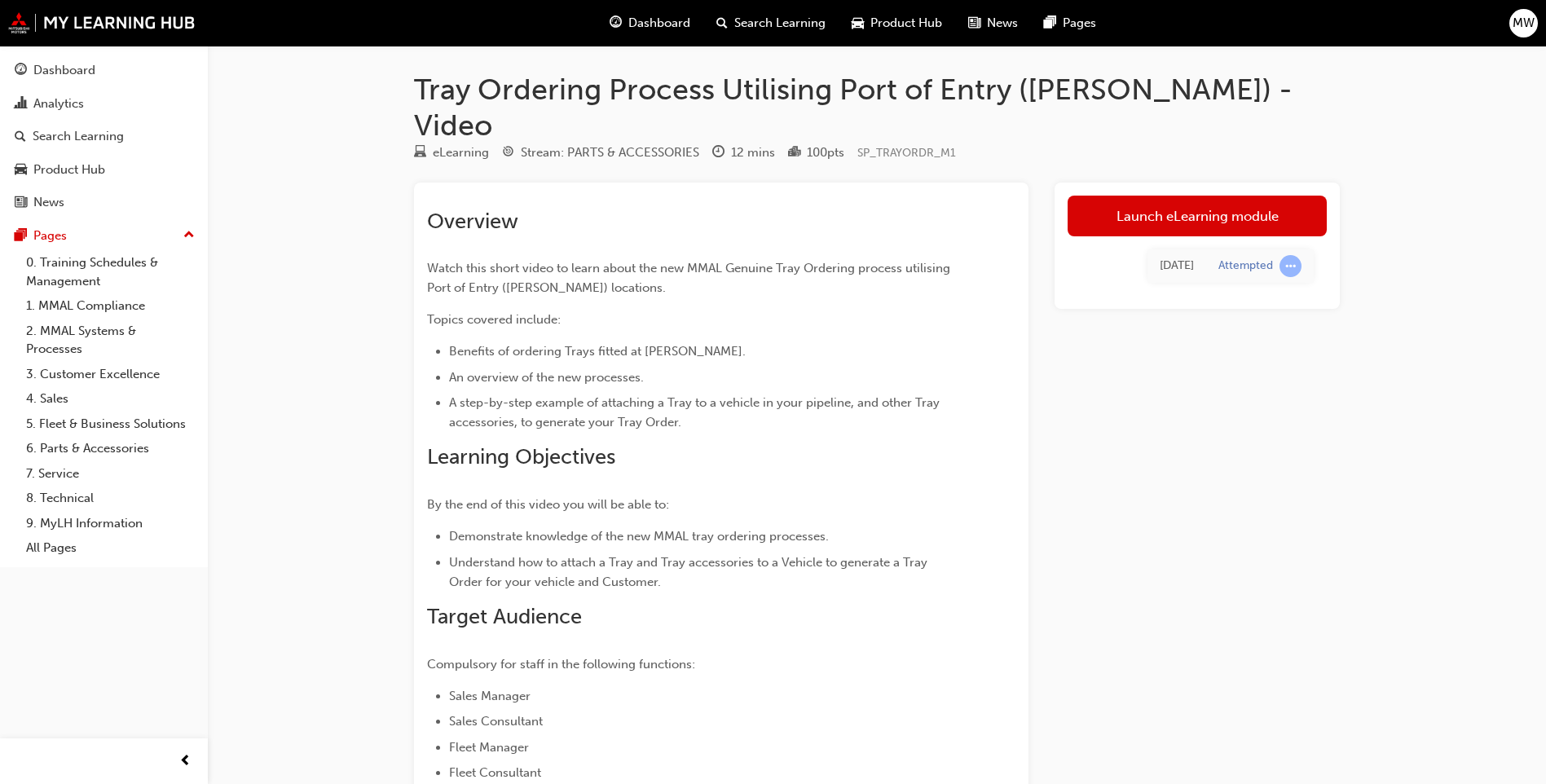
click at [1185, 182] on div "Launch eLearning module [DATE] Attempted" at bounding box center [1198, 245] width 285 height 126
click at [1190, 196] on link "Launch eLearning module" at bounding box center [1197, 216] width 259 height 41
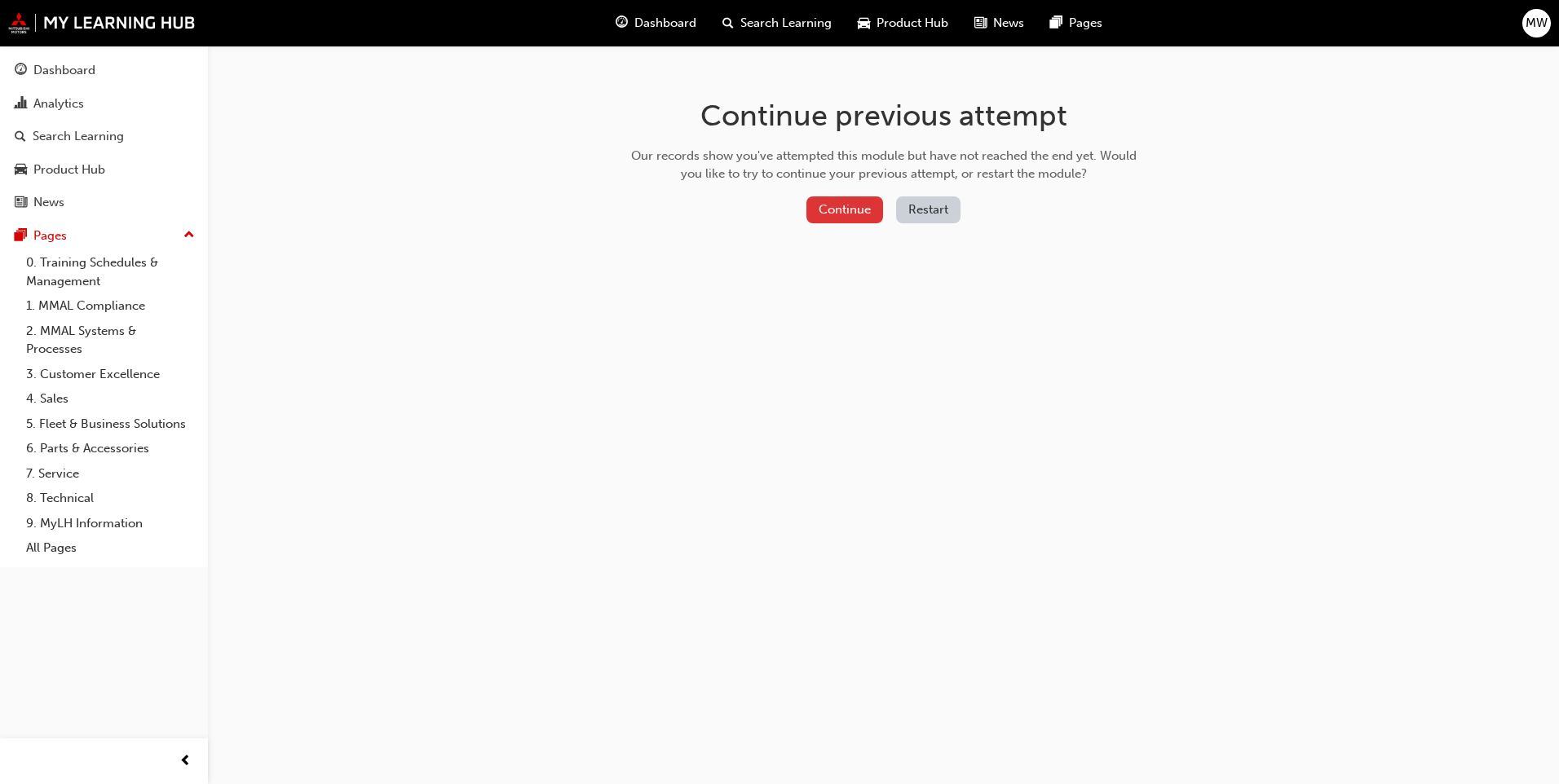
click at [841, 196] on button "Continue" at bounding box center [845, 210] width 77 height 27
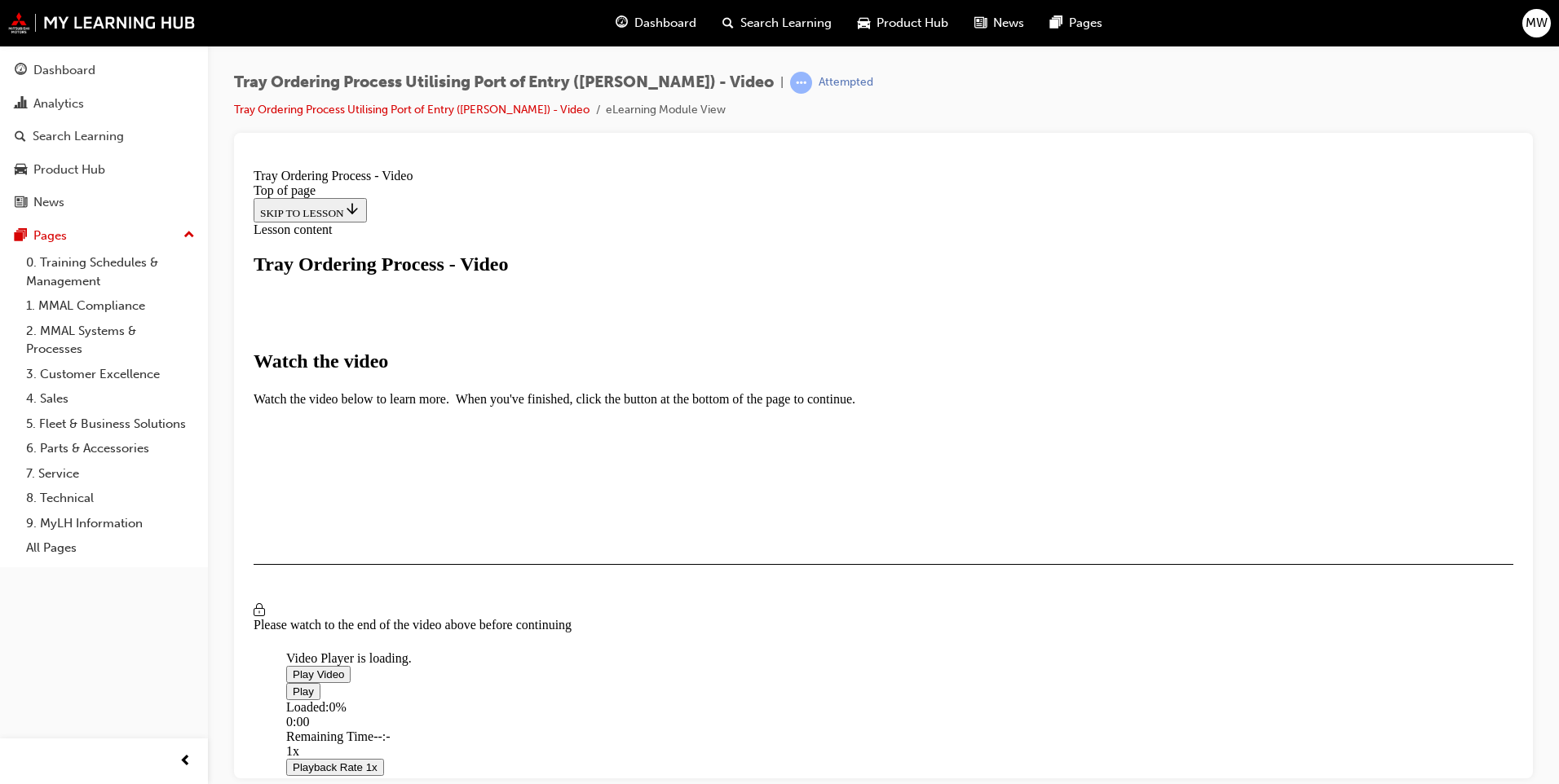
click at [293, 668] on span "Video player" at bounding box center [293, 673] width 0 height 13
click at [293, 684] on span "Video player" at bounding box center [293, 690] width 0 height 13
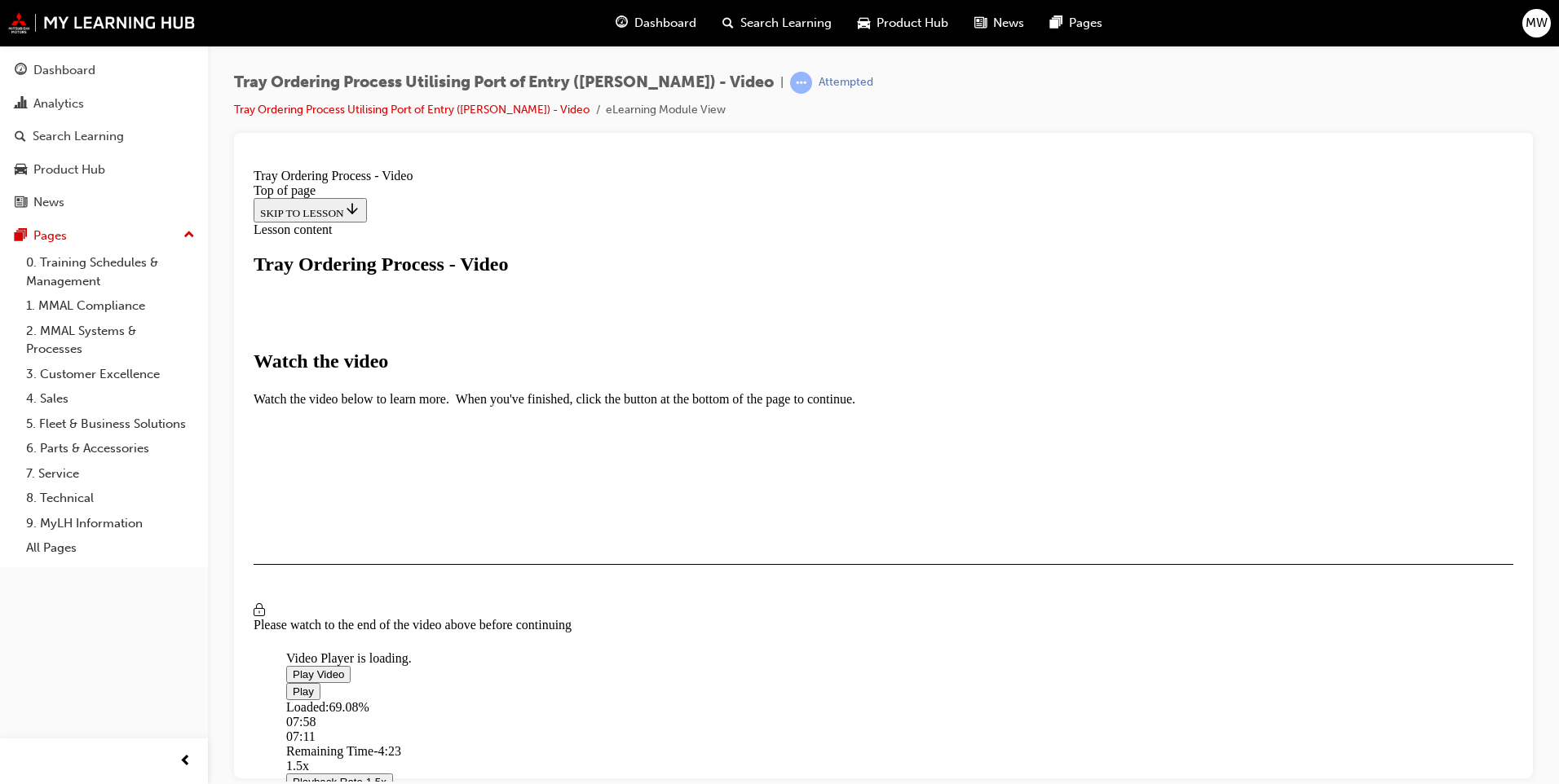
drag, startPoint x: 843, startPoint y: 639, endPoint x: 880, endPoint y: 656, distance: 40.7
click at [880, 700] on div "Loaded : 69.08% 07:58 07:11" at bounding box center [1060, 721] width 1547 height 44
drag, startPoint x: 888, startPoint y: 637, endPoint x: 966, endPoint y: 646, distance: 78.5
click at [966, 700] on div "Loaded : 70.71% 08:56 08:08" at bounding box center [1060, 721] width 1547 height 44
drag, startPoint x: 985, startPoint y: 632, endPoint x: 1030, endPoint y: 662, distance: 54.1
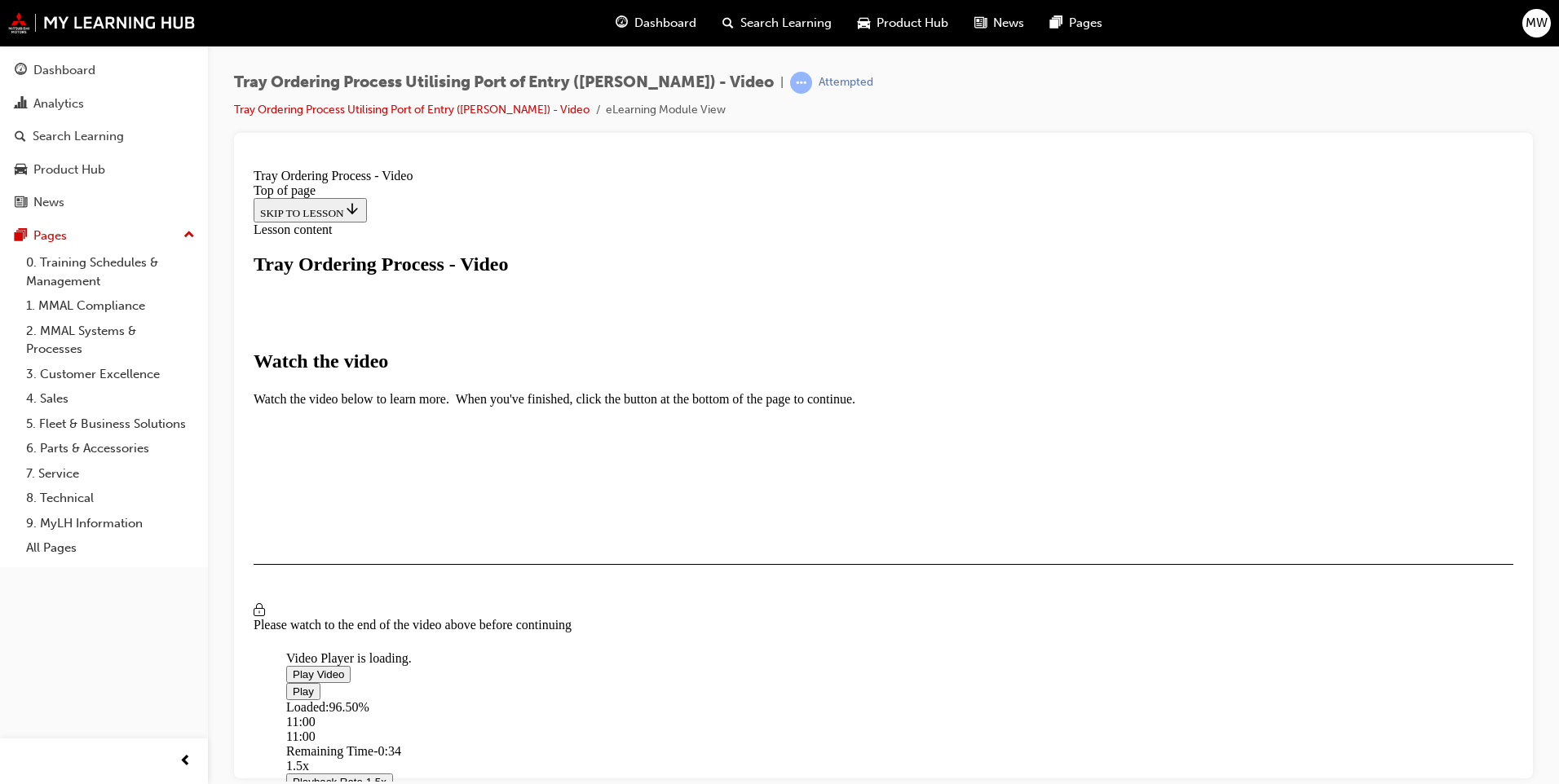
click at [1030, 700] on div "Loaded : 96.50% 11:00 11:00" at bounding box center [1060, 721] width 1547 height 44
drag, startPoint x: 1032, startPoint y: 633, endPoint x: 1049, endPoint y: 659, distance: 31.1
click at [1049, 700] on div "Loaded : 100.00% 11:24 11:24" at bounding box center [1060, 721] width 1547 height 44
click at [413, 618] on div "I HAVE WATCHED THIS VIDEO" at bounding box center [336, 610] width 152 height 13
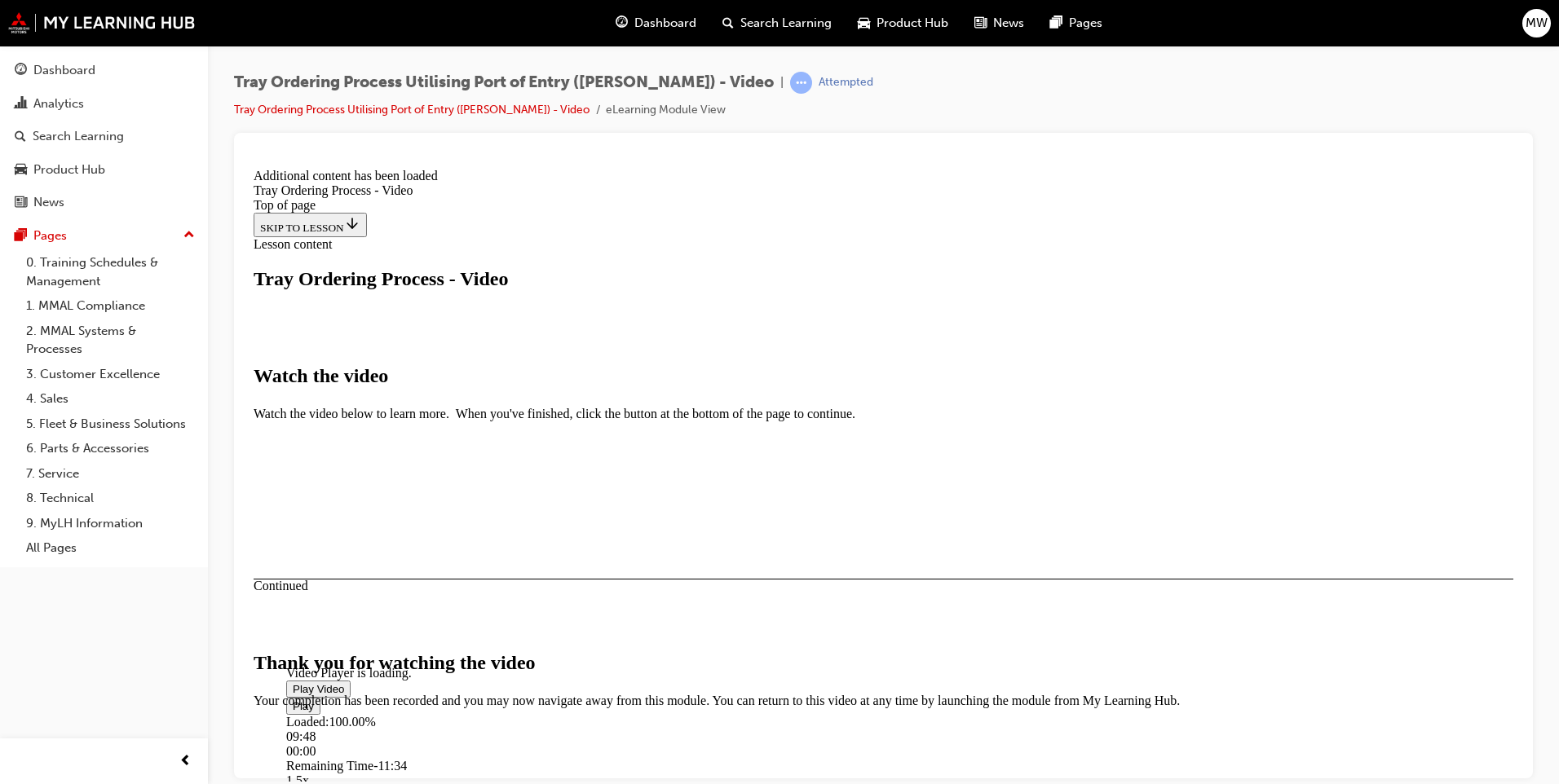
scroll to position [475, 0]
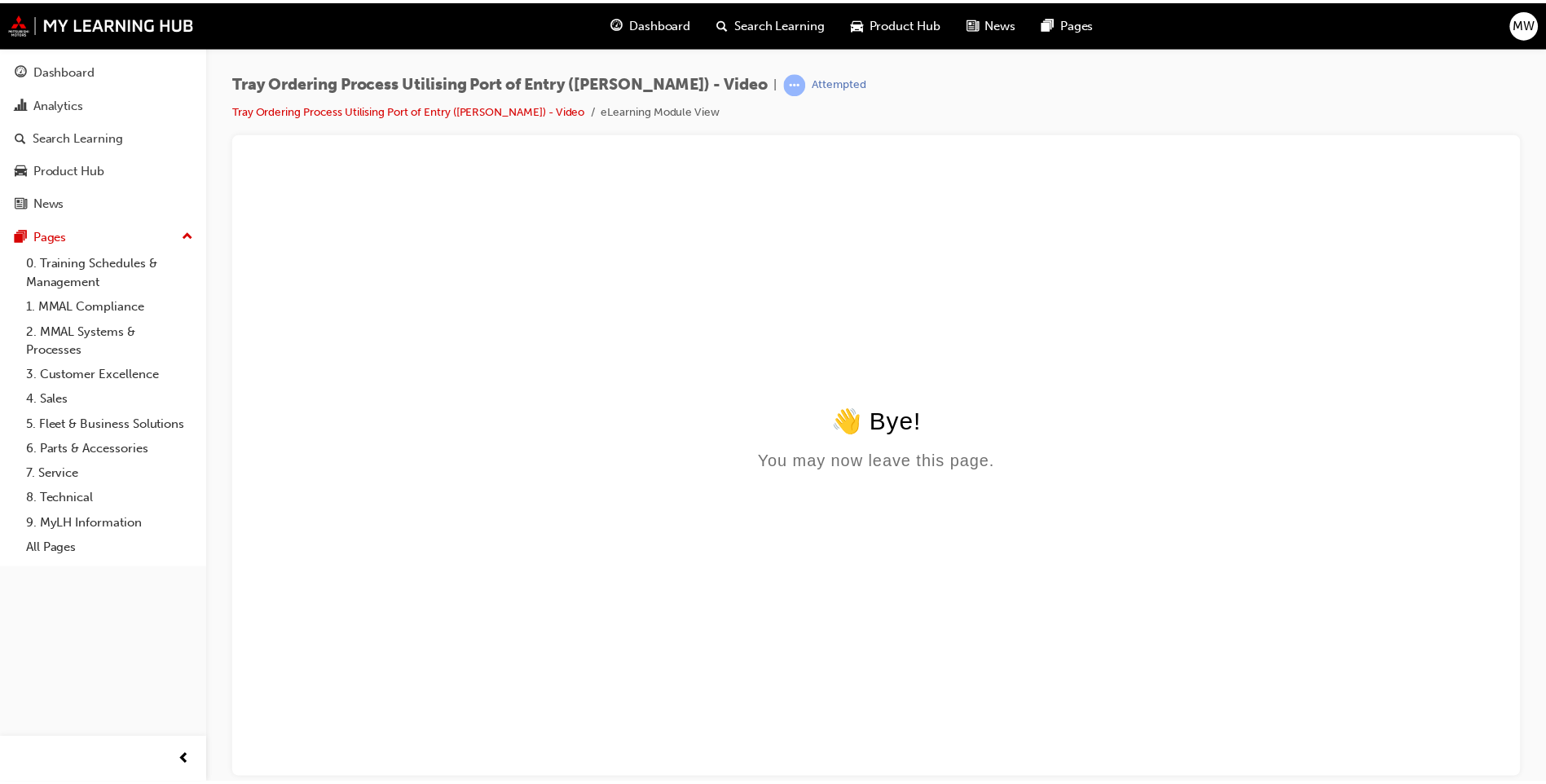
scroll to position [0, 0]
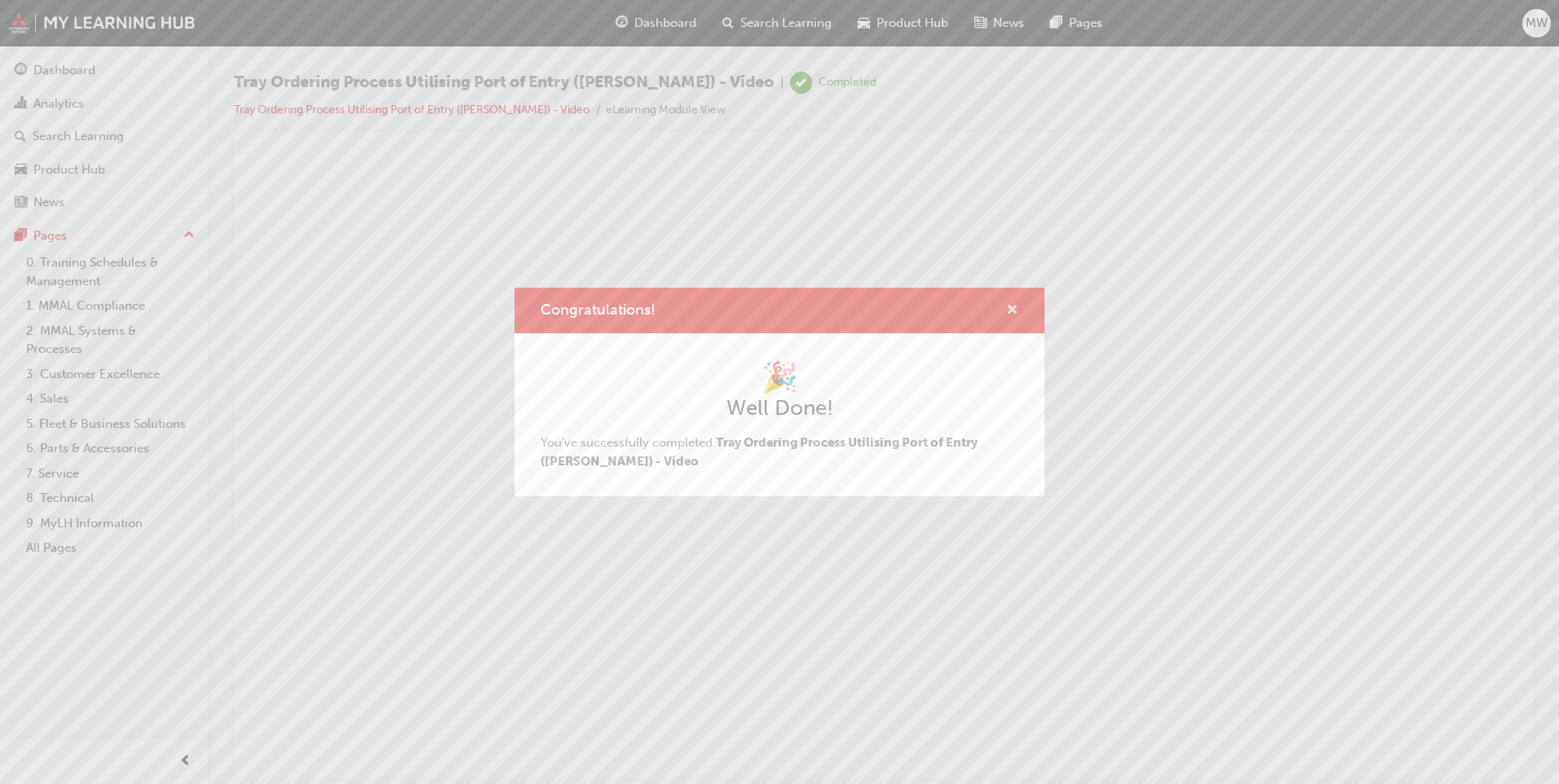
click at [1015, 308] on span "cross-icon" at bounding box center [1012, 310] width 13 height 15
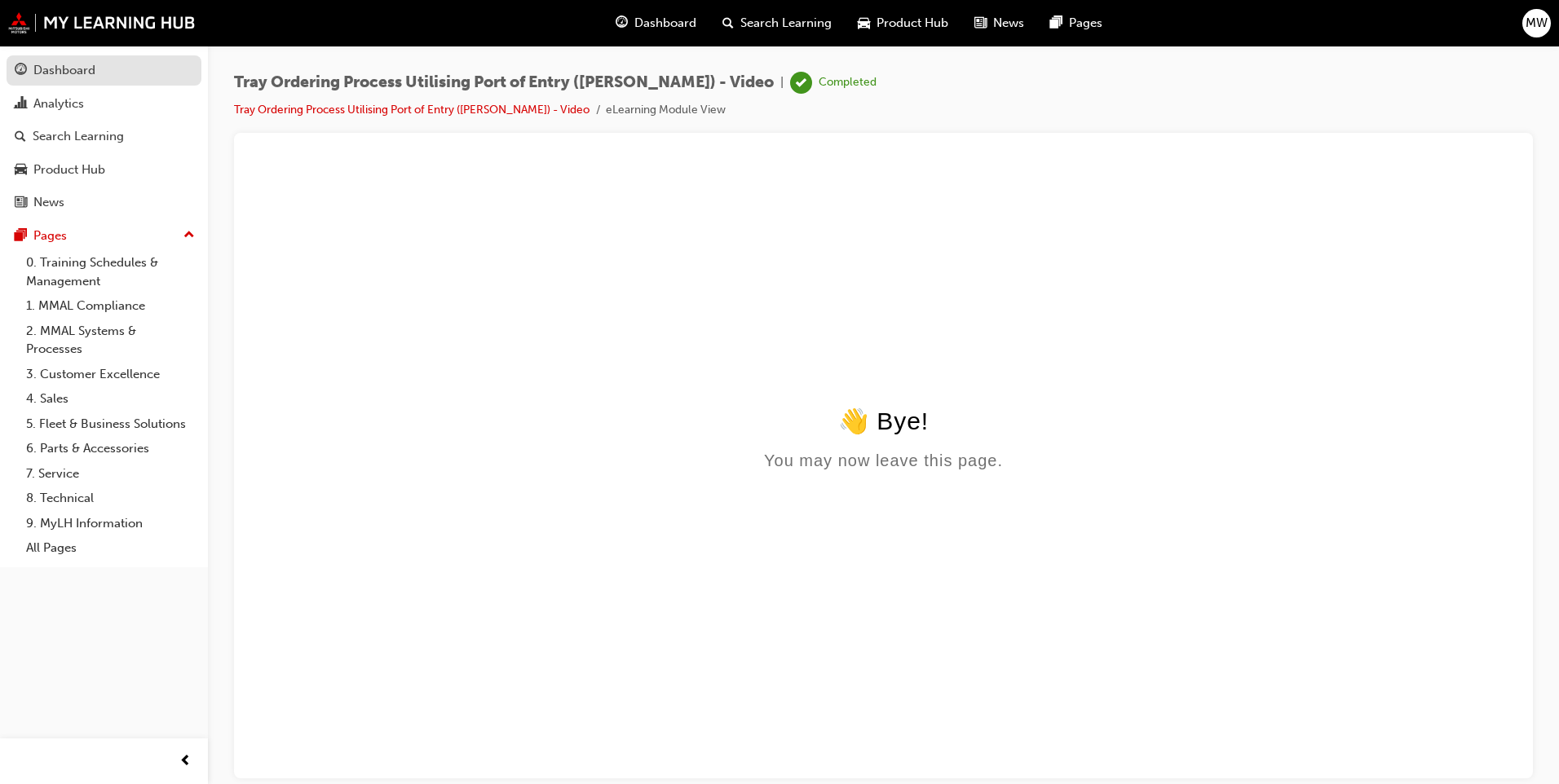
click at [190, 79] on div "Dashboard" at bounding box center [104, 70] width 179 height 20
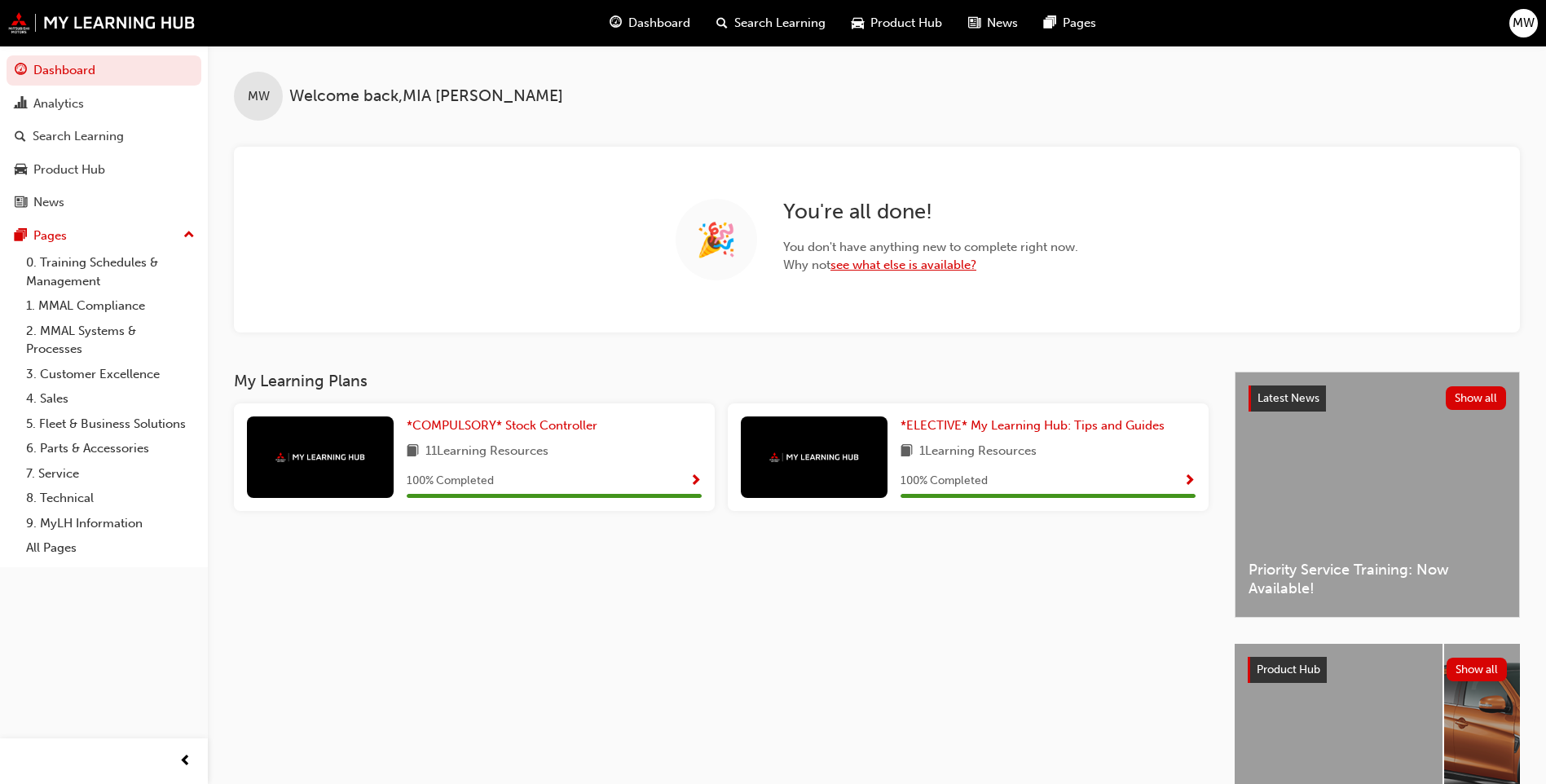
click at [928, 271] on link "see what else is available?" at bounding box center [904, 264] width 146 height 15
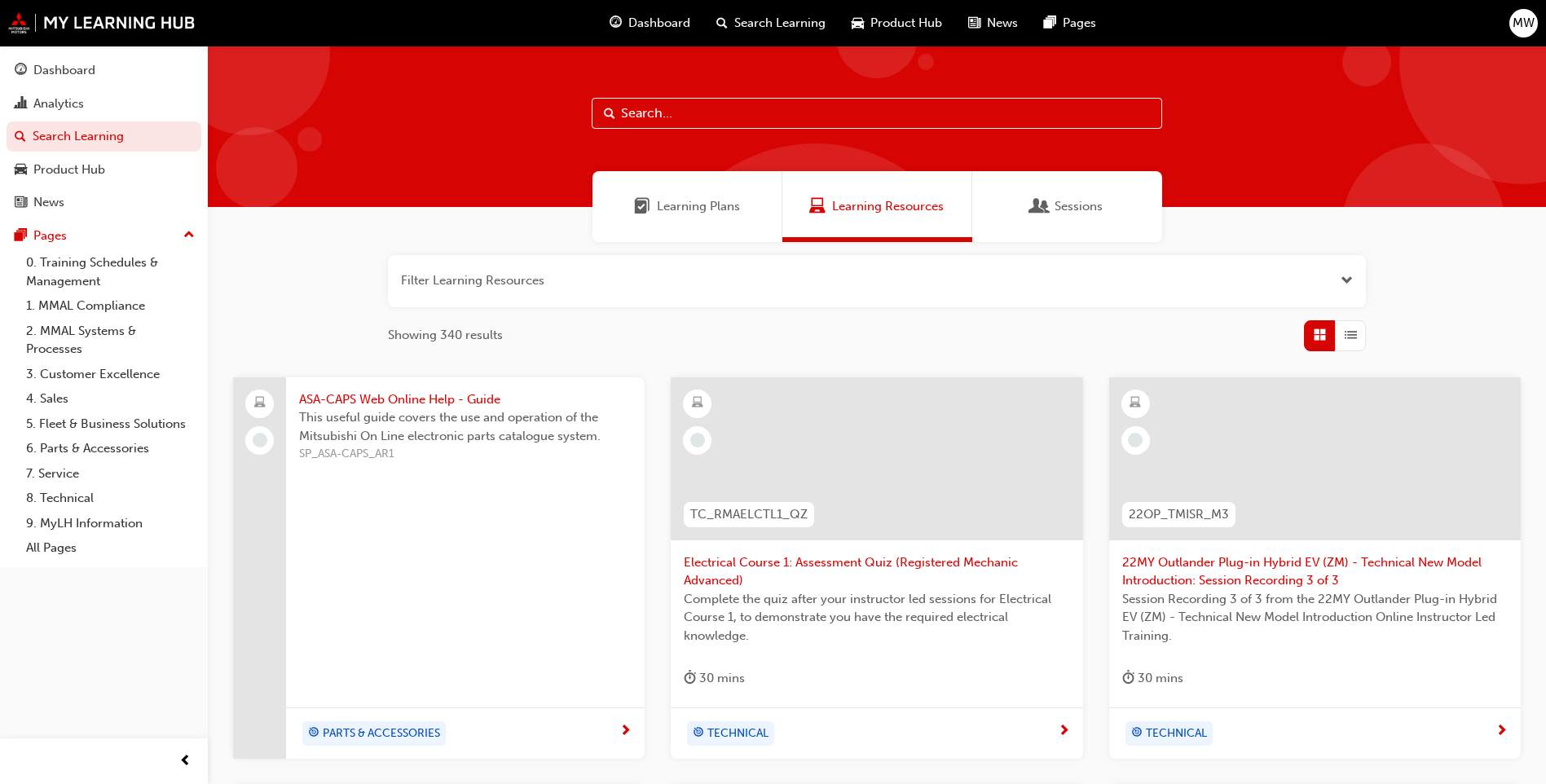
click at [694, 205] on span "Learning Plans" at bounding box center [699, 206] width 83 height 18
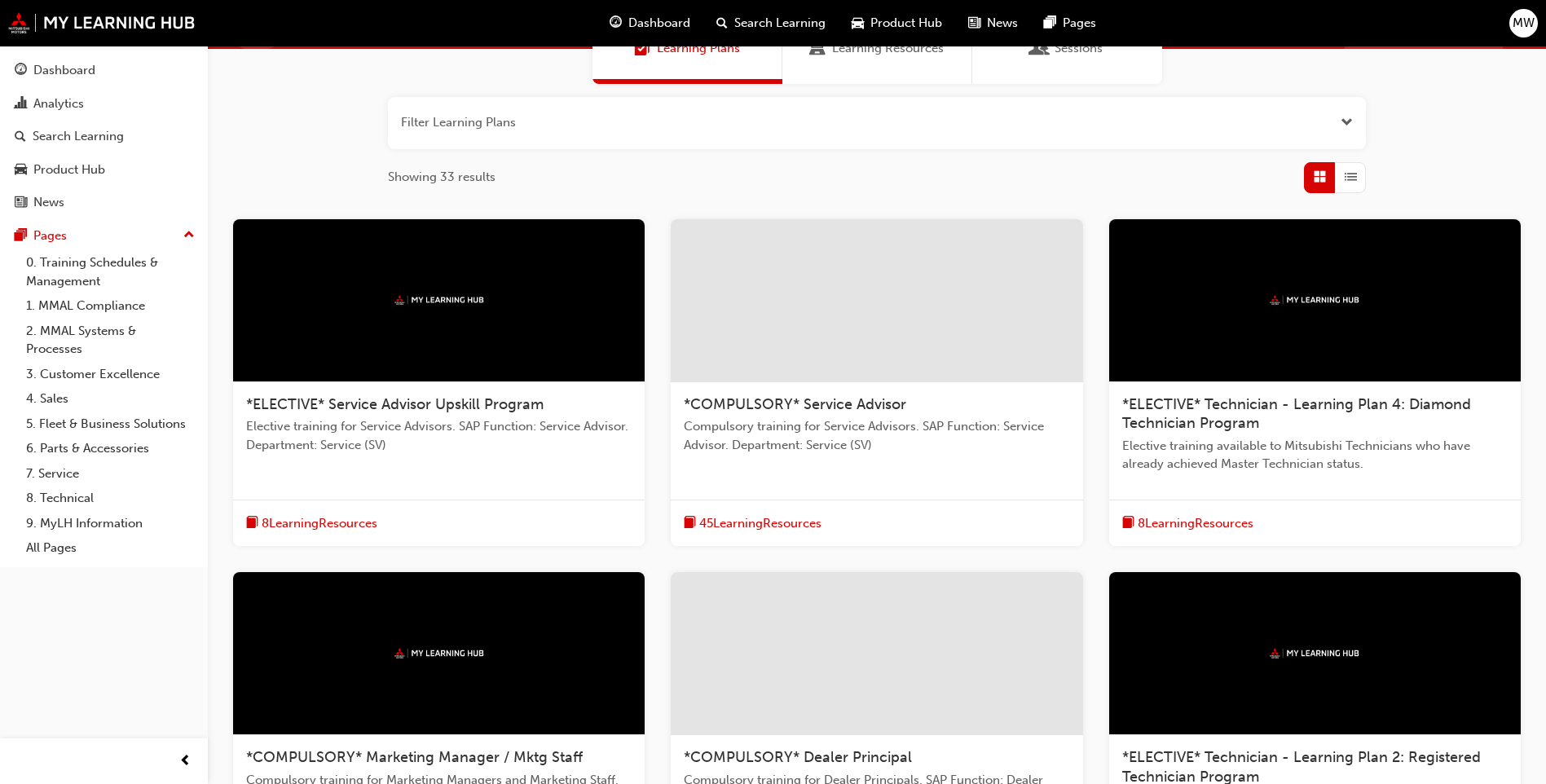
scroll to position [245, 0]
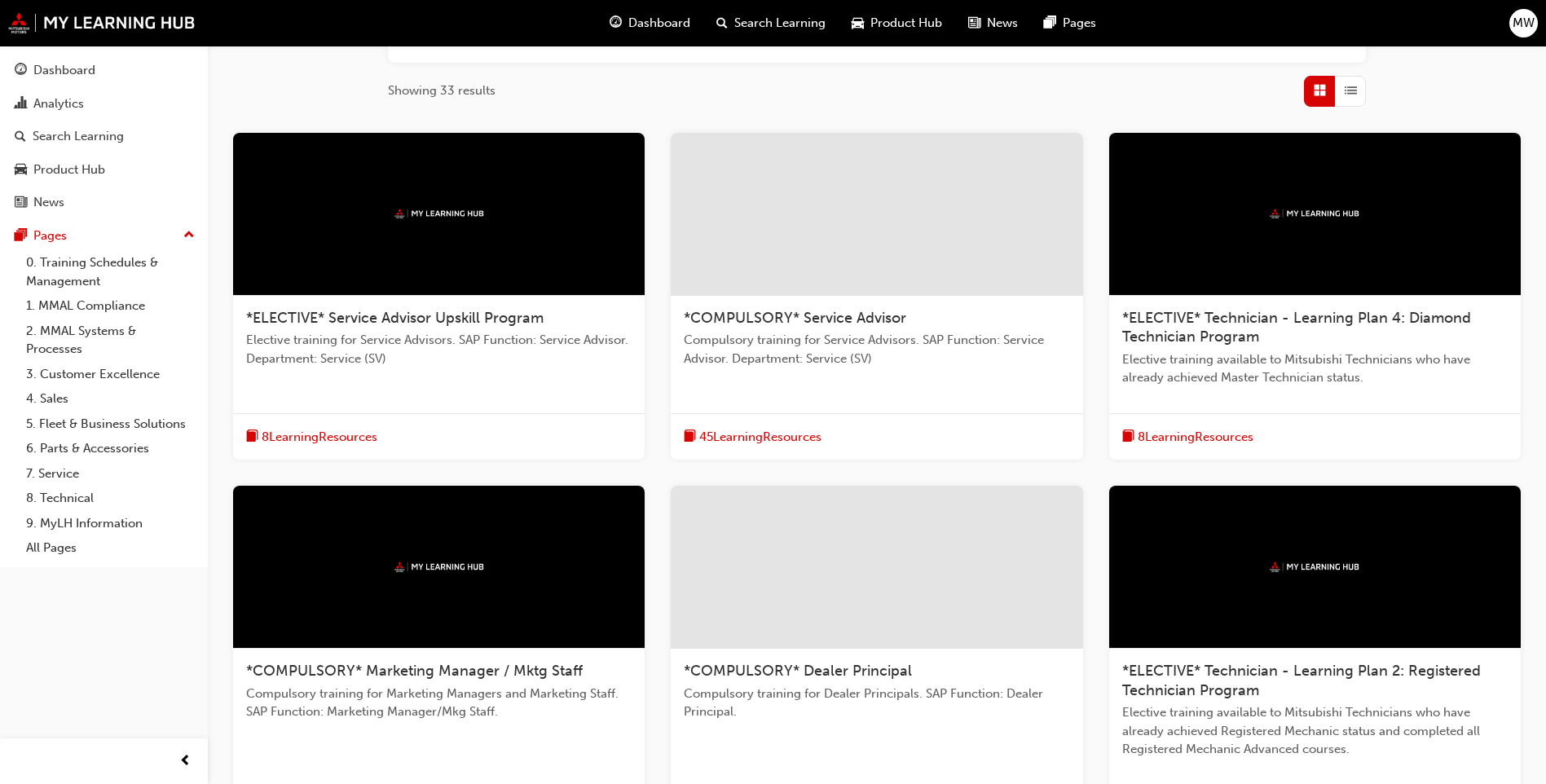
click at [410, 309] on span "*ELECTIVE* Service Advisor Upskill Program" at bounding box center [395, 317] width 298 height 17
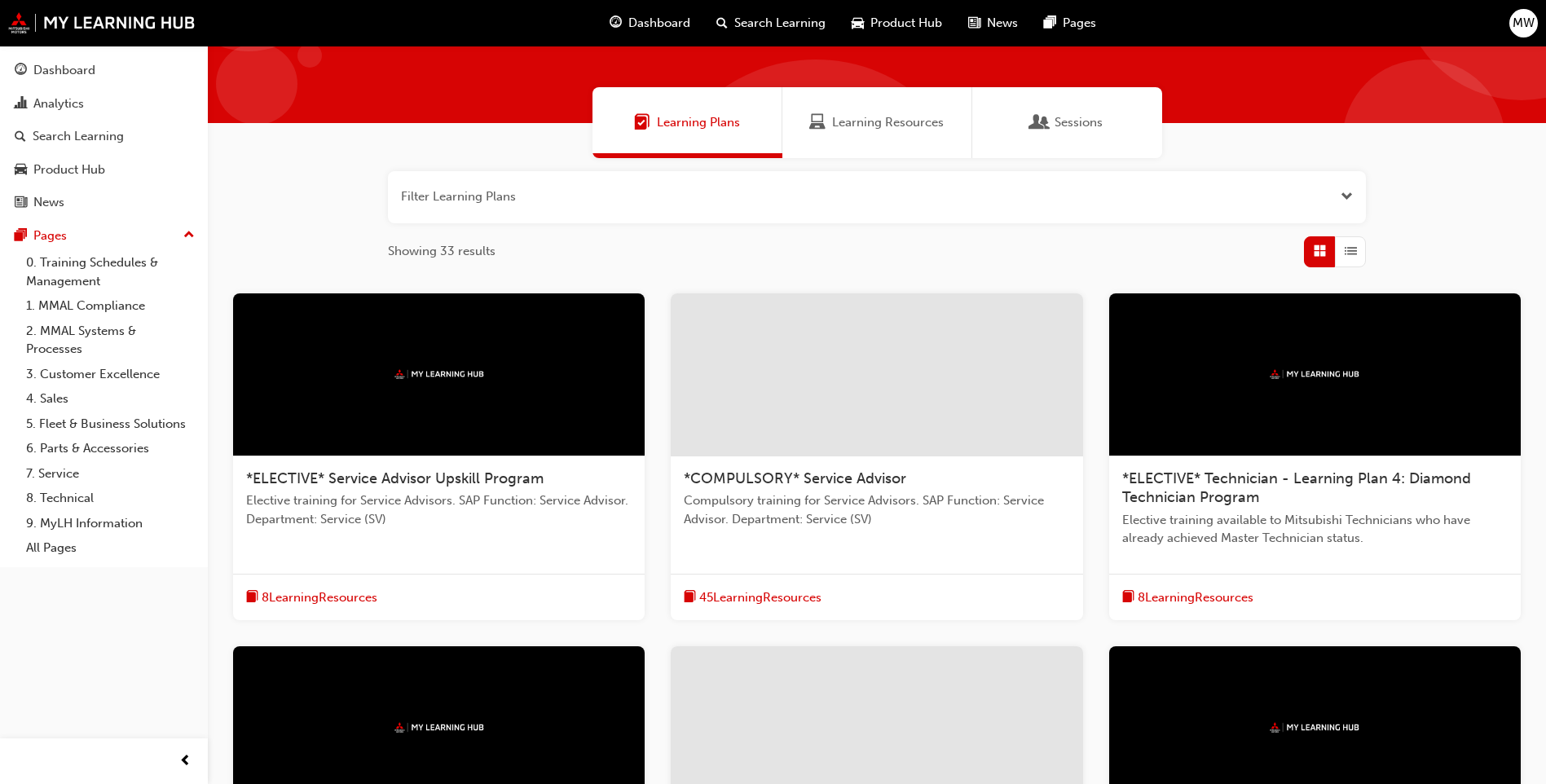
scroll to position [82, 0]
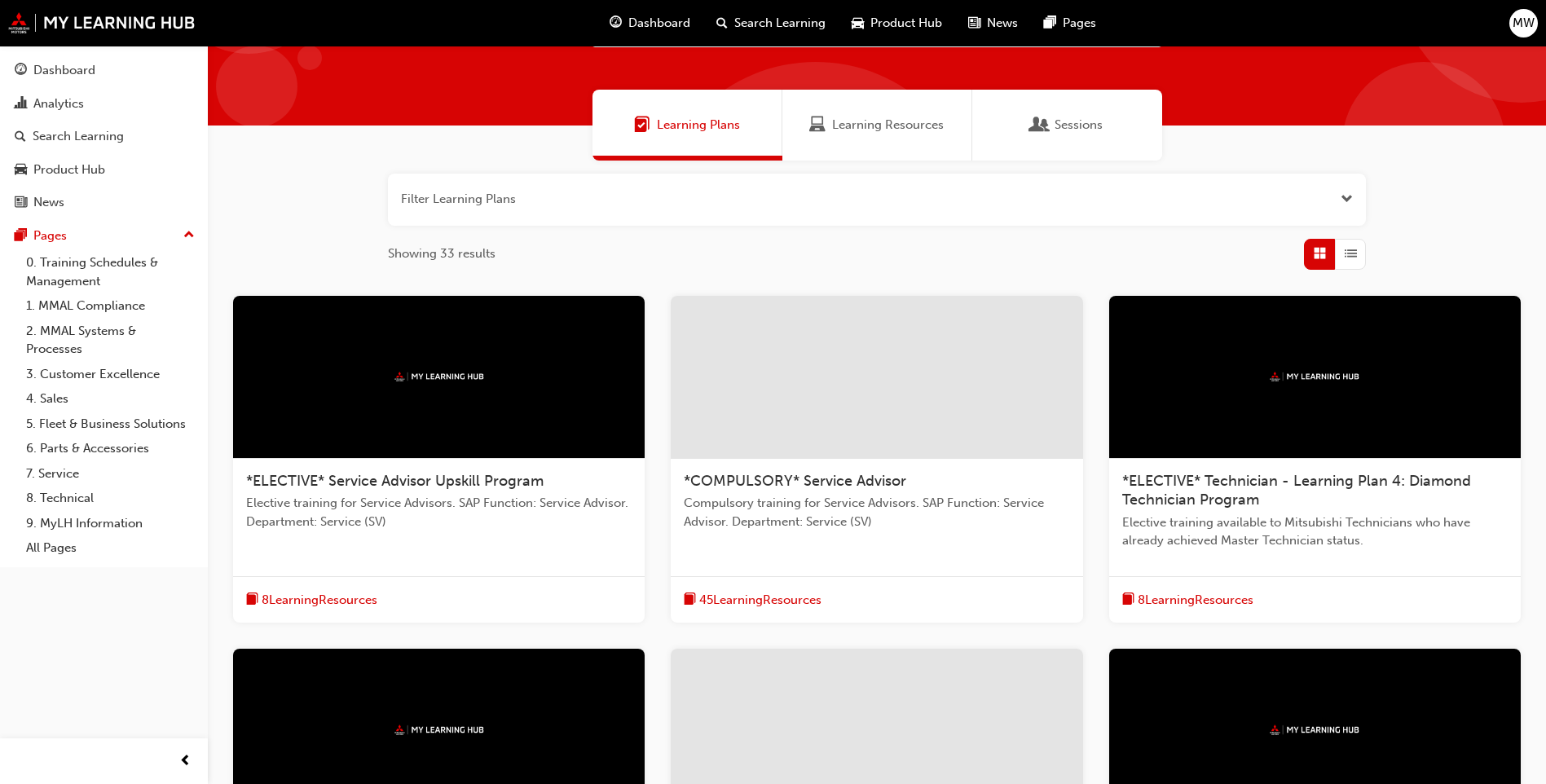
click at [872, 519] on span "Compulsory training for Service Advisors. SAP Function: Service Advisor. Depart…" at bounding box center [876, 512] width 385 height 37
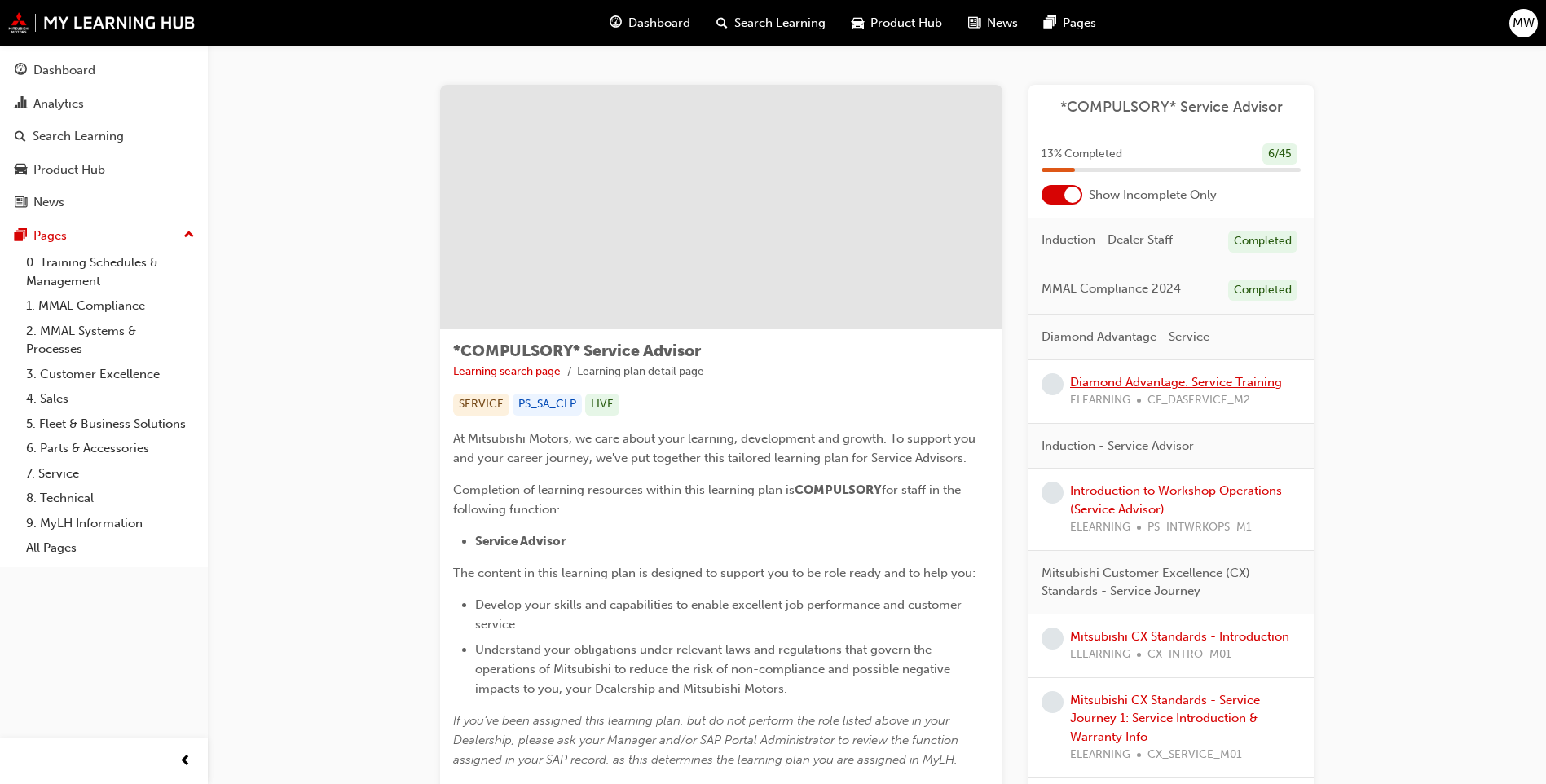
click at [1193, 379] on link "Diamond Advantage: Service Training" at bounding box center [1176, 381] width 212 height 15
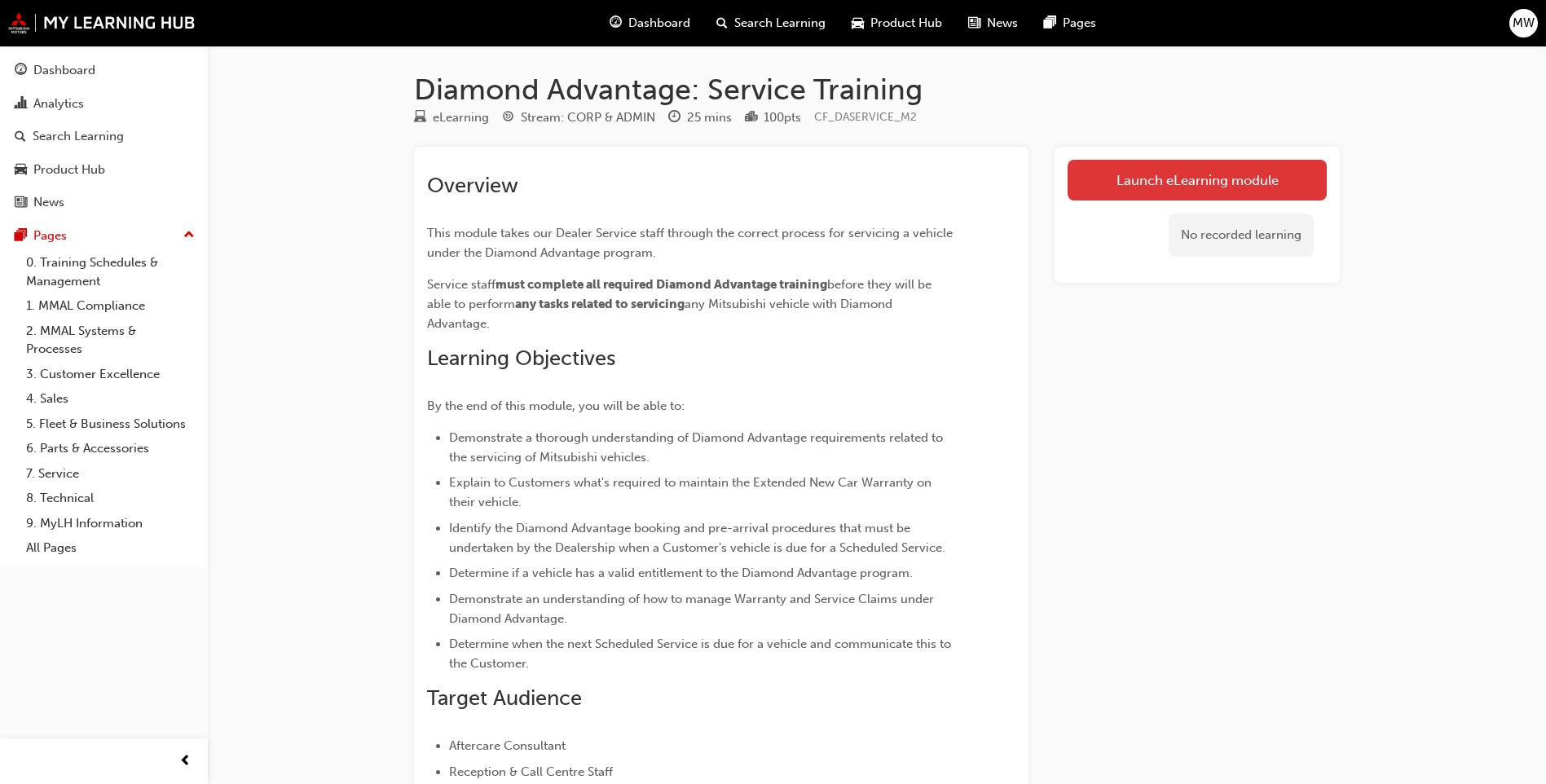
click at [1164, 177] on link "Launch eLearning module" at bounding box center [1197, 180] width 259 height 41
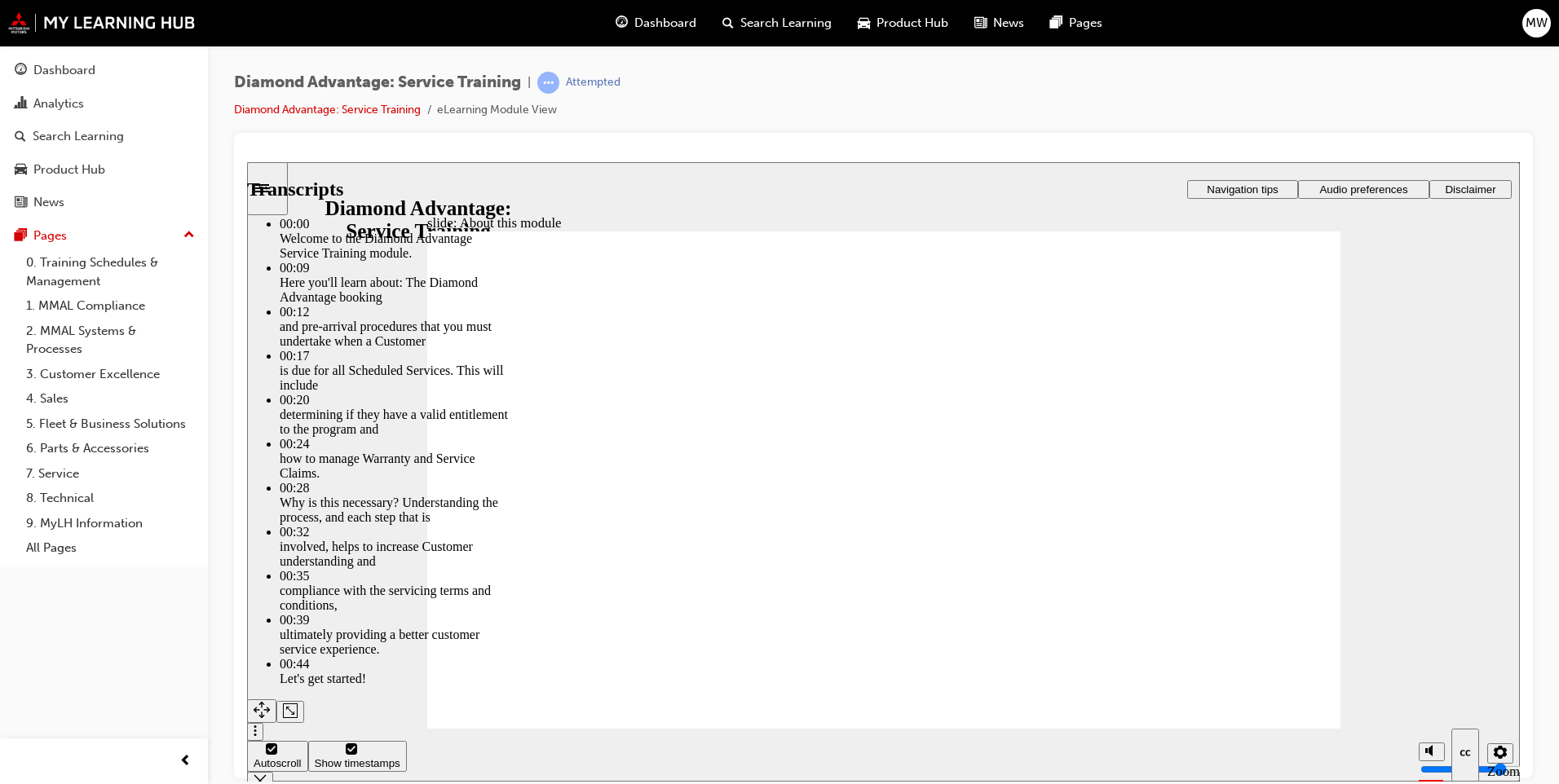
drag, startPoint x: 1158, startPoint y: 554, endPoint x: 1181, endPoint y: 580, distance: 34.7
drag, startPoint x: 1134, startPoint y: 605, endPoint x: 1235, endPoint y: 611, distance: 101.2
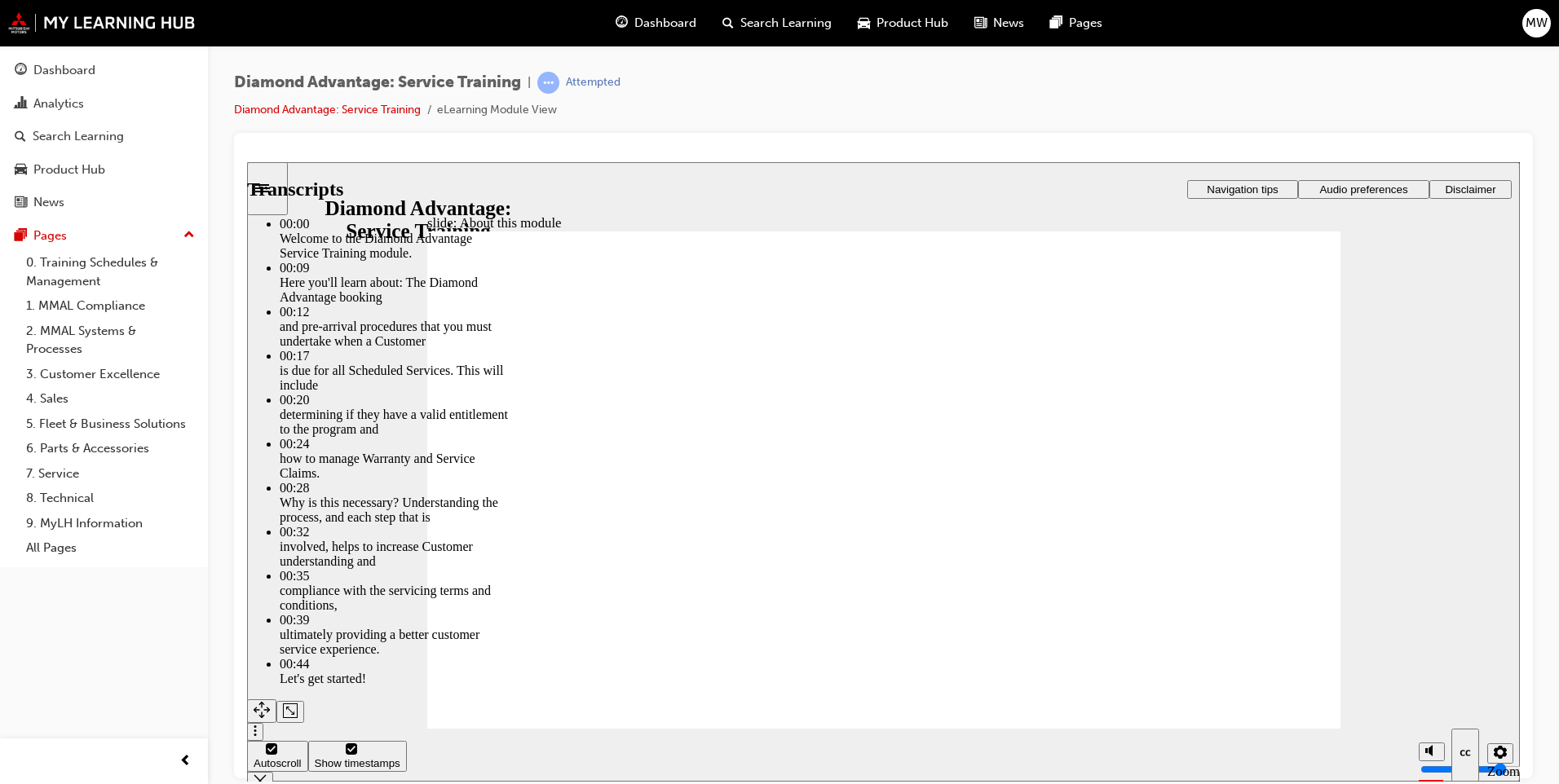
type input "47"
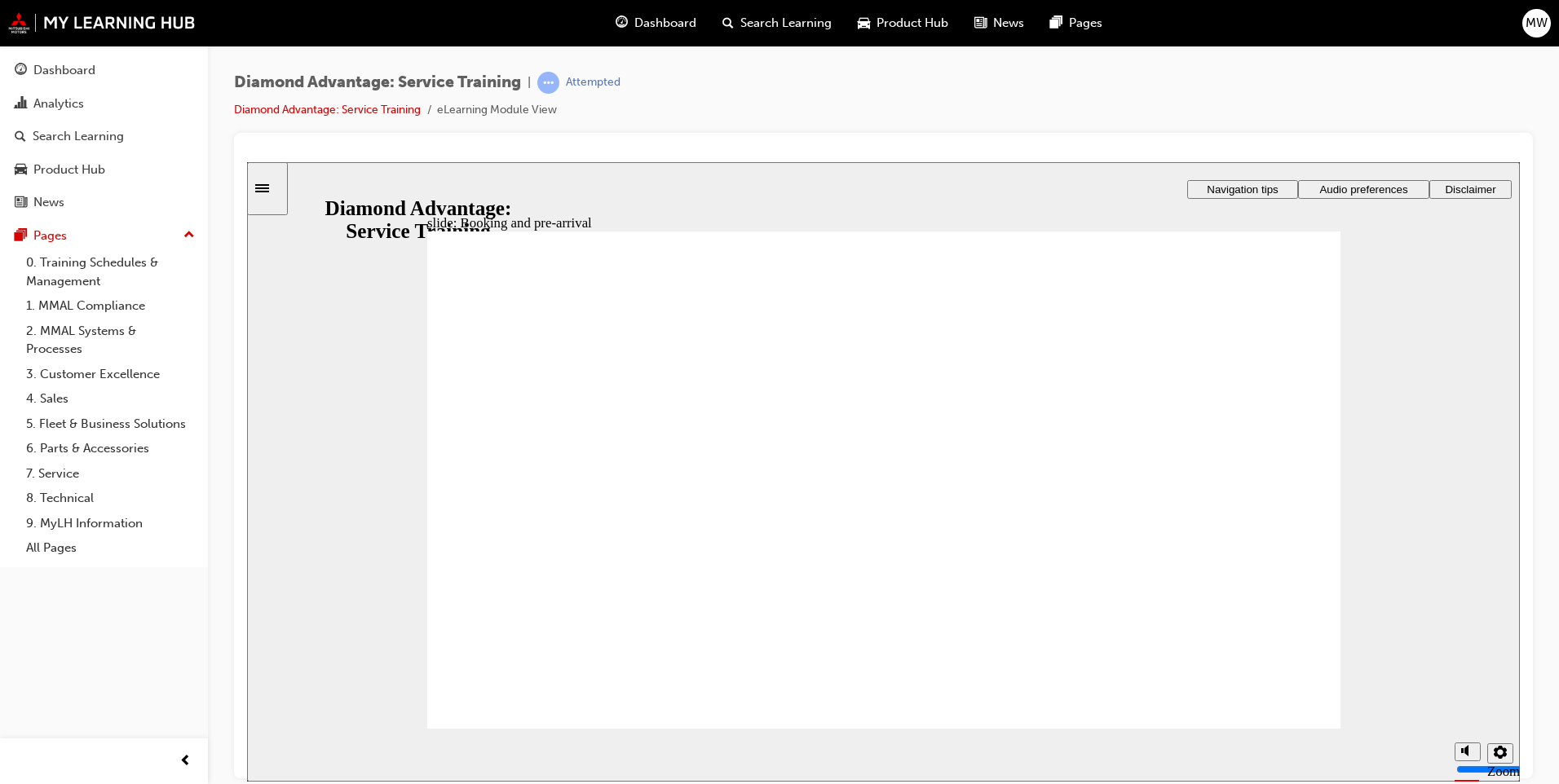
drag, startPoint x: 1313, startPoint y: 345, endPoint x: 1306, endPoint y: 354, distance: 11.4
